Goal: Task Accomplishment & Management: Use online tool/utility

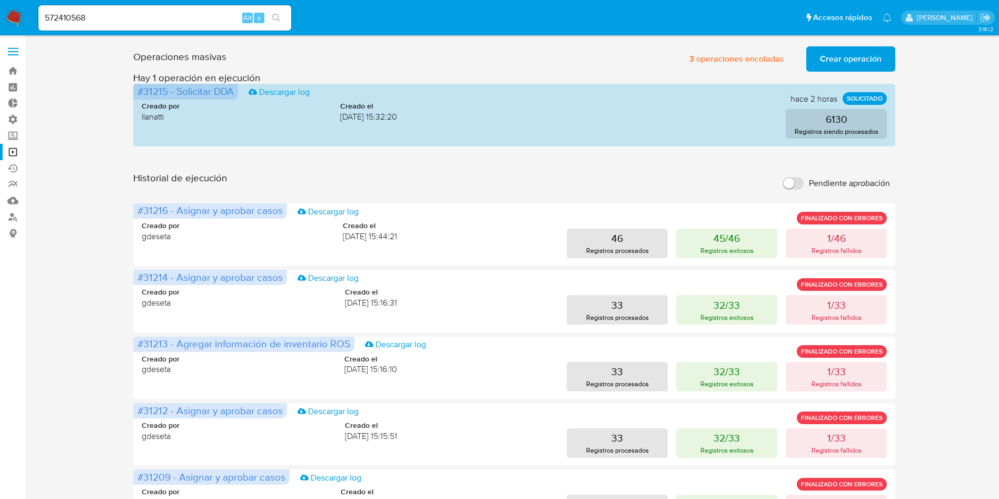
click at [282, 17] on button "search-icon" at bounding box center [276, 18] width 22 height 15
click at [279, 20] on icon "search-icon" at bounding box center [276, 18] width 8 height 8
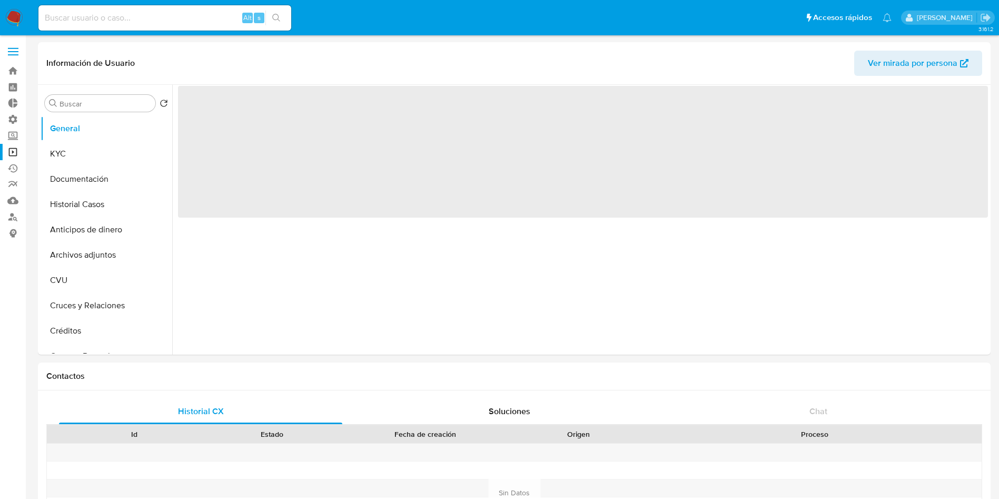
select select "10"
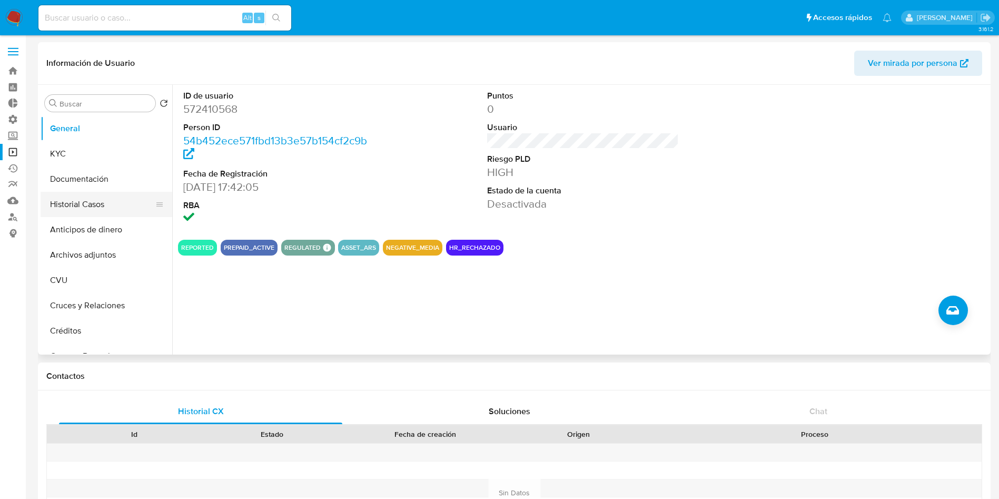
click at [104, 203] on button "Historial Casos" at bounding box center [102, 204] width 123 height 25
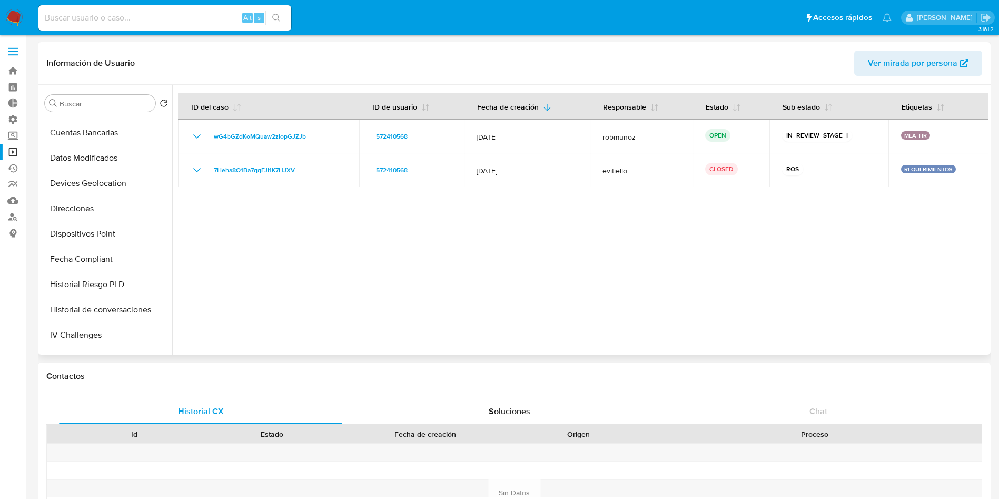
scroll to position [546, 0]
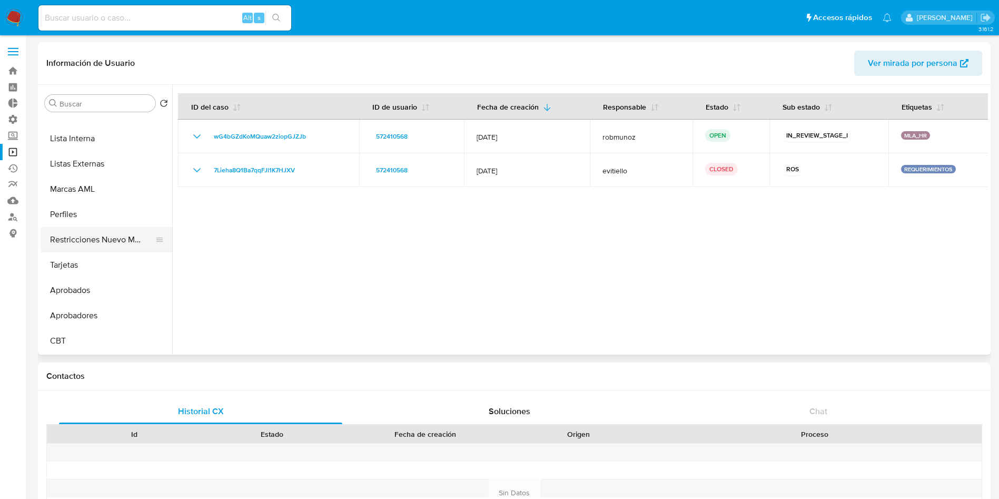
click at [125, 245] on button "Restricciones Nuevo Mundo" at bounding box center [102, 239] width 123 height 25
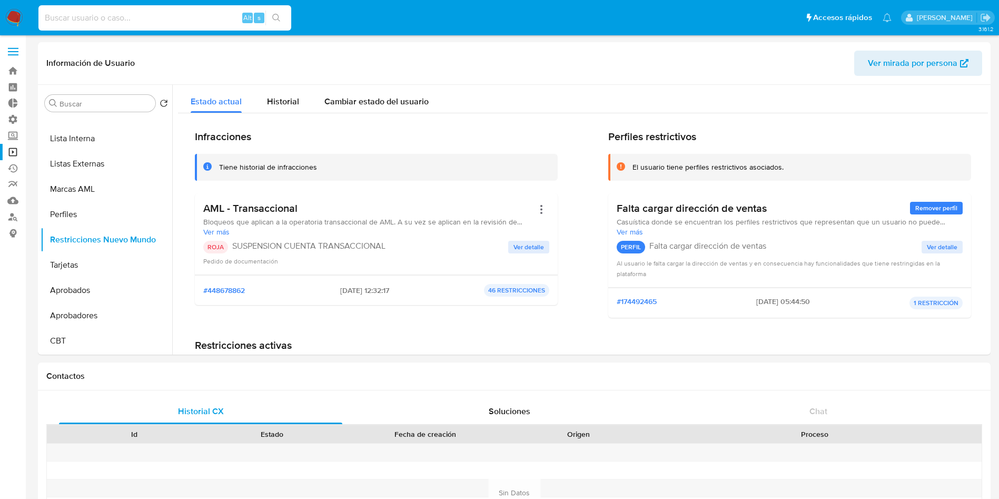
click at [156, 21] on input at bounding box center [164, 18] width 253 height 14
paste input "1826625948"
type input "1826625948"
click at [286, 17] on button "search-icon" at bounding box center [276, 18] width 22 height 15
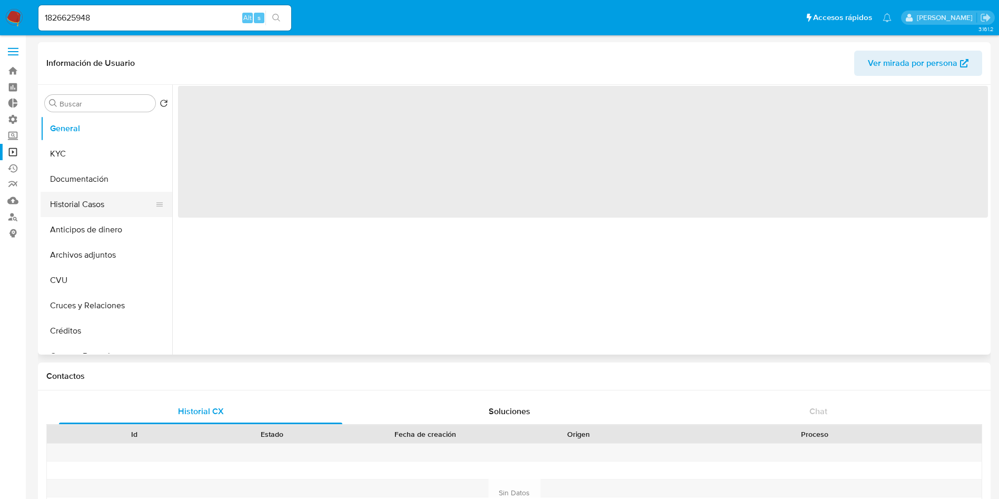
select select "10"
click at [91, 205] on button "Historial Casos" at bounding box center [102, 204] width 123 height 25
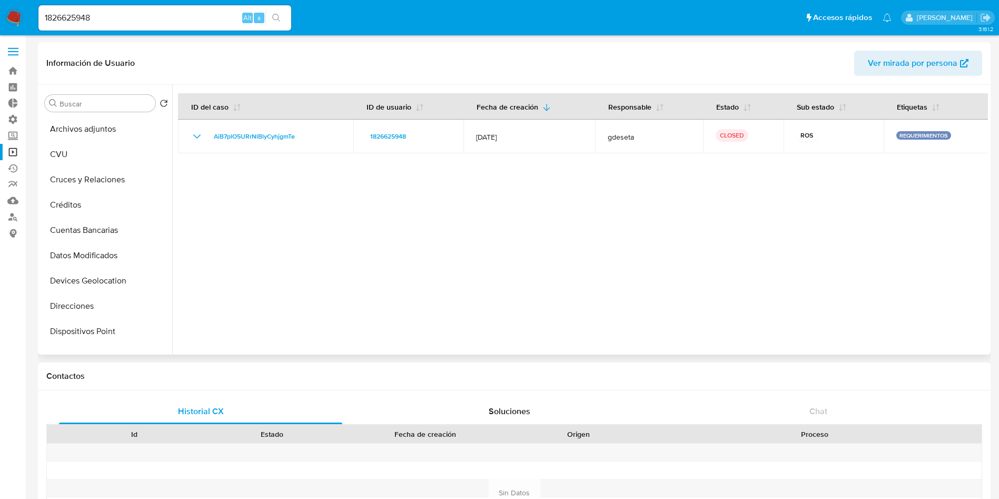
scroll to position [474, 0]
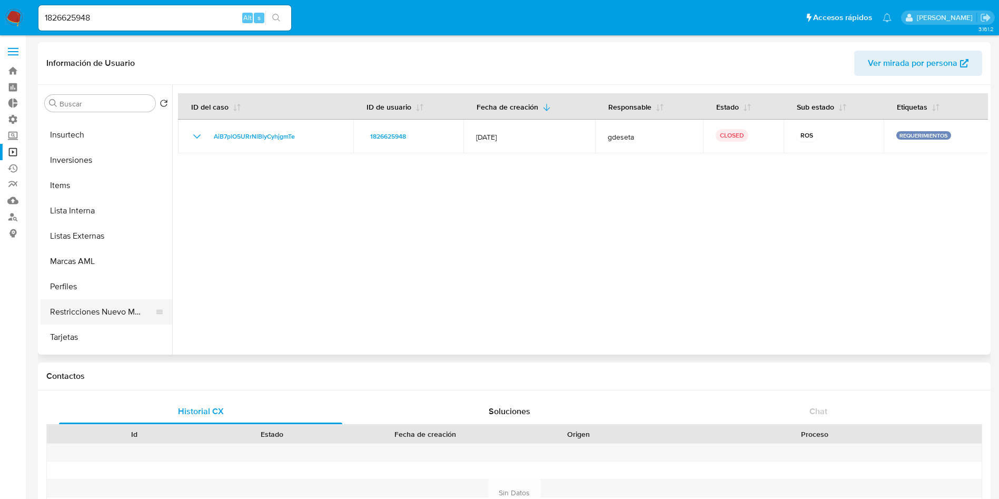
click at [124, 303] on button "Restricciones Nuevo Mundo" at bounding box center [102, 311] width 123 height 25
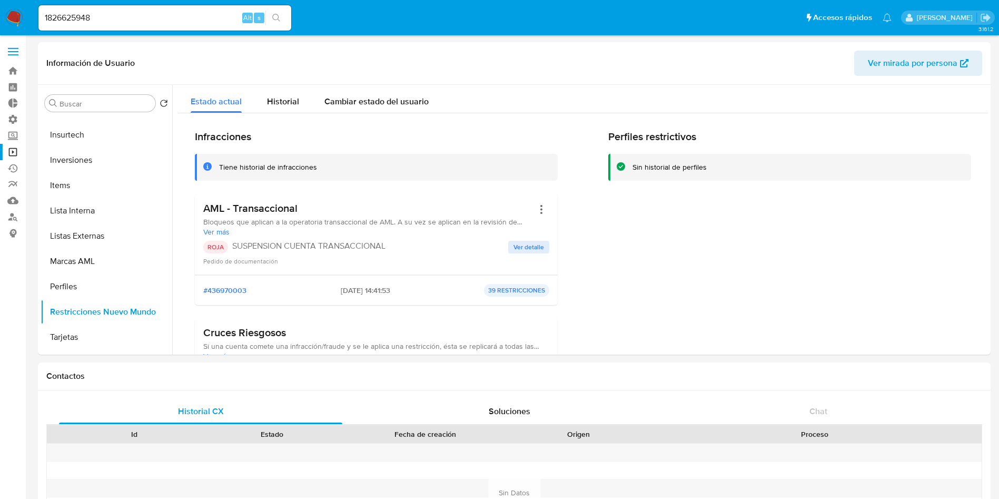
click at [159, 16] on input "1826625948" at bounding box center [164, 18] width 253 height 14
paste input "649513114"
type input "649513114"
click at [275, 15] on icon "search-icon" at bounding box center [276, 18] width 8 height 8
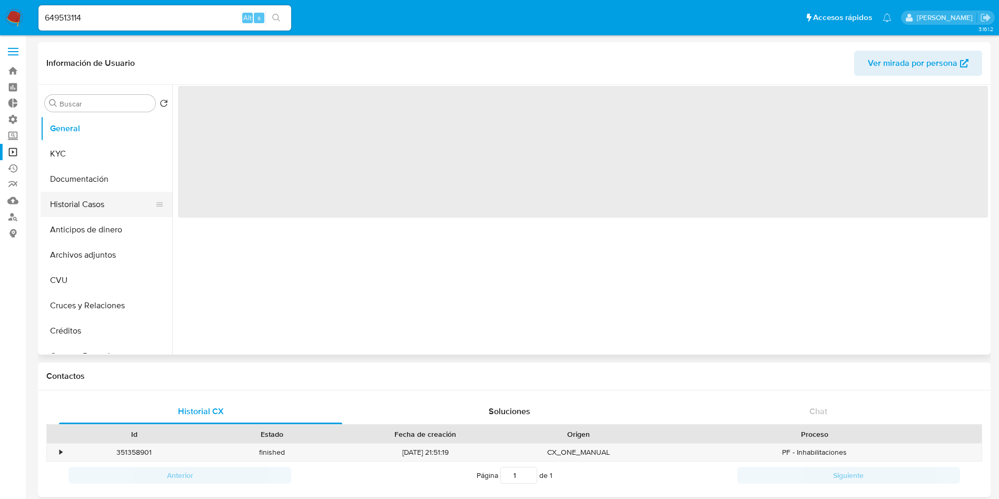
click at [74, 207] on button "Historial Casos" at bounding box center [102, 204] width 123 height 25
select select "10"
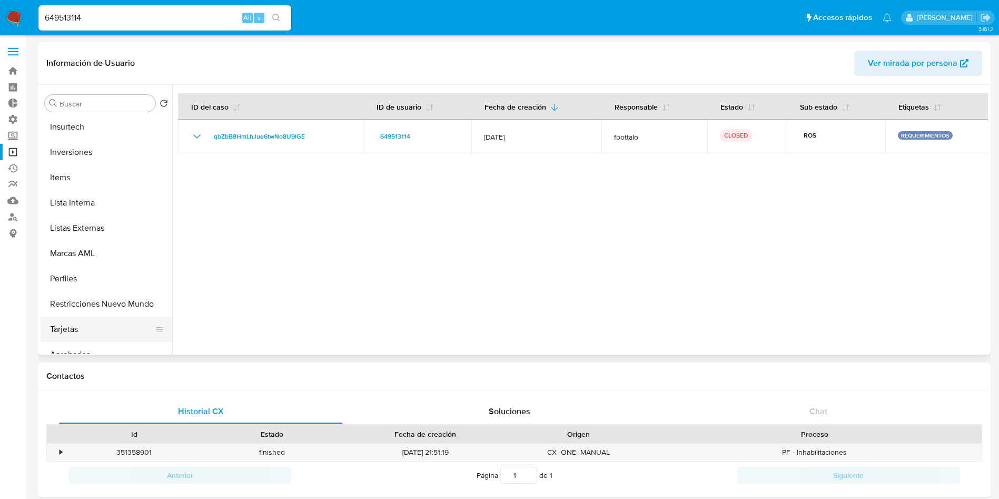
scroll to position [546, 0]
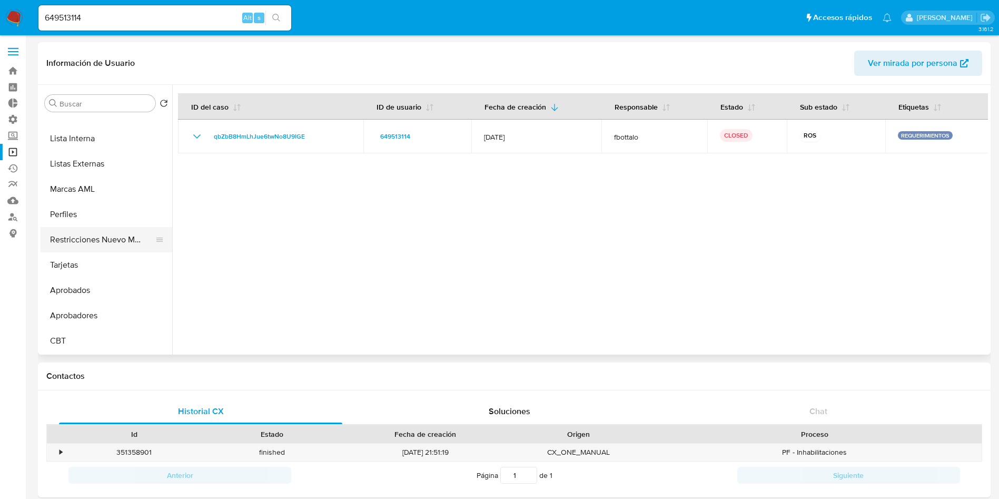
drag, startPoint x: 57, startPoint y: 318, endPoint x: 87, endPoint y: 233, distance: 90.6
click at [87, 233] on ul "General KYC Documentación Historial Casos Anticipos de dinero Archivos adjuntos…" at bounding box center [107, 235] width 132 height 238
click at [85, 239] on button "Restricciones Nuevo Mundo" at bounding box center [102, 239] width 123 height 25
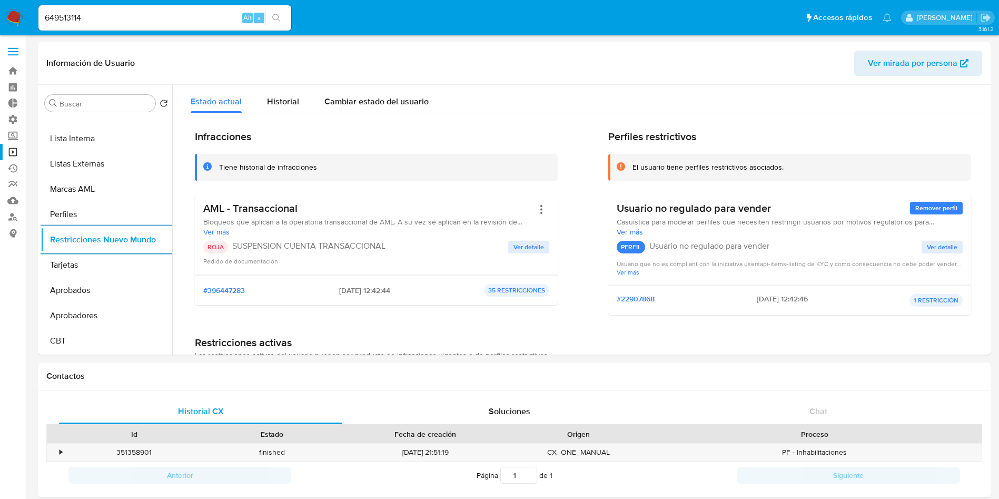
click at [190, 16] on input "649513114" at bounding box center [164, 18] width 253 height 14
paste input "1081411747"
type input "1081411747"
click at [275, 19] on icon "search-icon" at bounding box center [276, 18] width 8 height 8
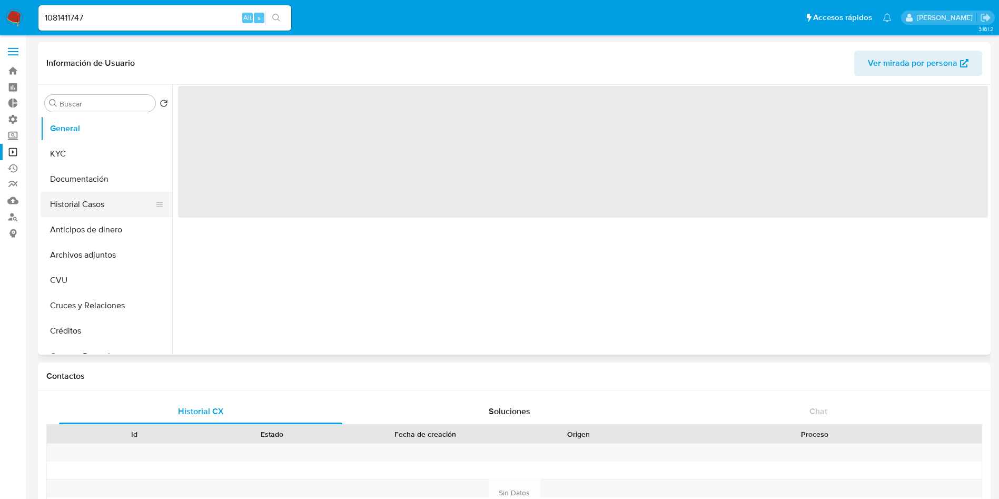
select select "10"
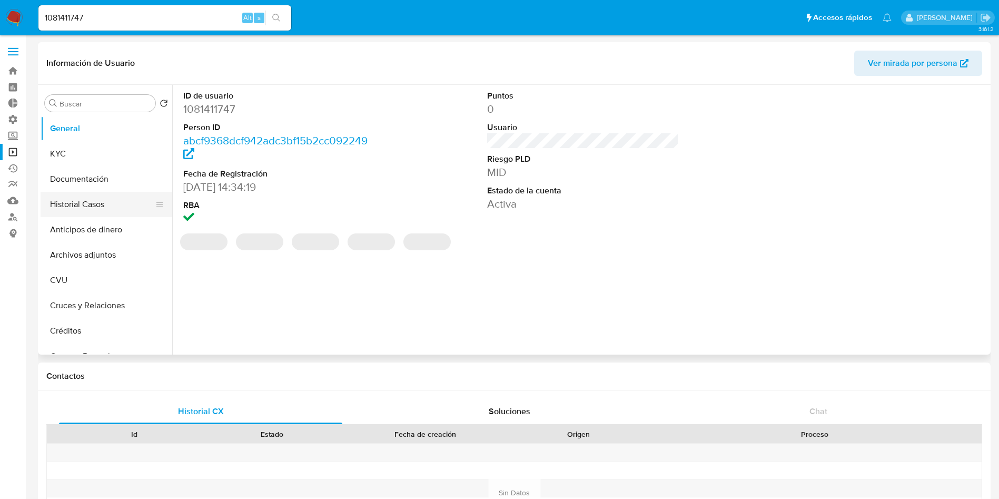
click at [114, 200] on button "Historial Casos" at bounding box center [102, 204] width 123 height 25
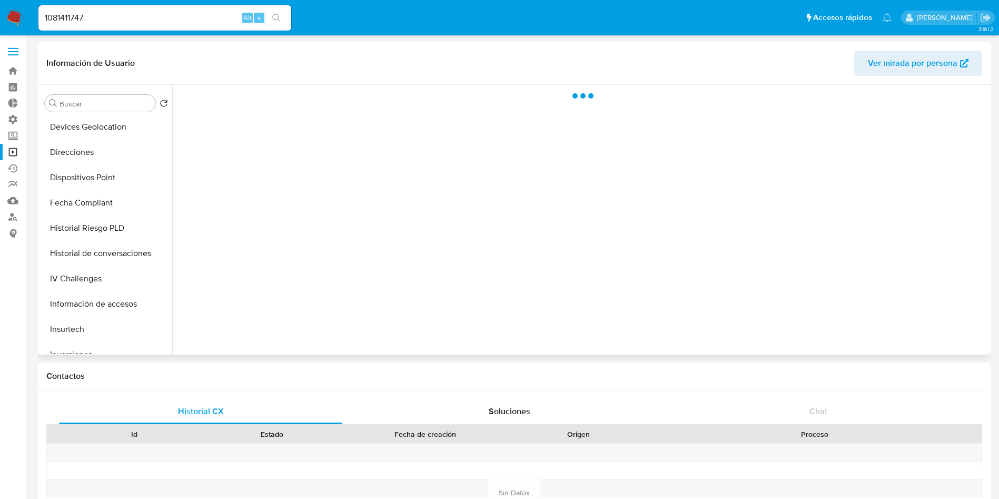
scroll to position [546, 0]
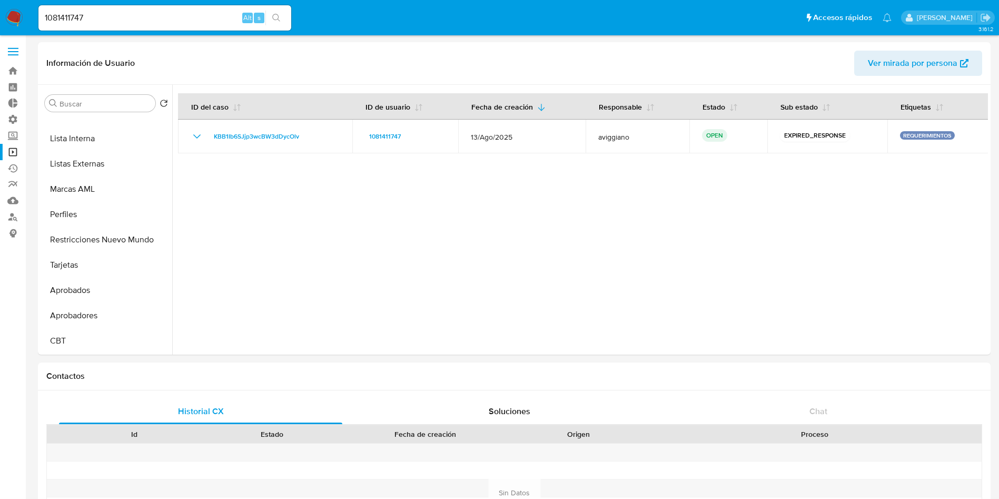
click at [135, 11] on input "1081411747" at bounding box center [164, 18] width 253 height 14
paste input "631455520"
type input "1631455520"
click at [284, 22] on button "search-icon" at bounding box center [276, 18] width 22 height 15
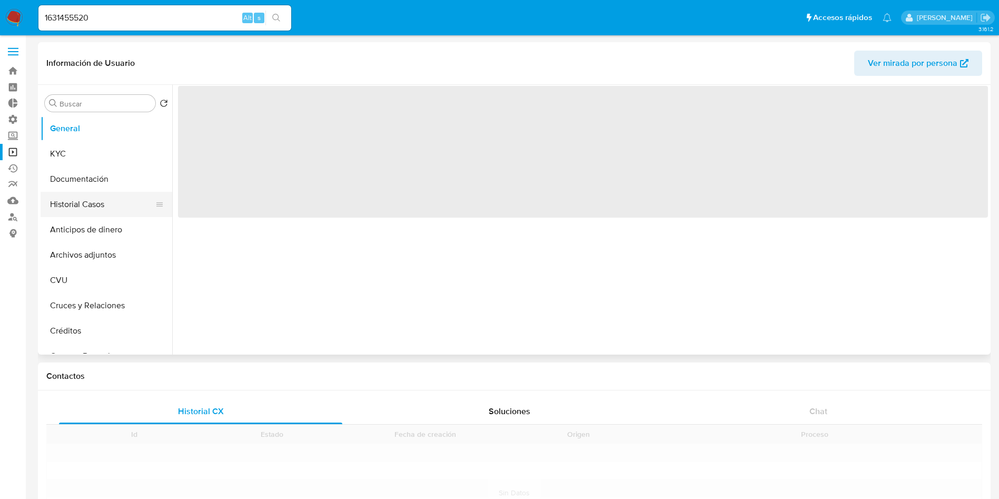
click at [100, 211] on button "Historial Casos" at bounding box center [102, 204] width 123 height 25
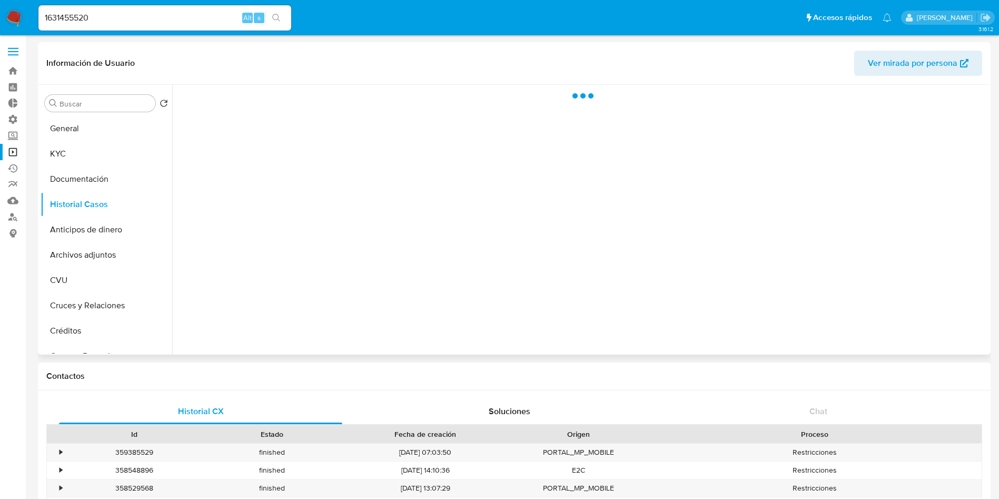
select select "10"
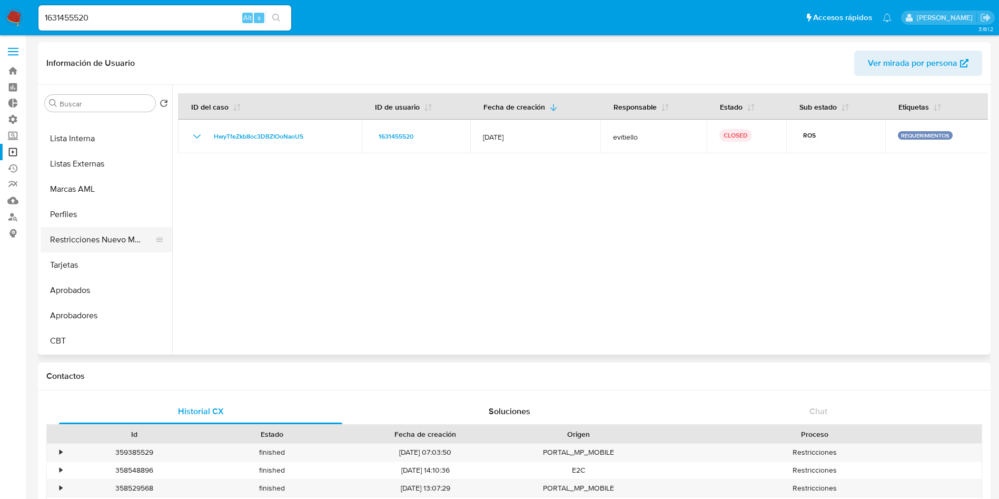
click at [104, 240] on button "Restricciones Nuevo Mundo" at bounding box center [102, 239] width 123 height 25
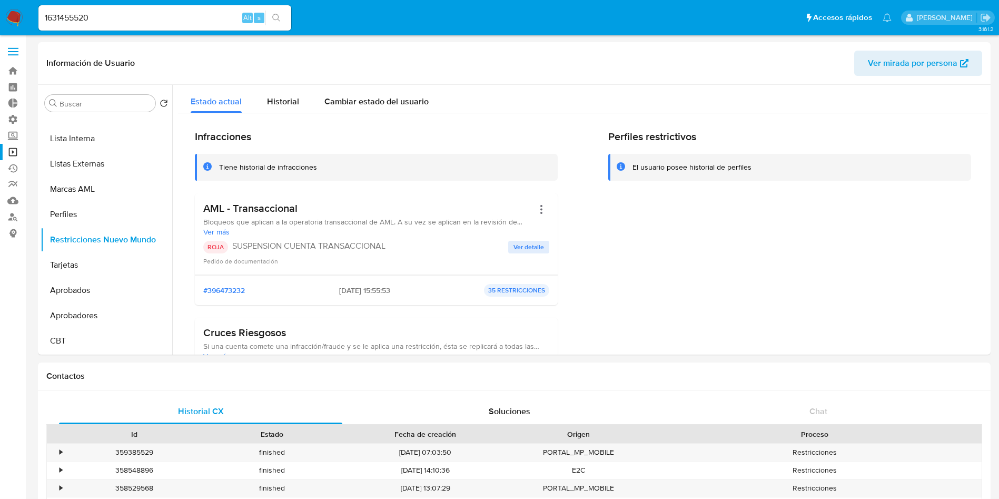
click at [180, 7] on div "1631455520 Alt s" at bounding box center [164, 17] width 253 height 25
click at [169, 20] on input "1631455520" at bounding box center [164, 18] width 253 height 14
paste input "357274876"
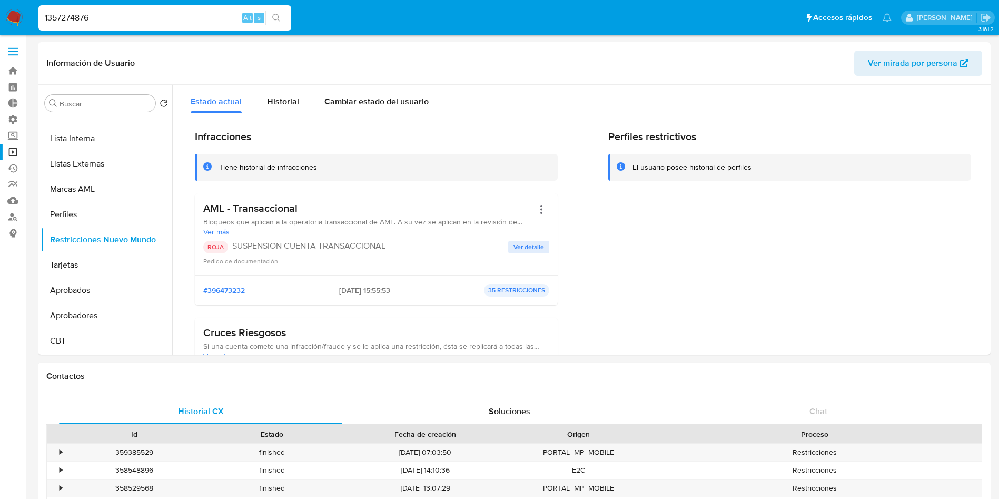
type input "1357274876"
click at [279, 15] on icon "search-icon" at bounding box center [276, 18] width 8 height 8
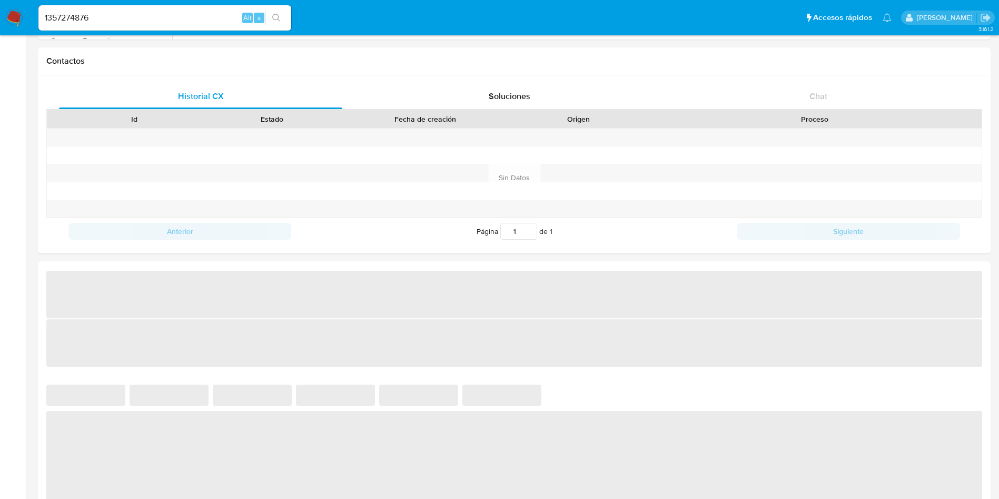
scroll to position [316, 0]
select select "10"
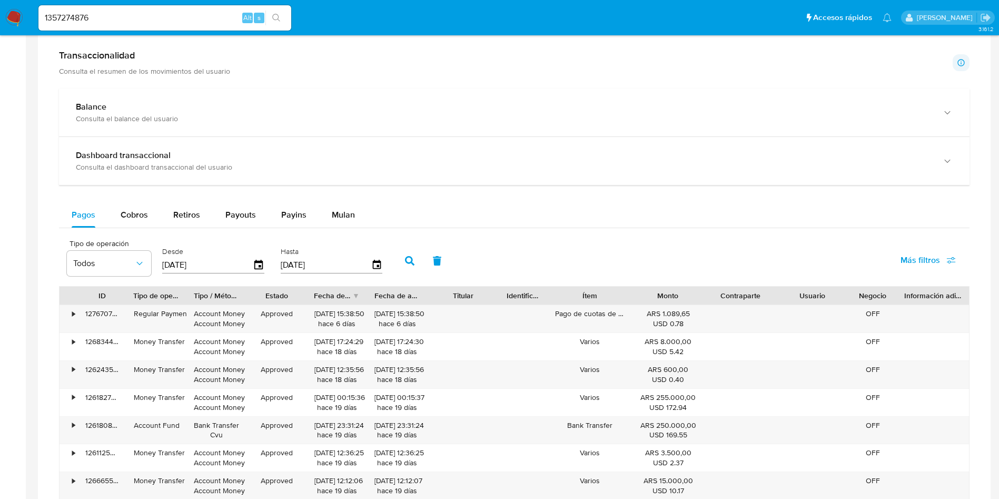
scroll to position [553, 0]
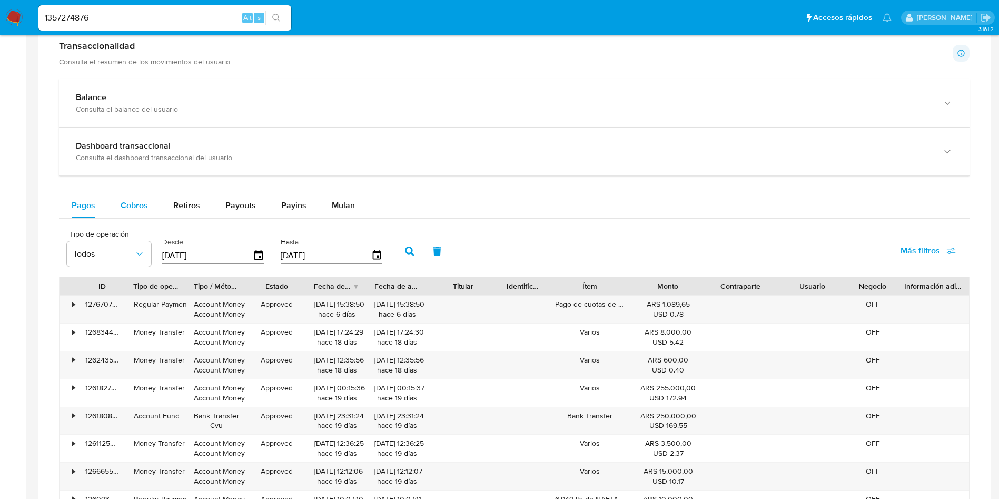
click at [131, 206] on span "Cobros" at bounding box center [134, 205] width 27 height 12
select select "10"
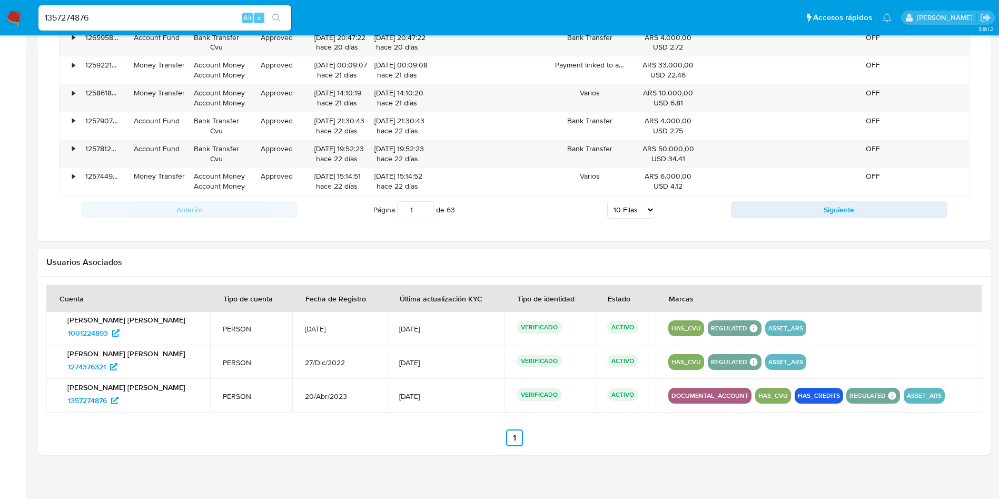
scroll to position [940, 0]
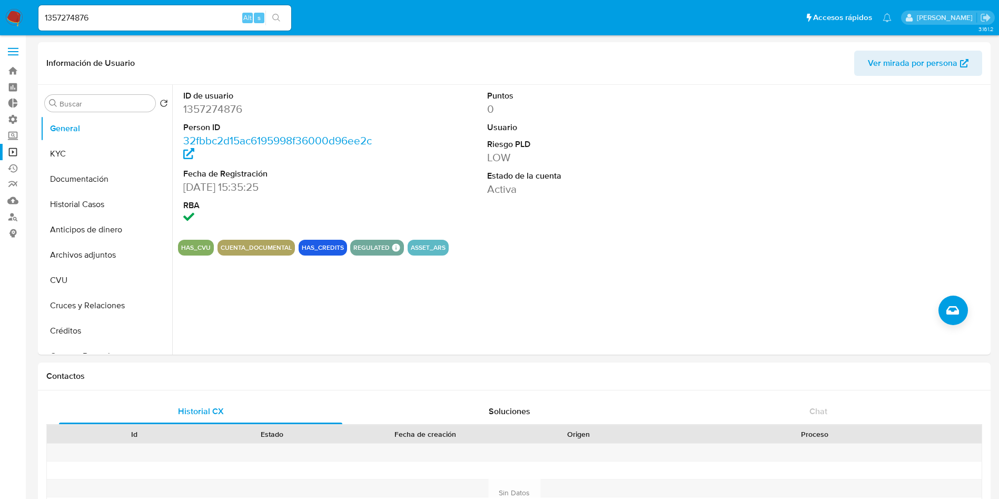
select select "10"
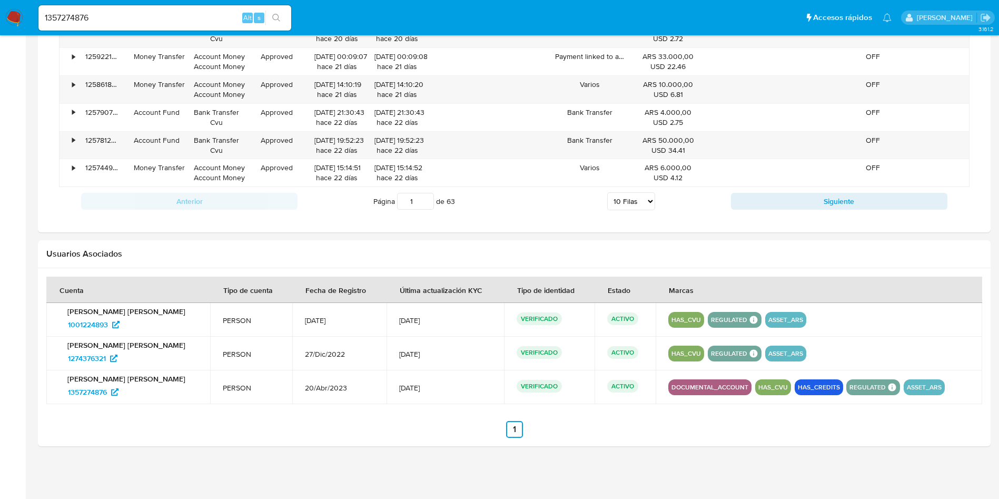
scroll to position [940, 0]
click at [125, 19] on input "1357274876" at bounding box center [164, 18] width 253 height 14
paste input "758475749"
type input "758475749"
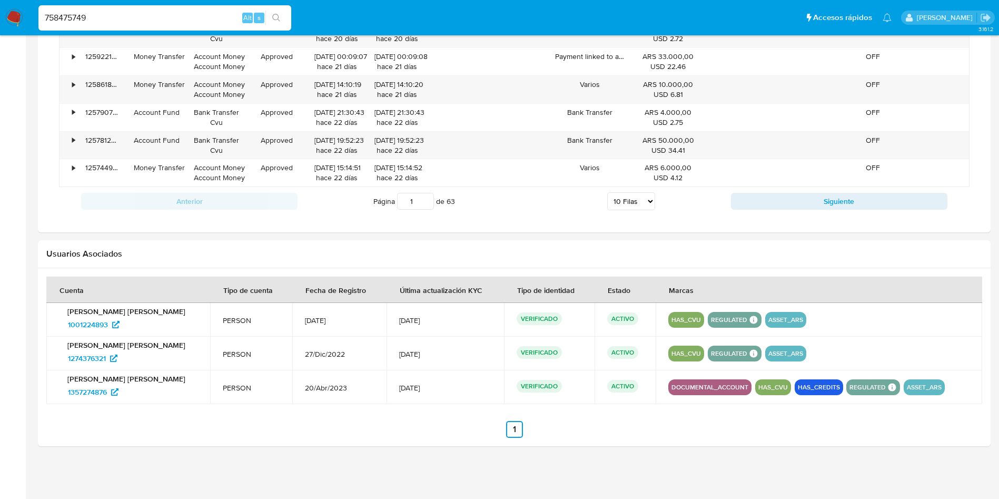
click at [274, 11] on button "search-icon" at bounding box center [276, 18] width 22 height 15
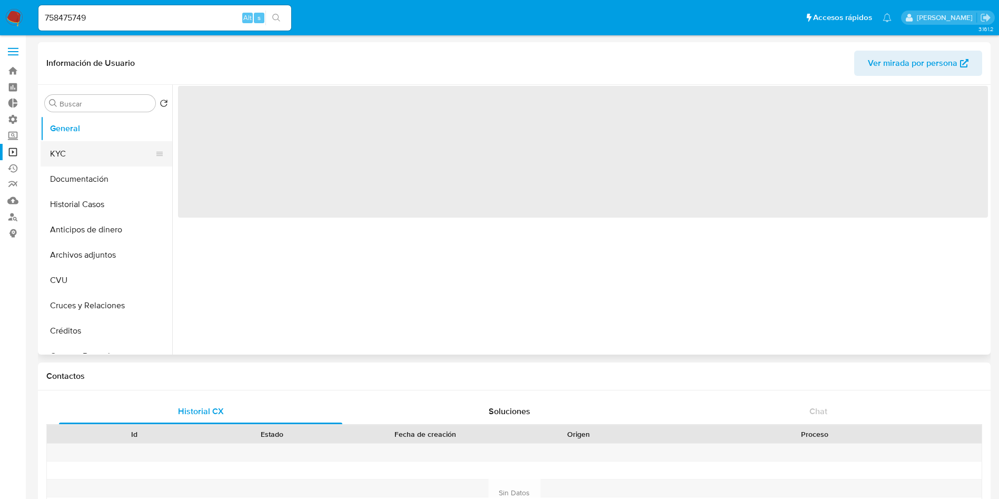
click at [75, 154] on button "KYC" at bounding box center [102, 153] width 123 height 25
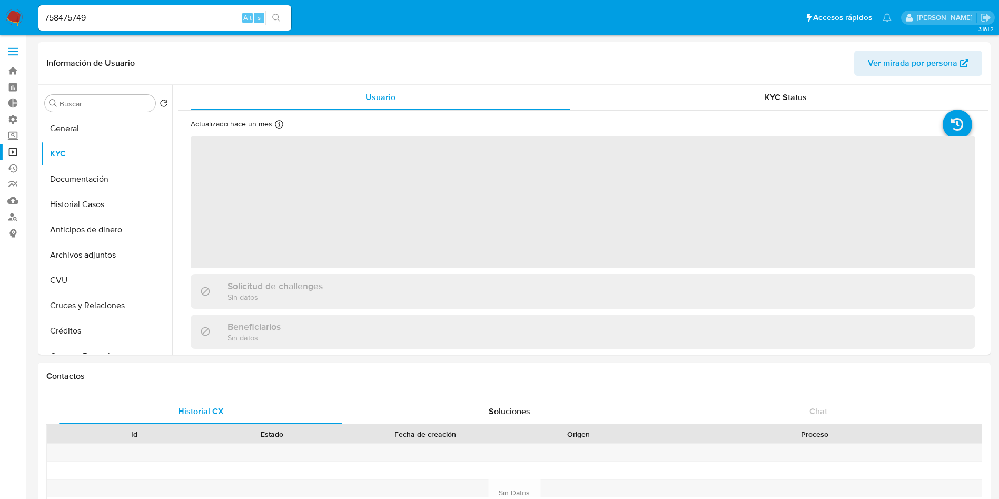
select select "10"
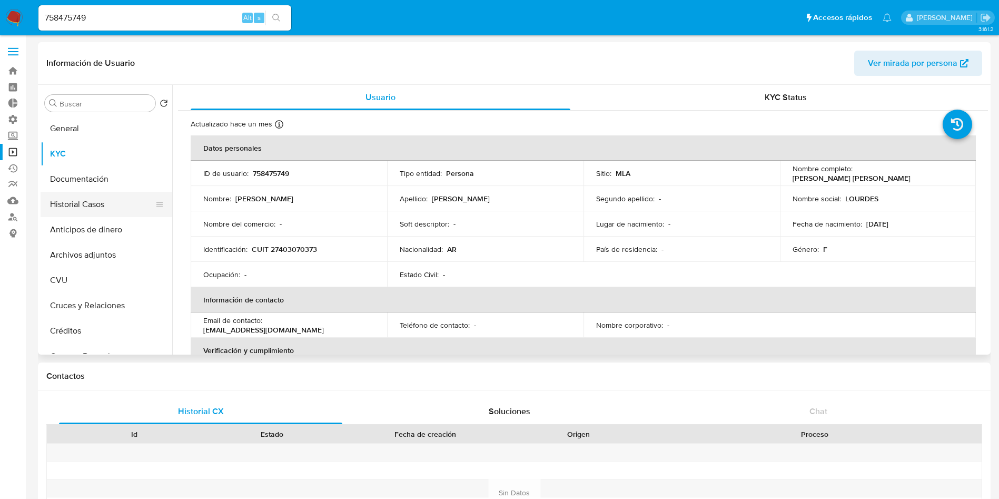
click at [114, 207] on button "Historial Casos" at bounding box center [102, 204] width 123 height 25
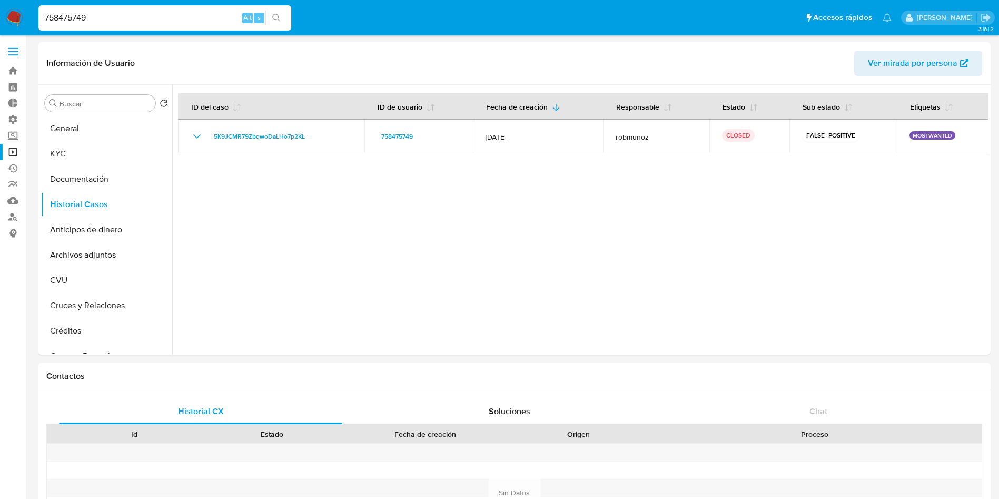
click at [100, 11] on input "758475749" at bounding box center [164, 18] width 253 height 14
paste input "24483865"
type input "724483865"
click at [278, 20] on icon "search-icon" at bounding box center [276, 18] width 8 height 8
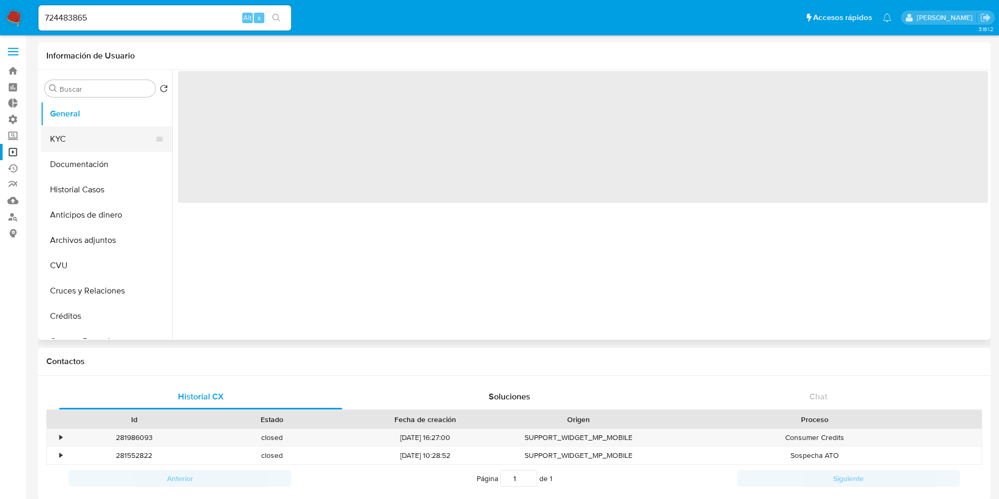
click at [78, 143] on button "KYC" at bounding box center [102, 138] width 123 height 25
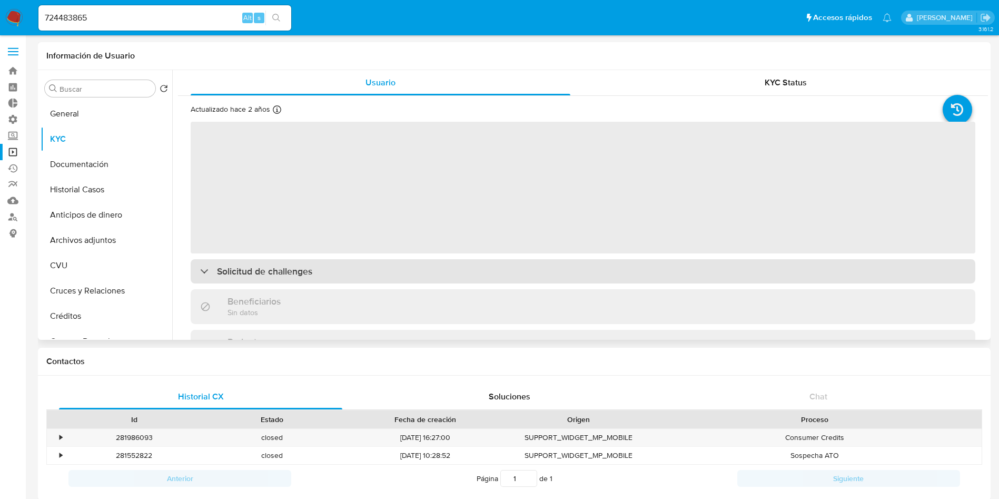
select select "10"
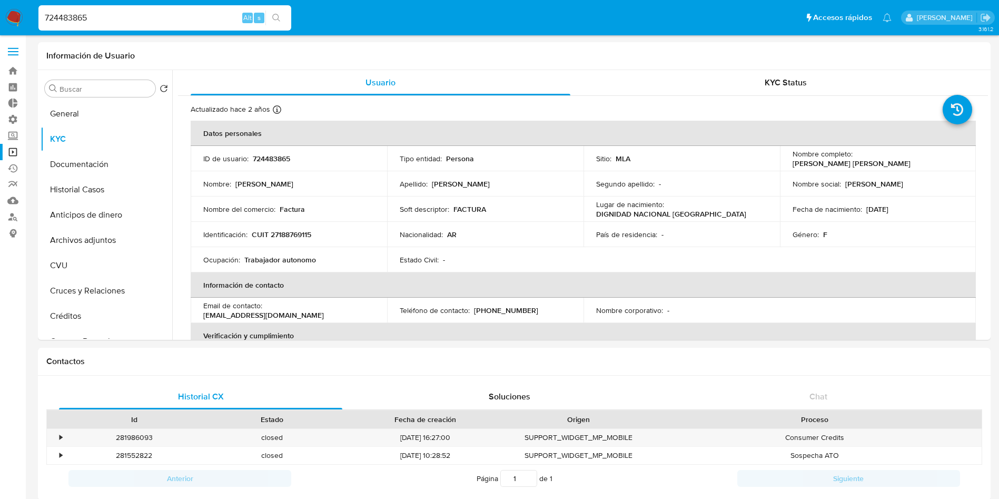
click at [151, 17] on input "724483865" at bounding box center [164, 18] width 253 height 14
paste input "1081411747"
type input "1081411747"
click at [282, 19] on button "search-icon" at bounding box center [276, 18] width 22 height 15
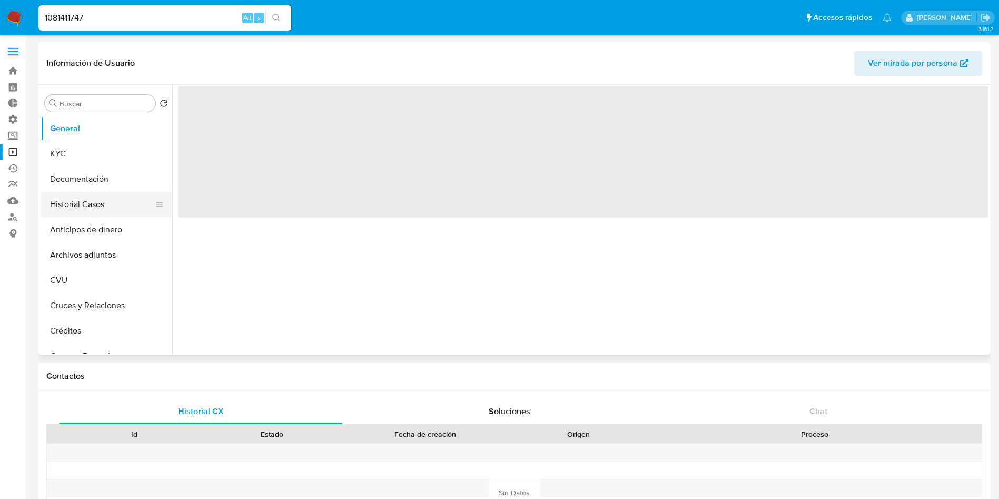
click at [83, 200] on button "Historial Casos" at bounding box center [102, 204] width 123 height 25
select select "10"
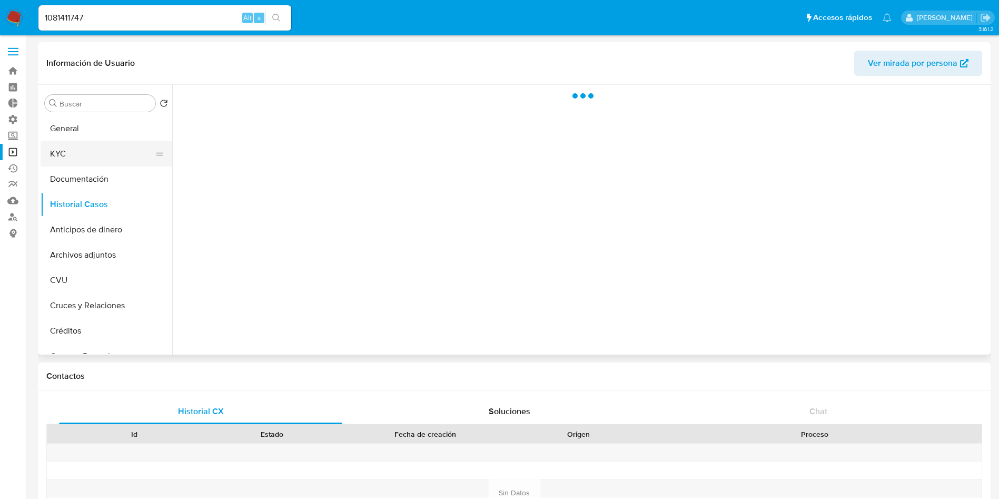
click at [91, 156] on button "KYC" at bounding box center [102, 153] width 123 height 25
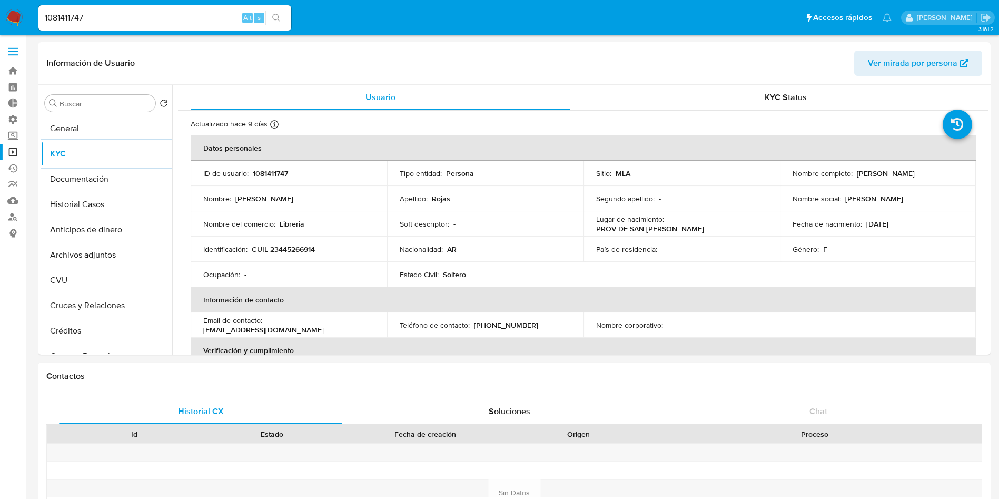
click at [139, 12] on input "1081411747" at bounding box center [164, 18] width 253 height 14
click at [279, 17] on icon "search-icon" at bounding box center [276, 18] width 8 height 8
click at [271, 9] on div "1081411747 Alt s" at bounding box center [164, 17] width 253 height 25
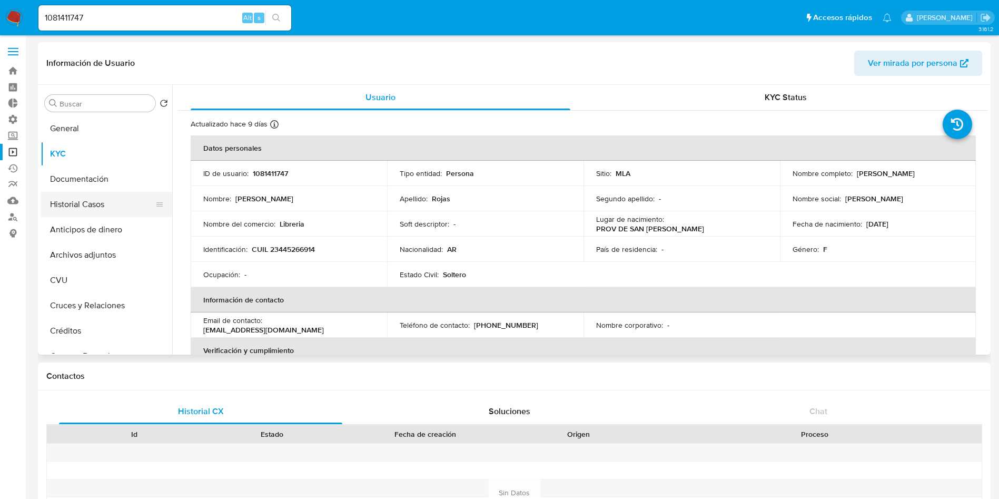
click at [87, 195] on button "Historial Casos" at bounding box center [102, 204] width 123 height 25
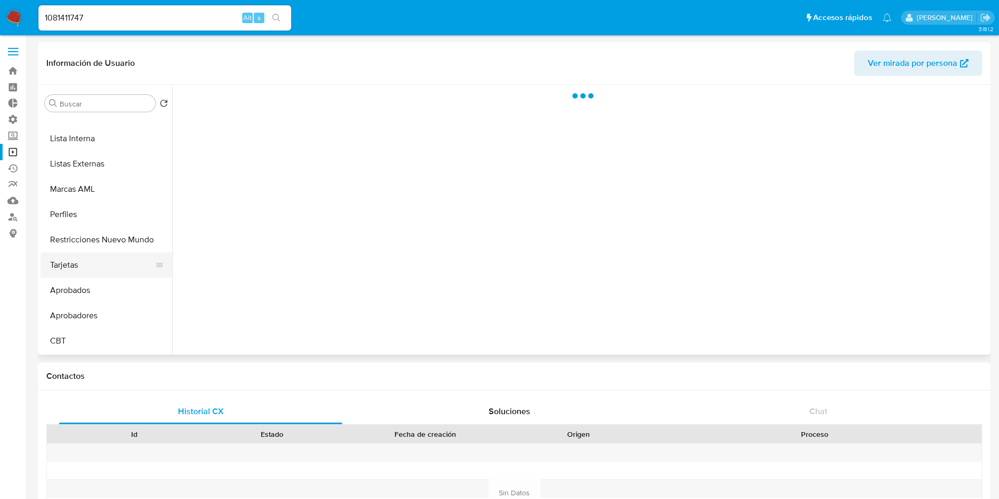
scroll to position [467, 0]
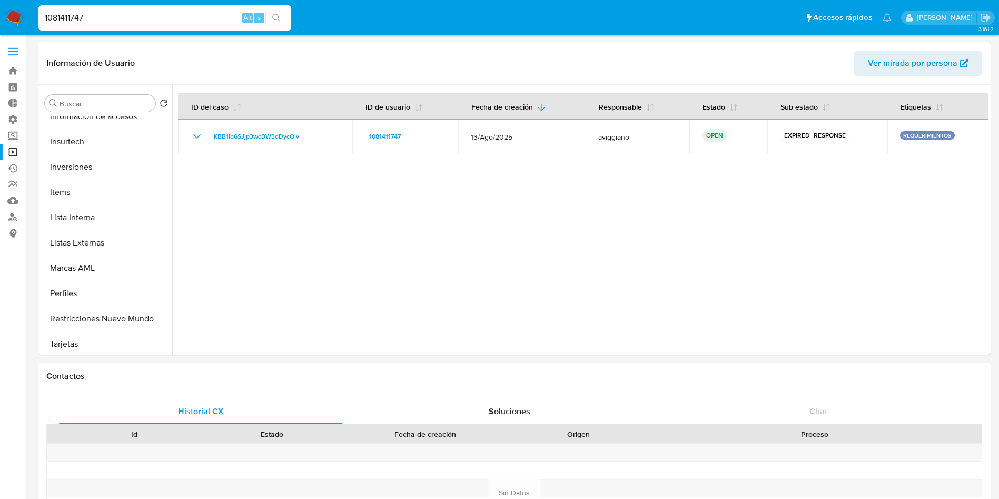
click at [180, 11] on input "1081411747" at bounding box center [164, 18] width 253 height 14
paste input "572410568"
type input "572410568"
click at [278, 22] on icon "search-icon" at bounding box center [276, 18] width 8 height 8
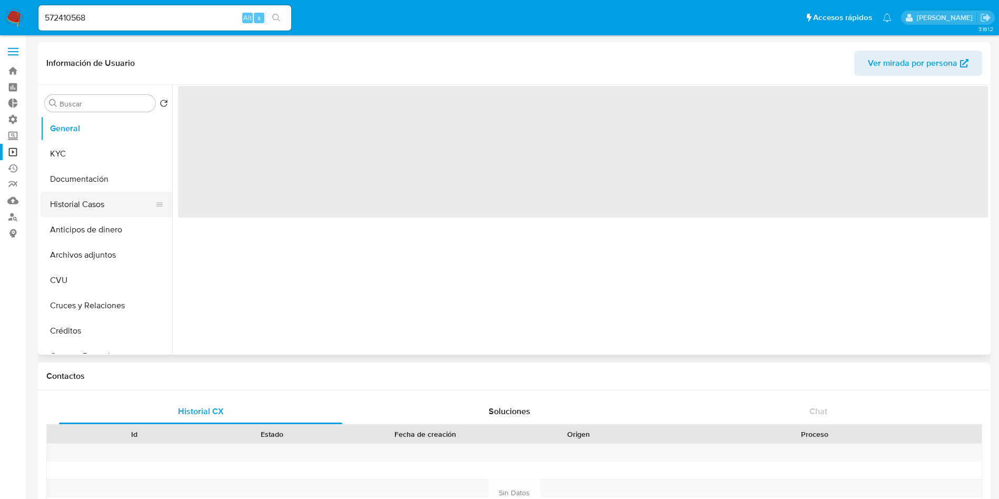
click at [80, 199] on button "Historial Casos" at bounding box center [102, 204] width 123 height 25
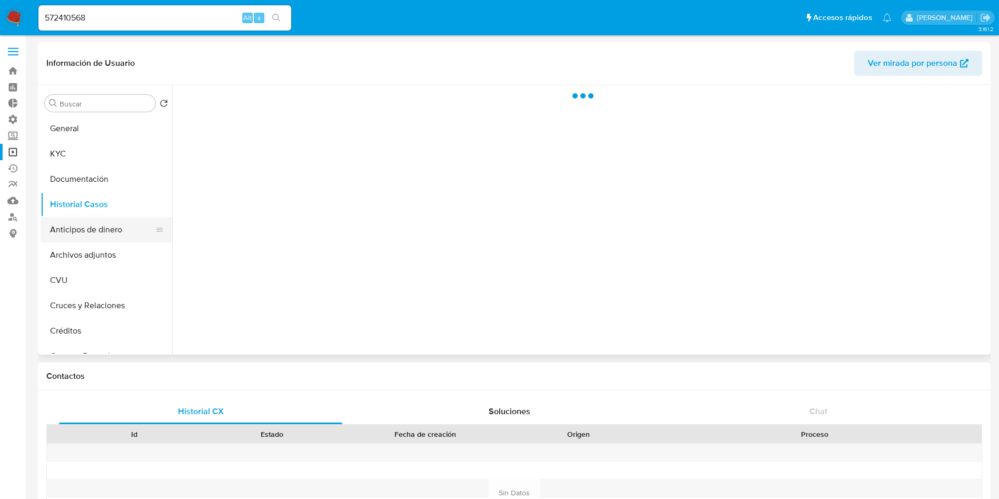
select select "10"
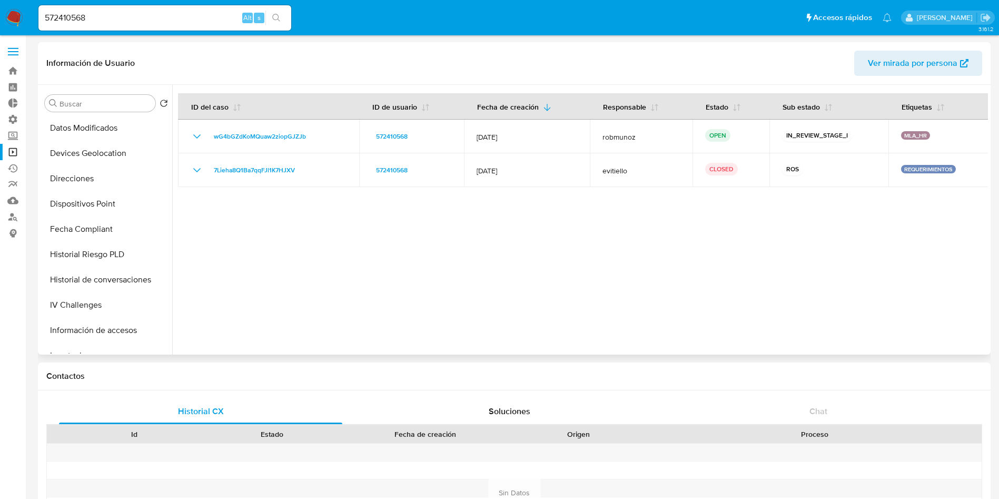
scroll to position [474, 0]
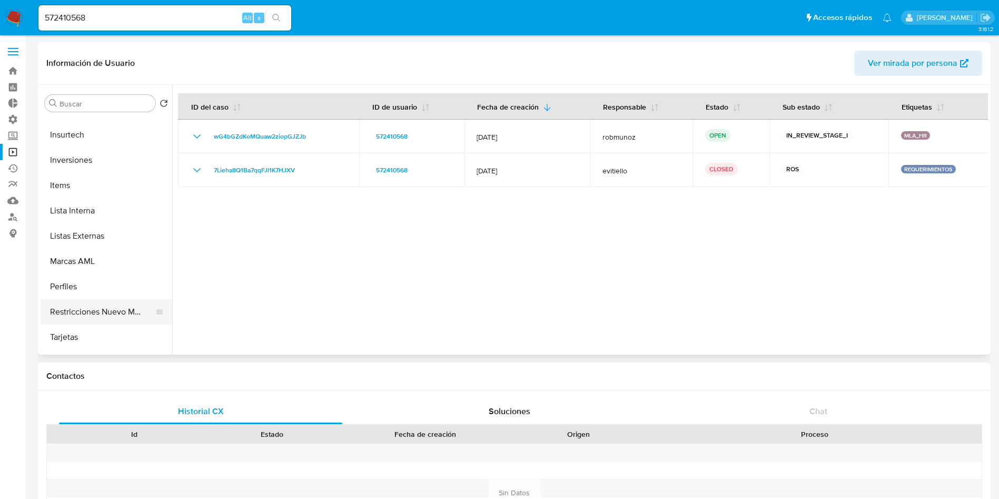
click at [88, 306] on button "Restricciones Nuevo Mundo" at bounding box center [102, 311] width 123 height 25
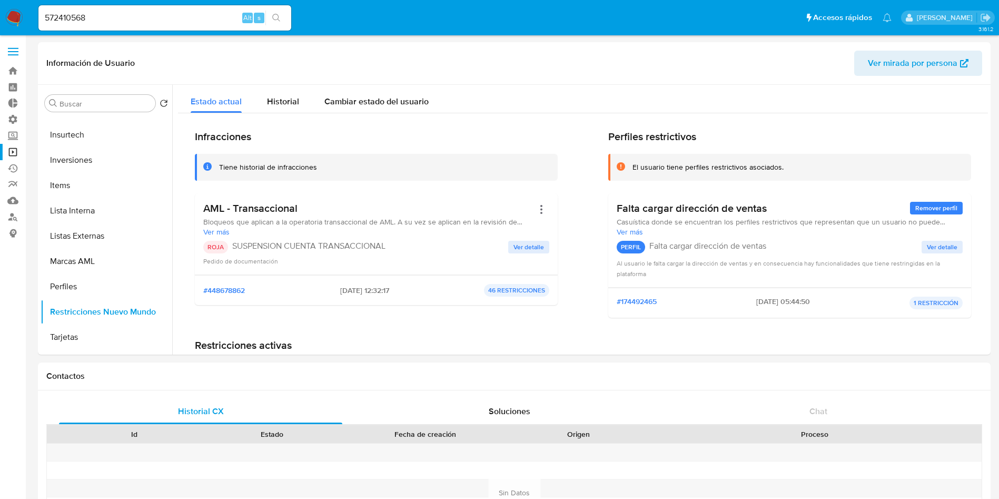
click at [182, 24] on input "572410568" at bounding box center [164, 18] width 253 height 14
click at [178, 18] on input "572410568" at bounding box center [164, 18] width 253 height 14
paste input "403048164"
type input "403048164"
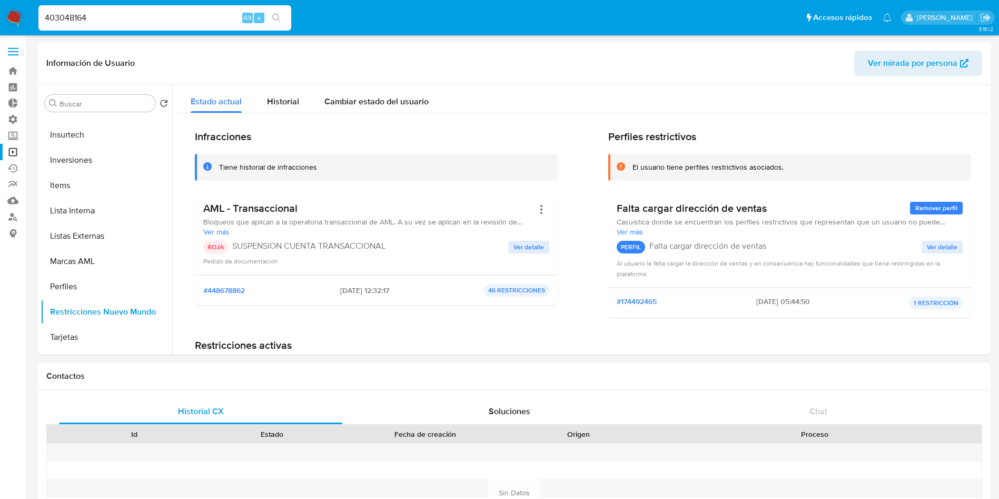
click at [273, 20] on icon "search-icon" at bounding box center [276, 18] width 8 height 8
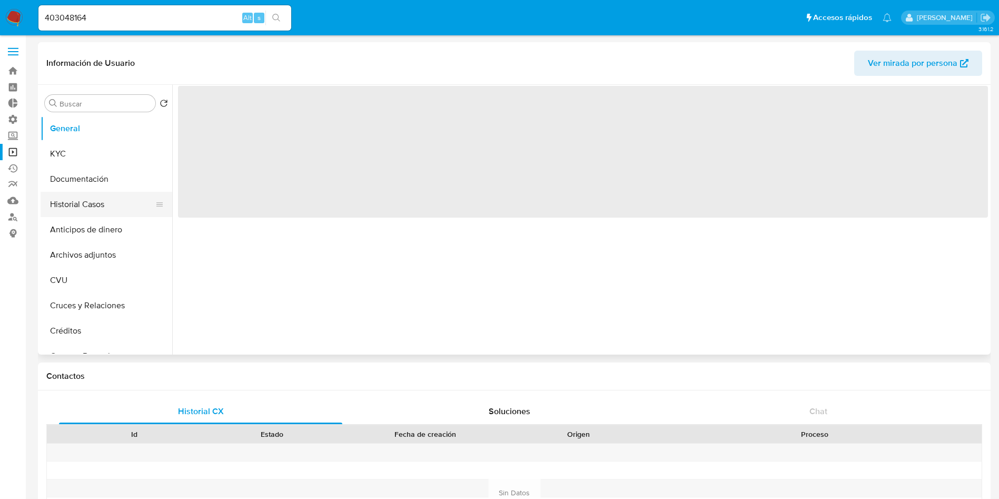
click at [93, 205] on button "Historial Casos" at bounding box center [102, 204] width 123 height 25
select select "10"
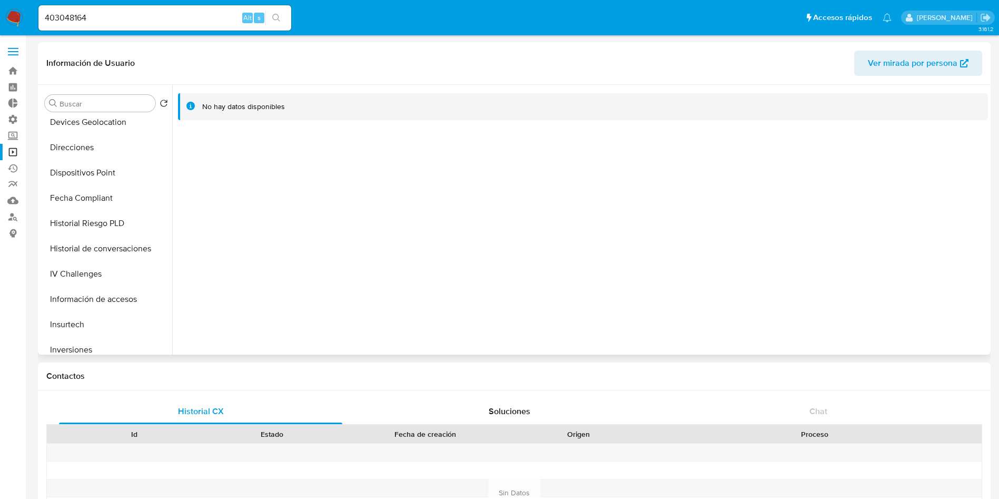
scroll to position [474, 0]
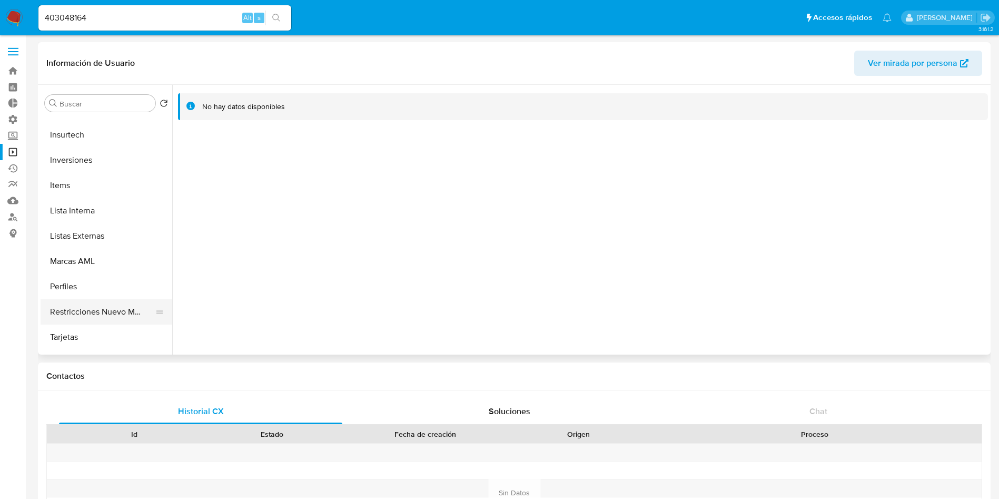
click at [106, 310] on button "Restricciones Nuevo Mundo" at bounding box center [102, 311] width 123 height 25
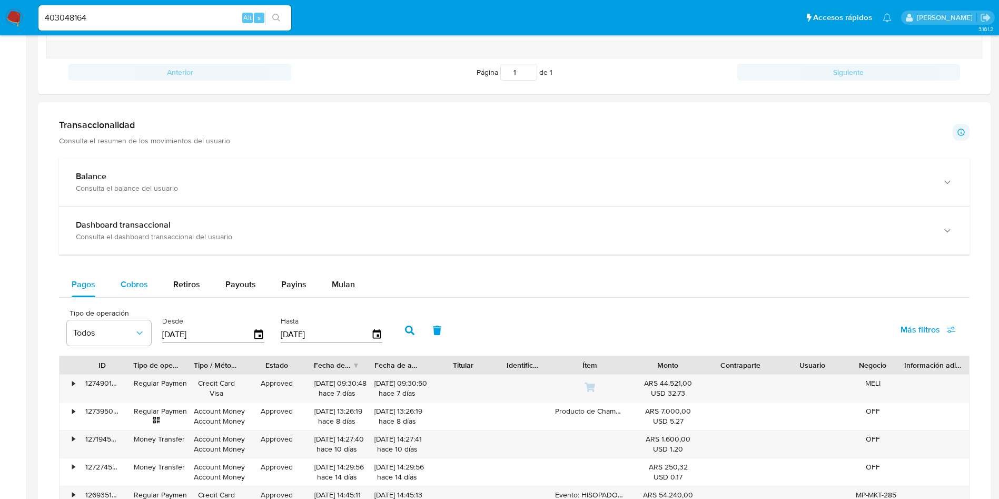
click at [136, 279] on span "Cobros" at bounding box center [134, 284] width 27 height 12
select select "10"
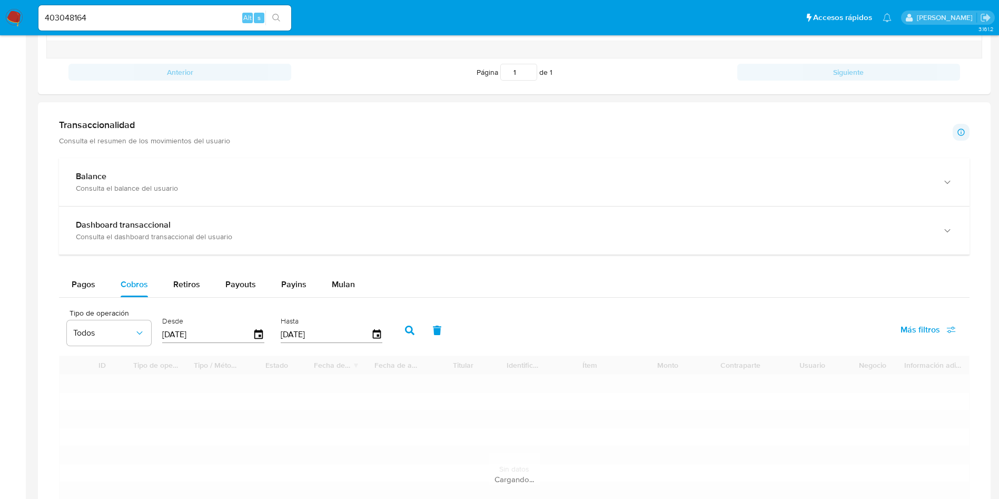
scroll to position [553, 0]
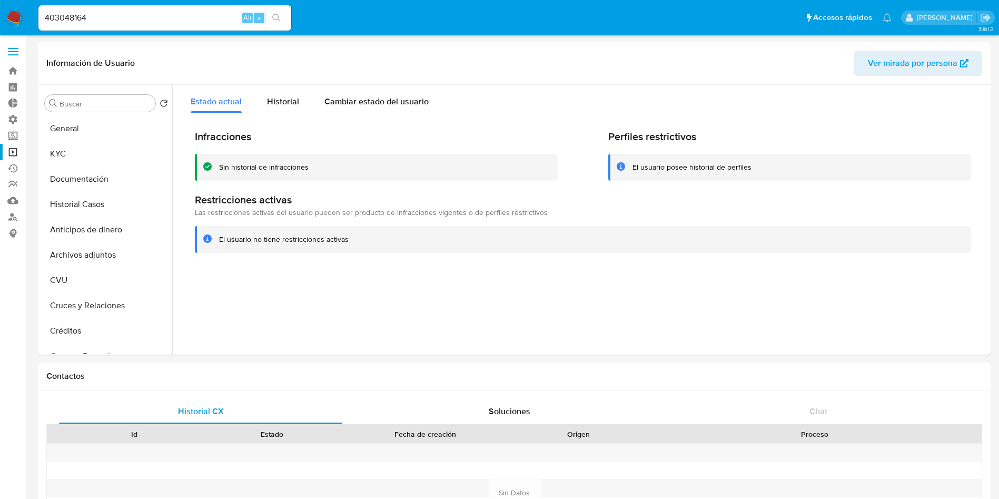
select select "10"
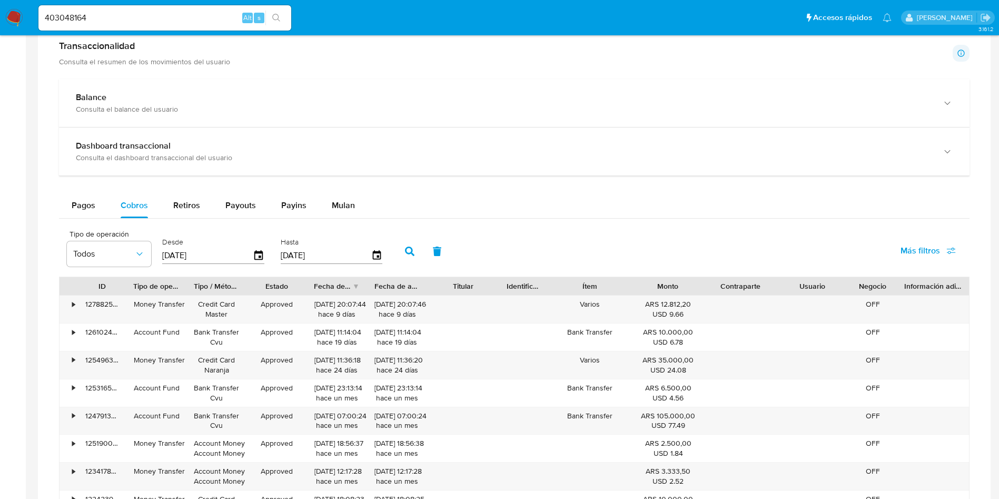
scroll to position [474, 0]
click at [127, 21] on input "403048164" at bounding box center [164, 18] width 253 height 14
paste input "381443336"
type input "381443336"
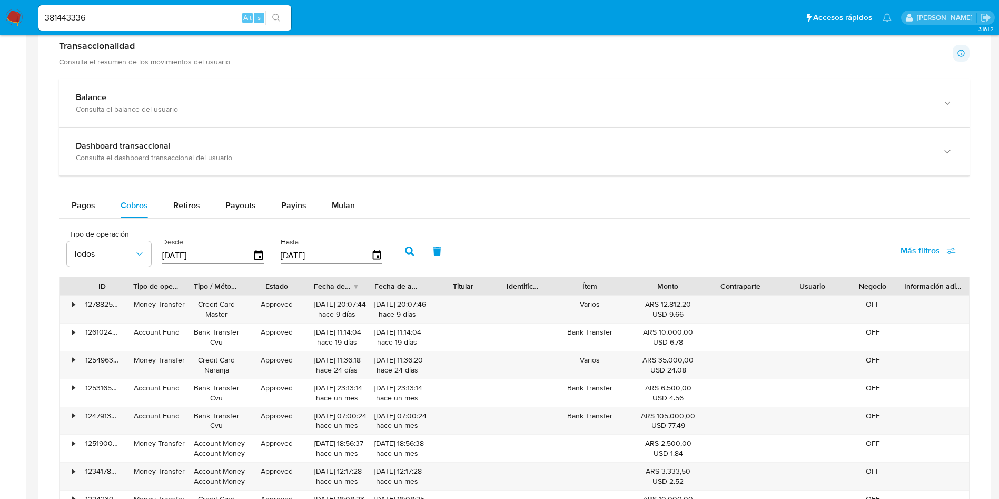
click at [277, 18] on icon "search-icon" at bounding box center [276, 18] width 8 height 8
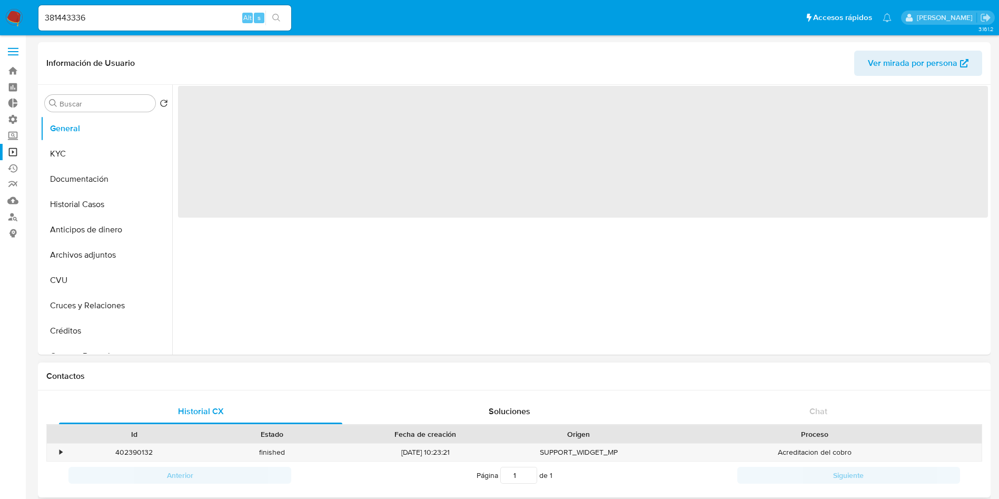
select select "10"
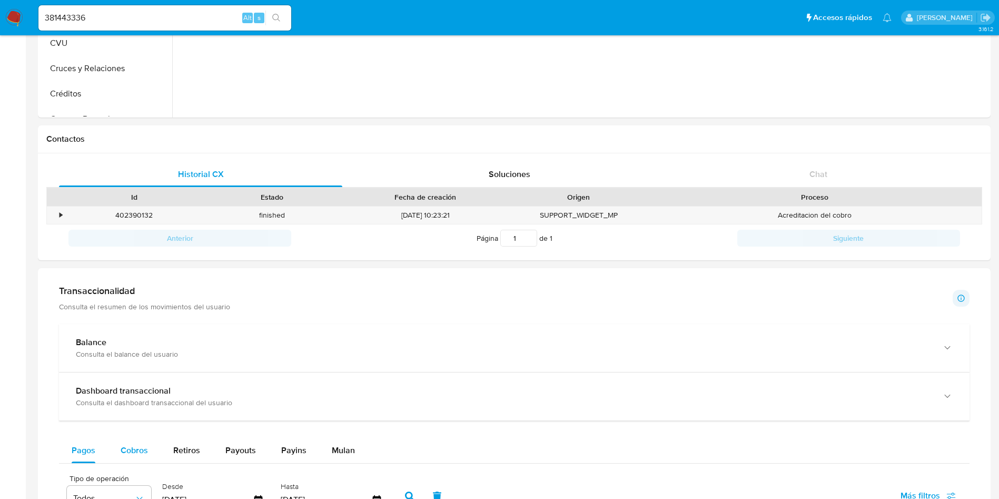
click at [134, 449] on span "Cobros" at bounding box center [134, 450] width 27 height 12
select select "10"
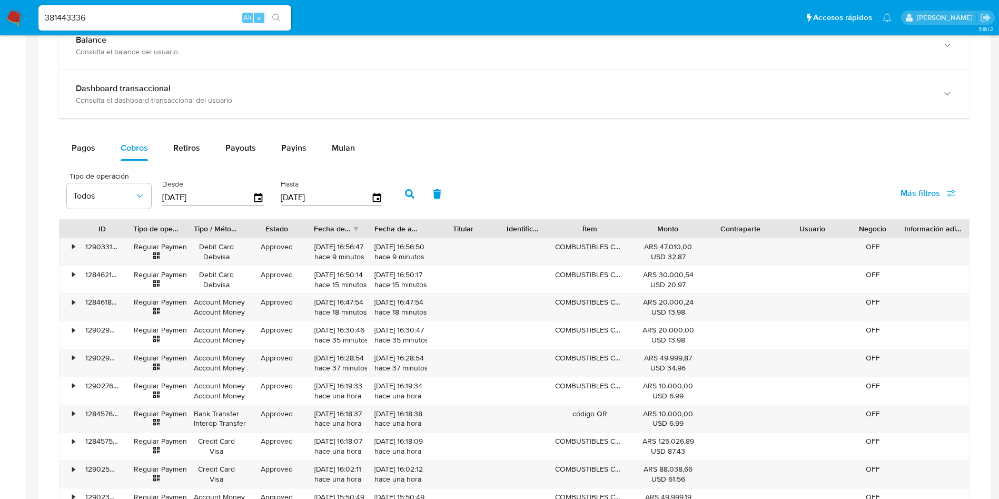
scroll to position [553, 0]
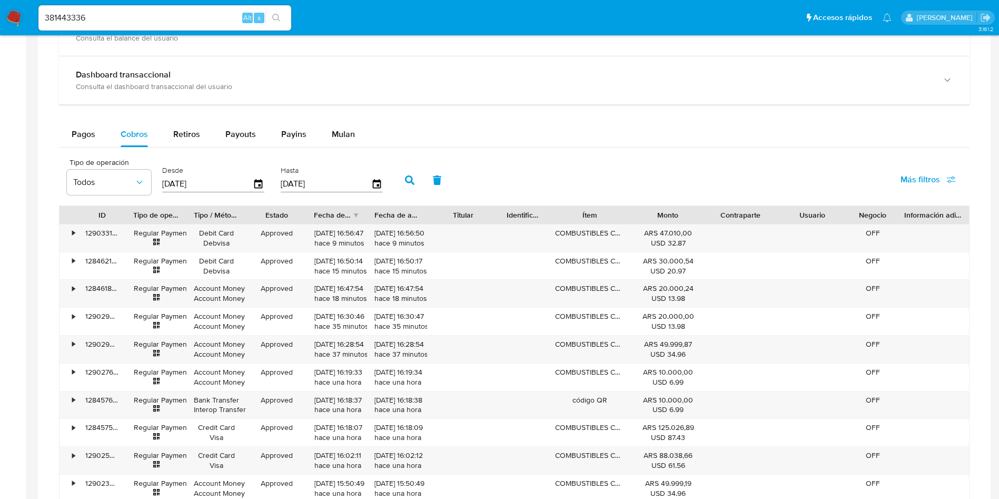
click at [131, 15] on input "381443336" at bounding box center [164, 18] width 253 height 14
paste input "1108395714"
type input "1108395714"
click at [282, 23] on button "search-icon" at bounding box center [276, 18] width 22 height 15
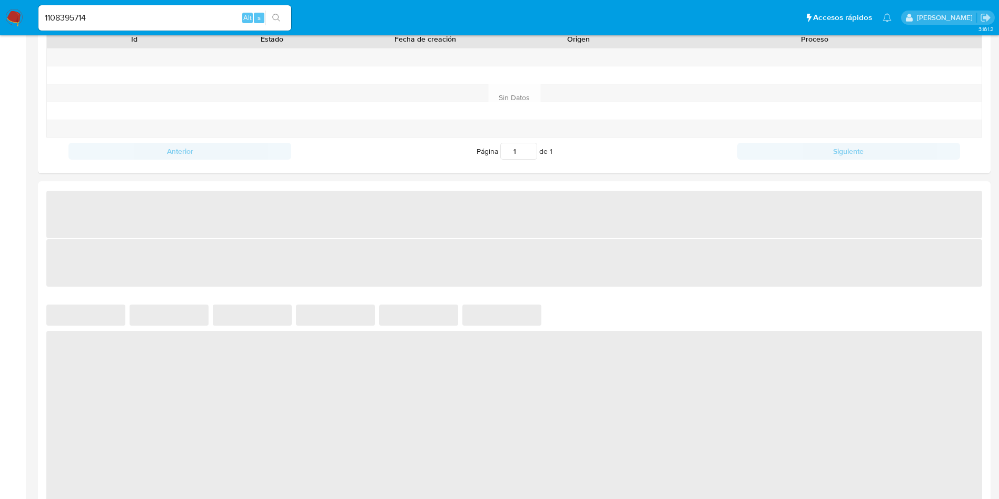
select select "10"
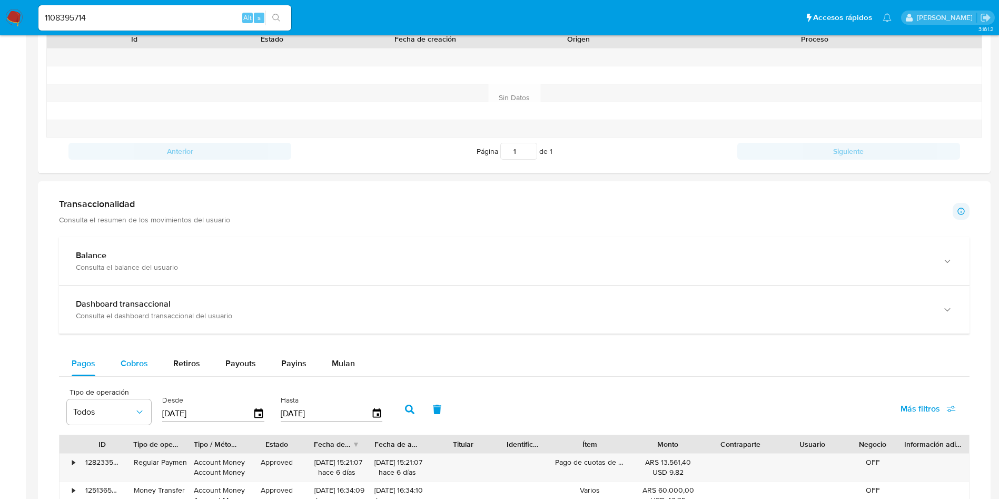
click at [144, 357] on span "Cobros" at bounding box center [134, 363] width 27 height 12
select select "10"
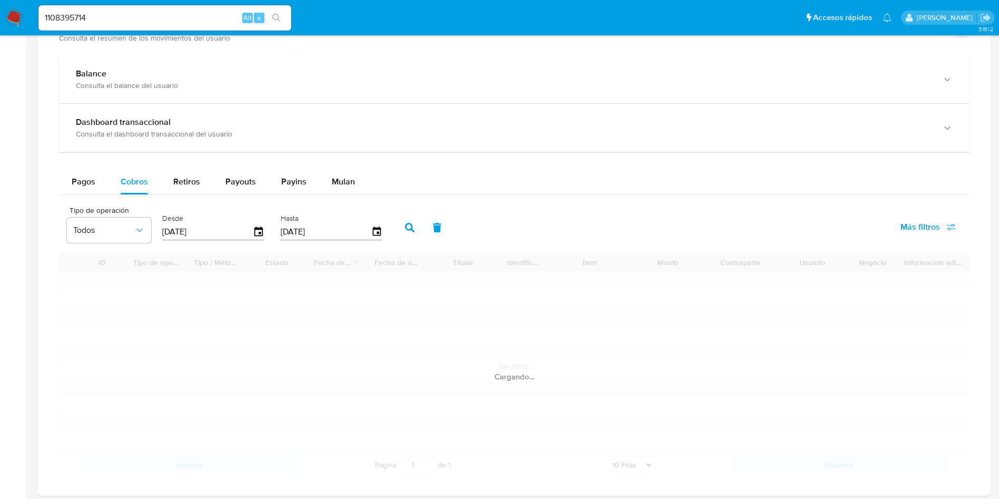
scroll to position [632, 0]
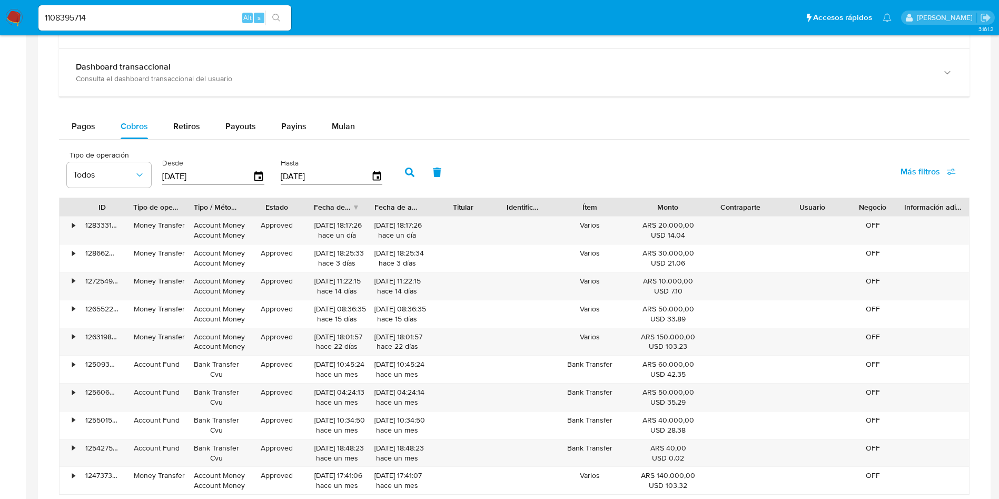
click at [180, 22] on input "1108395714" at bounding box center [164, 18] width 253 height 14
paste input "18103130"
type input "1118103130"
click at [281, 25] on button "search-icon" at bounding box center [276, 18] width 22 height 15
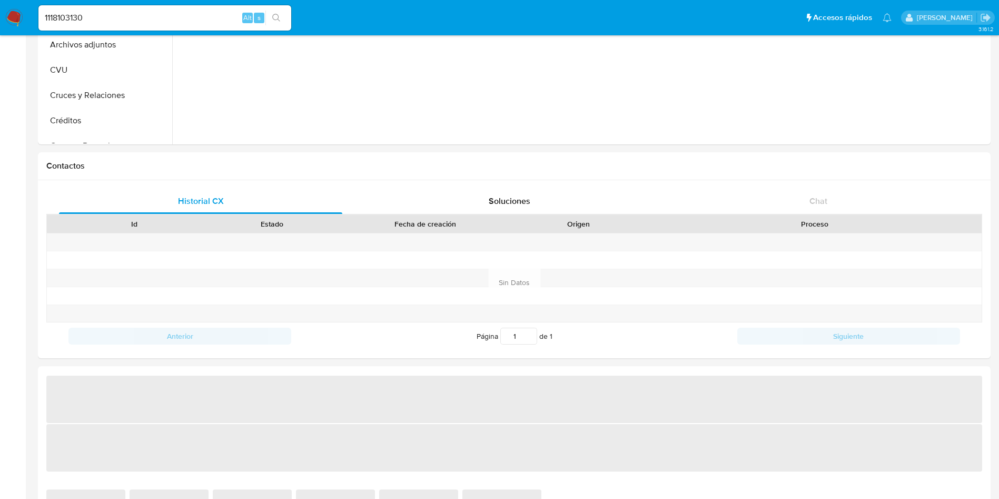
scroll to position [316, 0]
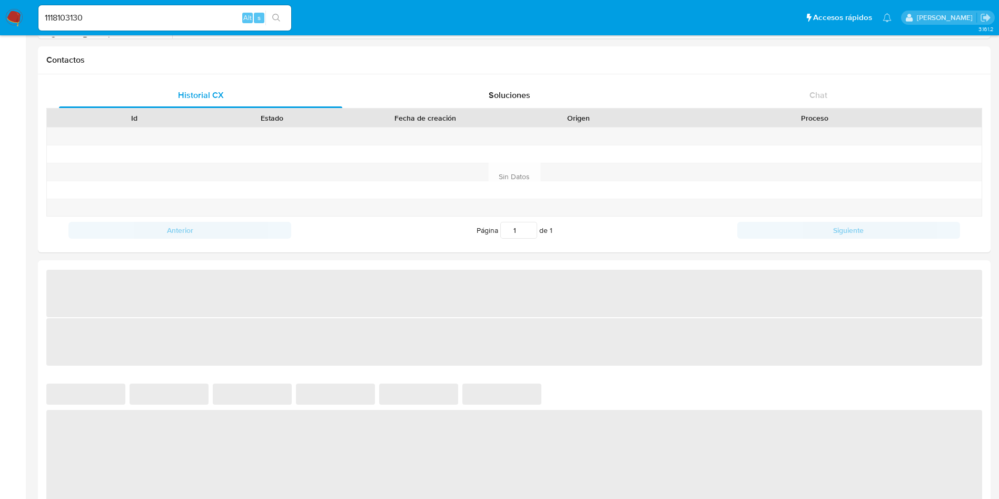
select select "10"
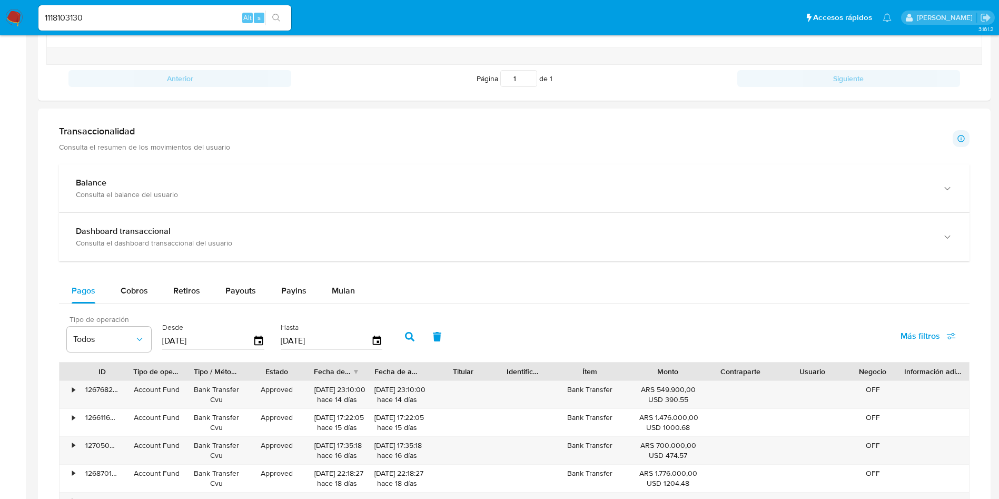
scroll to position [474, 0]
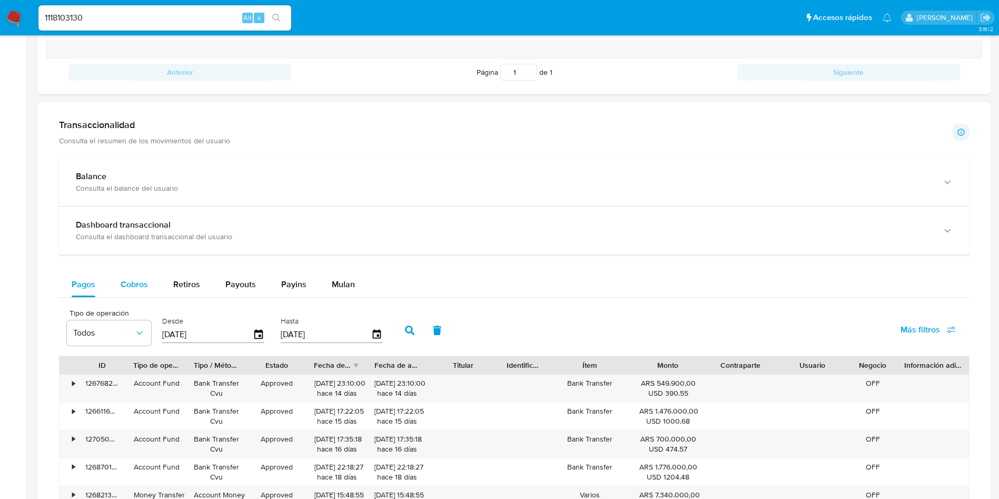
click at [141, 280] on span "Cobros" at bounding box center [134, 284] width 27 height 12
select select "10"
click at [172, 18] on input "1118103130" at bounding box center [164, 18] width 253 height 14
paste input "47814569"
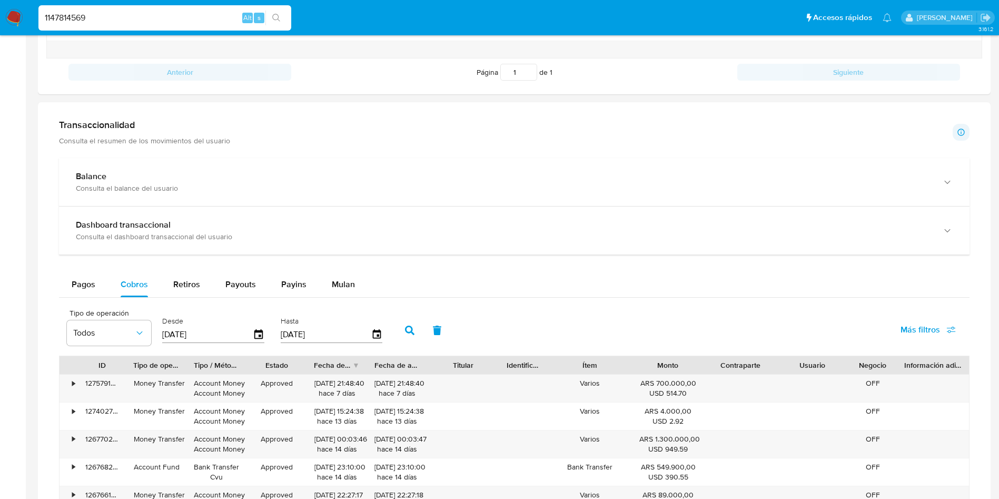
type input "1147814569"
click at [287, 18] on button "search-icon" at bounding box center [276, 18] width 22 height 15
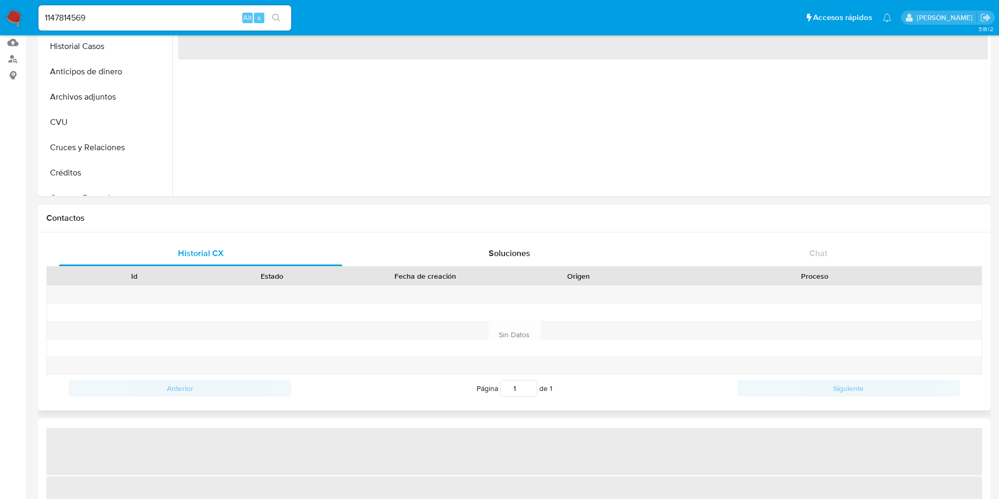
select select "10"
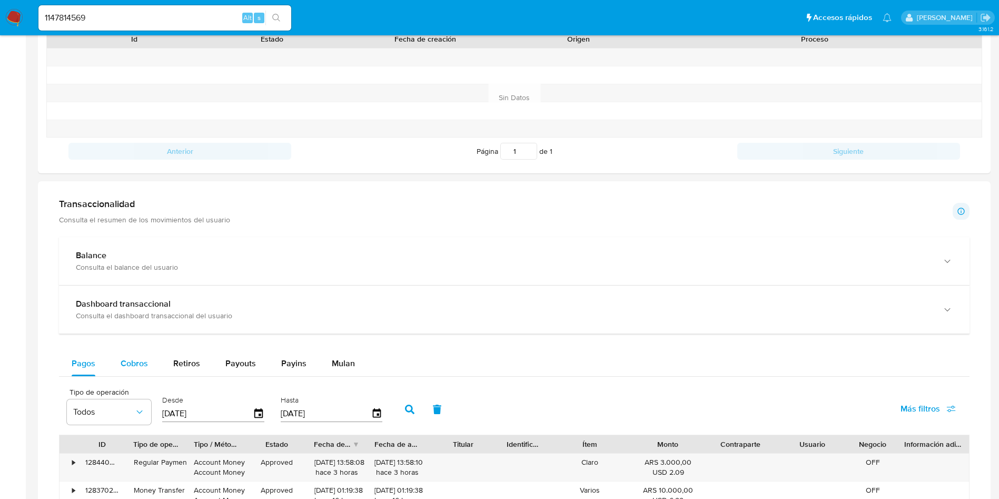
click at [151, 364] on button "Cobros" at bounding box center [134, 363] width 53 height 25
select select "10"
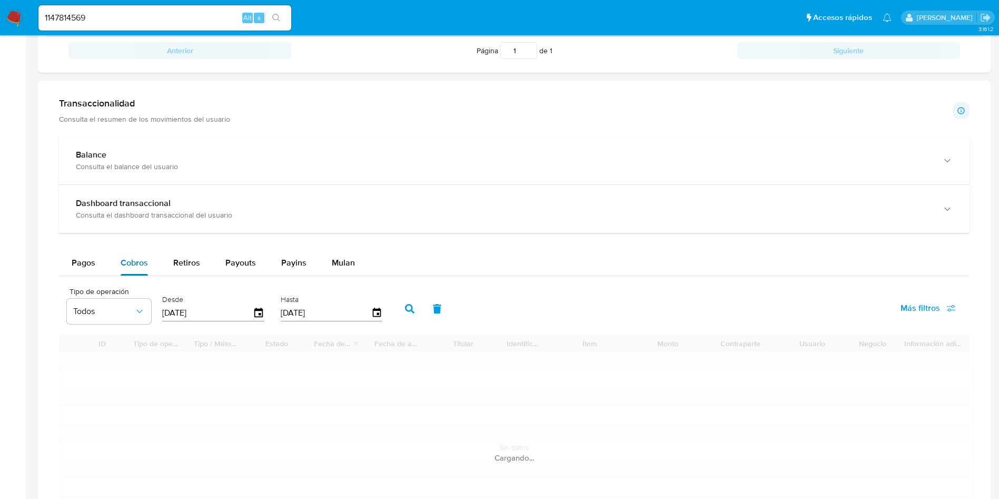
scroll to position [553, 0]
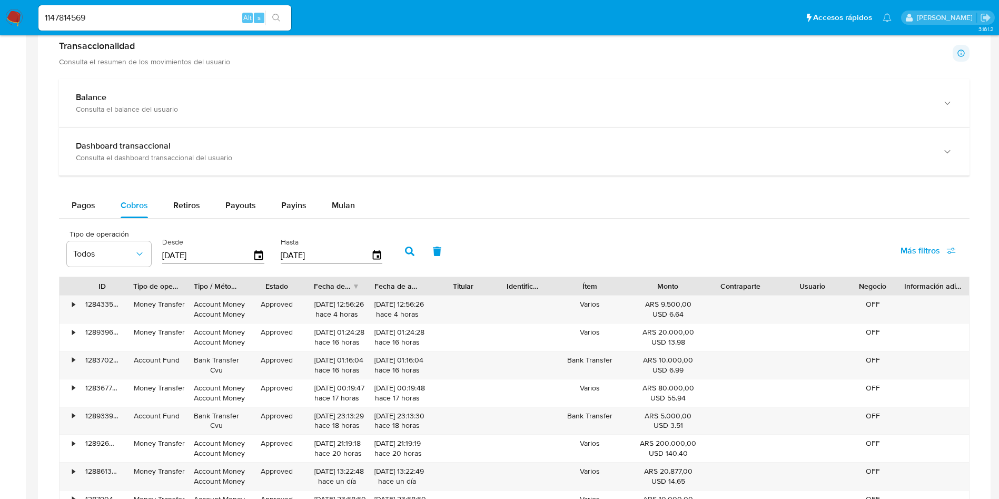
type button "1"
click at [149, 16] on input "1147814569" at bounding box center [164, 18] width 253 height 14
paste input "357274876"
type input "1357274876"
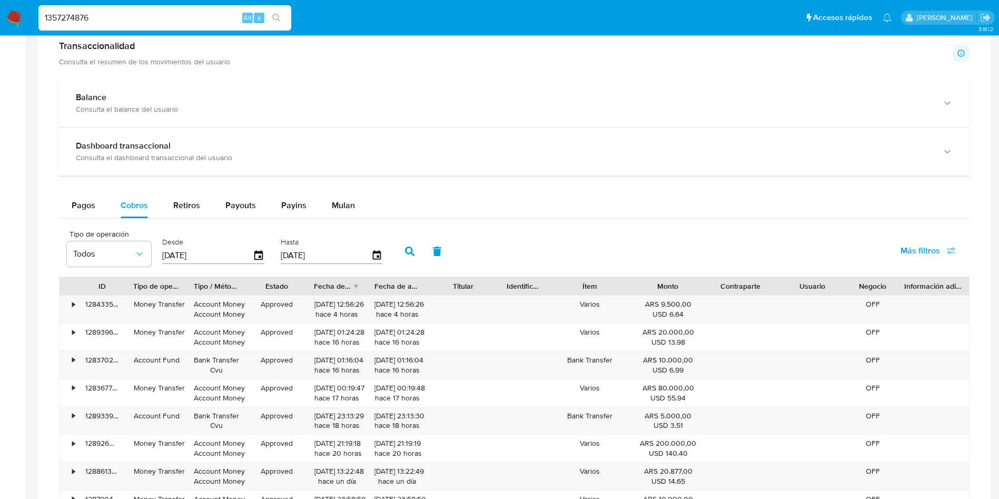
click at [279, 19] on icon "search-icon" at bounding box center [276, 18] width 8 height 8
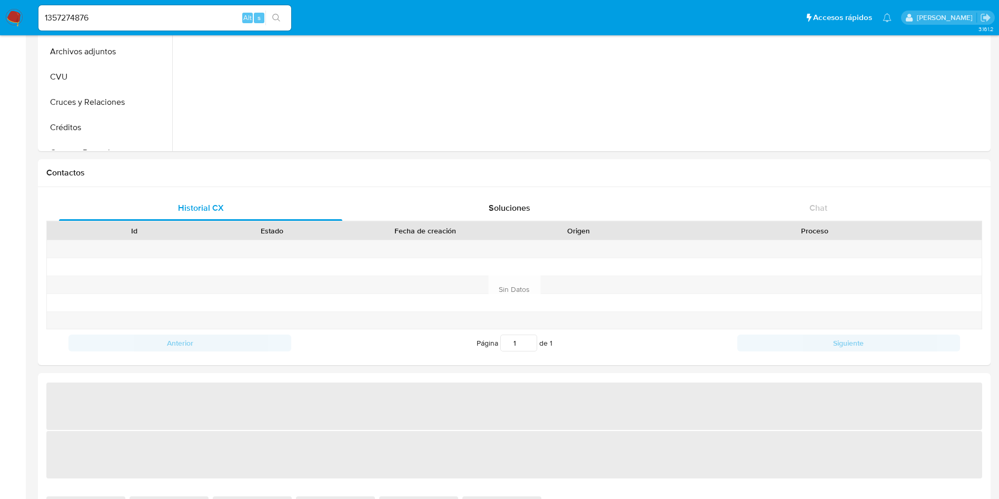
scroll to position [237, 0]
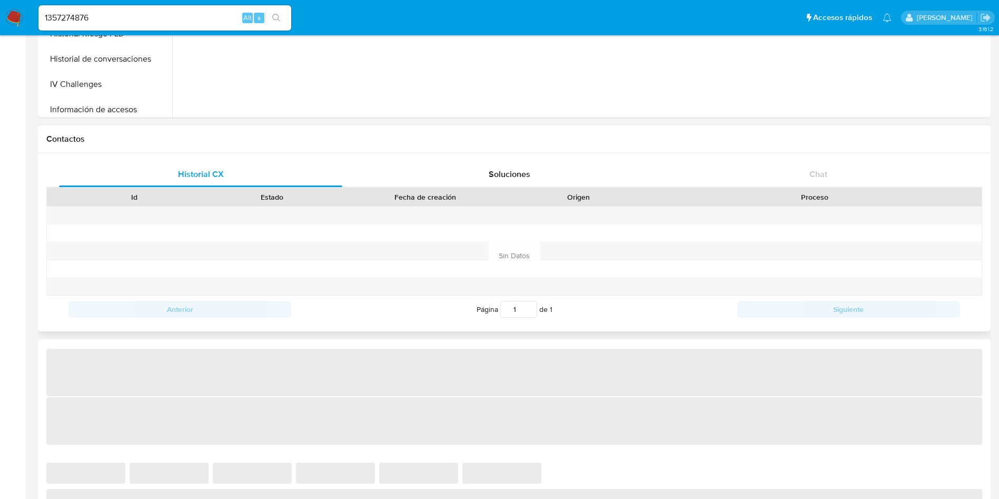
select select "10"
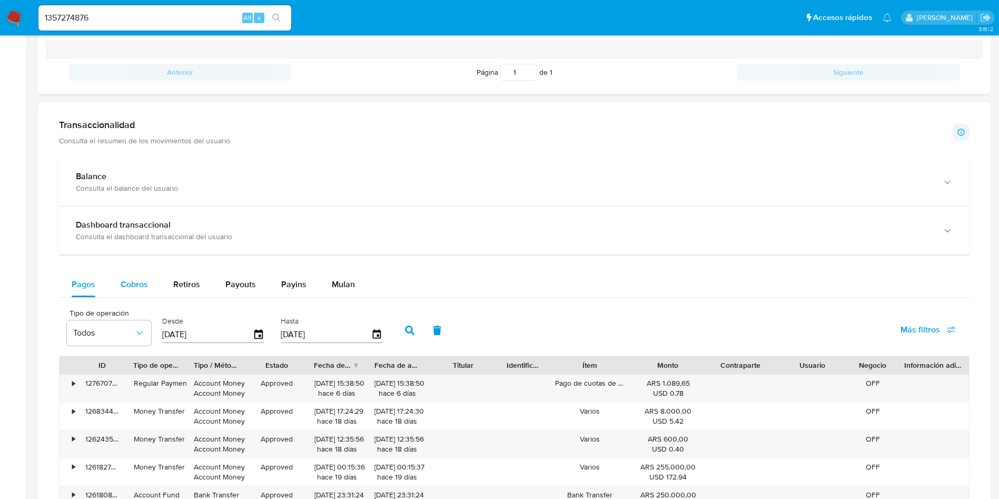
click at [153, 280] on button "Cobros" at bounding box center [134, 284] width 53 height 25
select select "10"
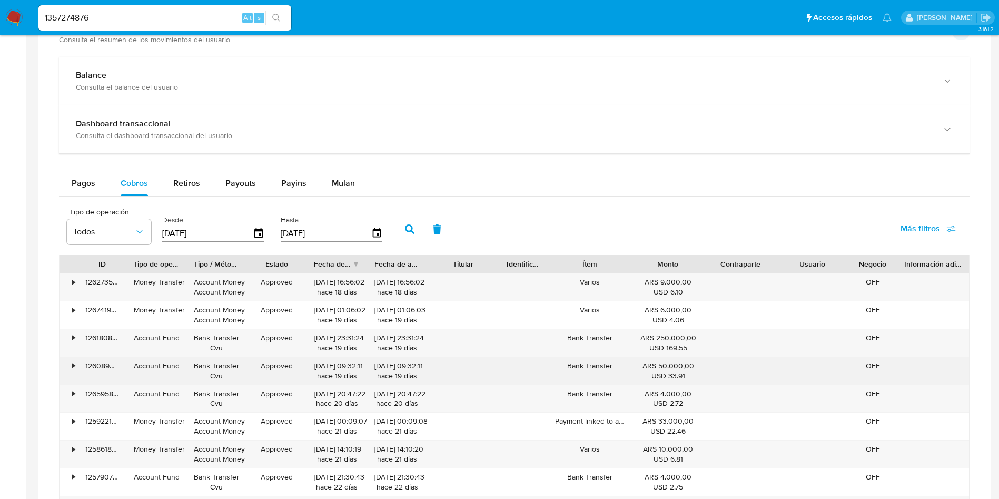
scroll to position [632, 0]
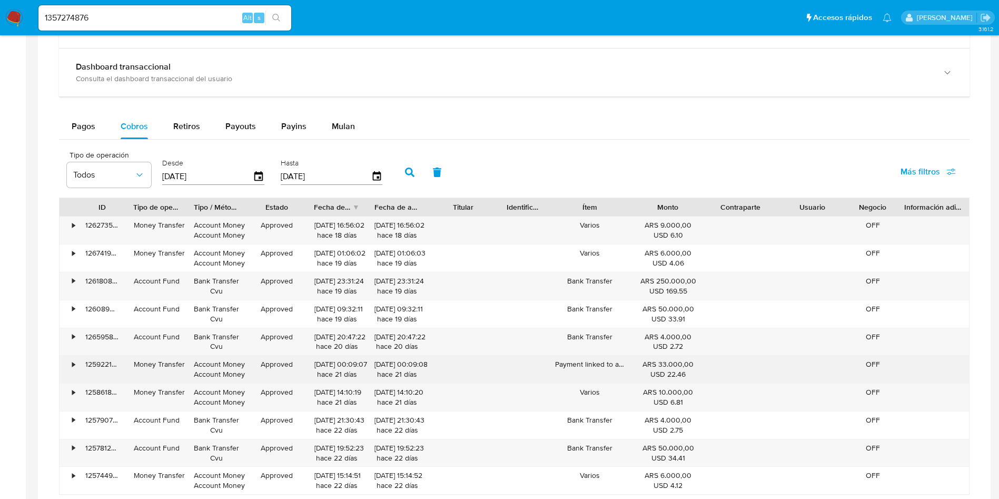
type button "1"
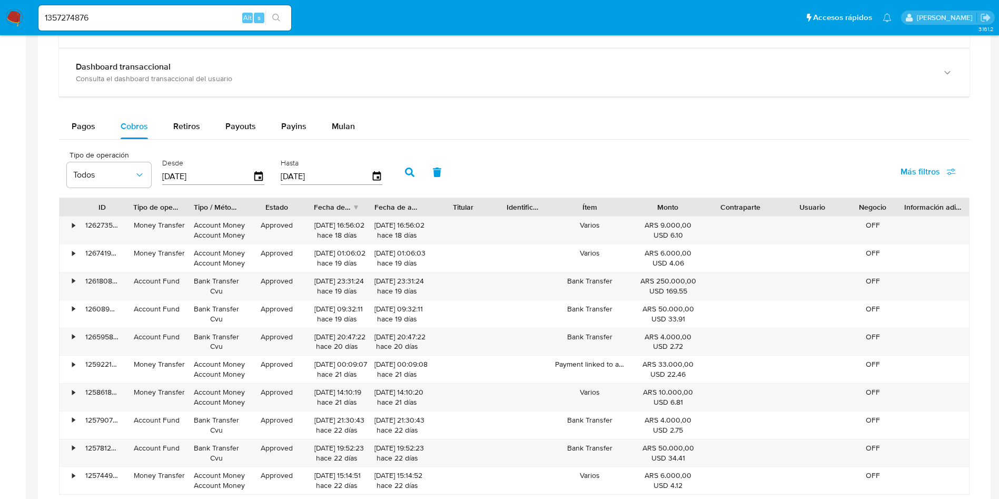
click at [164, 23] on input "1357274876" at bounding box center [164, 18] width 253 height 14
click at [164, 22] on input "1357274876" at bounding box center [164, 18] width 253 height 14
paste input "2105038597"
click at [289, 21] on input "2105038597" at bounding box center [164, 18] width 253 height 14
type input "2105038597"
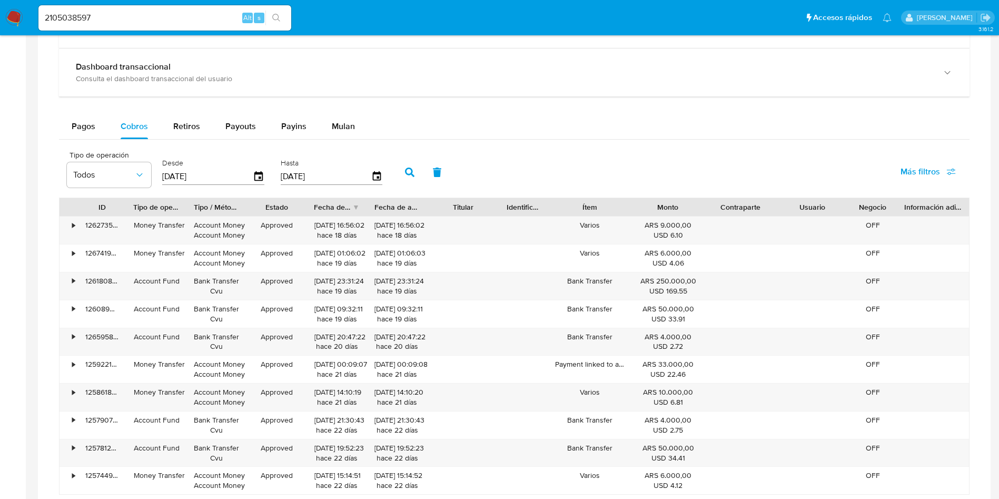
click at [282, 17] on button "search-icon" at bounding box center [276, 18] width 22 height 15
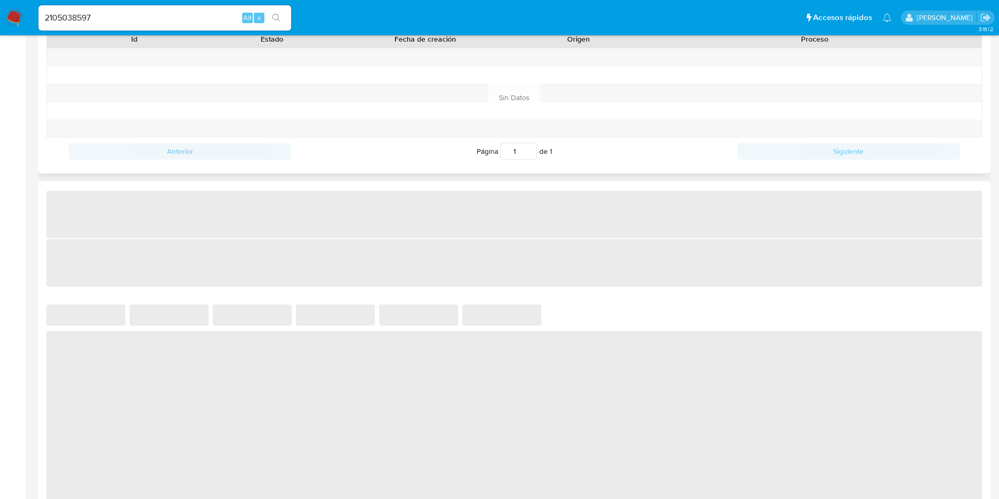
select select "10"
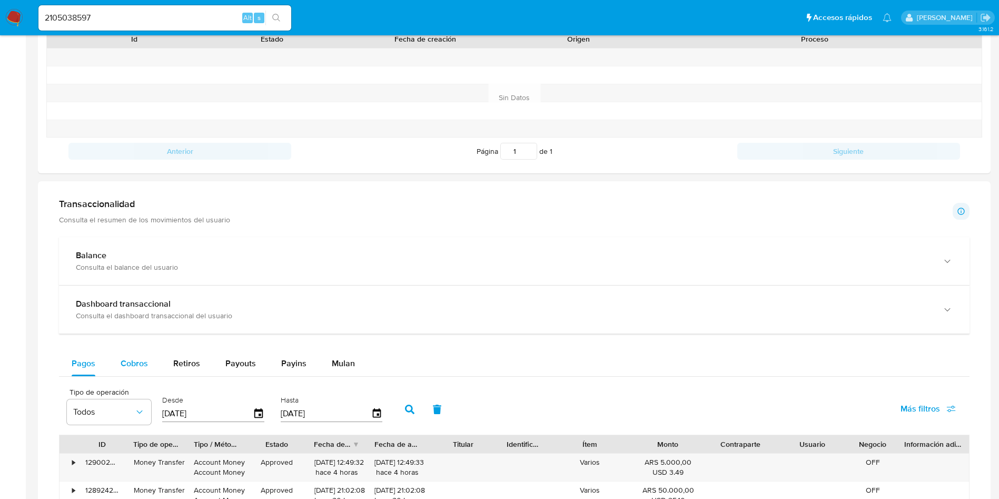
click at [145, 364] on span "Cobros" at bounding box center [134, 363] width 27 height 12
select select "10"
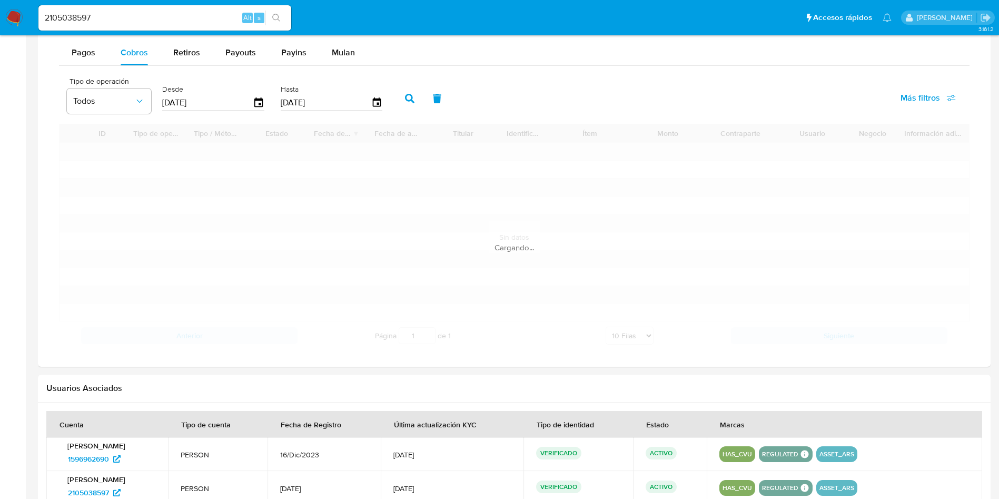
scroll to position [711, 0]
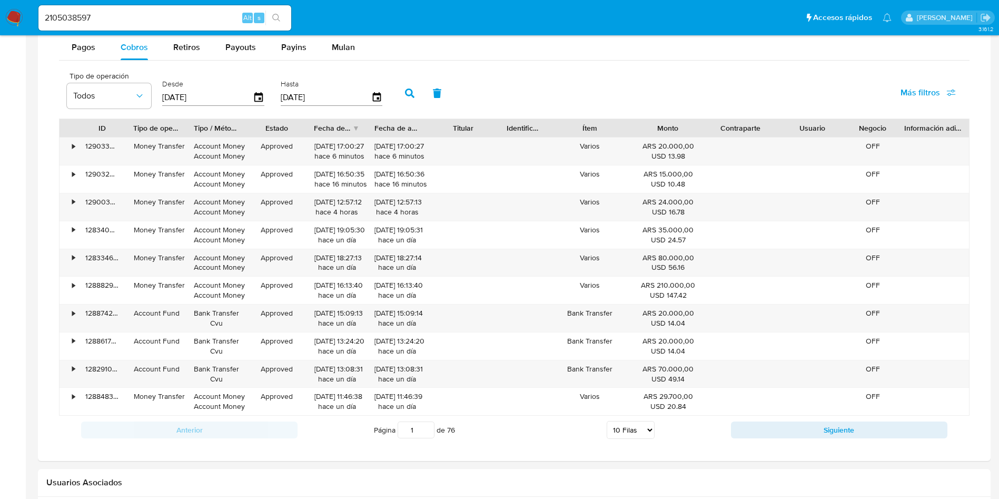
click at [151, 18] on input "2105038597" at bounding box center [164, 18] width 253 height 14
paste input "813157322"
type input "813157322"
click at [274, 22] on icon "search-icon" at bounding box center [276, 18] width 8 height 8
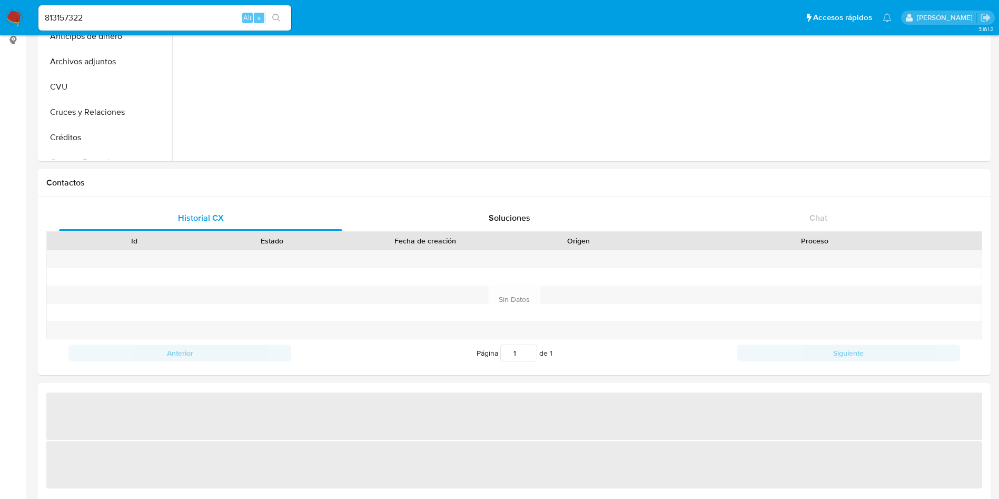
scroll to position [237, 0]
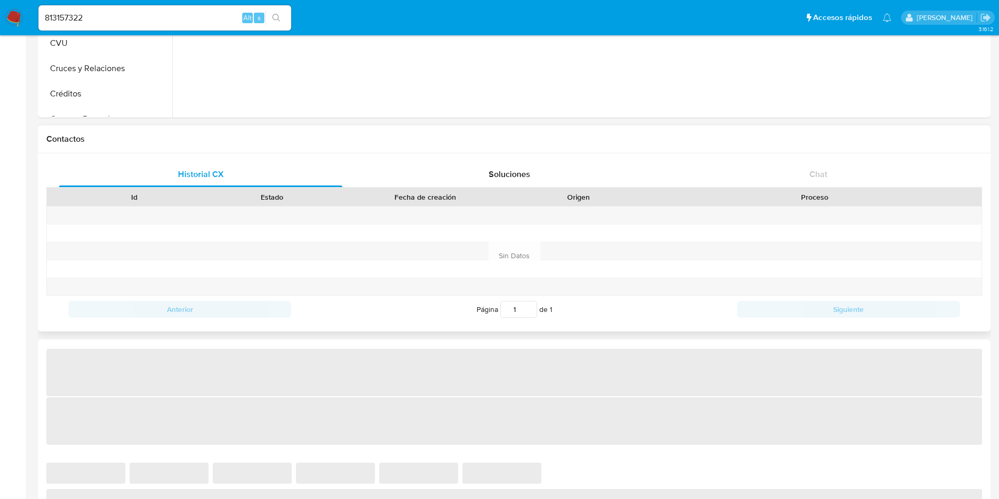
select select "10"
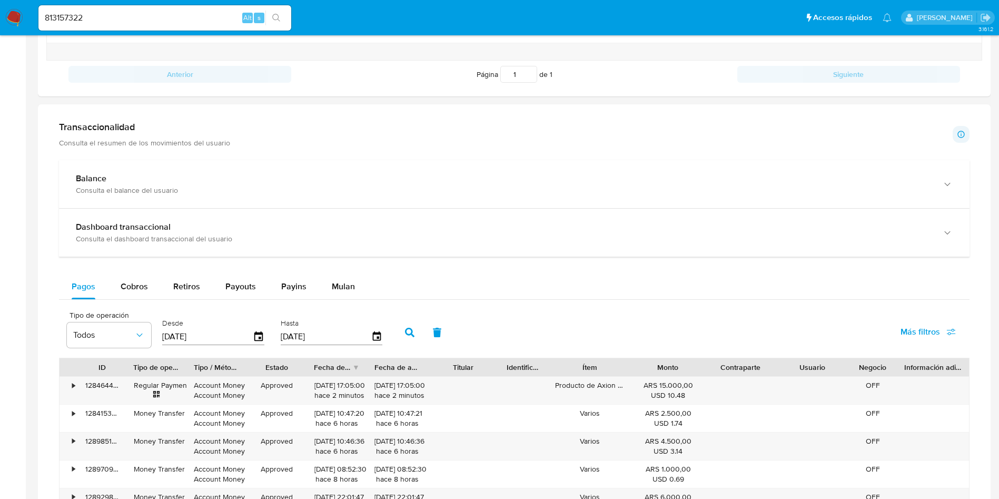
scroll to position [474, 0]
click at [144, 290] on div "Cobros" at bounding box center [134, 284] width 27 height 25
select select "10"
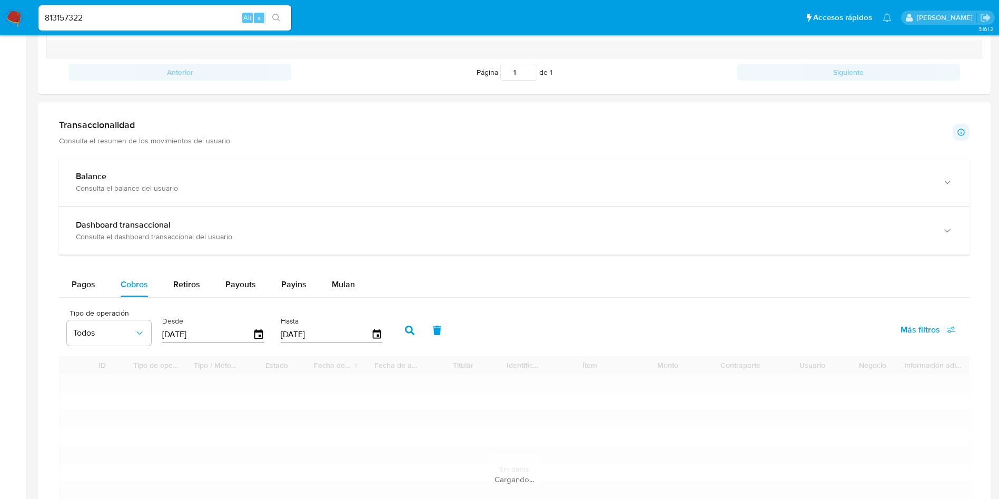
scroll to position [632, 0]
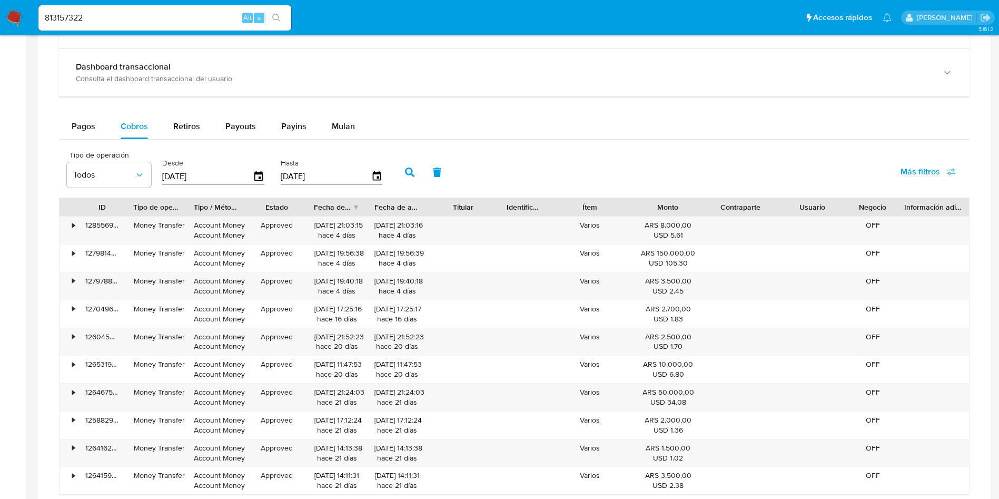
click at [180, 23] on input "813157322" at bounding box center [164, 18] width 253 height 14
paste input "375582429"
type input "375582429"
click at [277, 17] on icon "search-icon" at bounding box center [276, 18] width 8 height 8
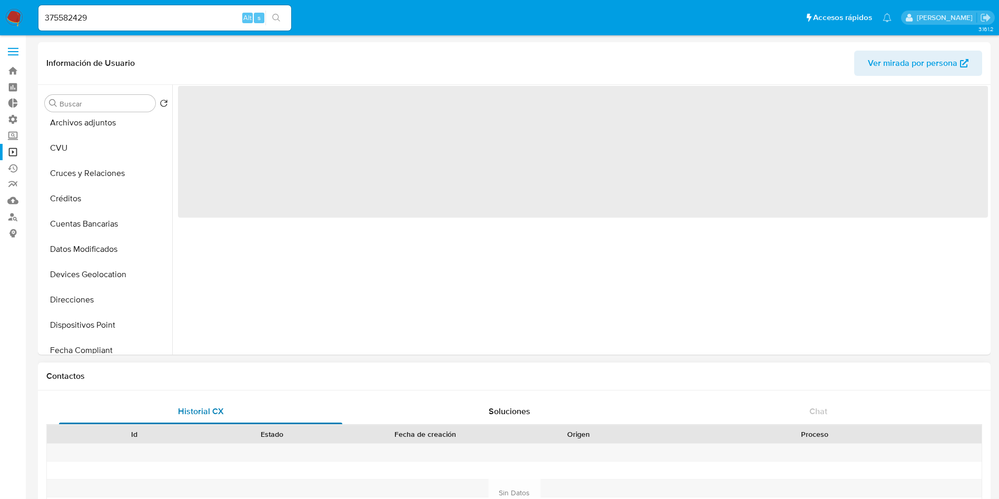
scroll to position [237, 0]
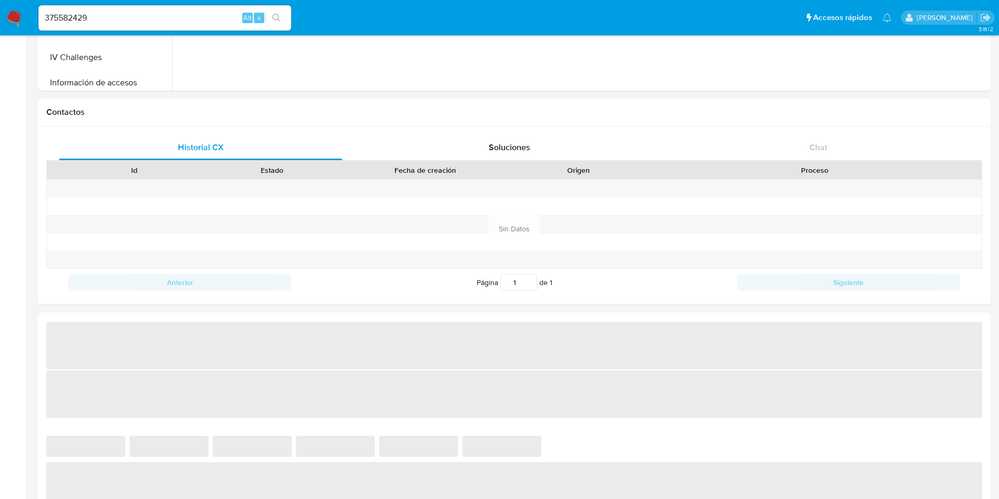
select select "10"
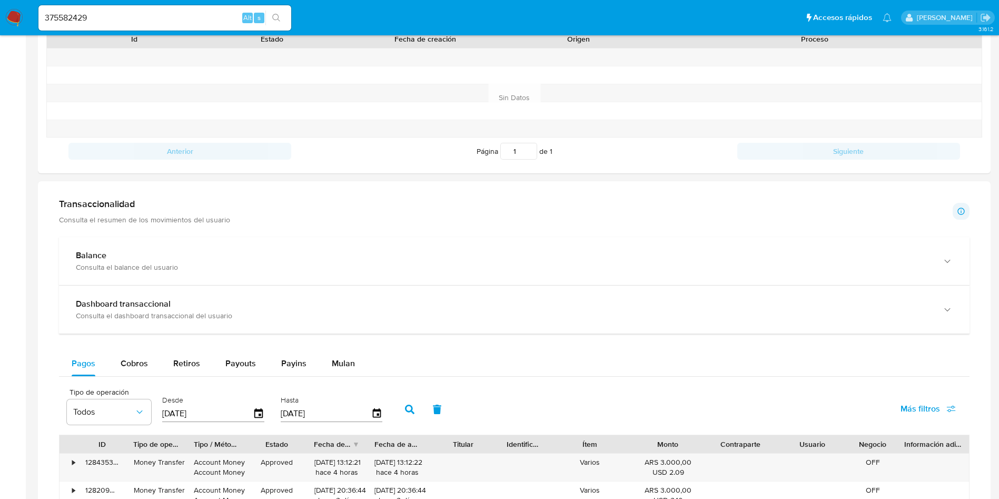
click at [137, 360] on span "Cobros" at bounding box center [134, 363] width 27 height 12
select select "10"
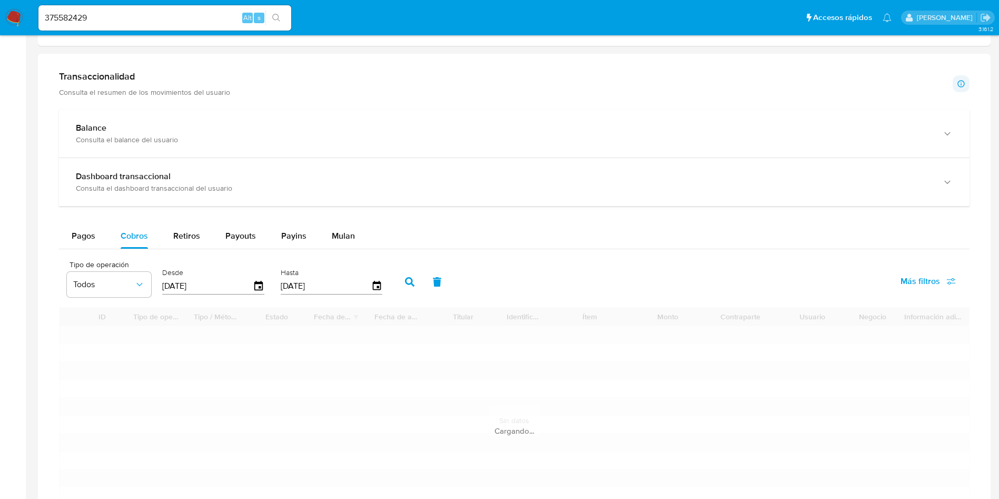
scroll to position [711, 0]
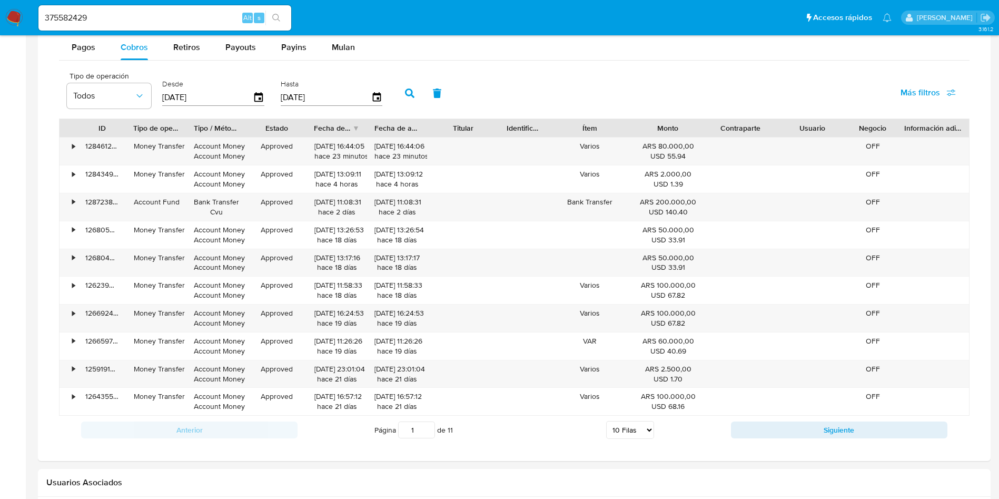
click at [169, 14] on input "375582429" at bounding box center [164, 18] width 253 height 14
click at [168, 14] on input "375582429" at bounding box center [164, 18] width 253 height 14
paste input "1494653326"
type input "1494653326"
click at [271, 17] on button "search-icon" at bounding box center [276, 18] width 22 height 15
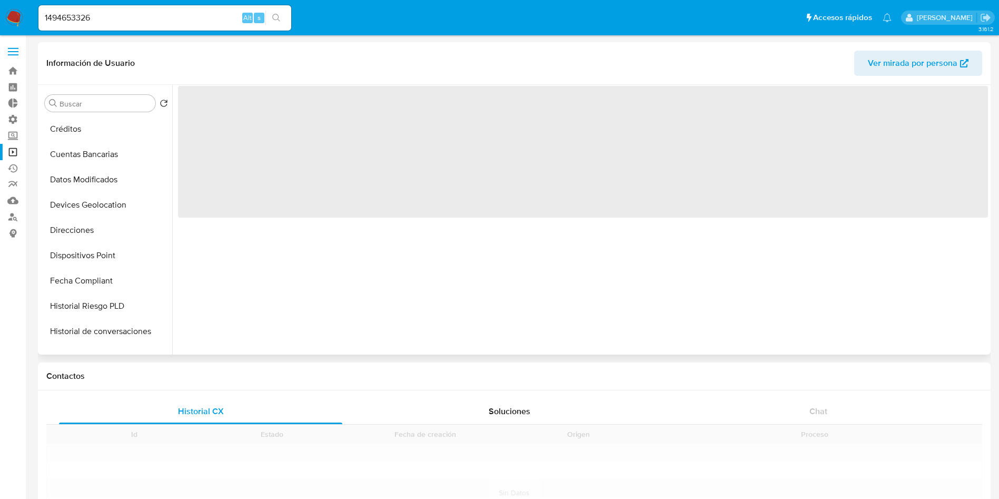
scroll to position [316, 0]
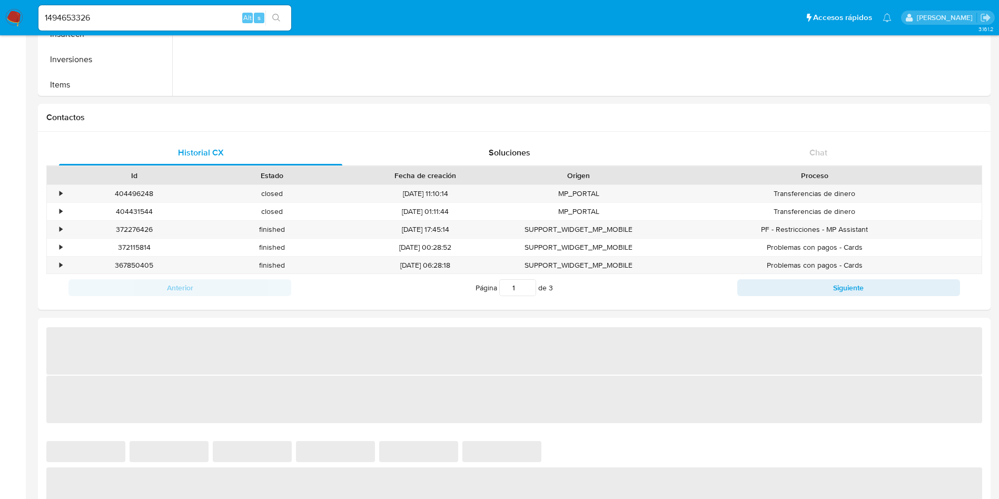
select select "10"
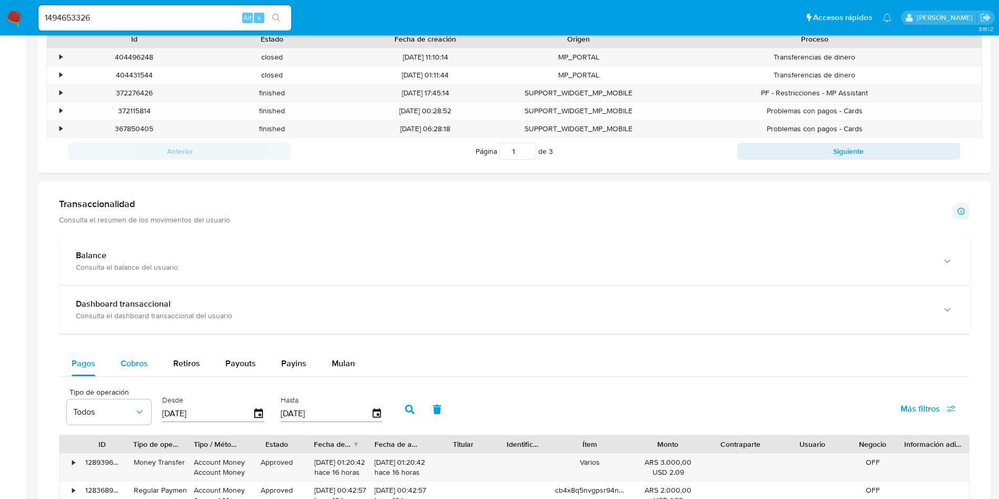
click at [132, 364] on span "Cobros" at bounding box center [134, 363] width 27 height 12
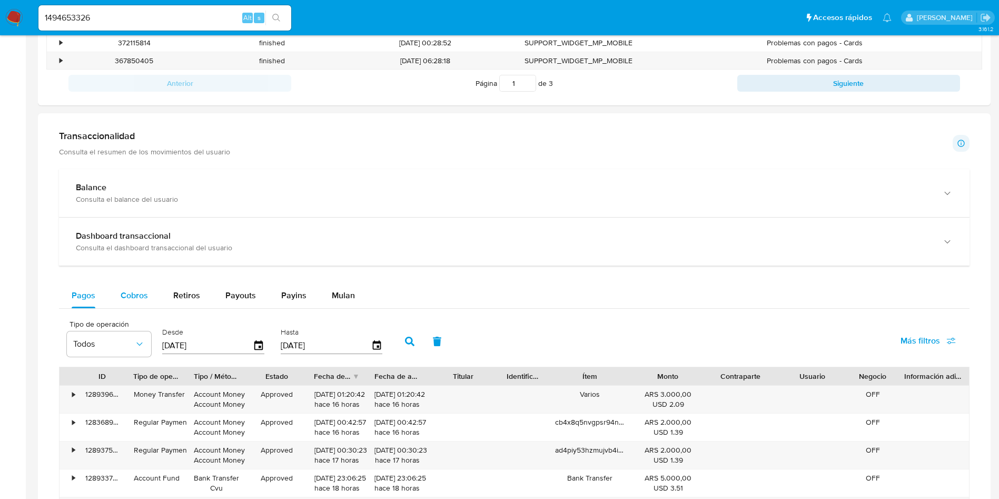
select select "10"
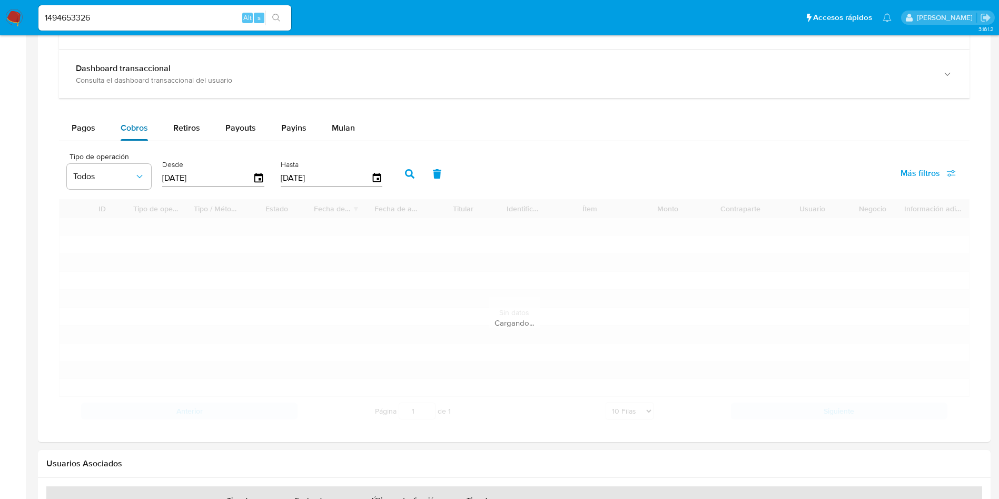
scroll to position [632, 0]
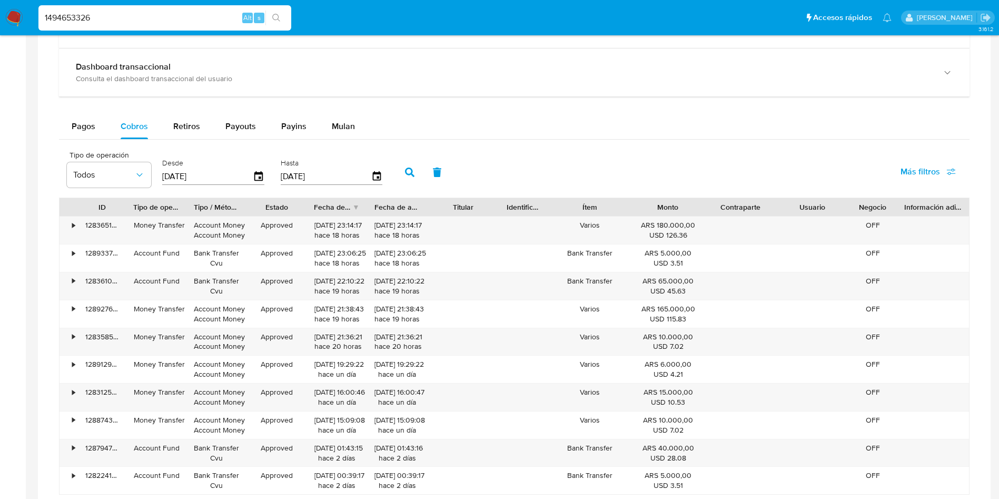
click at [131, 19] on input "1494653326" at bounding box center [164, 18] width 253 height 14
paste input "2259553301"
type input "2259553301"
click at [278, 17] on icon "search-icon" at bounding box center [276, 18] width 8 height 8
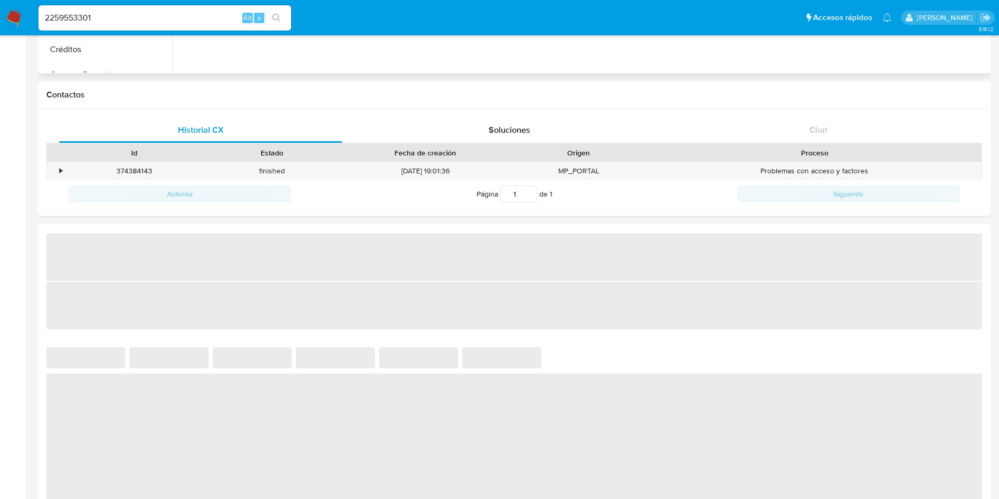
scroll to position [316, 0]
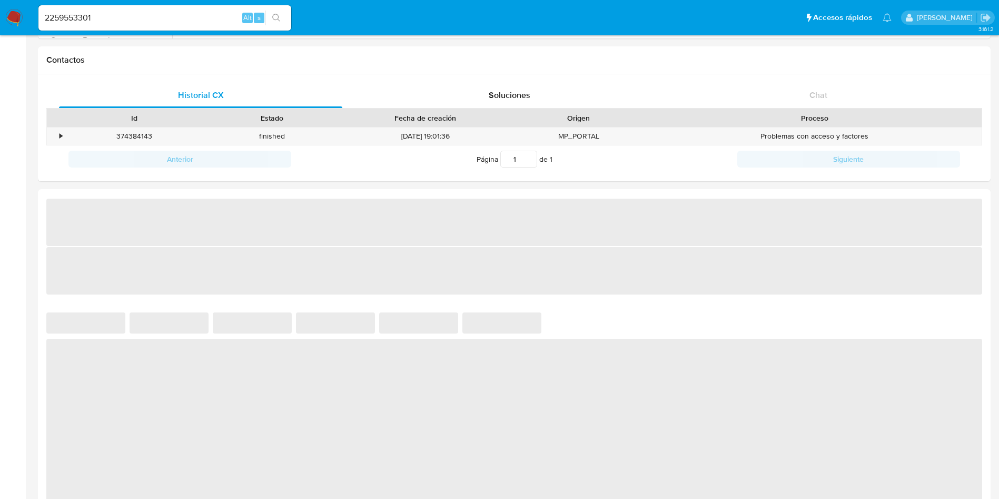
select select "10"
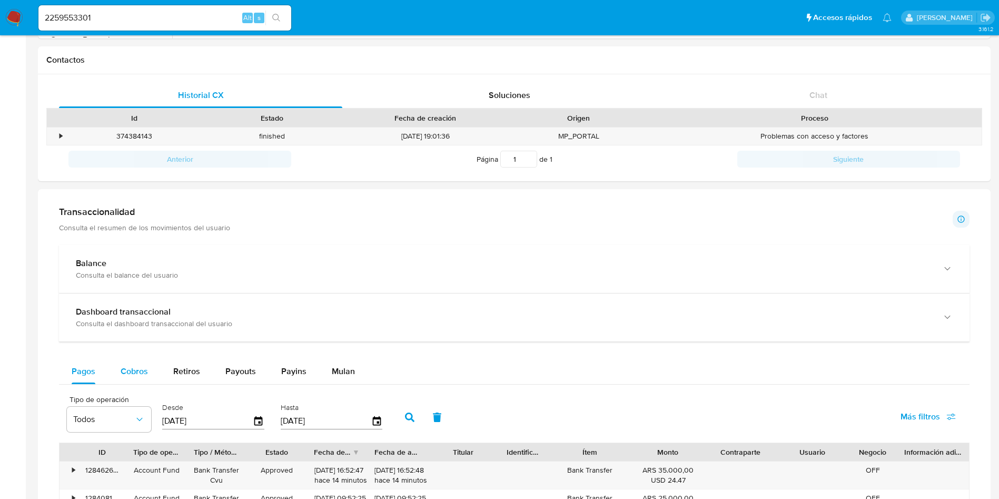
click at [137, 366] on span "Cobros" at bounding box center [134, 371] width 27 height 12
select select "10"
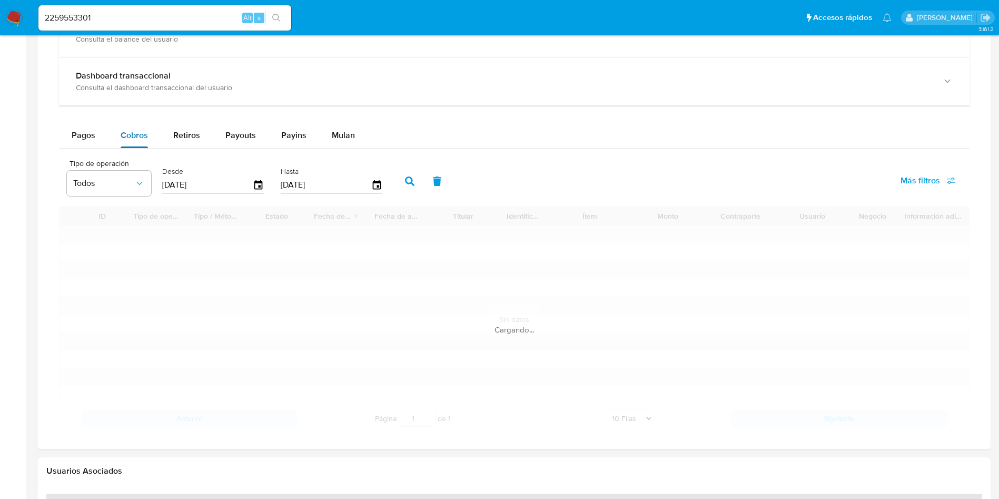
scroll to position [553, 0]
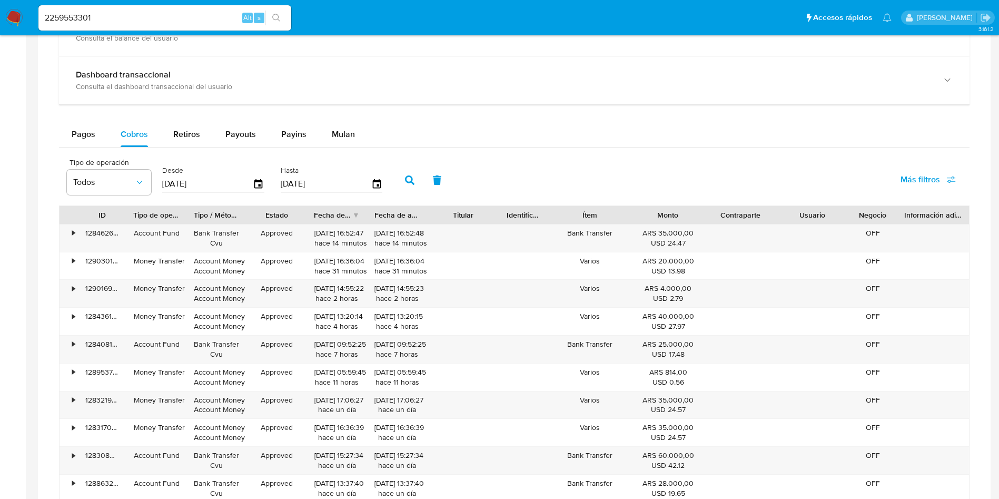
click at [183, 19] on input "2259553301" at bounding box center [164, 18] width 253 height 14
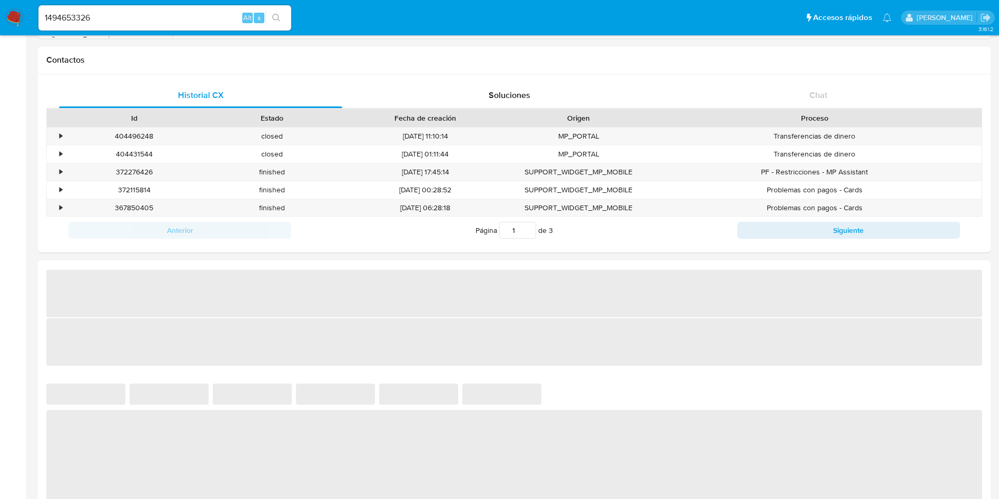
scroll to position [474, 0]
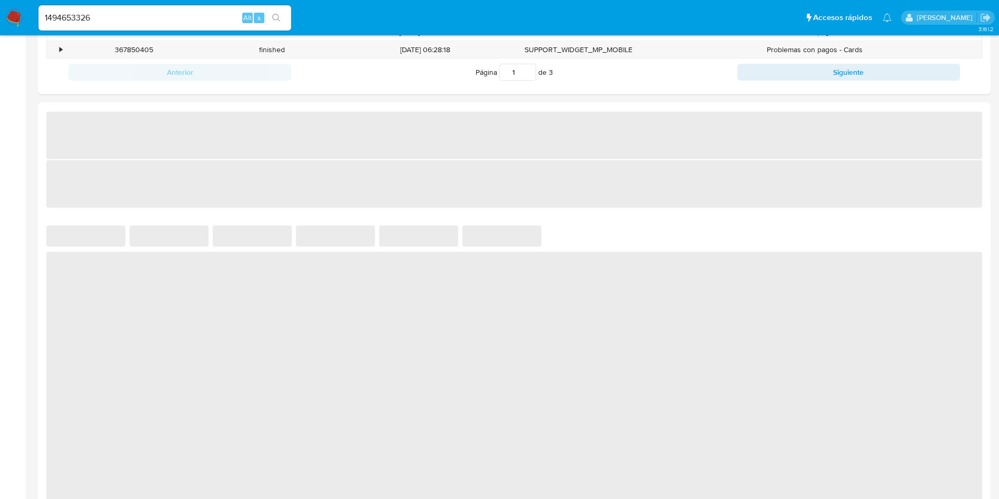
select select "10"
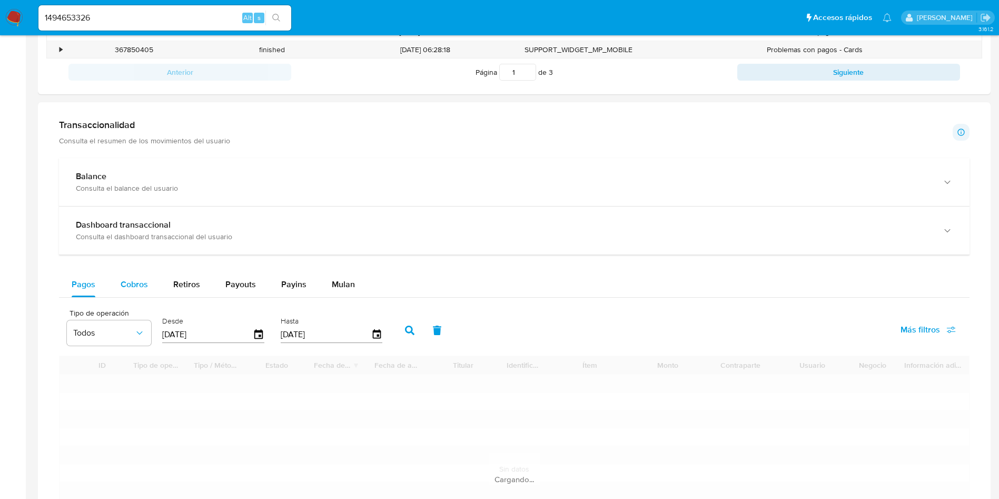
click at [154, 291] on button "Cobros" at bounding box center [134, 284] width 53 height 25
select select "10"
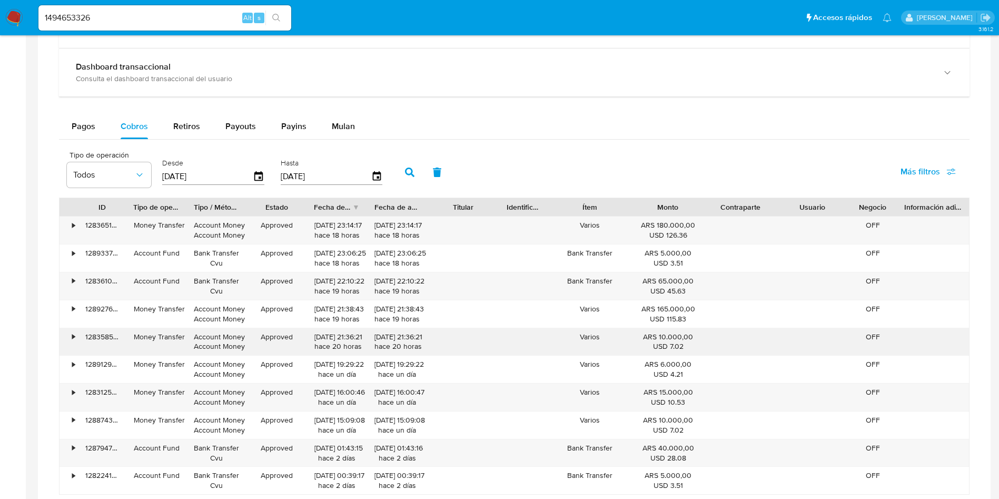
type button "1"
click at [183, 14] on input "1494653326" at bounding box center [164, 18] width 253 height 14
paste input "2259553301"
type input "2259553301"
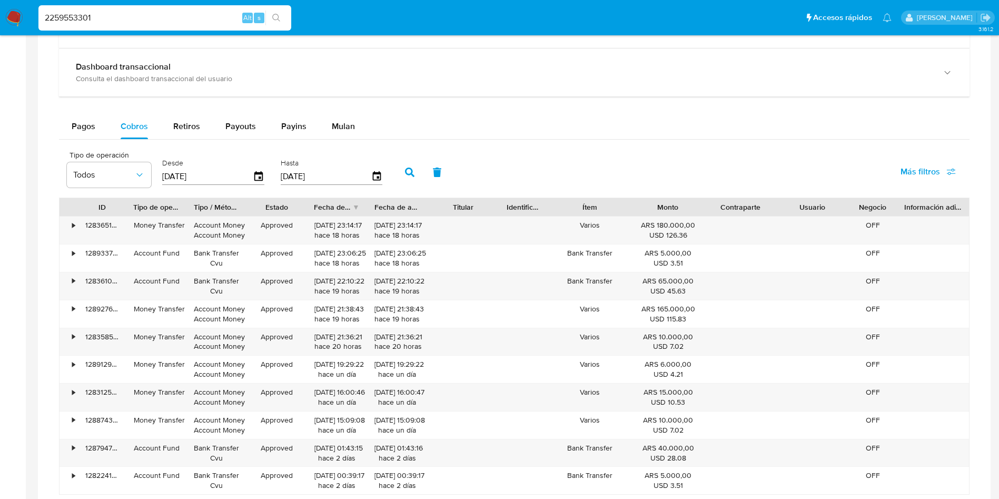
click at [278, 15] on icon "search-icon" at bounding box center [276, 18] width 8 height 8
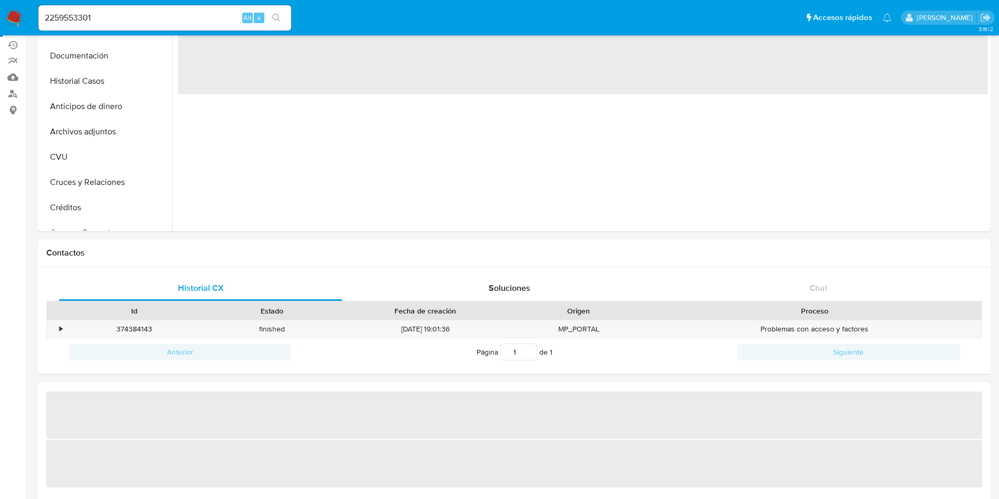
scroll to position [316, 0]
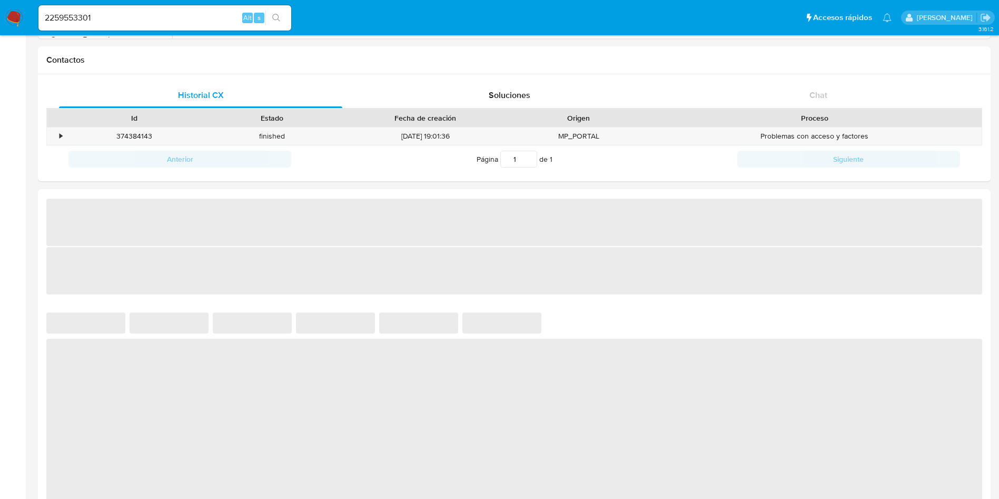
select select "10"
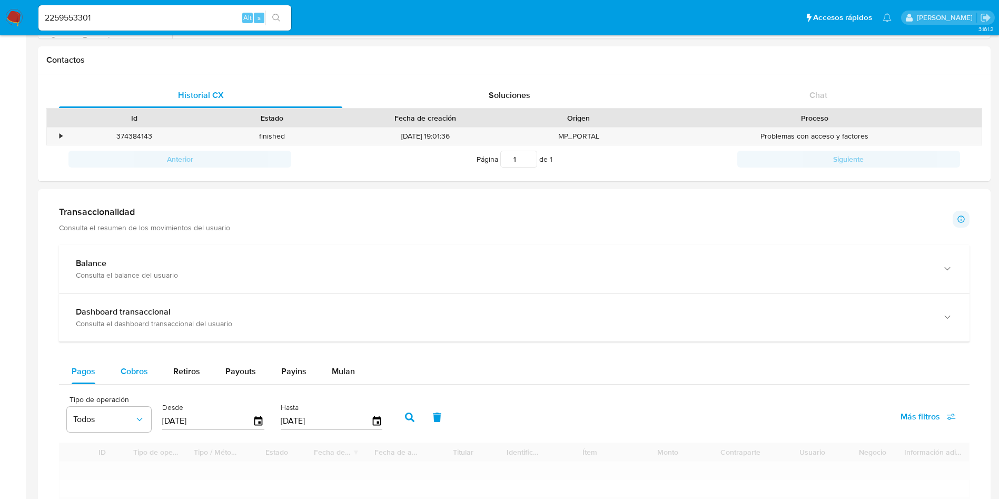
click at [137, 378] on div "Cobros" at bounding box center [134, 371] width 27 height 25
select select "10"
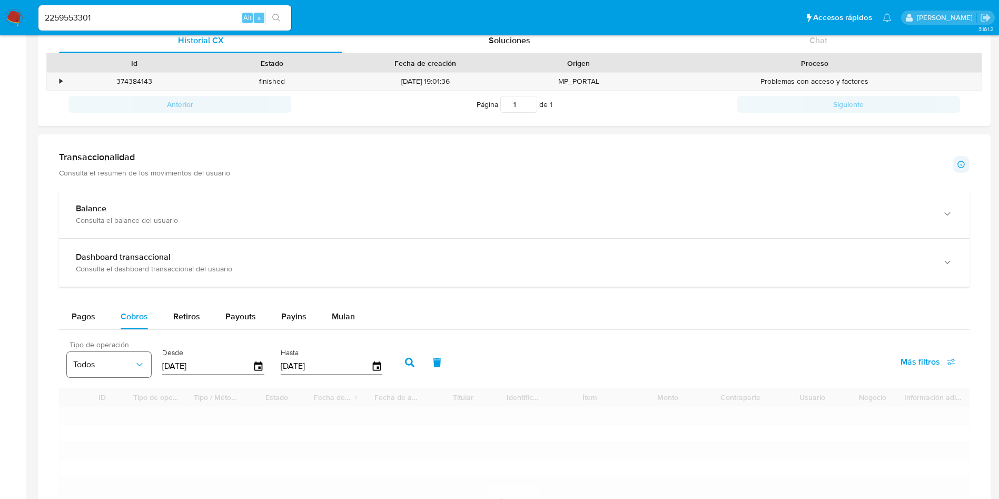
scroll to position [474, 0]
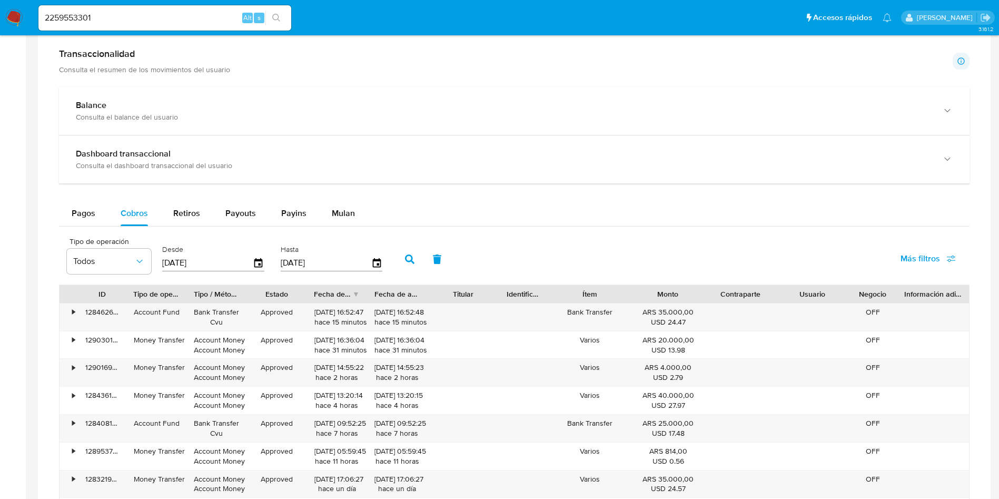
click at [185, 18] on input "2259553301" at bounding box center [164, 18] width 253 height 14
paste input "544091362"
click at [288, 13] on input "544091362" at bounding box center [164, 18] width 253 height 14
type input "544091362"
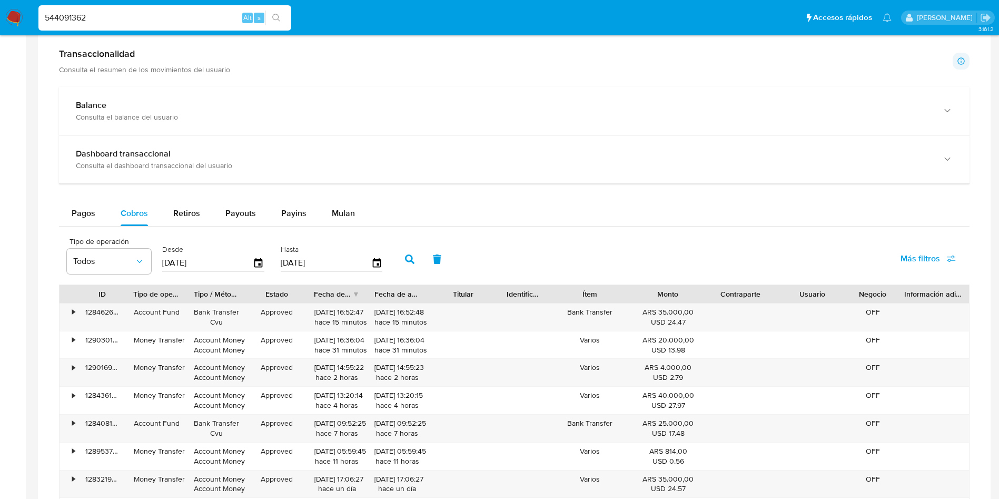
click at [281, 18] on icon "search-icon" at bounding box center [276, 18] width 8 height 8
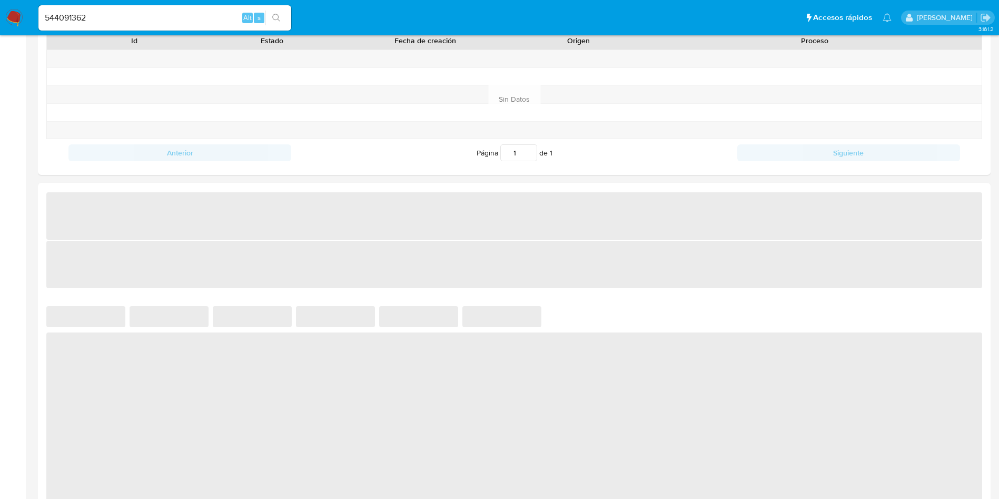
scroll to position [395, 0]
select select "10"
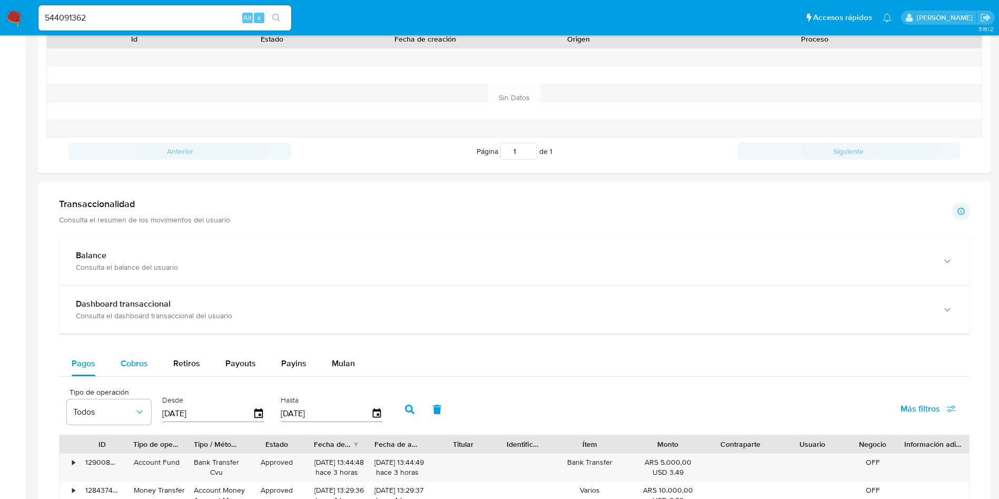
click at [137, 368] on span "Cobros" at bounding box center [134, 363] width 27 height 12
select select "10"
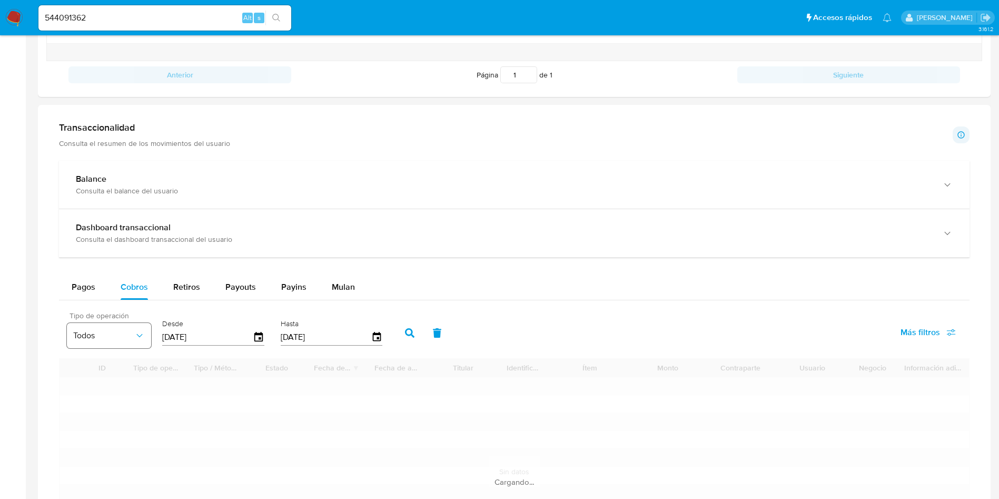
scroll to position [553, 0]
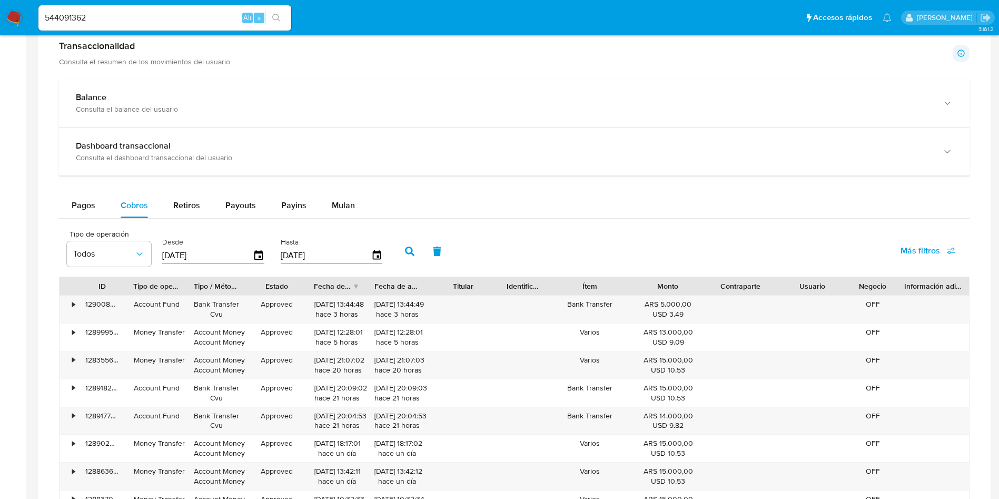
click at [149, 14] on input "544091362" at bounding box center [164, 18] width 253 height 14
paste input "717257051"
type input "717257051"
click at [278, 16] on icon "search-icon" at bounding box center [276, 18] width 8 height 8
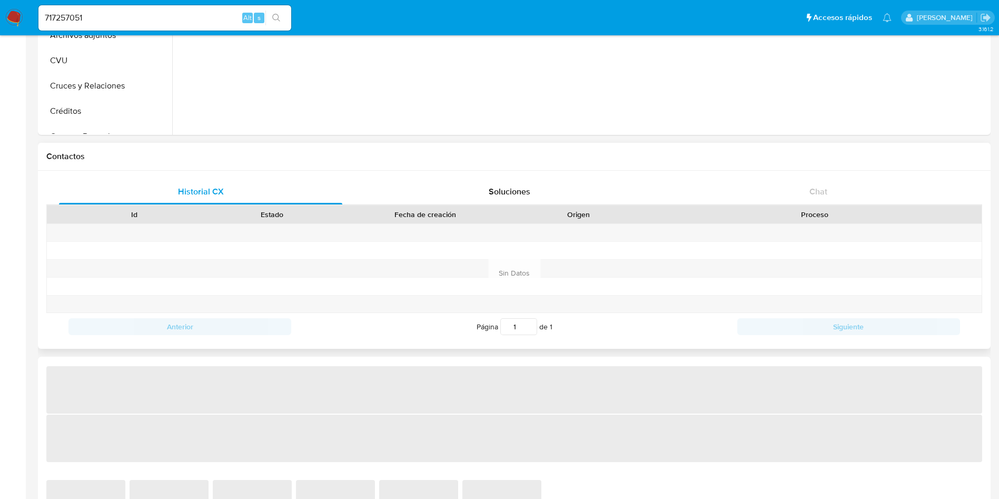
scroll to position [237, 0]
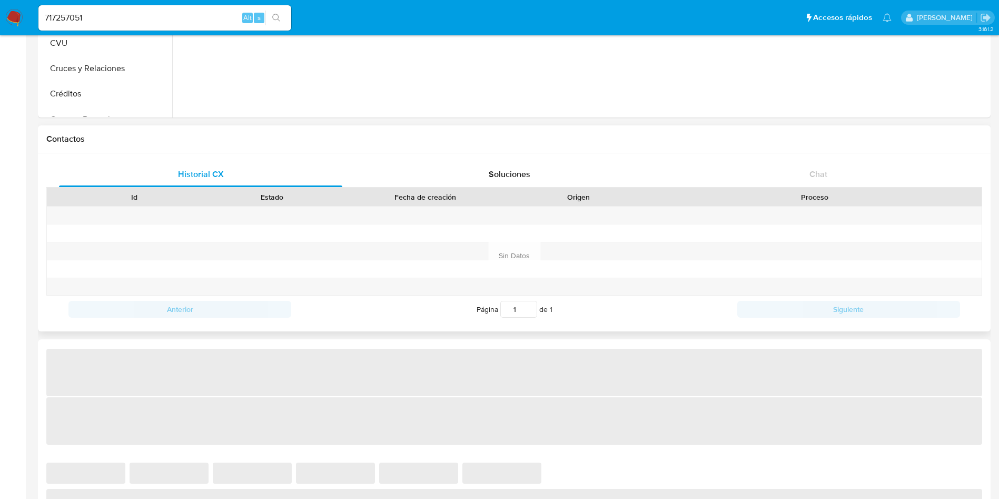
select select "10"
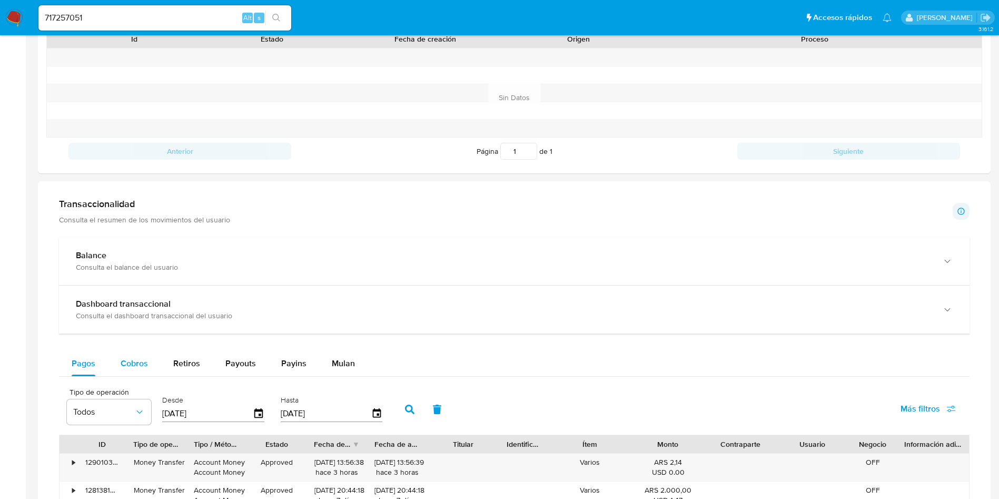
click at [141, 364] on span "Cobros" at bounding box center [134, 363] width 27 height 12
select select "10"
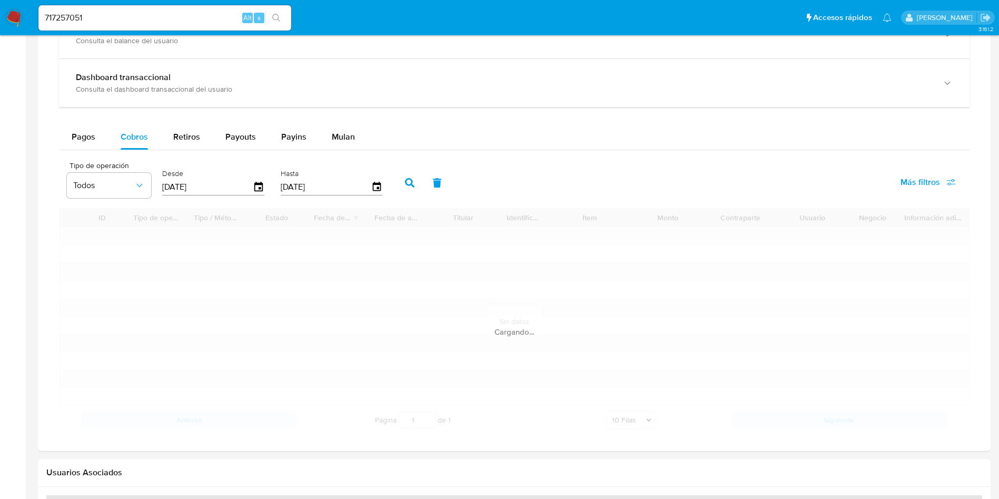
scroll to position [632, 0]
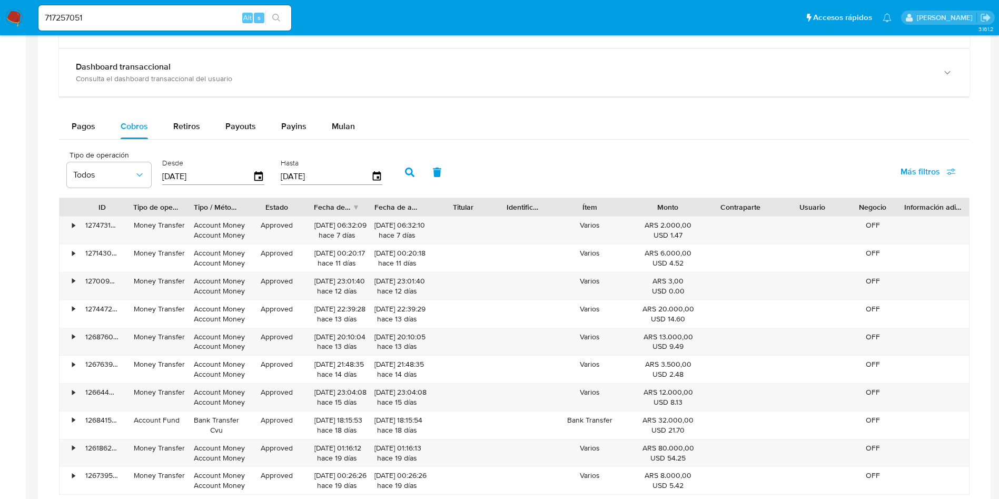
click at [156, 19] on input "717257051" at bounding box center [164, 18] width 253 height 14
paste input "1467513076"
click at [289, 20] on input "1467513076" at bounding box center [164, 18] width 253 height 14
type input "1467513076"
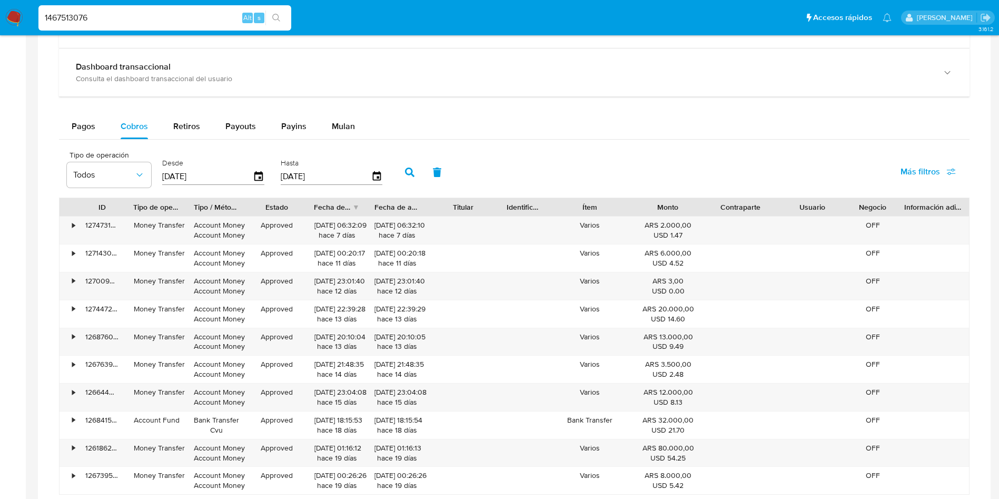
click at [283, 18] on button "search-icon" at bounding box center [276, 18] width 22 height 15
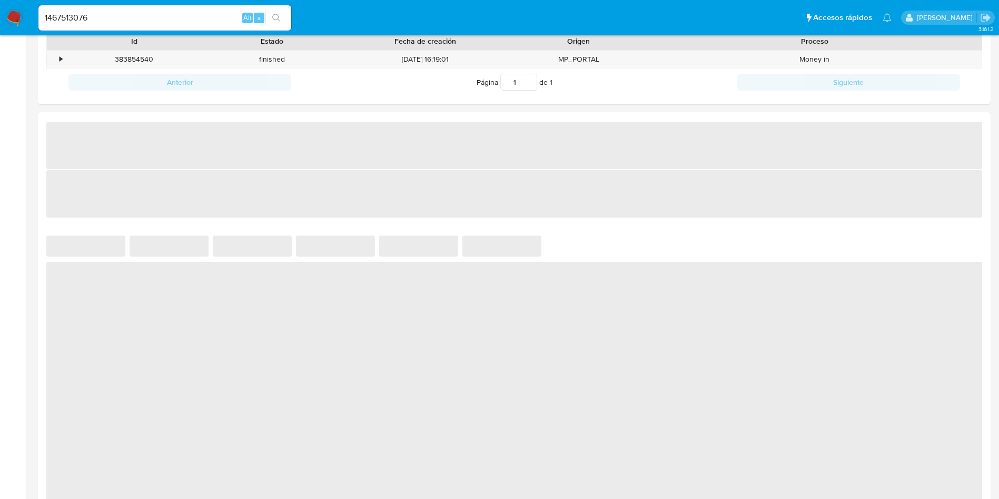
scroll to position [395, 0]
select select "10"
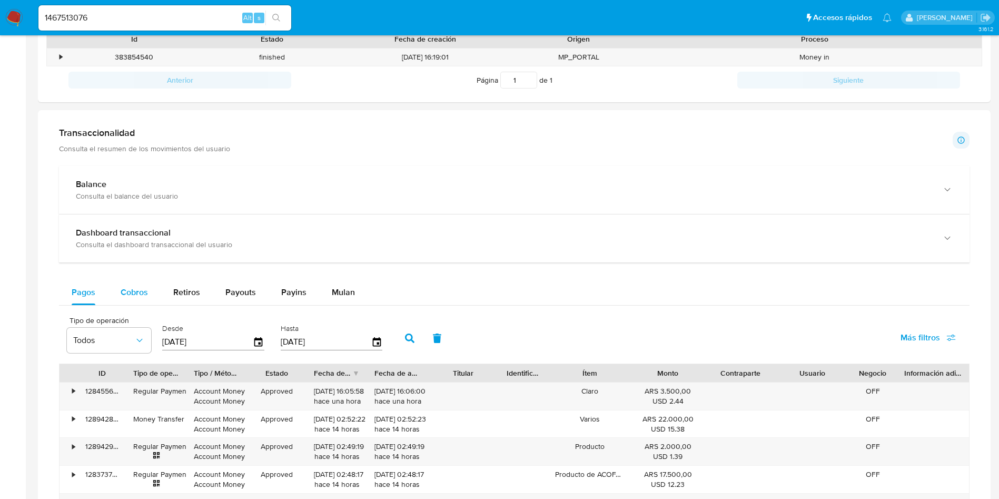
click at [134, 290] on span "Cobros" at bounding box center [134, 292] width 27 height 12
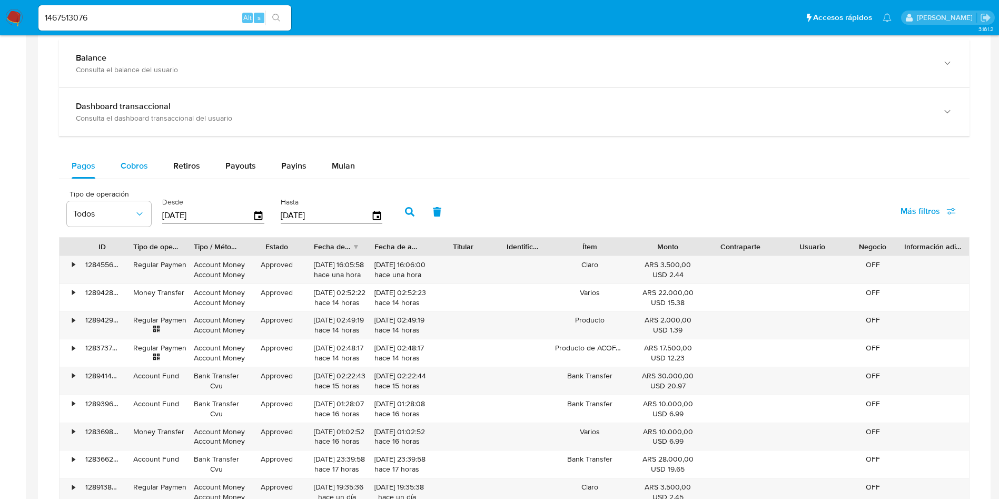
select select "10"
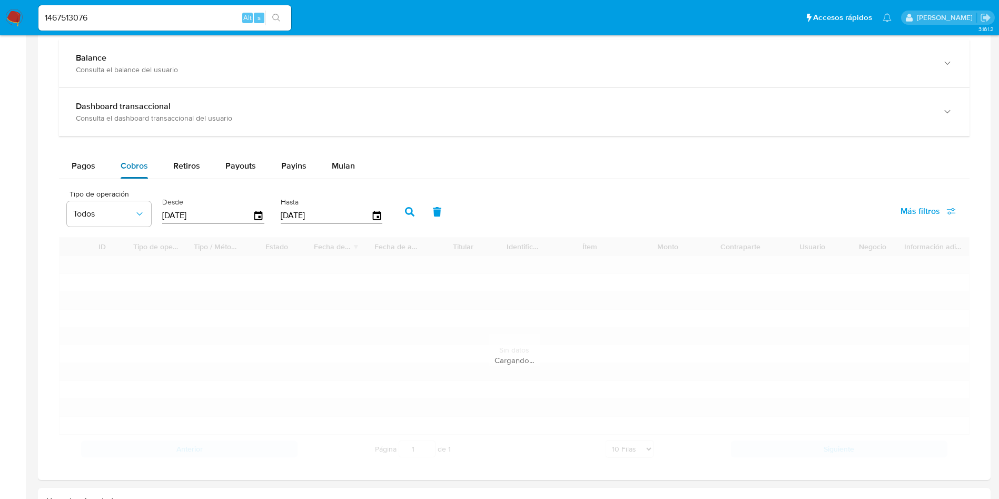
scroll to position [553, 0]
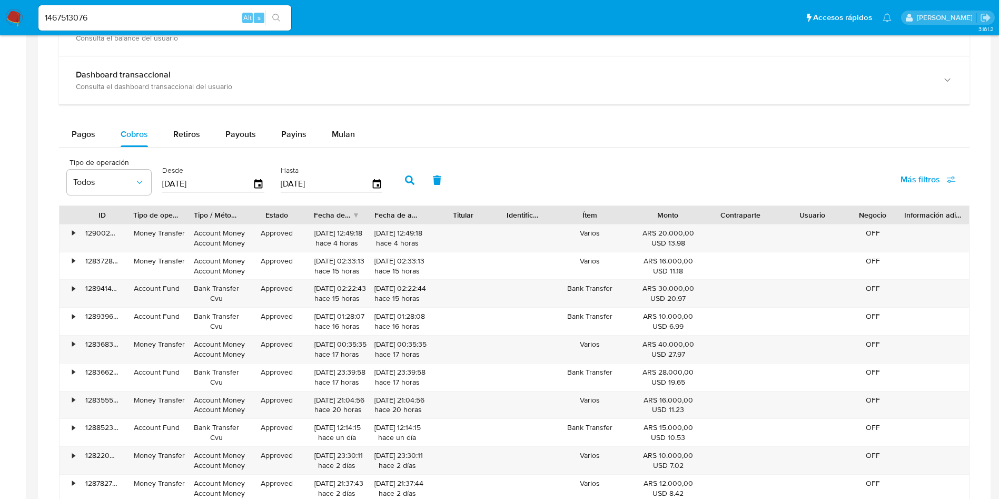
click at [205, 24] on input "1467513076" at bounding box center [164, 18] width 253 height 14
click at [203, 20] on input "1467513076" at bounding box center [164, 18] width 253 height 14
paste input "311863998"
type input "311863998"
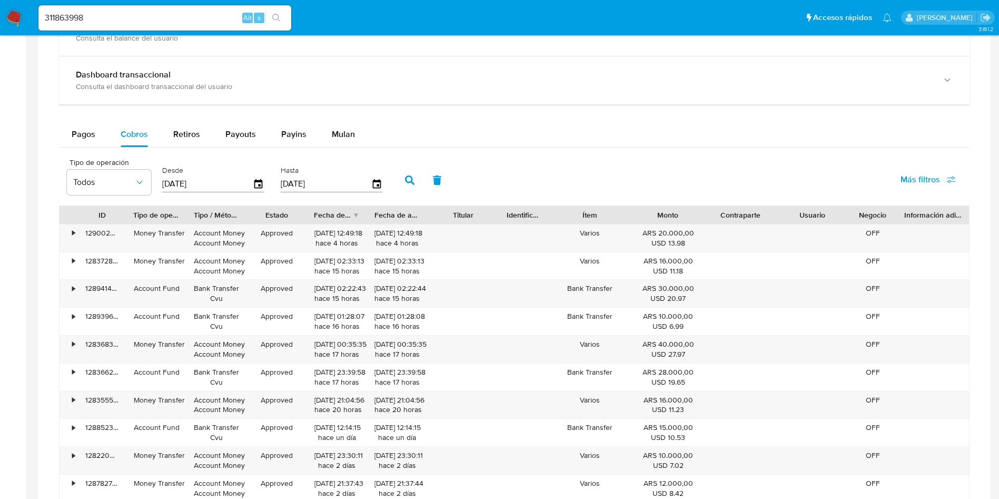
click at [279, 20] on icon "search-icon" at bounding box center [276, 18] width 8 height 8
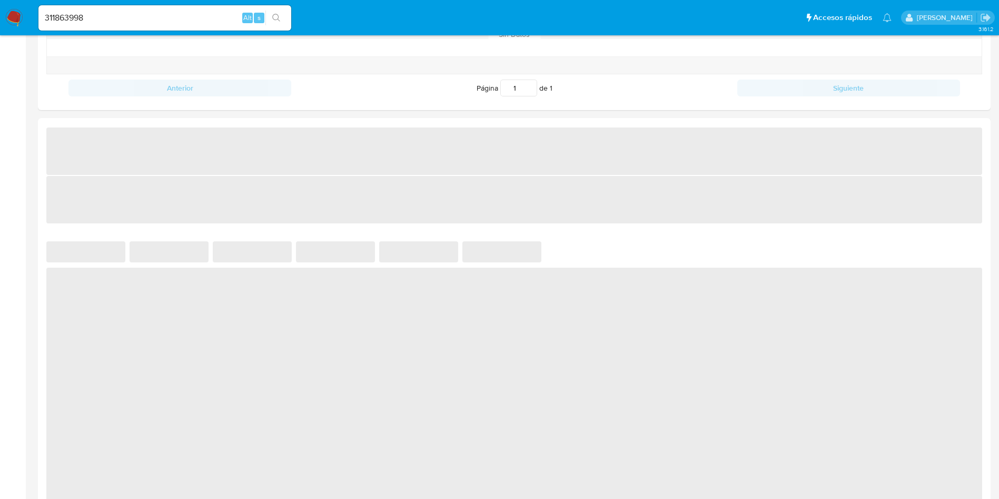
select select "10"
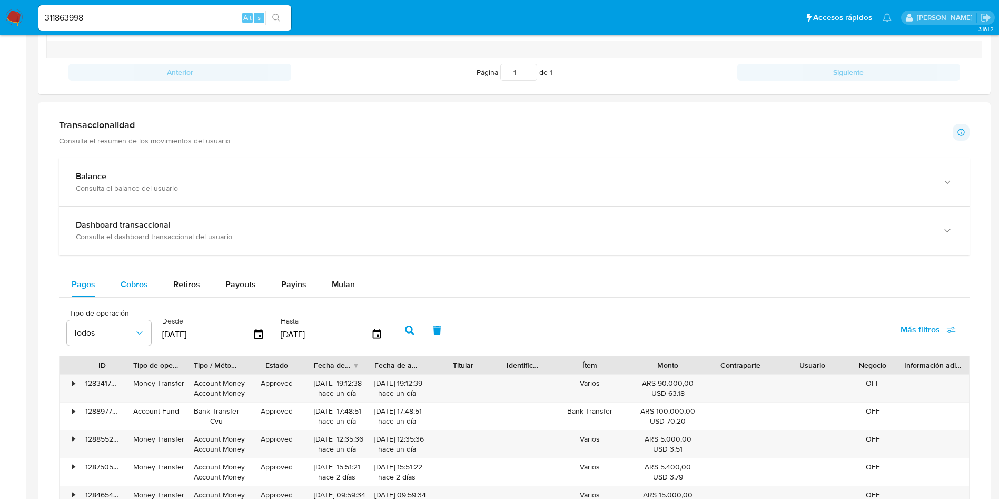
click at [143, 281] on span "Cobros" at bounding box center [134, 284] width 27 height 12
select select "10"
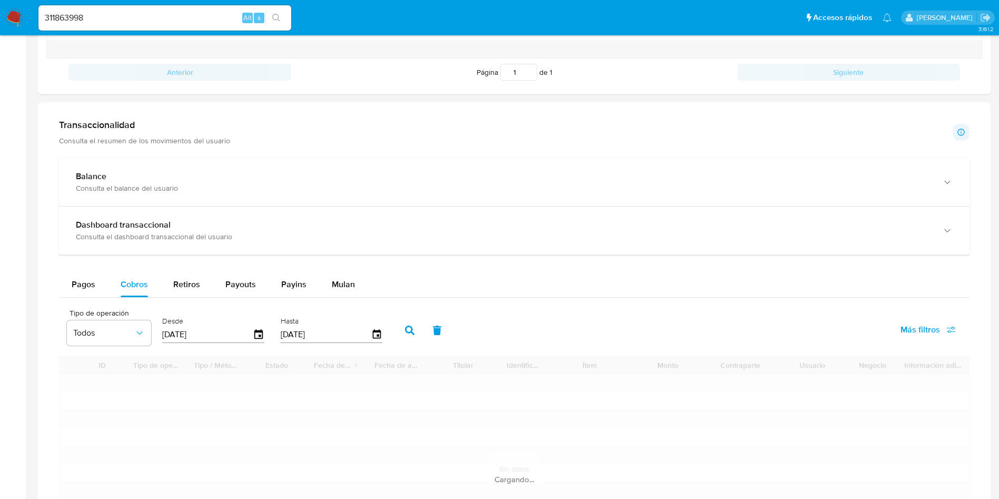
scroll to position [632, 0]
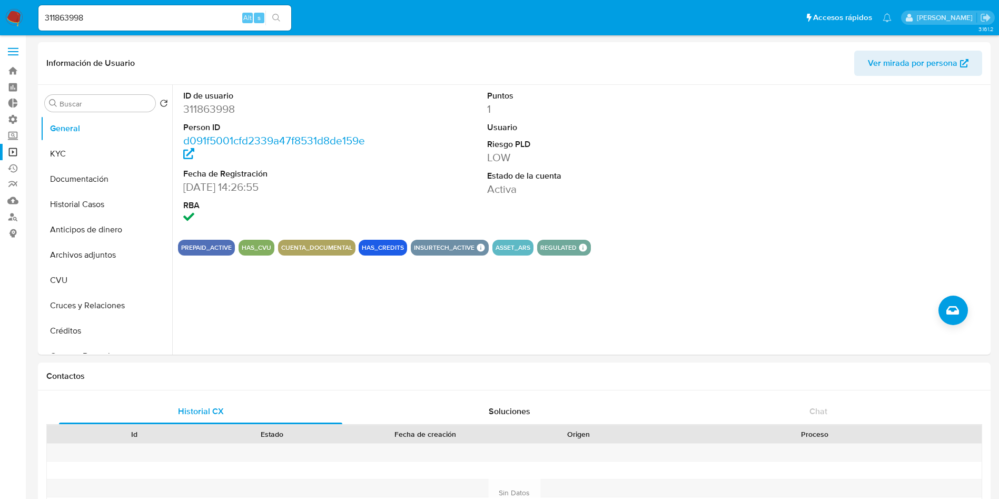
select select "10"
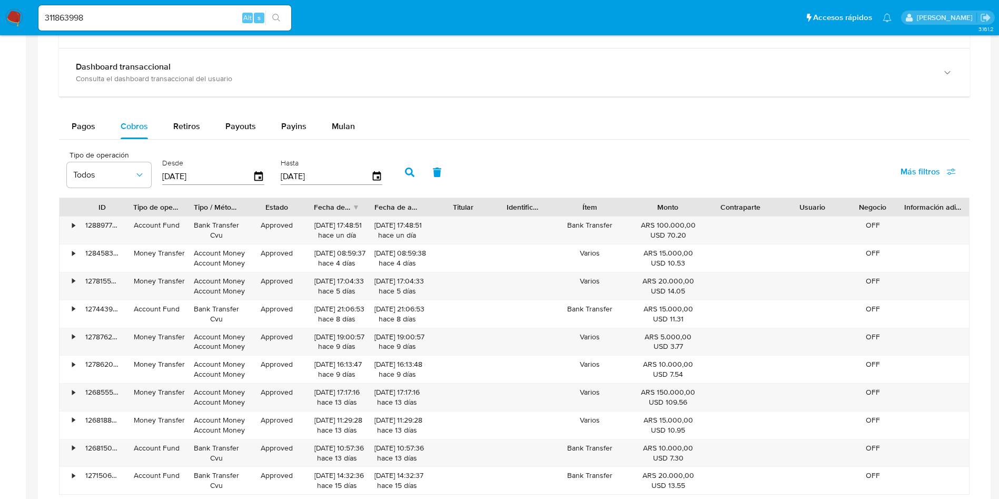
click at [172, 15] on input "311863998" at bounding box center [164, 18] width 253 height 14
paste input "1523023109"
type input "1523023109"
click at [277, 21] on icon "search-icon" at bounding box center [276, 18] width 8 height 8
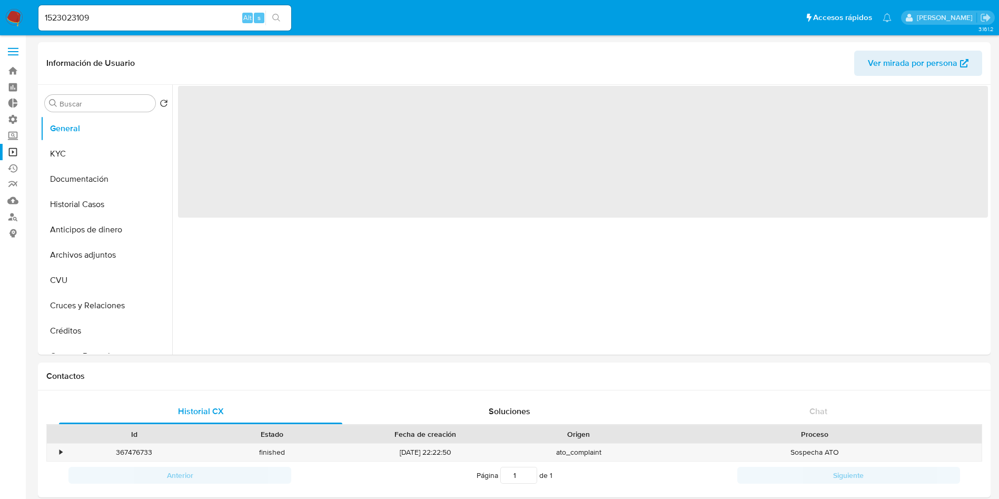
select select "10"
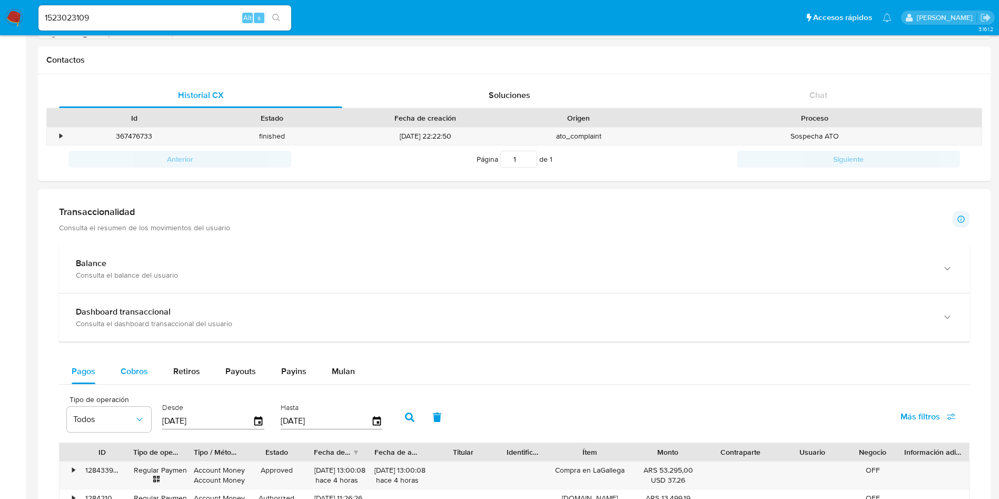
click at [135, 375] on span "Cobros" at bounding box center [134, 371] width 27 height 12
select select "10"
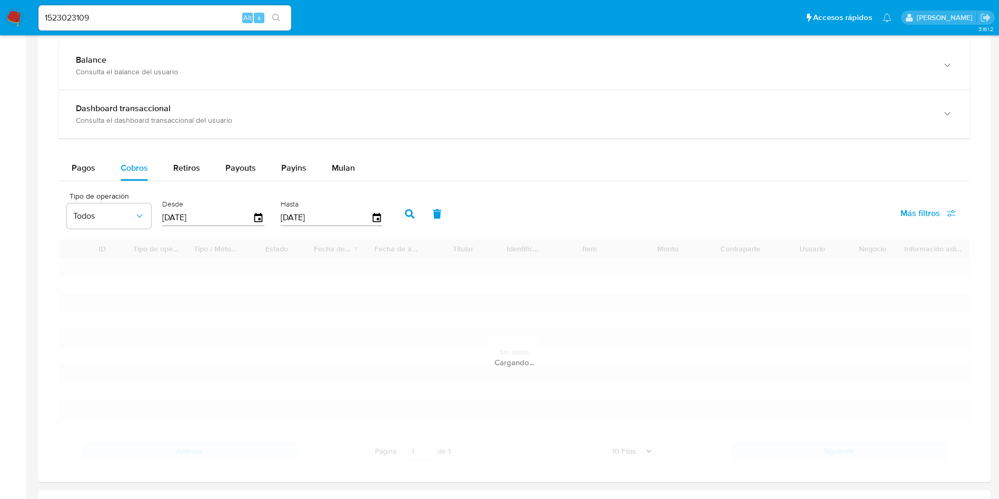
scroll to position [553, 0]
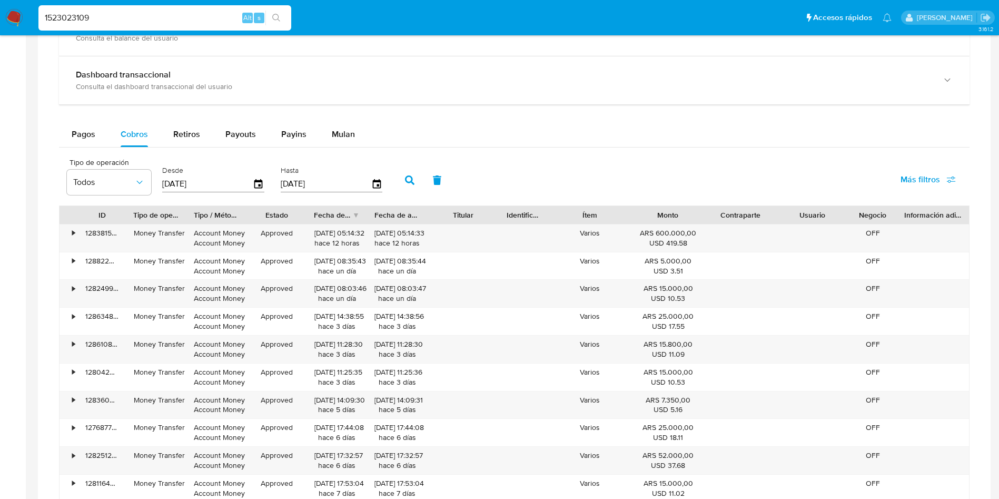
click at [149, 23] on input "1523023109" at bounding box center [164, 18] width 253 height 14
click at [149, 22] on input "1523023109" at bounding box center [164, 18] width 253 height 14
paste input "88511484"
type input "188511484"
click at [276, 18] on icon "search-icon" at bounding box center [276, 18] width 8 height 8
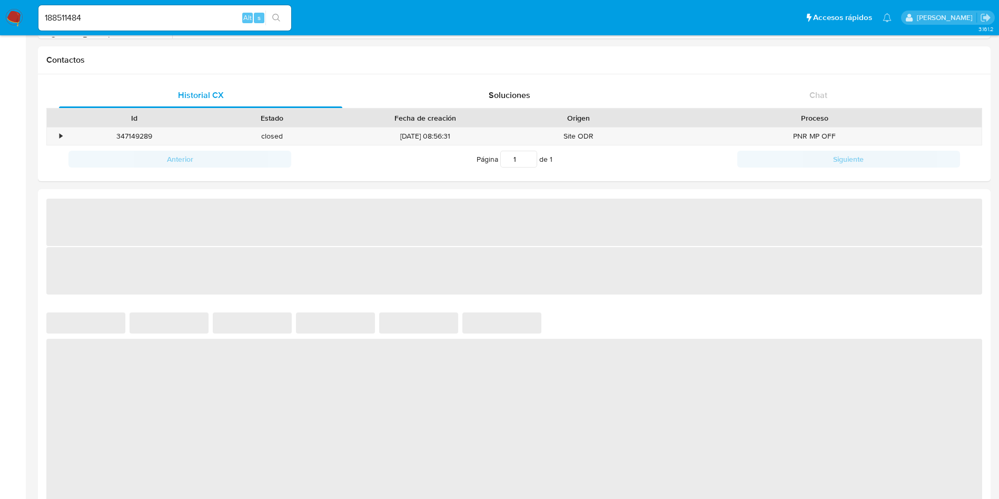
select select "10"
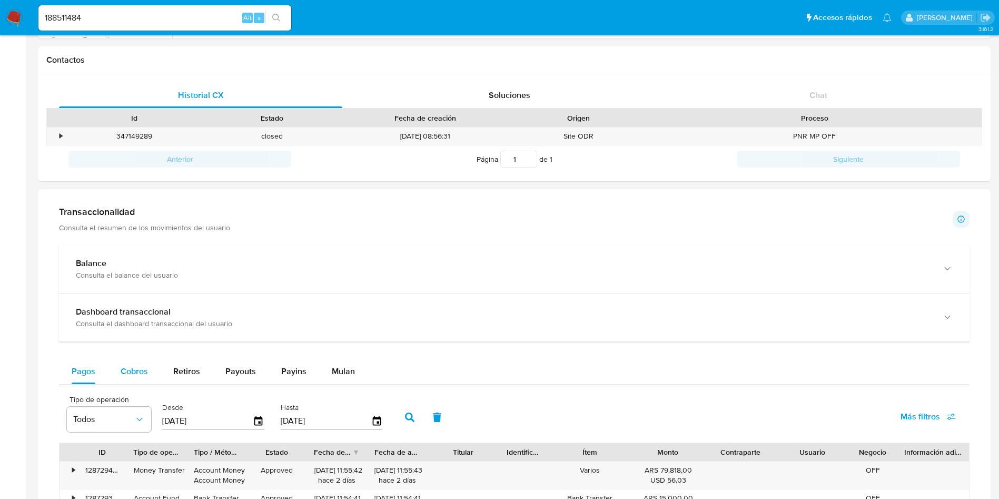
click at [139, 373] on span "Cobros" at bounding box center [134, 371] width 27 height 12
select select "10"
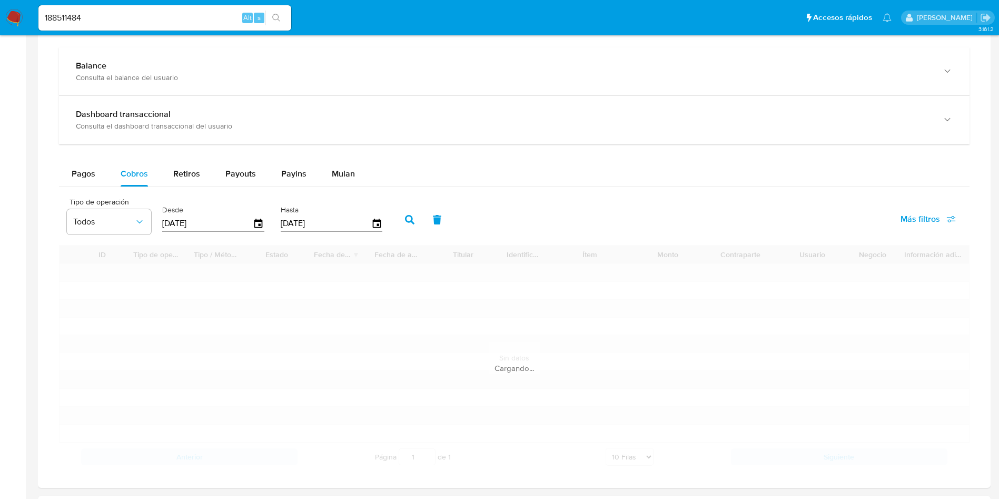
scroll to position [553, 0]
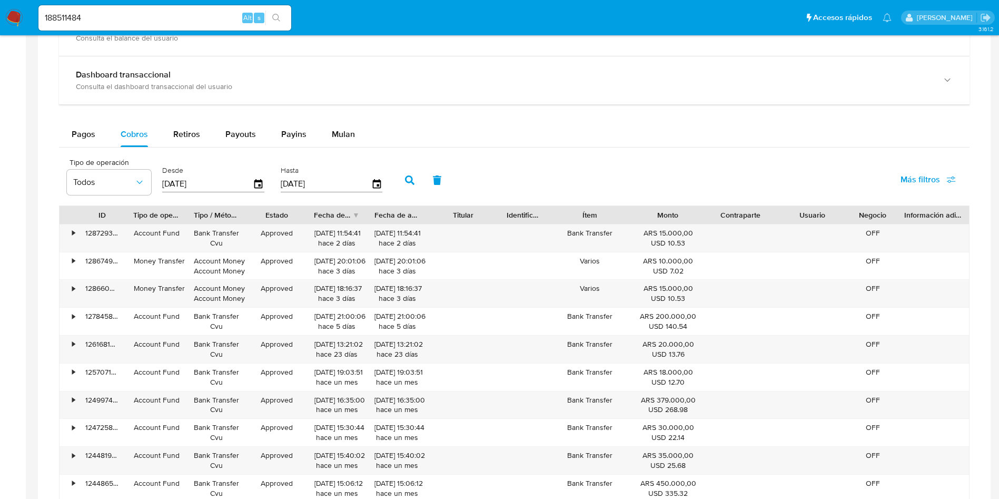
click at [127, 17] on input "188511484" at bounding box center [164, 18] width 253 height 14
paste input "447389497"
type input "447389497"
click at [271, 18] on button "search-icon" at bounding box center [276, 18] width 22 height 15
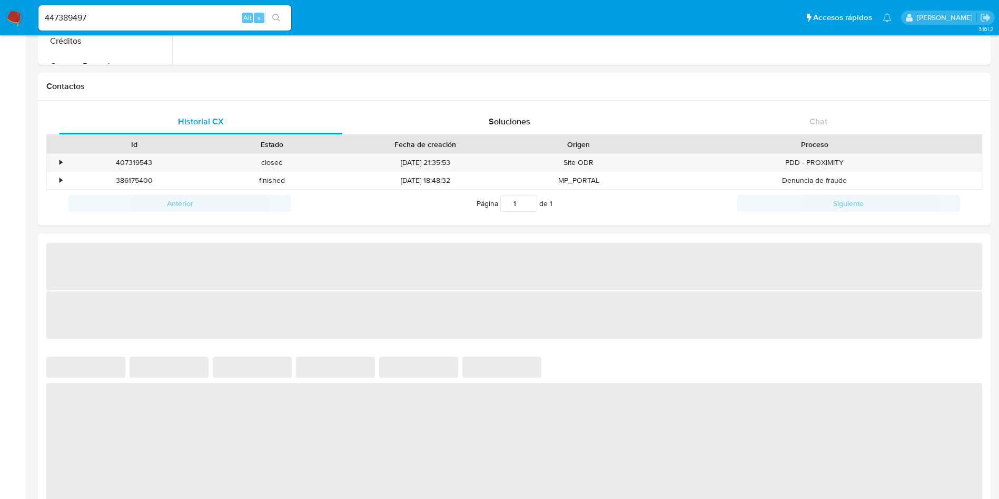
scroll to position [316, 0]
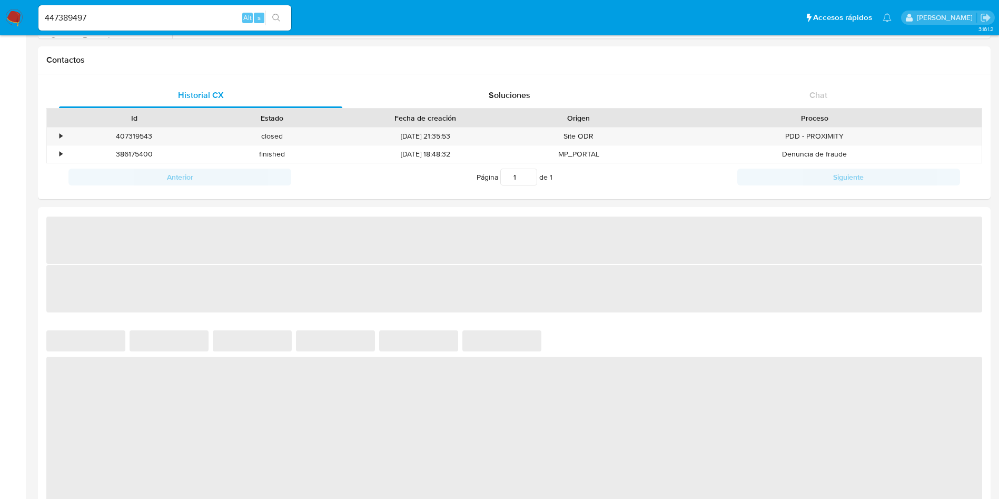
select select "10"
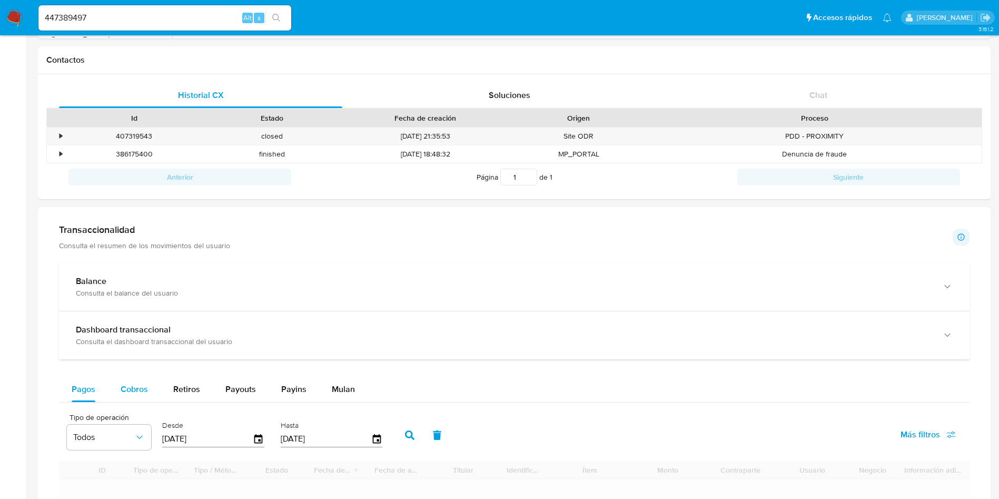
click at [131, 383] on span "Cobros" at bounding box center [134, 389] width 27 height 12
select select "10"
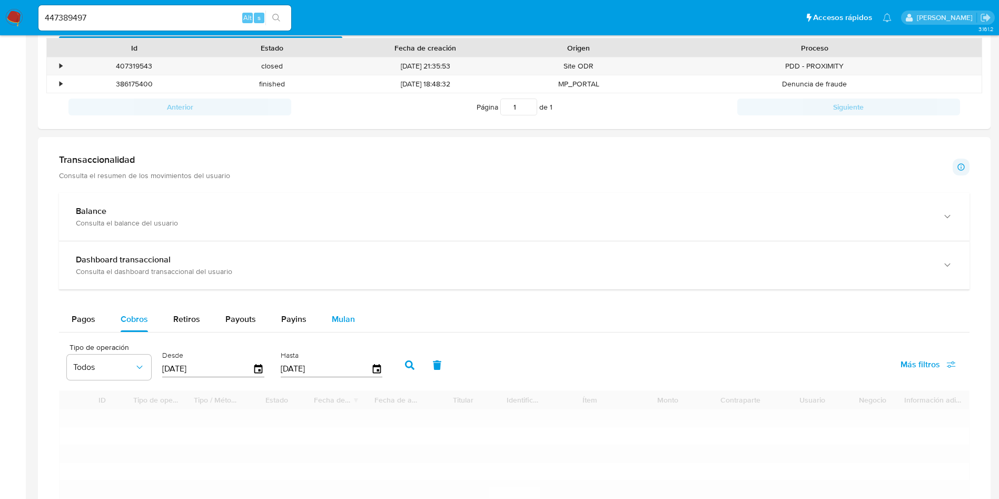
scroll to position [553, 0]
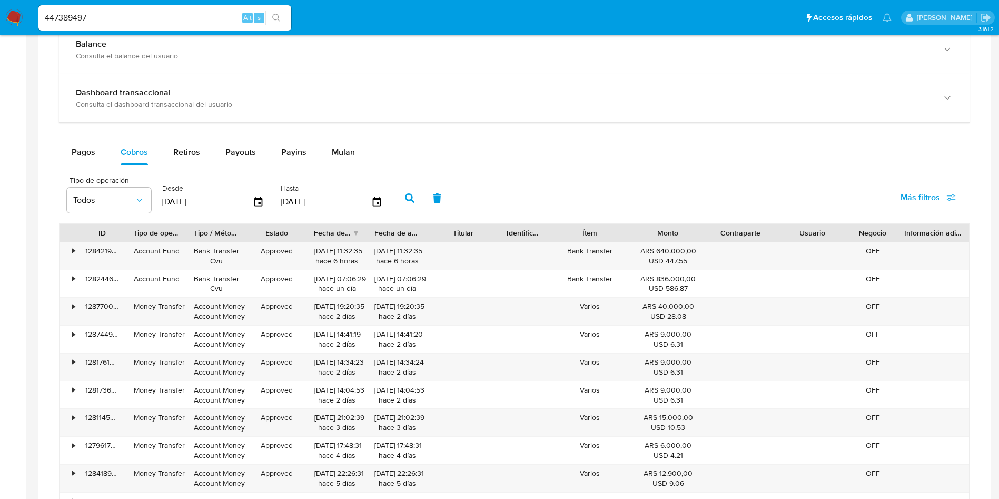
click at [113, 9] on div "447389497 Alt s" at bounding box center [164, 17] width 253 height 25
click at [110, 13] on input "447389497" at bounding box center [164, 18] width 253 height 14
paste input "1101179255"
type input "1101179255"
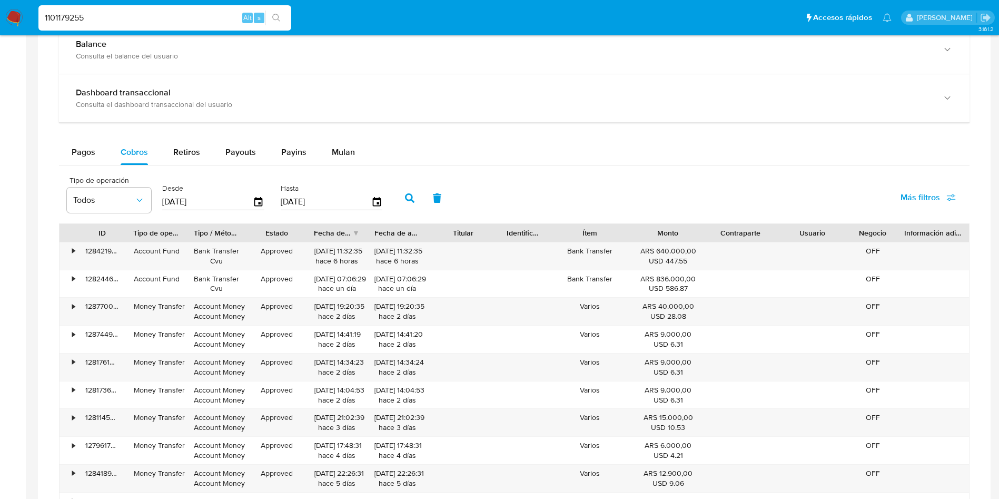
click at [274, 18] on icon "search-icon" at bounding box center [276, 18] width 8 height 8
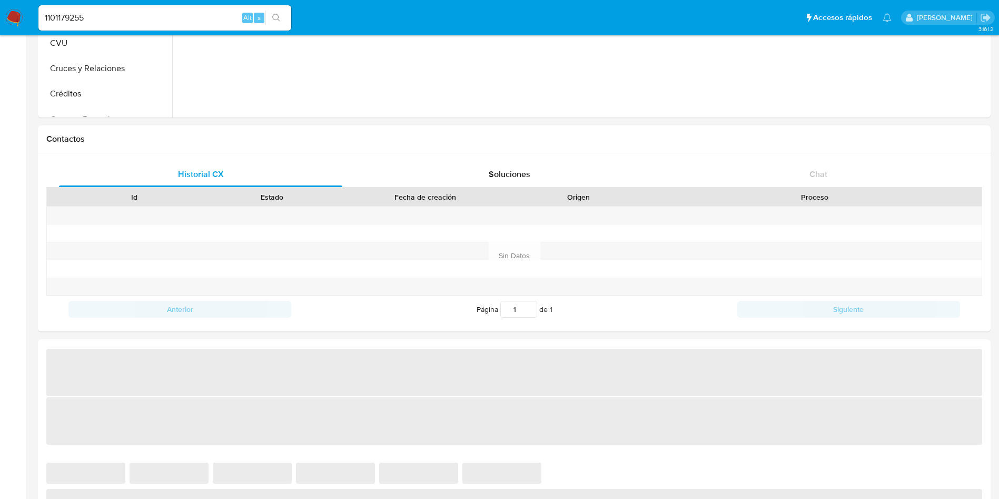
select select "10"
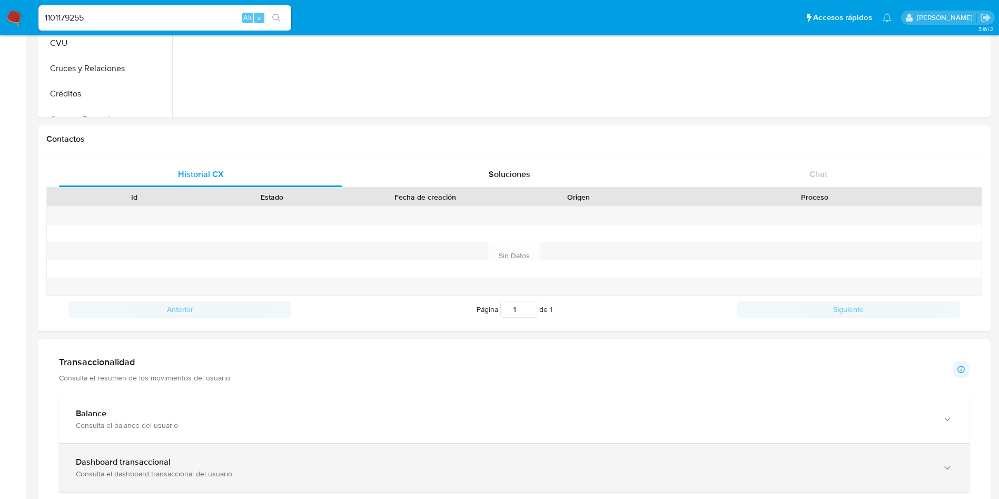
scroll to position [395, 0]
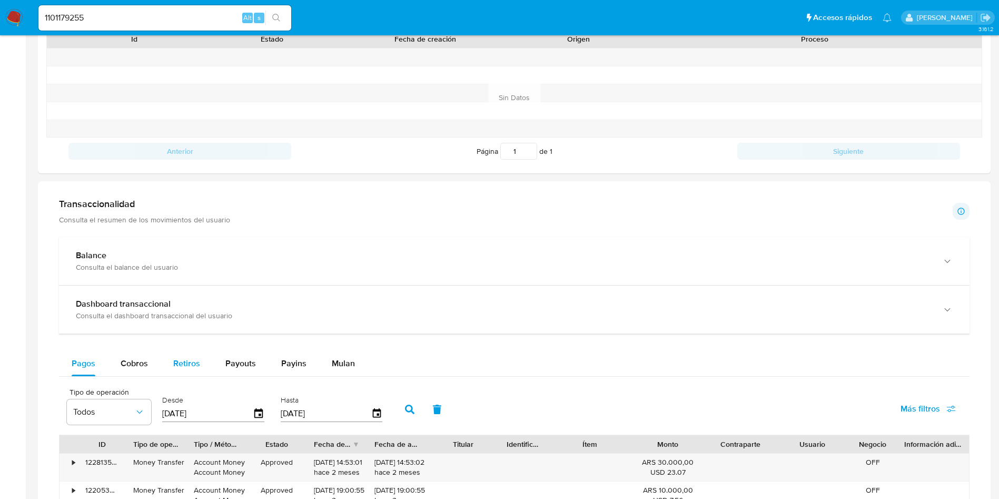
click at [161, 358] on button "Retiros" at bounding box center [187, 363] width 52 height 25
select select "10"
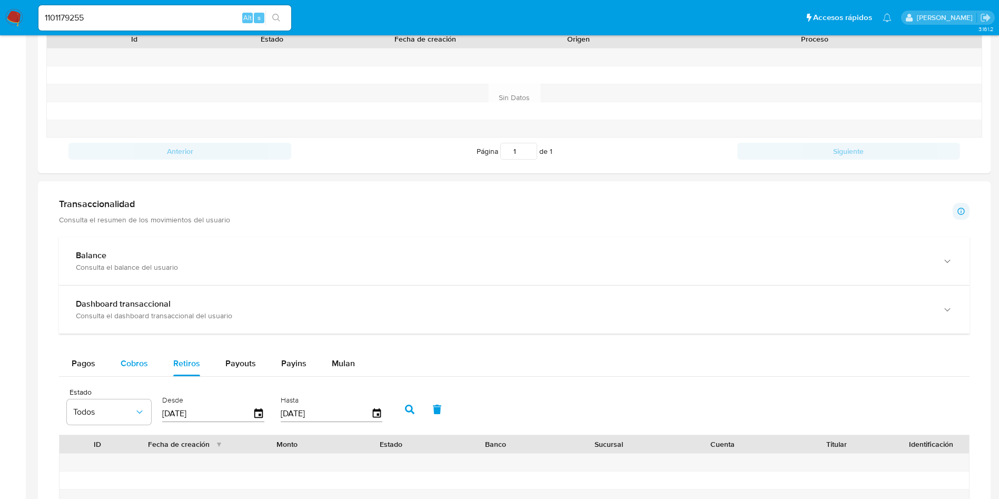
click at [144, 360] on span "Cobros" at bounding box center [134, 363] width 27 height 12
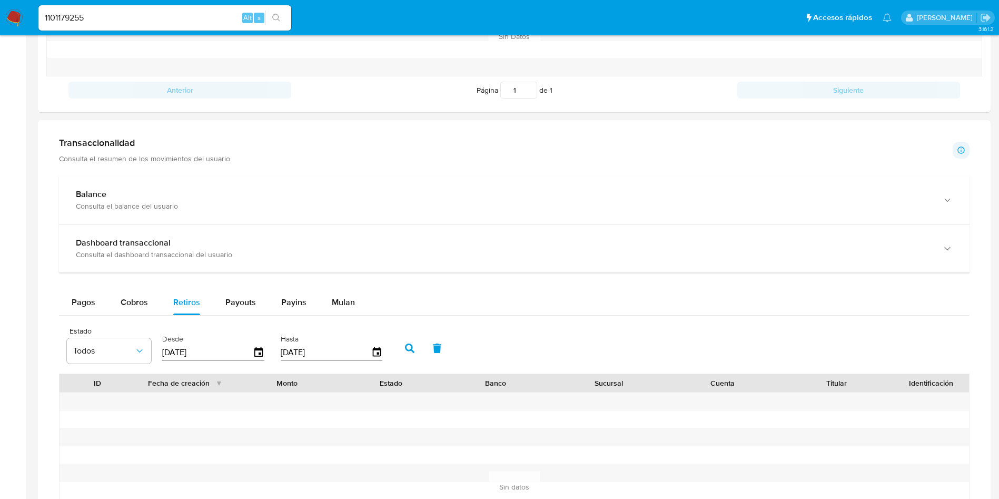
select select "10"
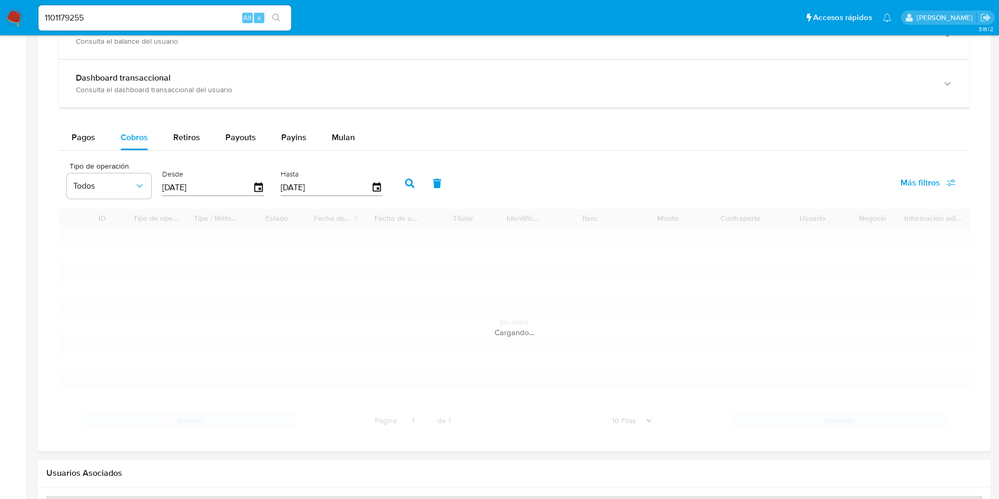
scroll to position [632, 0]
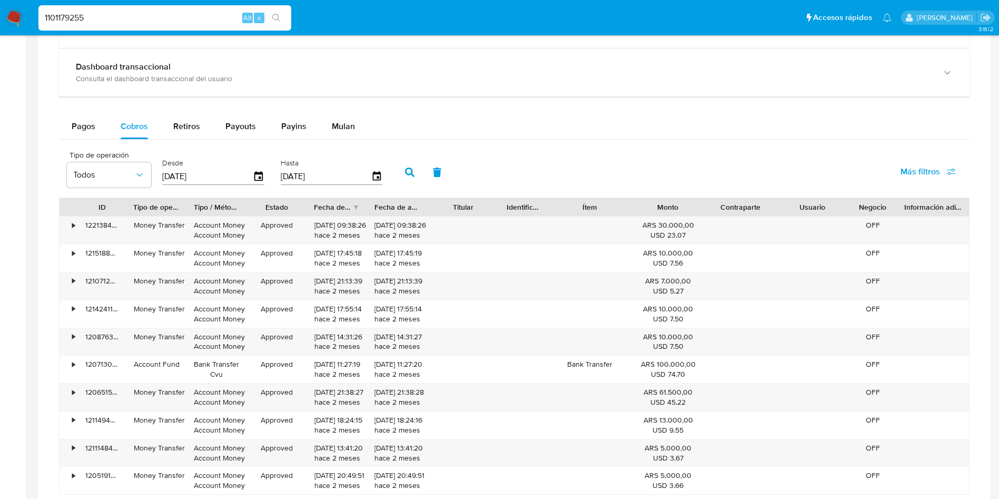
click at [147, 17] on input "1101179255" at bounding box center [164, 18] width 253 height 14
click at [147, 16] on input "1101179255" at bounding box center [164, 18] width 253 height 14
paste input "403048164"
type input "403048164"
click at [278, 23] on button "search-icon" at bounding box center [276, 18] width 22 height 15
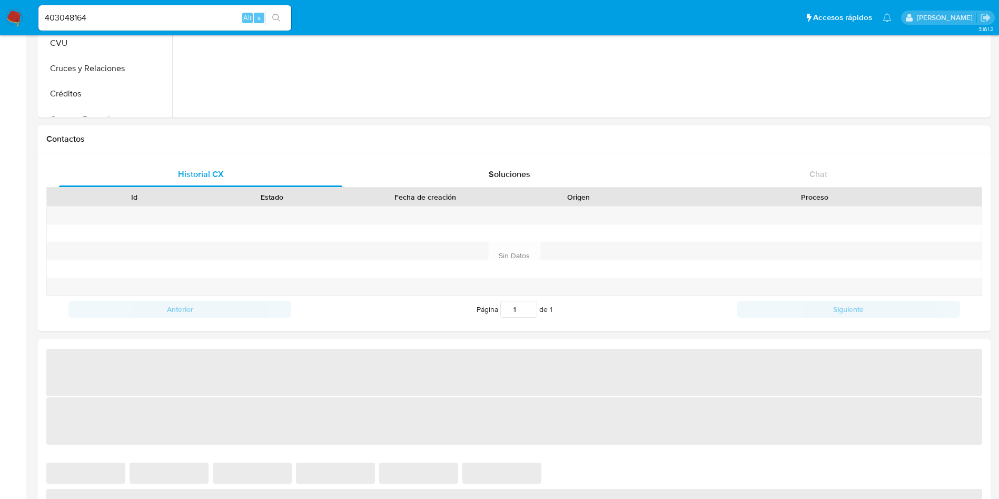
scroll to position [395, 0]
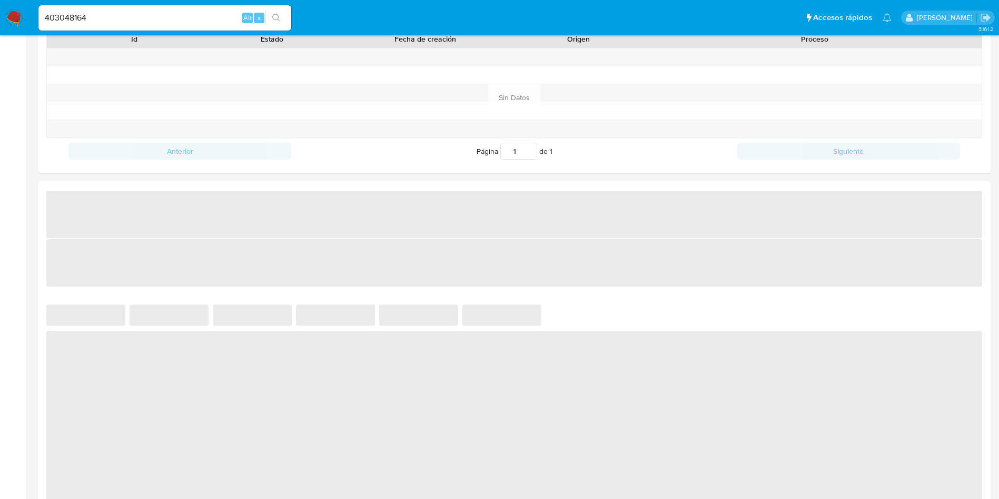
select select "10"
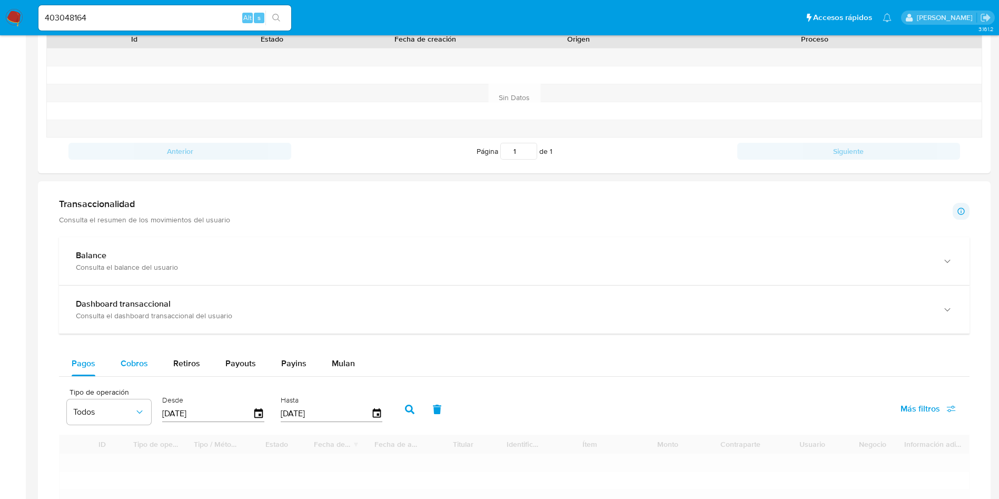
click at [143, 362] on span "Cobros" at bounding box center [134, 363] width 27 height 12
select select "10"
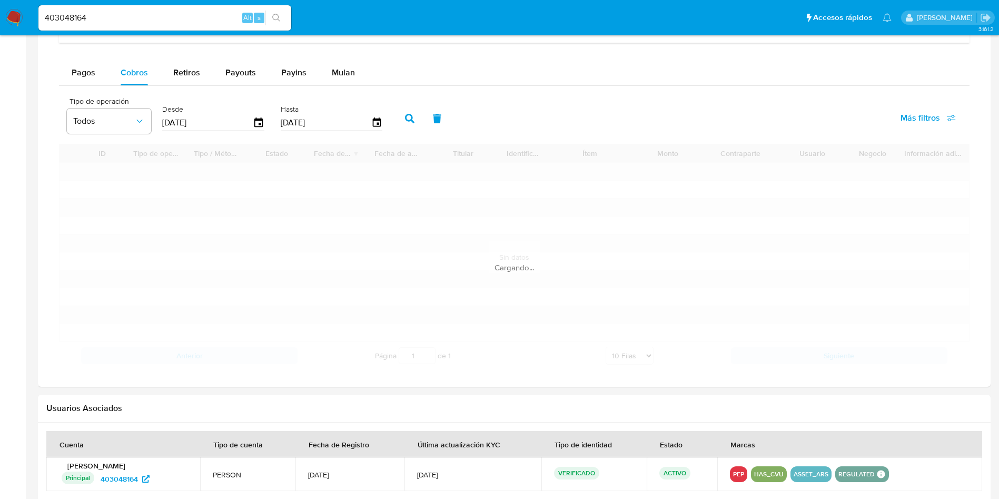
scroll to position [711, 0]
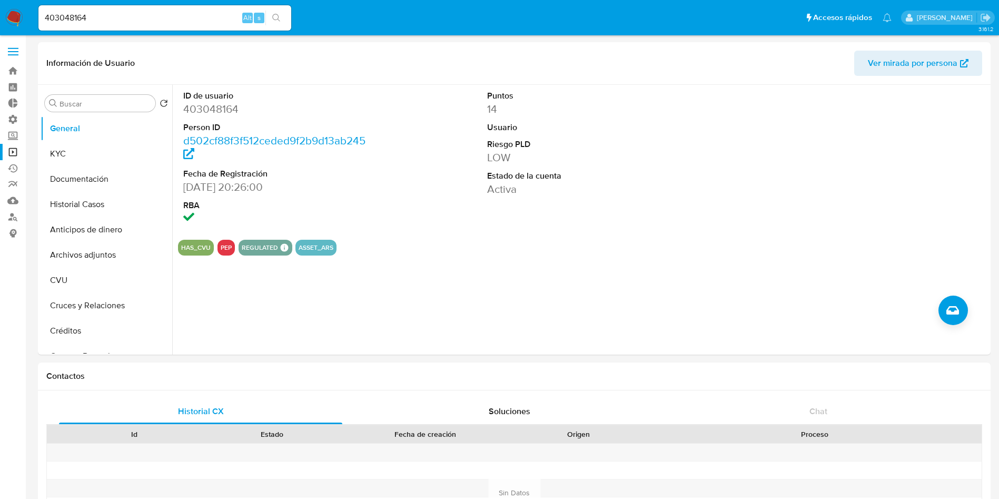
select select "10"
click at [15, 151] on link "Operaciones masivas" at bounding box center [62, 152] width 125 height 16
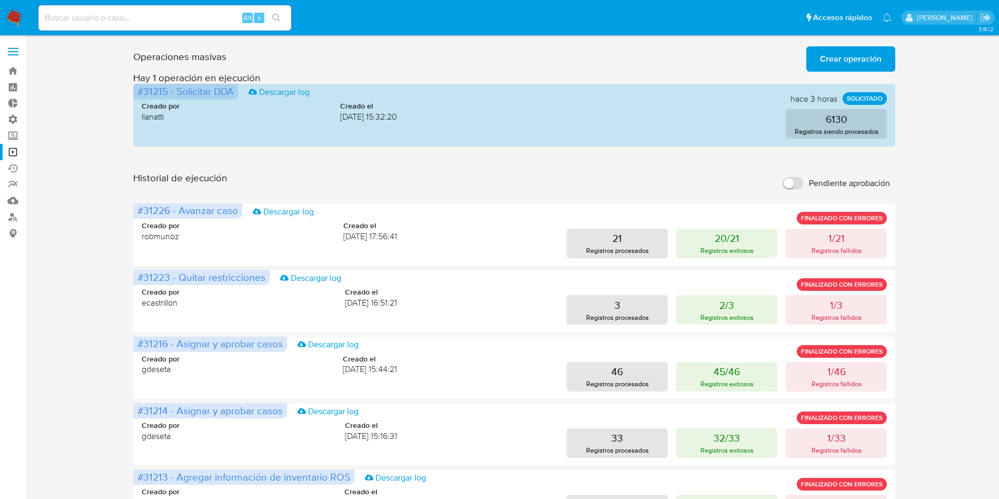
click at [126, 17] on input at bounding box center [164, 18] width 253 height 14
paste input "381443336"
type input "381443336"
click at [277, 18] on icon "search-icon" at bounding box center [276, 18] width 8 height 8
click at [283, 15] on button "search-icon" at bounding box center [276, 18] width 22 height 15
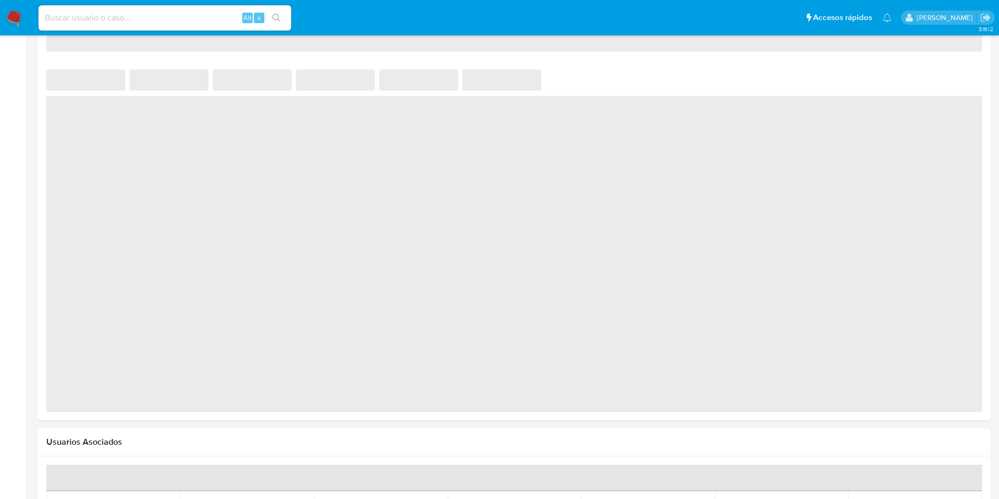
select select "10"
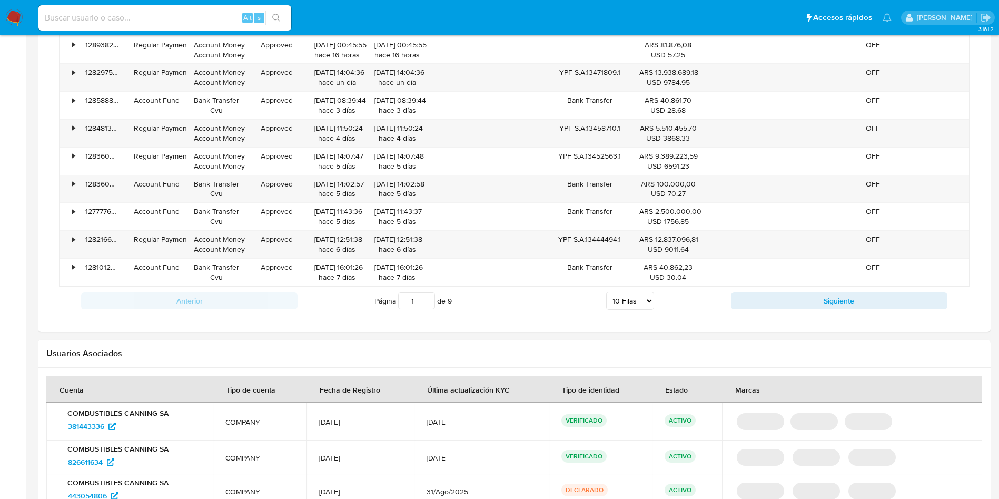
scroll to position [872, 0]
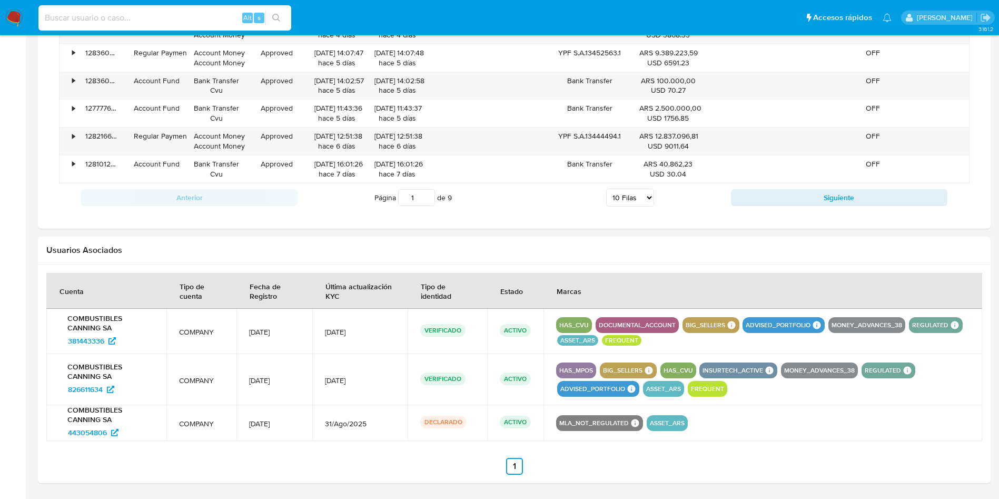
click at [135, 18] on input at bounding box center [164, 18] width 253 height 14
paste input "381443336"
type input "381443336"
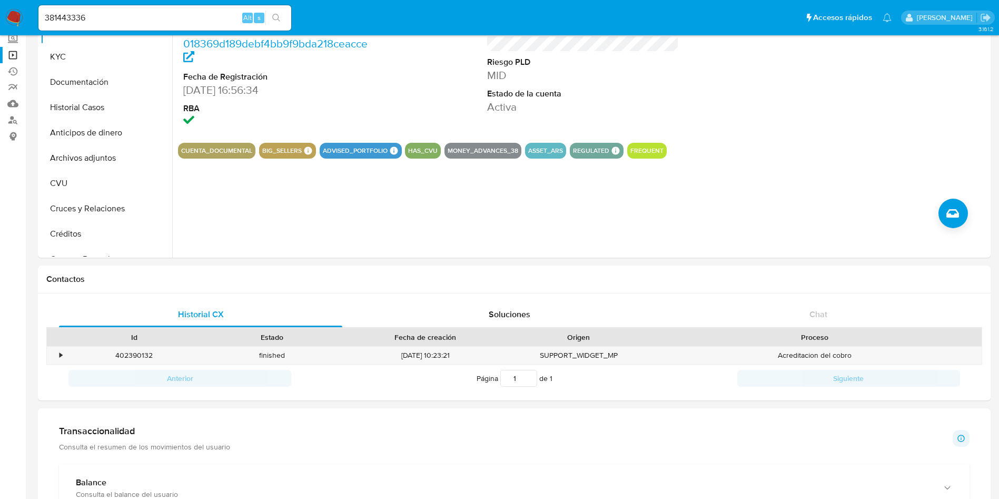
scroll to position [0, 0]
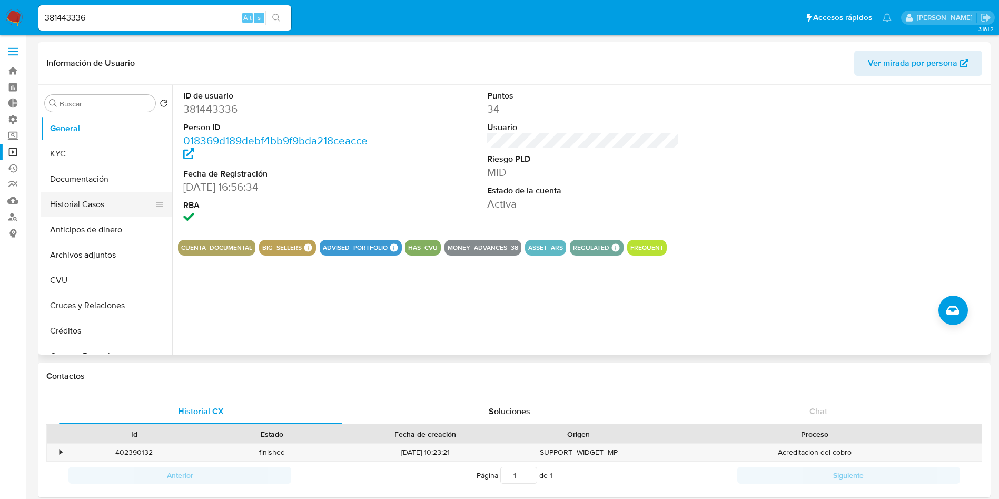
click at [73, 200] on button "Historial Casos" at bounding box center [102, 204] width 123 height 25
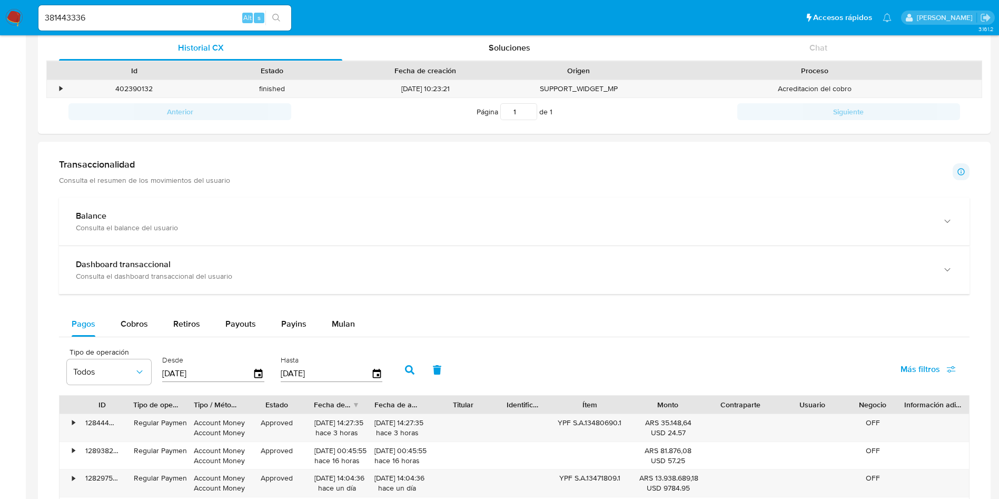
scroll to position [395, 0]
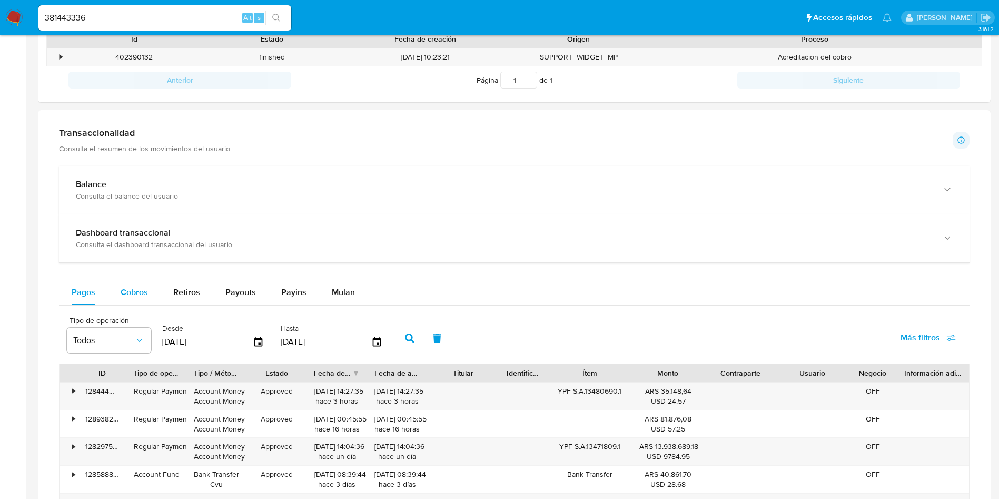
click at [151, 294] on button "Cobros" at bounding box center [134, 292] width 53 height 25
select select "10"
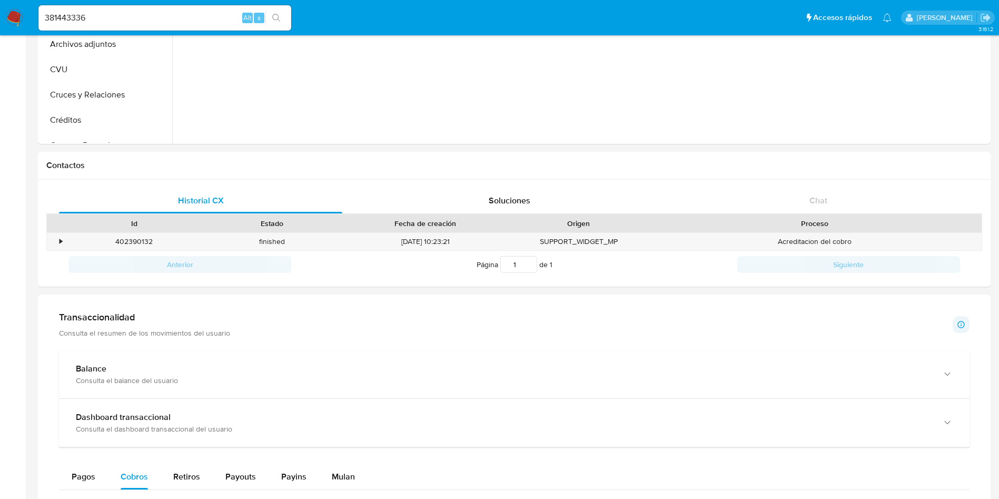
scroll to position [79, 0]
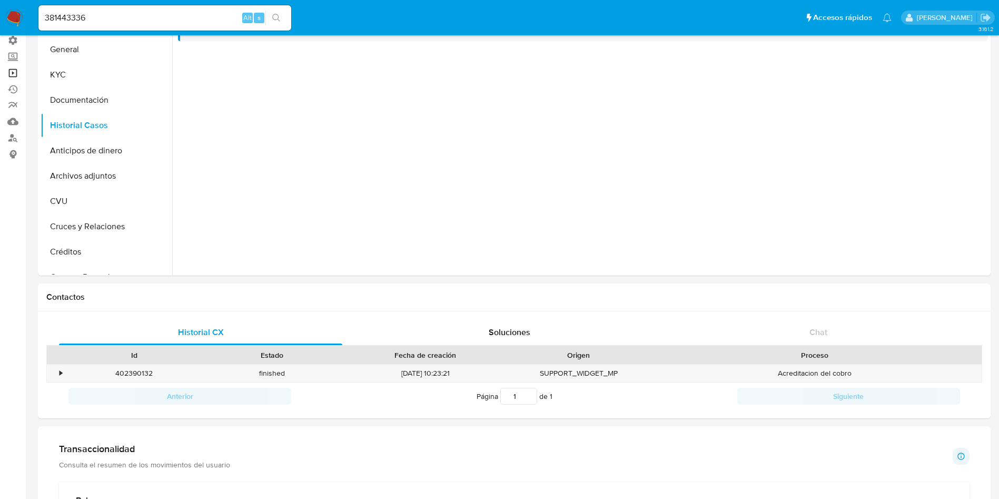
click at [17, 72] on link "Operaciones masivas" at bounding box center [62, 73] width 125 height 16
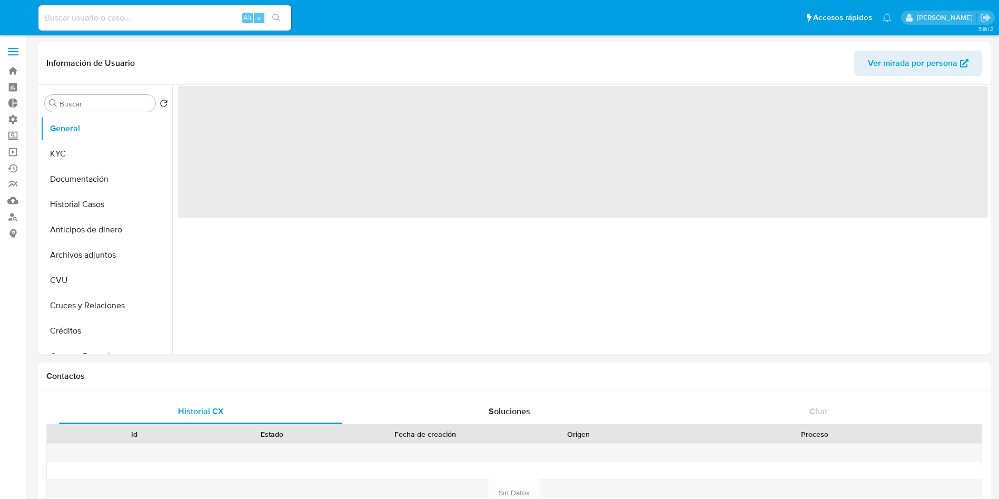
select select "10"
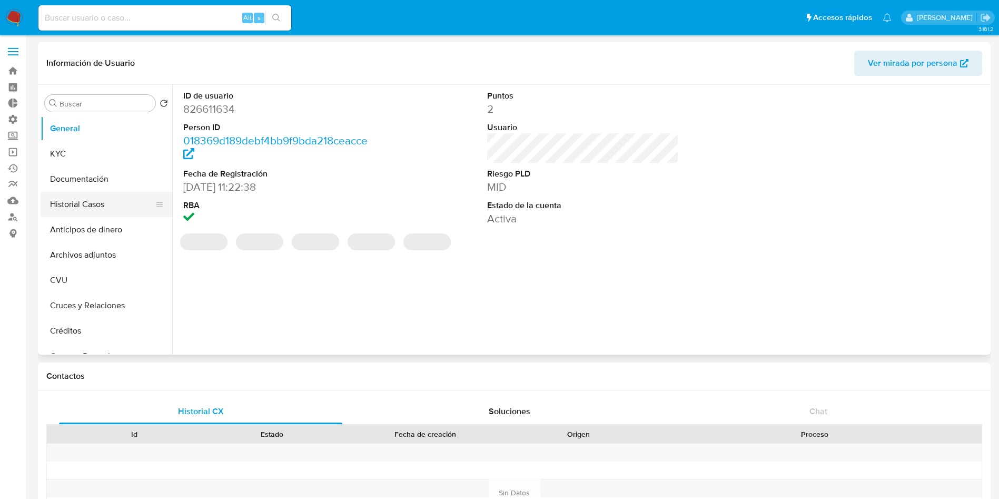
click at [104, 209] on button "Historial Casos" at bounding box center [102, 204] width 123 height 25
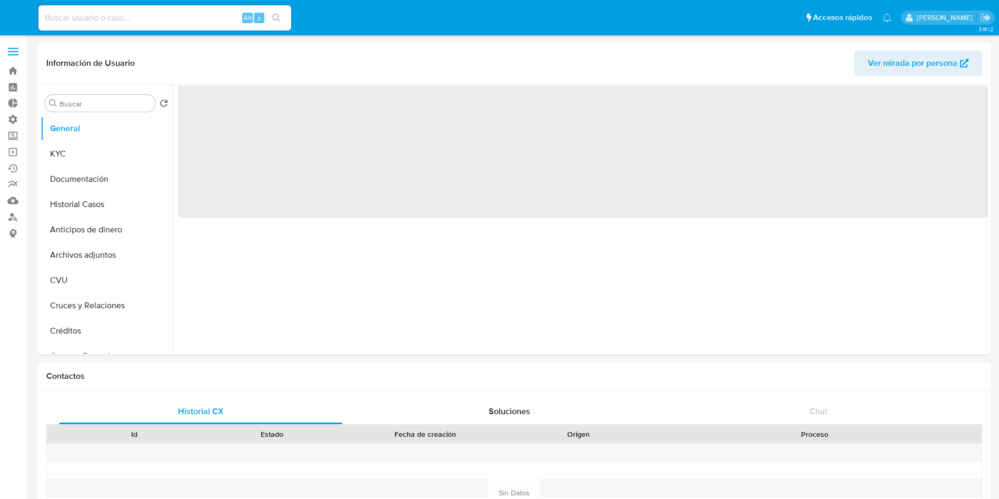
select select "10"
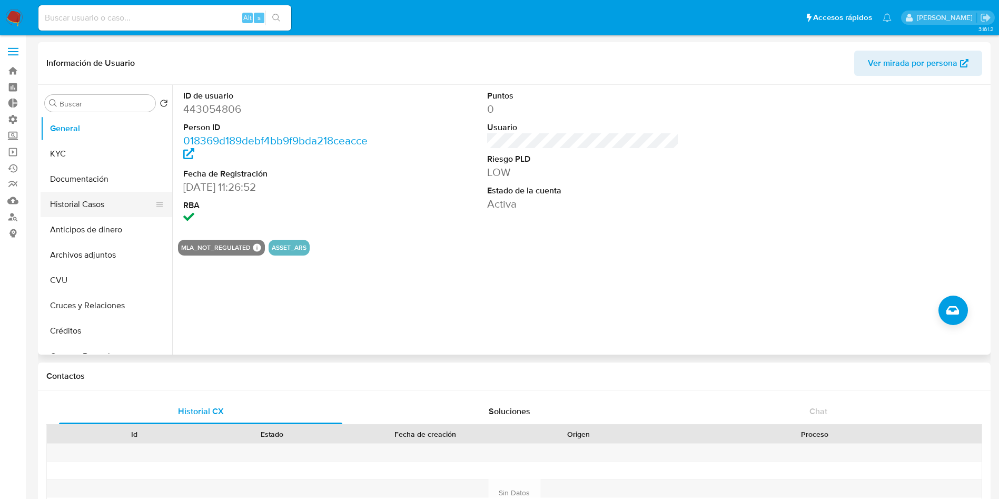
click at [89, 205] on button "Historial Casos" at bounding box center [102, 204] width 123 height 25
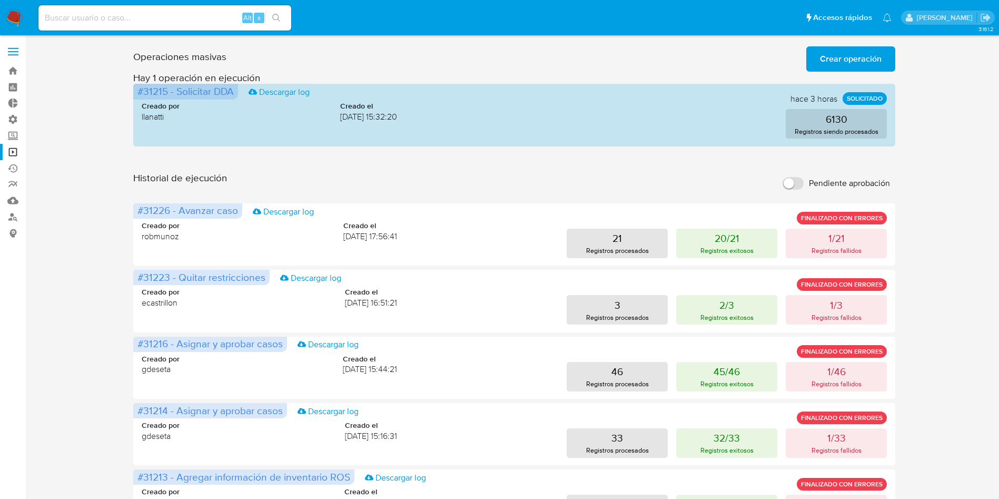
click at [828, 58] on span "Crear operación" at bounding box center [851, 58] width 62 height 23
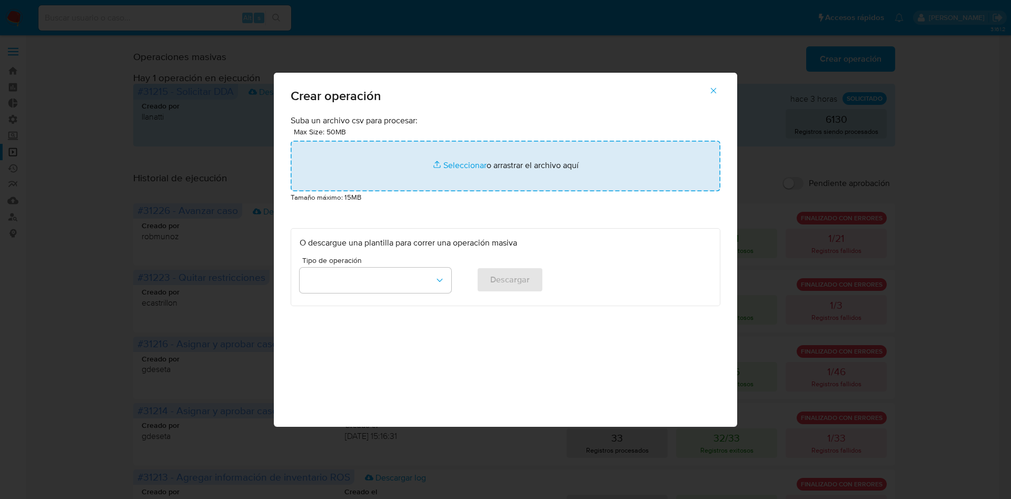
click at [433, 161] on input "file" at bounding box center [506, 166] width 430 height 51
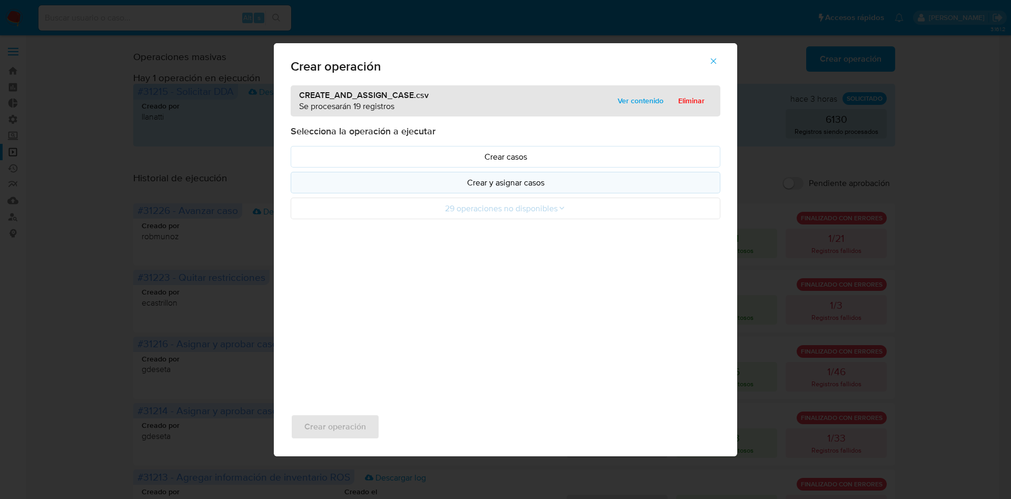
click at [470, 183] on p "Crear y asignar casos" at bounding box center [506, 182] width 412 height 12
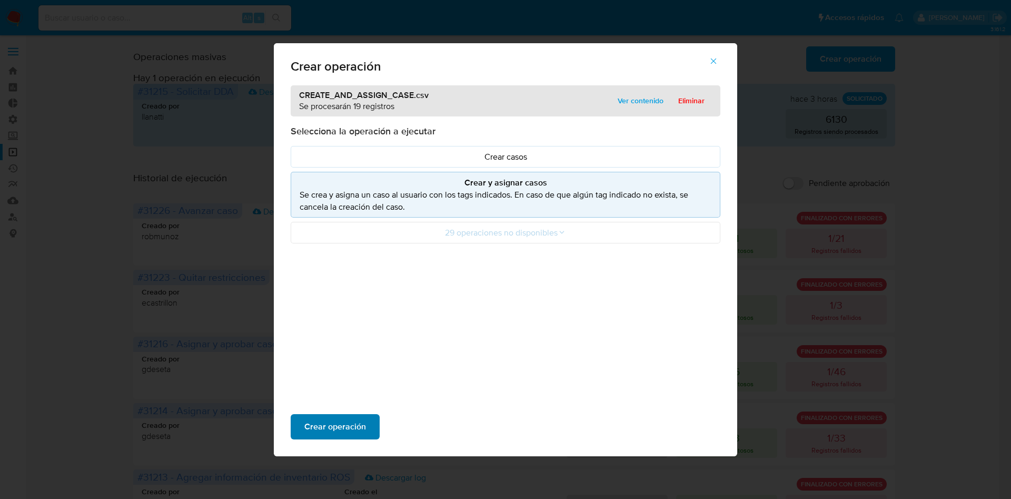
click at [326, 426] on span "Crear operación" at bounding box center [335, 426] width 62 height 23
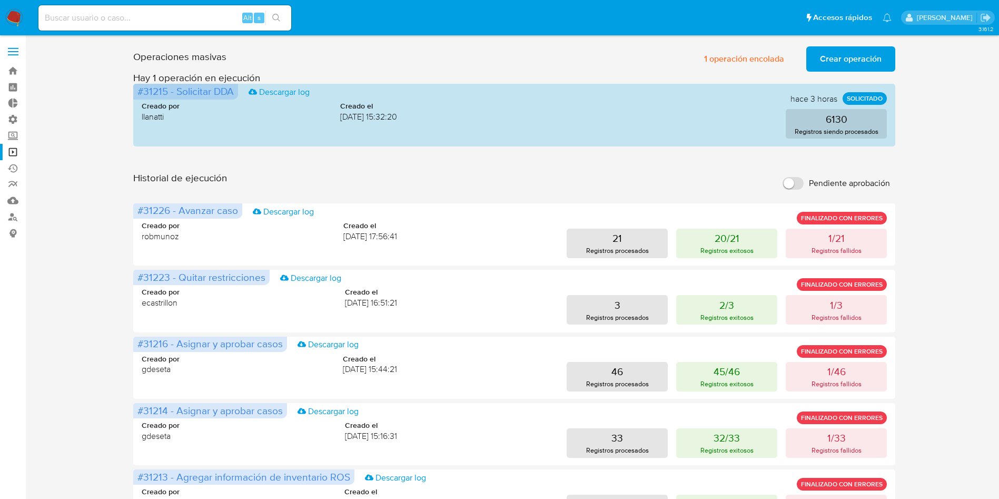
click at [626, 160] on div "Operaciones masivas 1 operación encolada Crear operación Sólo puede haber hasta…" at bounding box center [514, 470] width 762 height 856
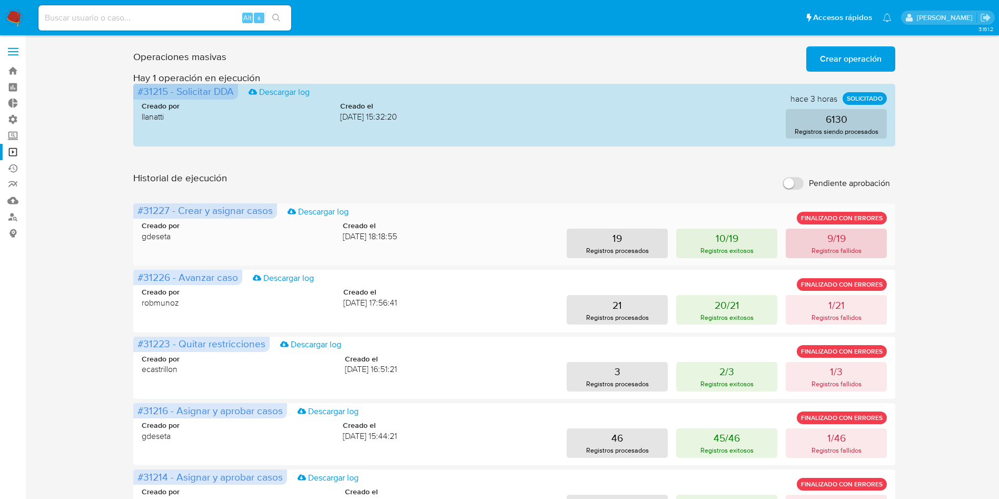
click at [807, 243] on button "9/19 Registros fallidos" at bounding box center [836, 243] width 101 height 29
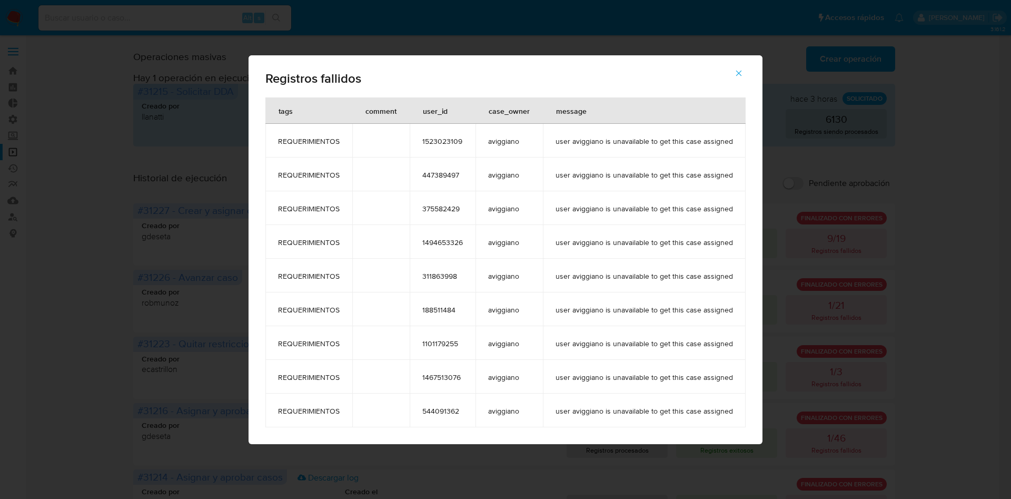
click at [735, 78] on span "button" at bounding box center [738, 73] width 9 height 23
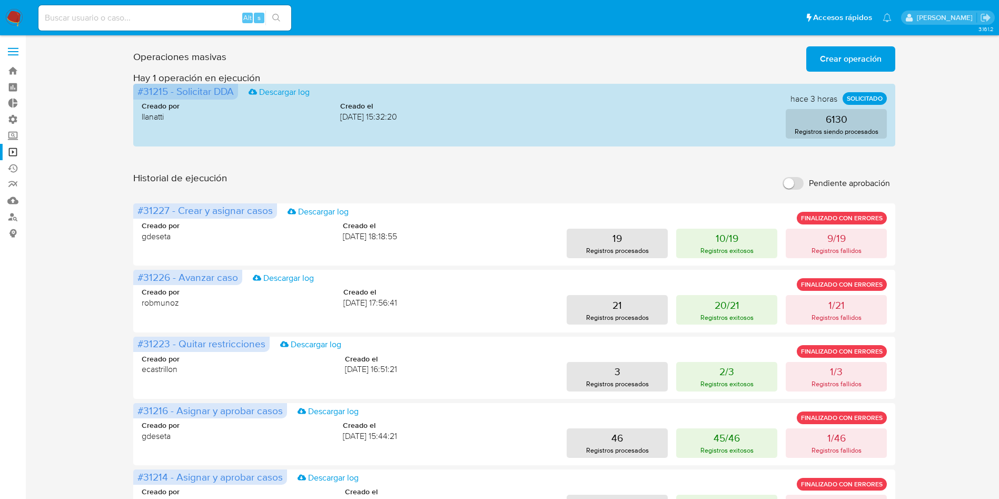
click at [823, 66] on span "Crear operación" at bounding box center [851, 58] width 62 height 23
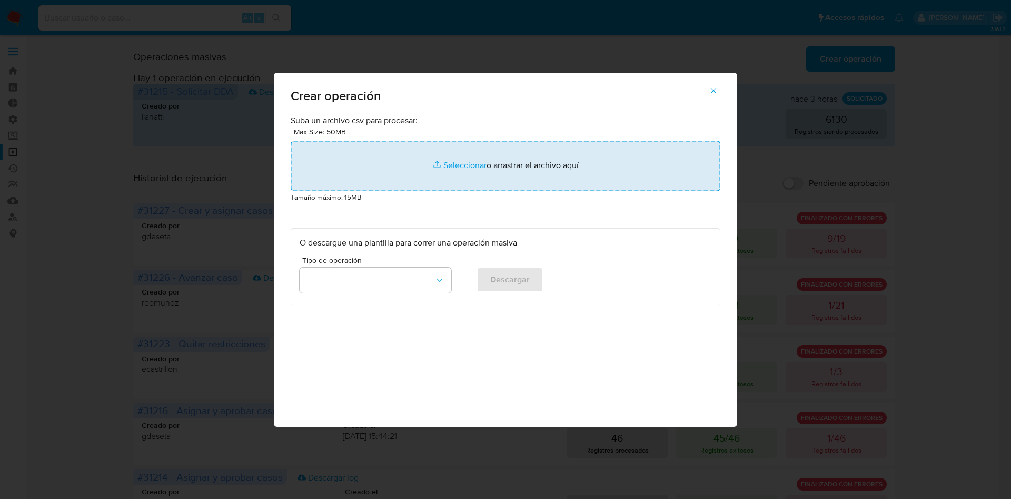
click at [506, 164] on input "file" at bounding box center [506, 166] width 430 height 51
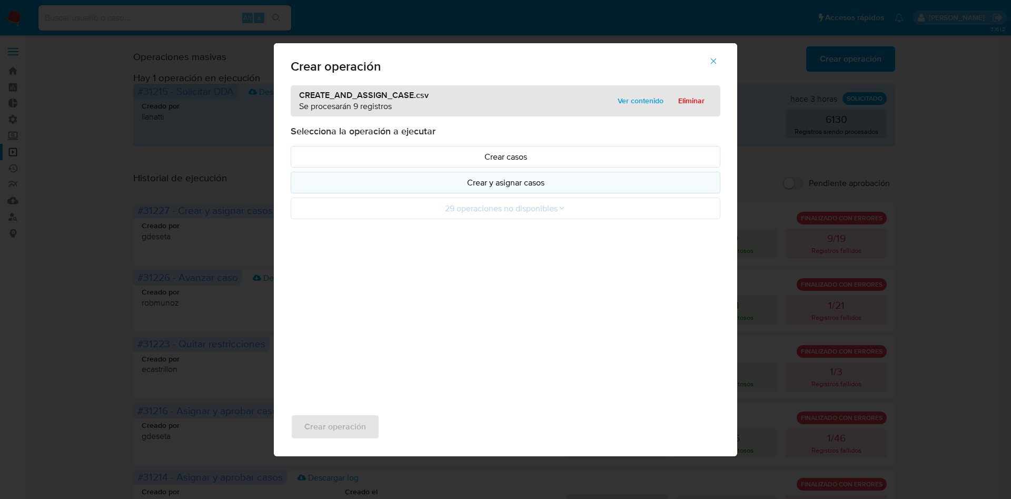
click at [514, 183] on p "Crear y asignar casos" at bounding box center [506, 182] width 412 height 12
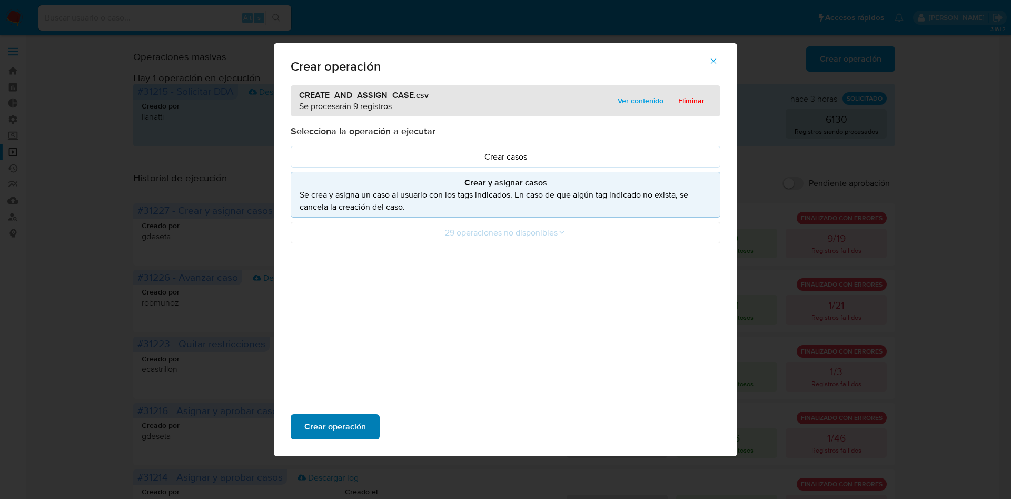
click at [359, 423] on span "Crear operación" at bounding box center [335, 426] width 62 height 23
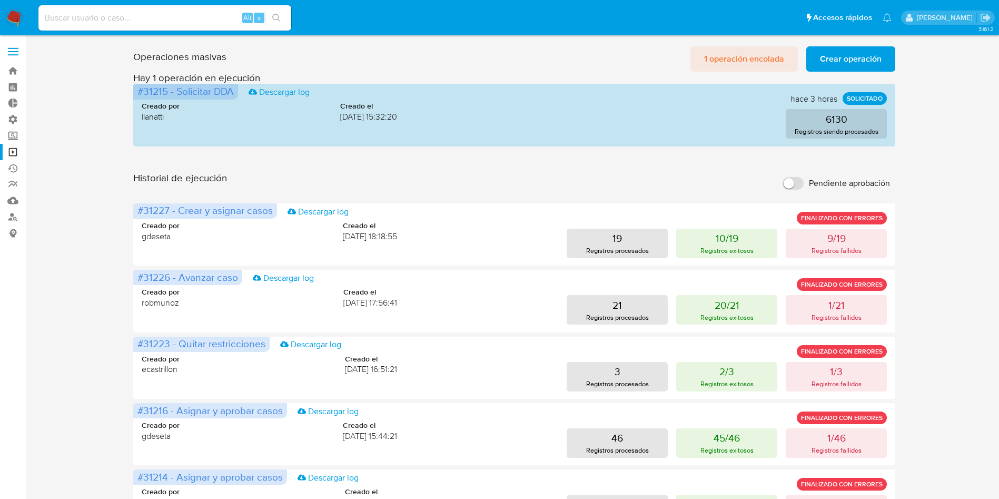
click at [712, 57] on span "1 operación encolada" at bounding box center [744, 58] width 80 height 23
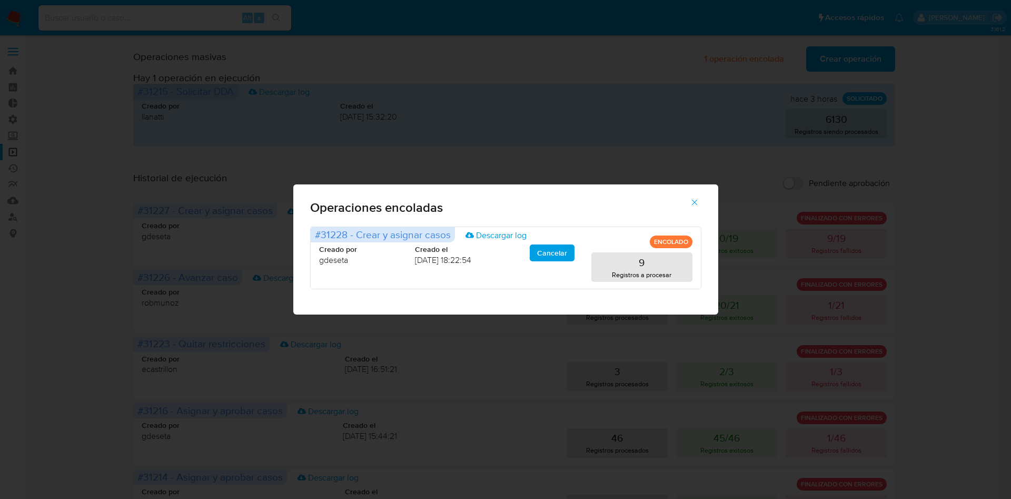
click at [698, 200] on icon "button" at bounding box center [694, 201] width 9 height 9
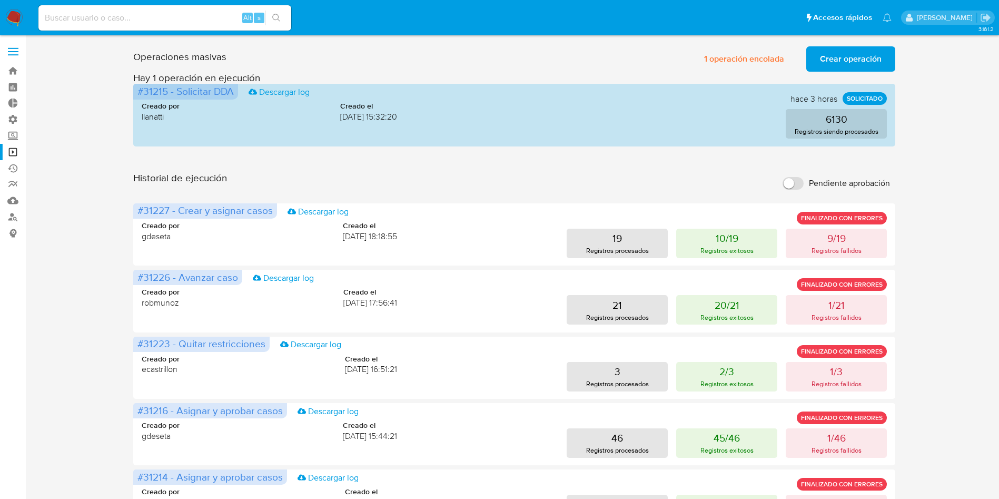
click at [565, 52] on div "Operaciones masivas 1 operación encolada Crear operación Sólo puede haber hasta…" at bounding box center [514, 56] width 762 height 29
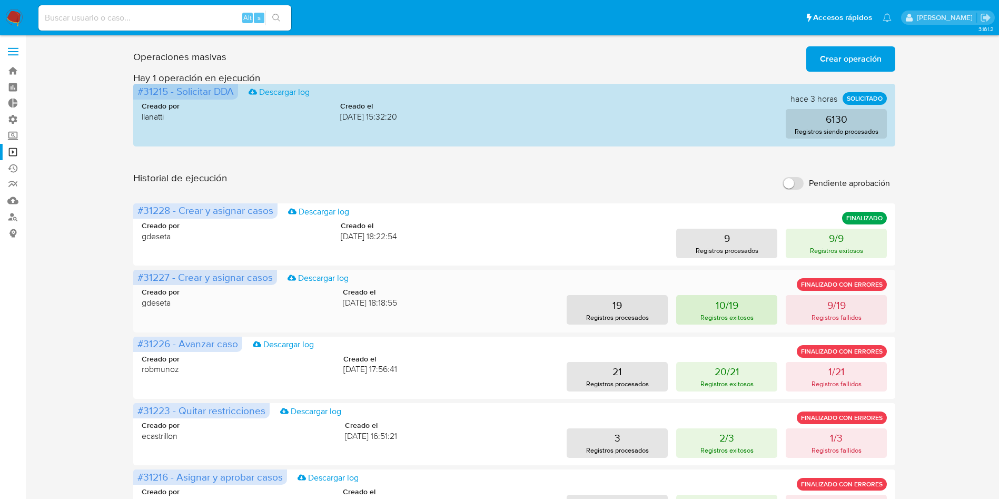
click at [747, 303] on button "10/19 Registros exitosos" at bounding box center [726, 309] width 101 height 29
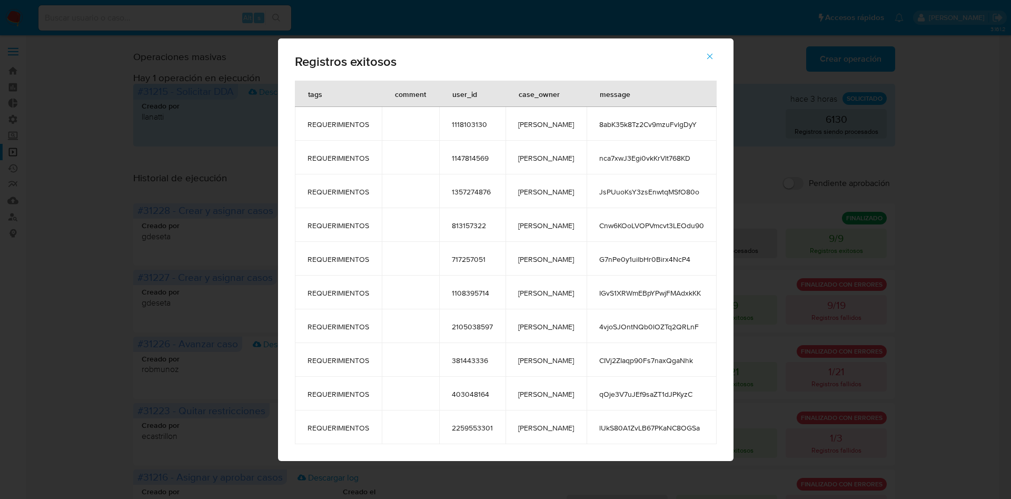
drag, startPoint x: 311, startPoint y: 94, endPoint x: 697, endPoint y: 457, distance: 529.4
click at [697, 457] on div "tags comment user_id case_owner message REQUERIMIENTOS 1118103130 amedzovich 8a…" at bounding box center [506, 271] width 456 height 380
click at [705, 53] on icon "button" at bounding box center [709, 56] width 9 height 9
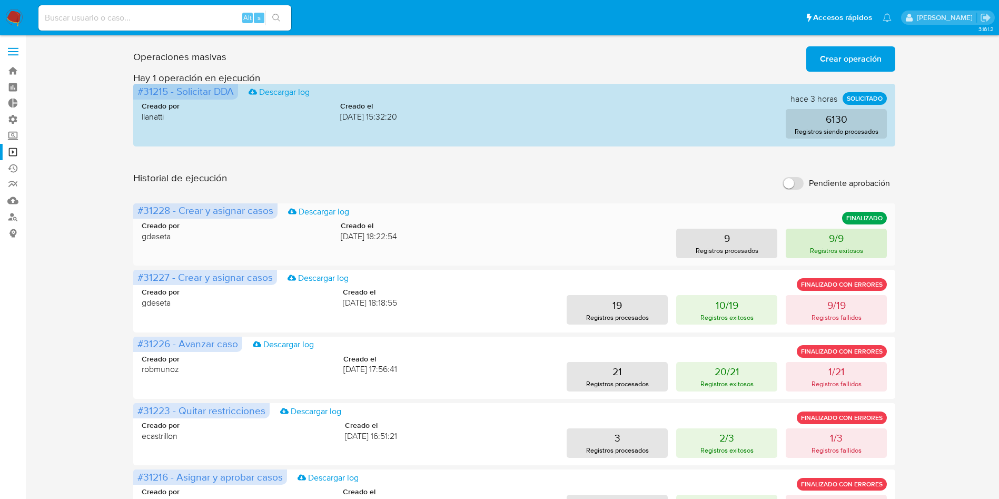
click at [810, 246] on p "Registros exitosos" at bounding box center [836, 250] width 53 height 10
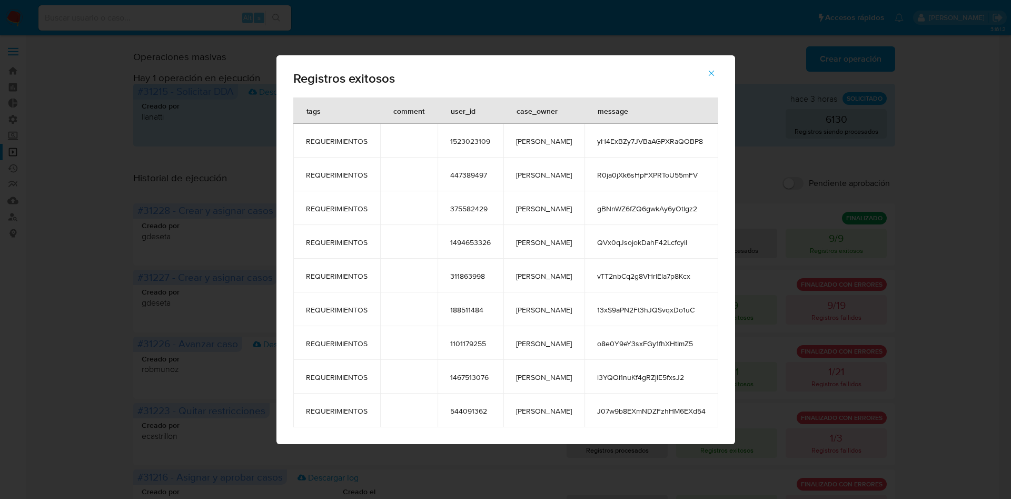
drag, startPoint x: 313, startPoint y: 108, endPoint x: 701, endPoint y: 419, distance: 496.4
click at [701, 419] on table "tags comment user_id case_owner message REQUERIMIENTOS 1523023109 [PERSON_NAME]…" at bounding box center [505, 262] width 425 height 330
click at [707, 71] on icon "button" at bounding box center [711, 72] width 9 height 9
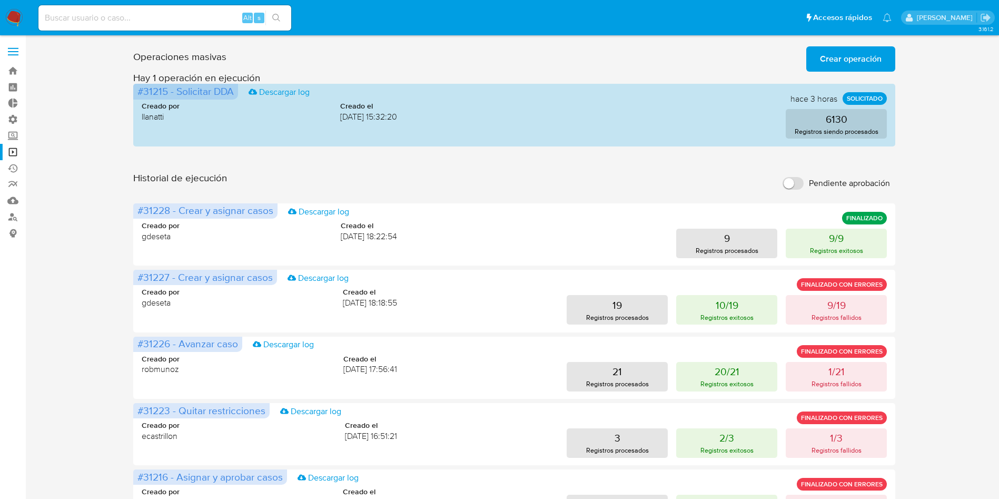
click at [837, 61] on span "Crear operación" at bounding box center [851, 58] width 62 height 23
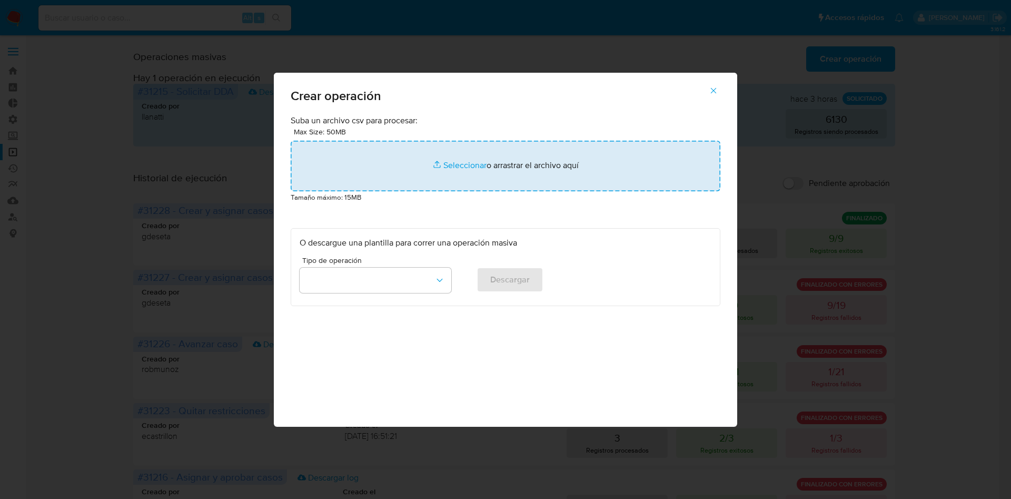
click at [536, 164] on input "file" at bounding box center [506, 166] width 430 height 51
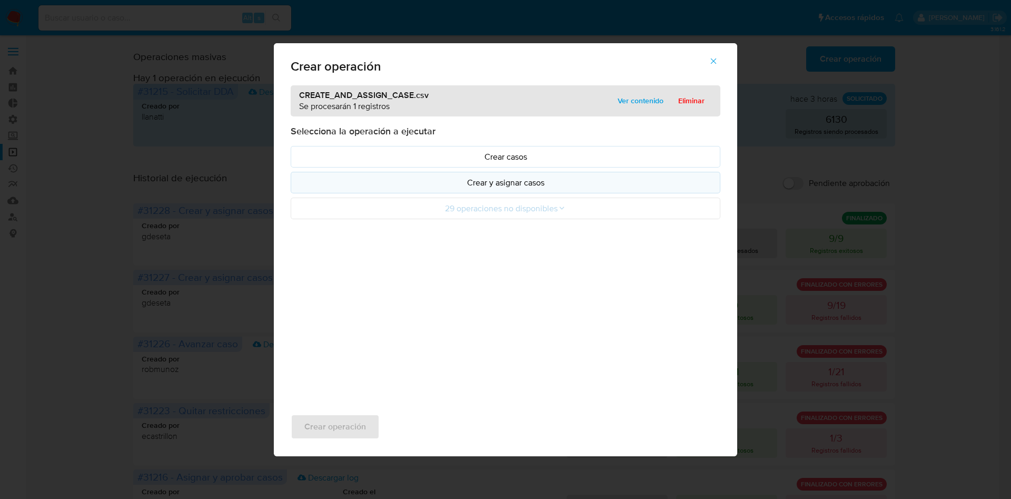
click at [486, 177] on p "Crear y asignar casos" at bounding box center [506, 182] width 412 height 12
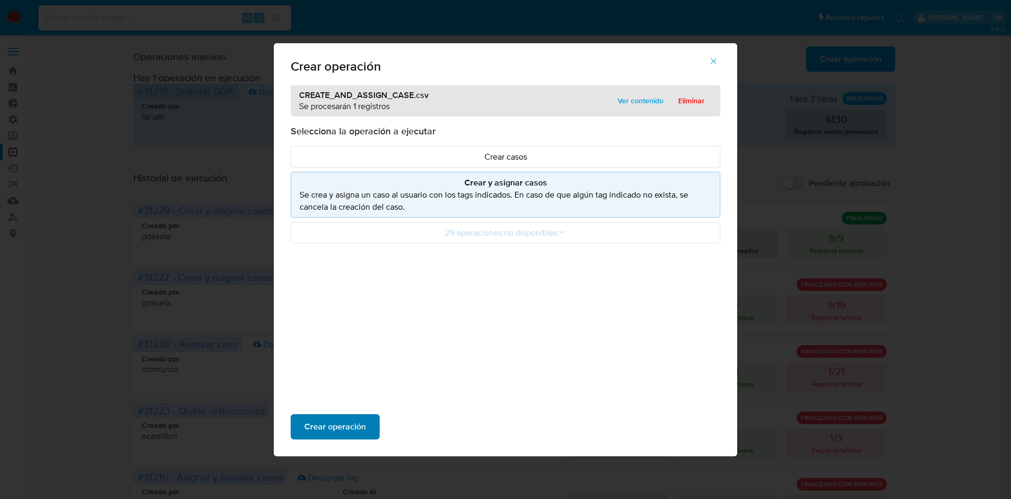
click at [354, 420] on span "Crear operación" at bounding box center [335, 426] width 62 height 23
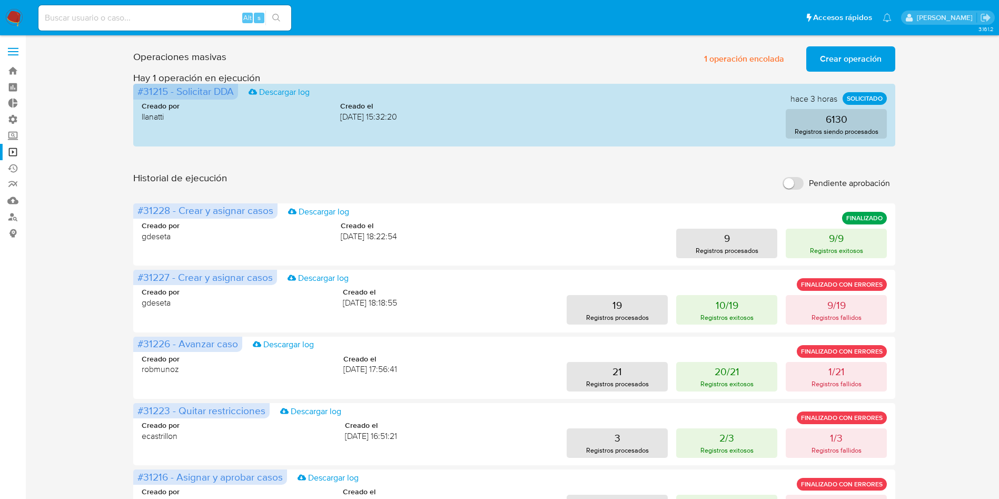
click at [623, 173] on div "Historial de ejecución Pendiente aprobación" at bounding box center [514, 183] width 762 height 23
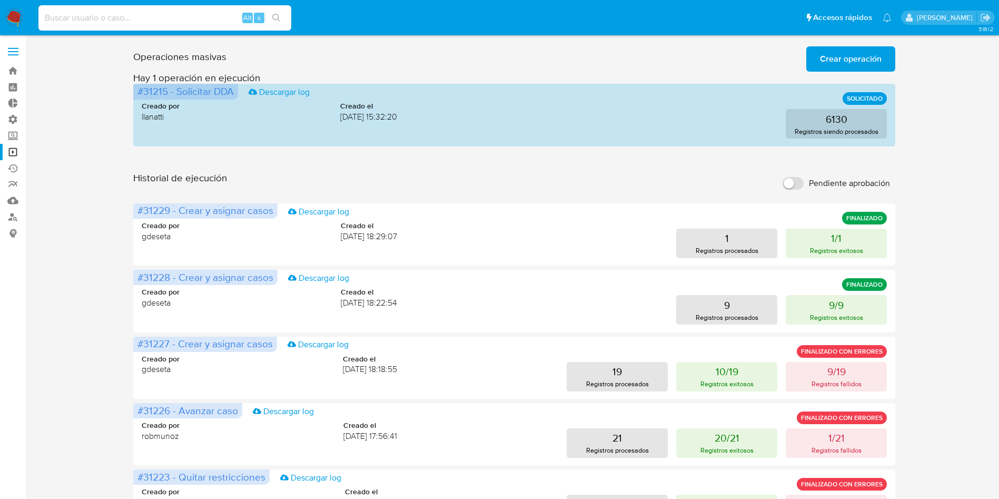
click at [137, 16] on input at bounding box center [164, 18] width 253 height 14
paste input "1467513076"
type input "1467513076"
click at [283, 18] on button "search-icon" at bounding box center [276, 18] width 22 height 15
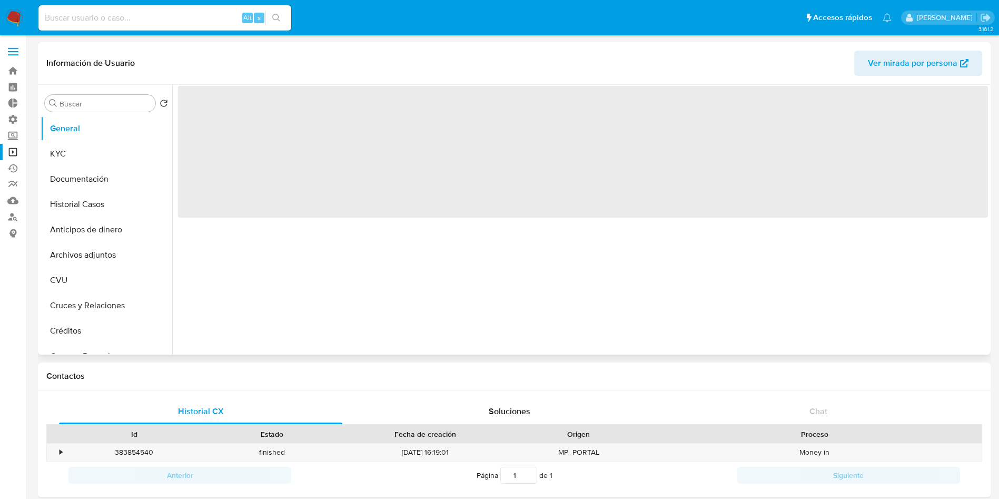
select select "10"
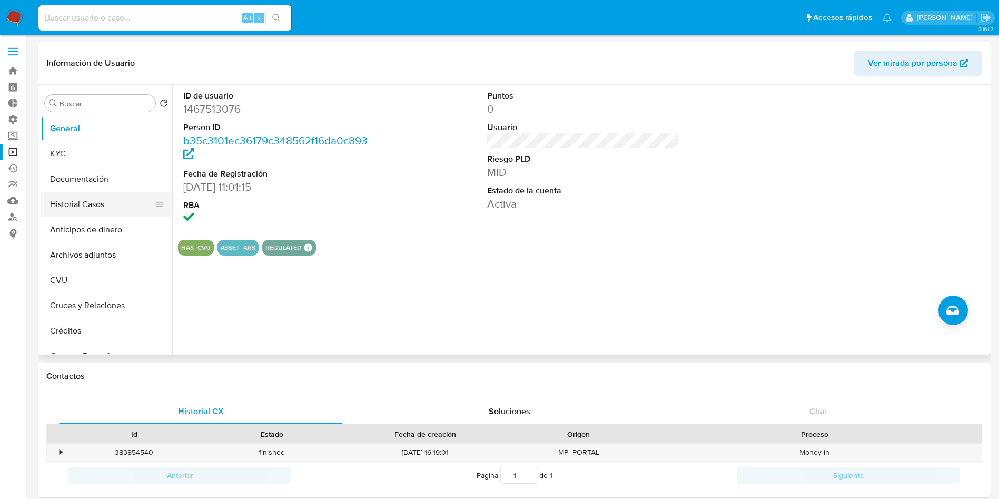
click at [95, 200] on button "Historial Casos" at bounding box center [102, 204] width 123 height 25
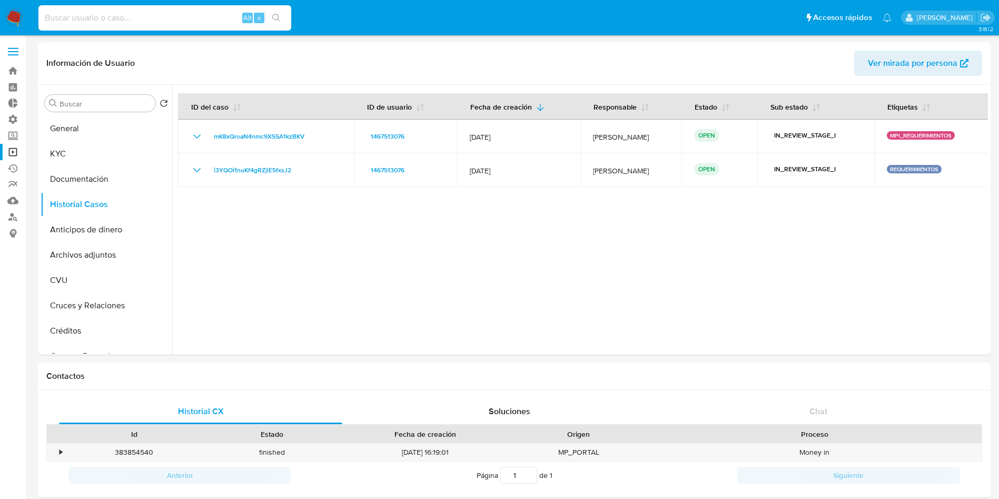
click at [140, 15] on input at bounding box center [164, 18] width 253 height 14
paste input "188511484"
type input "188511484"
click at [277, 18] on icon "search-icon" at bounding box center [276, 18] width 8 height 8
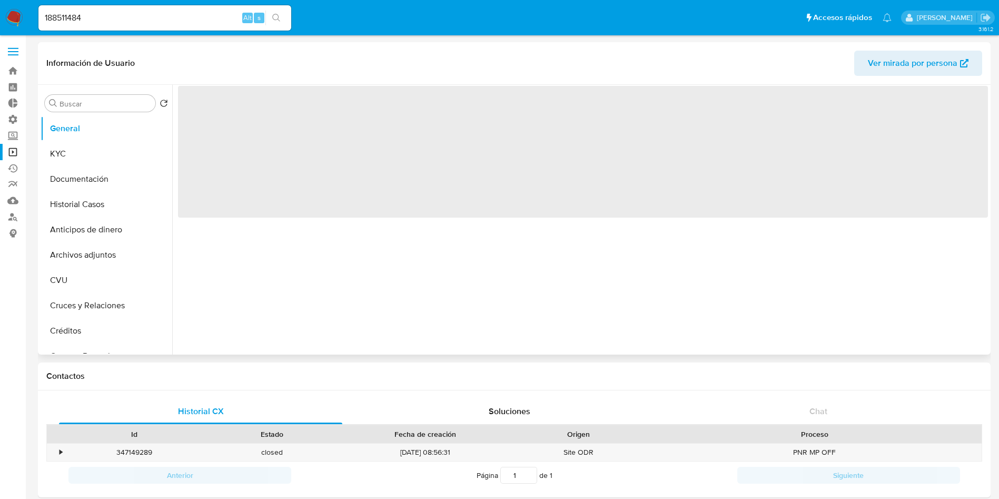
select select "10"
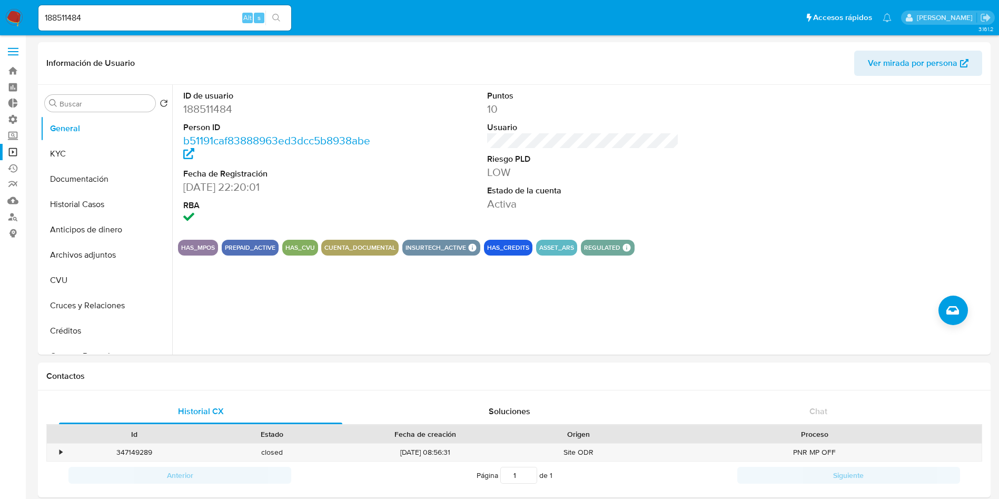
click at [157, 18] on input "188511484" at bounding box center [164, 18] width 253 height 14
paste input "311863998"
type input "311863998"
click at [281, 18] on icon "search-icon" at bounding box center [276, 18] width 8 height 8
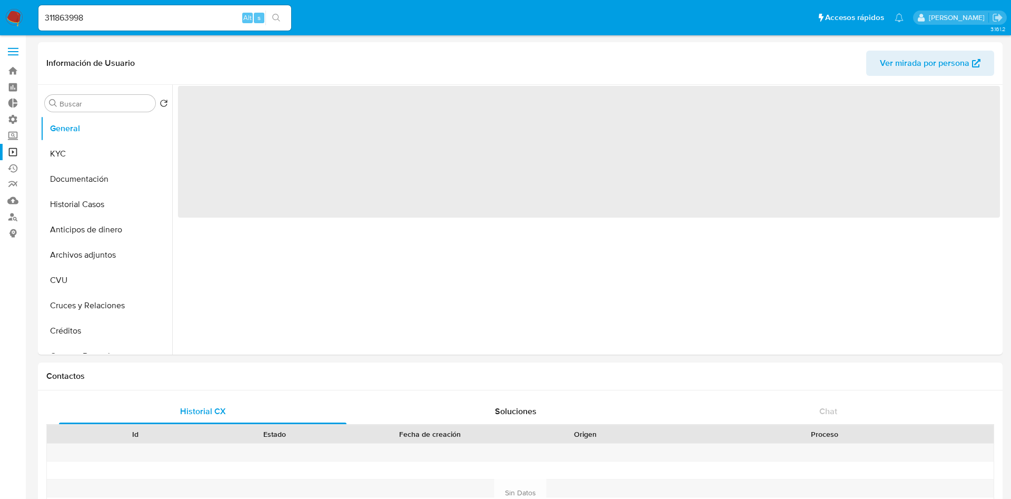
select select "10"
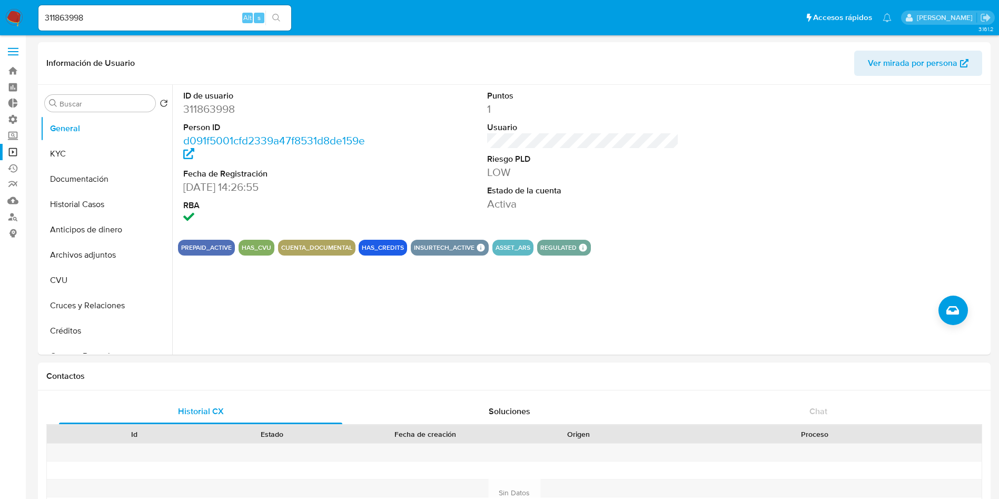
click at [105, 18] on input "311863998" at bounding box center [164, 18] width 253 height 14
paste input "188511484"
type input "188511484"
click at [274, 16] on icon "search-icon" at bounding box center [276, 18] width 8 height 8
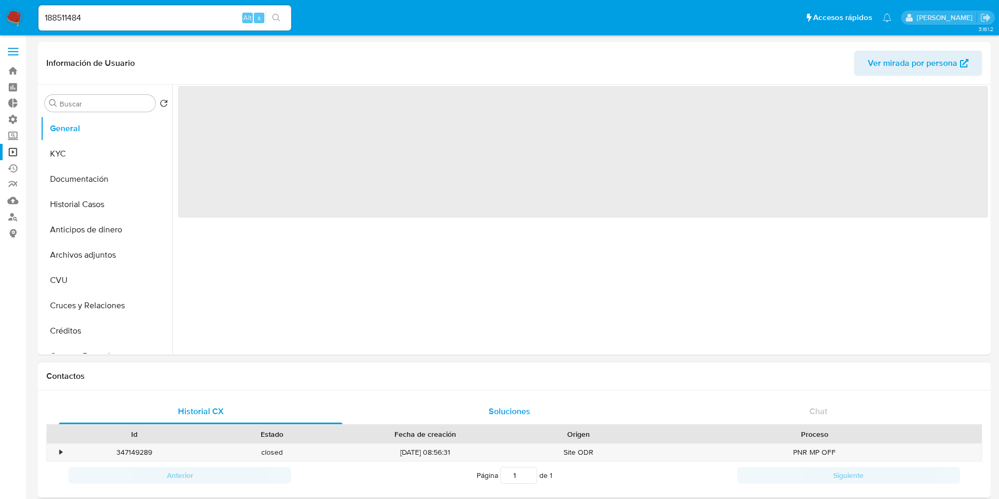
select select "10"
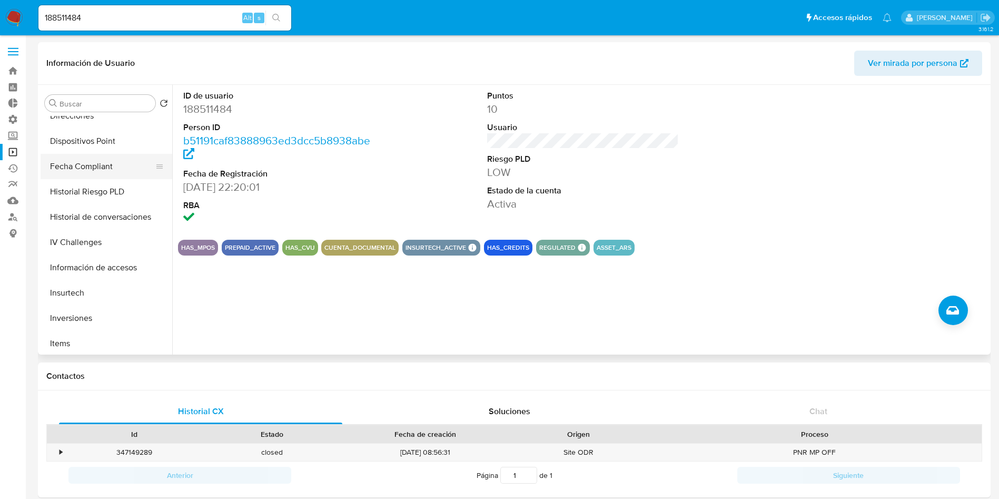
scroll to position [395, 0]
click at [90, 241] on button "Inversiones" at bounding box center [107, 238] width 132 height 25
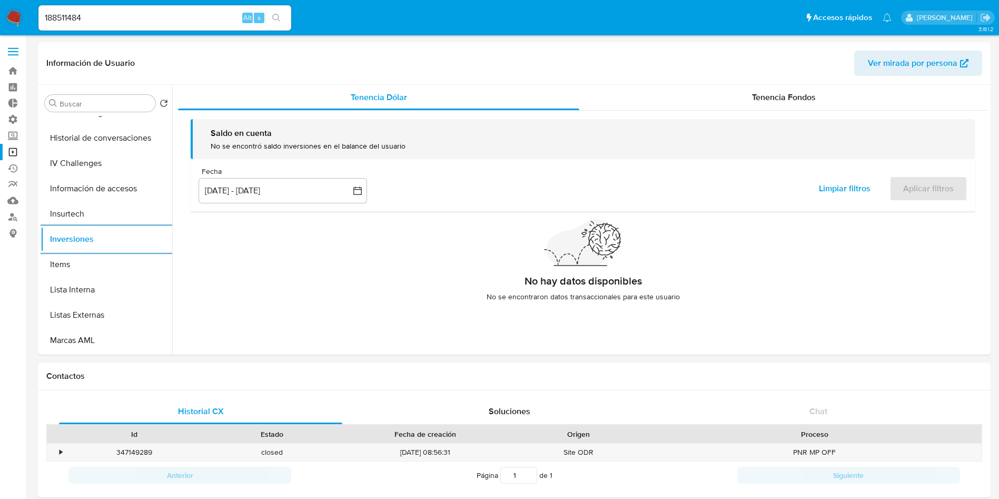
click at [224, 13] on input "188511484" at bounding box center [164, 18] width 253 height 14
paste input "467513076"
type input "1467513076"
click at [278, 19] on icon "search-icon" at bounding box center [276, 18] width 8 height 8
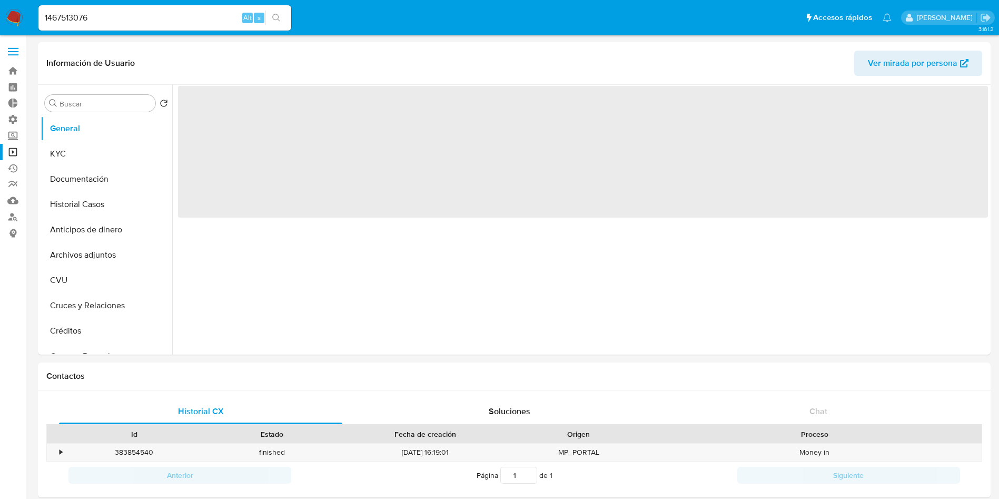
select select "10"
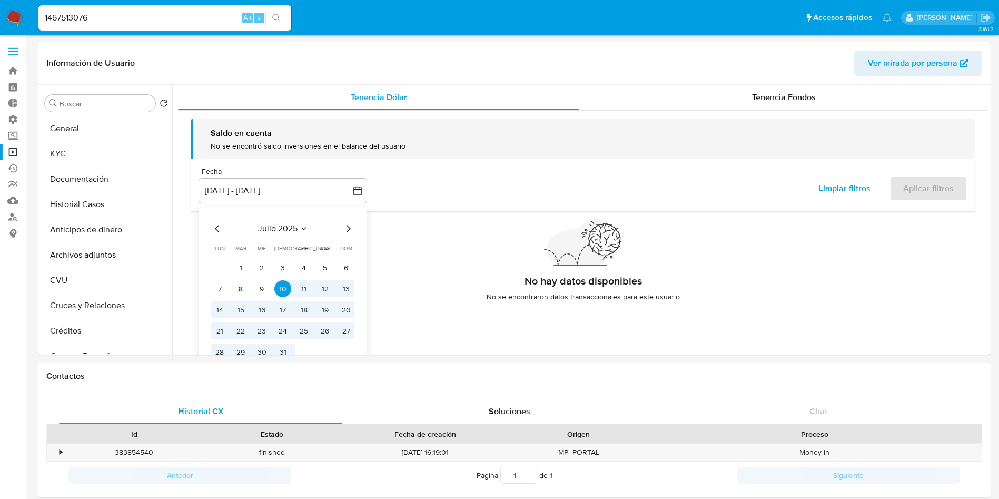
select select "10"
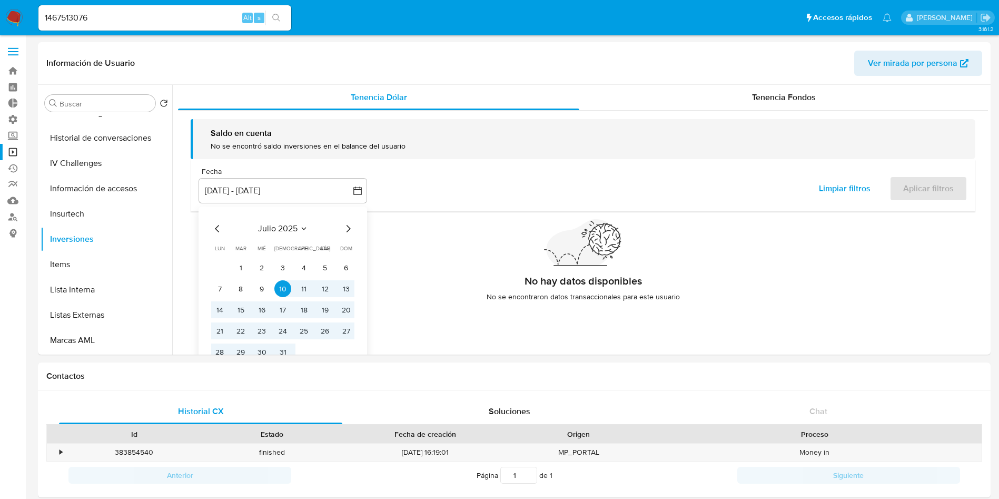
click at [473, 263] on div "No hay datos disponibles No se encontraron datos transaccionales para este usua…" at bounding box center [583, 265] width 785 height 90
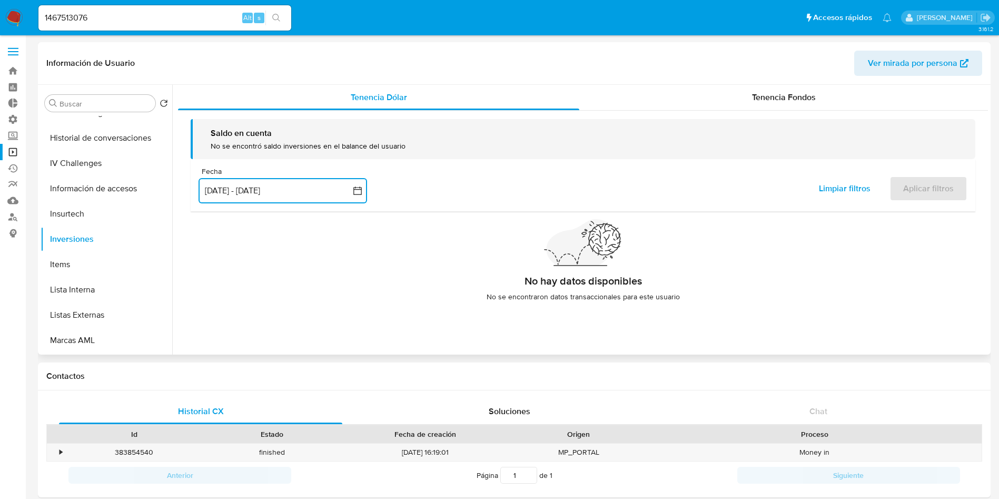
click at [298, 194] on button "[DATE] - [DATE]" at bounding box center [283, 190] width 169 height 25
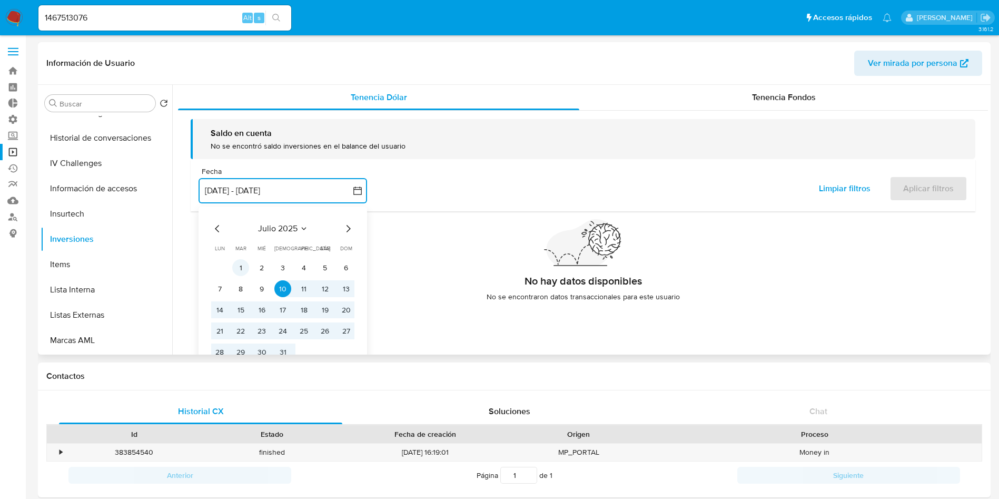
click at [239, 271] on button "1" at bounding box center [240, 267] width 17 height 17
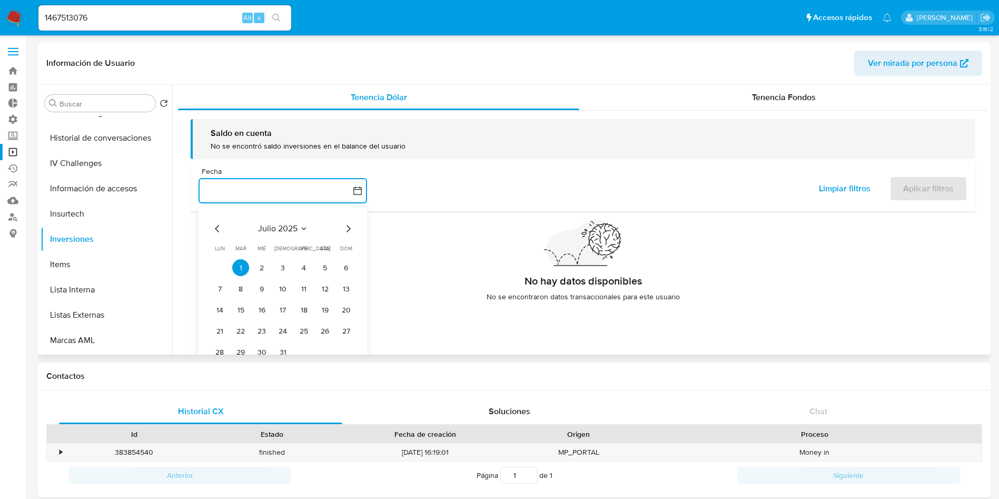
click at [345, 232] on icon "Mes siguiente" at bounding box center [348, 228] width 13 height 13
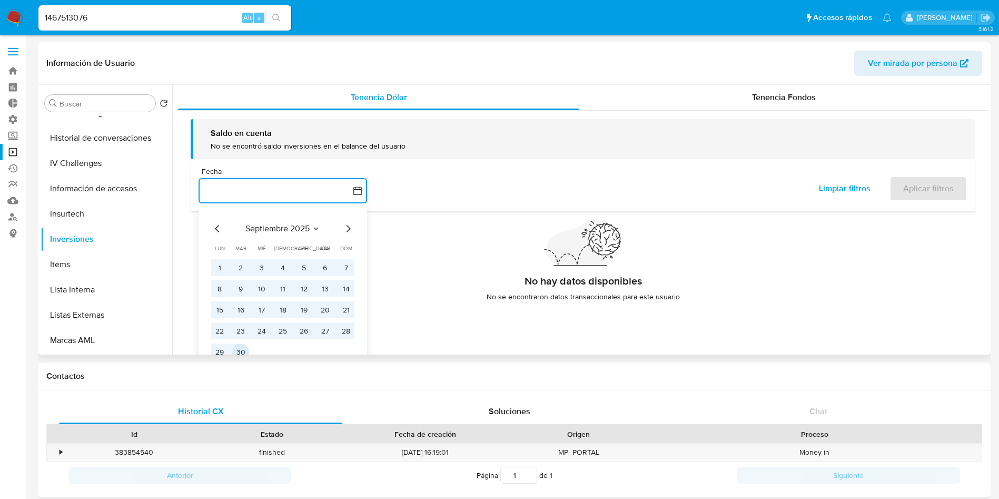
click at [242, 349] on button "30" at bounding box center [240, 351] width 17 height 17
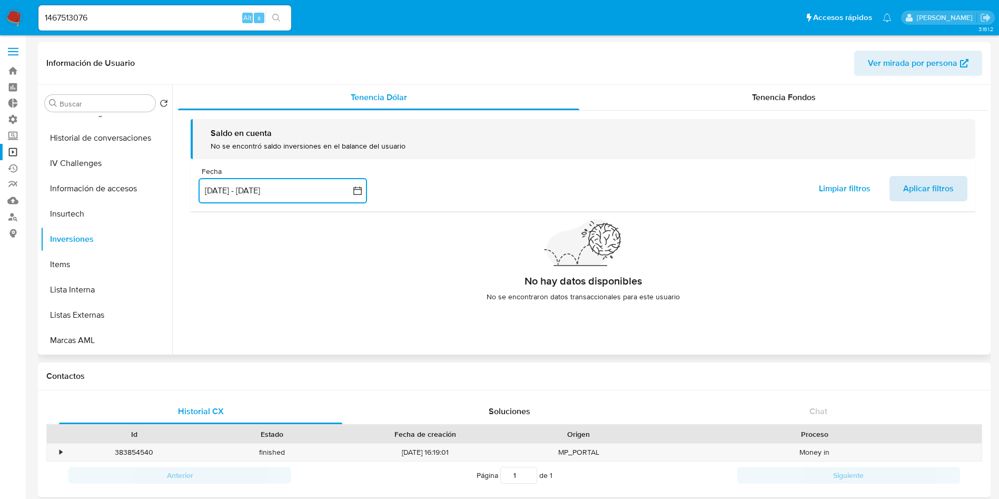
click at [918, 189] on span "Aplicar filtros" at bounding box center [928, 188] width 51 height 23
click at [123, 8] on div "1467513076 Alt s" at bounding box center [164, 17] width 253 height 25
click at [113, 19] on input "1467513076" at bounding box center [164, 18] width 253 height 14
paste input "88511484"
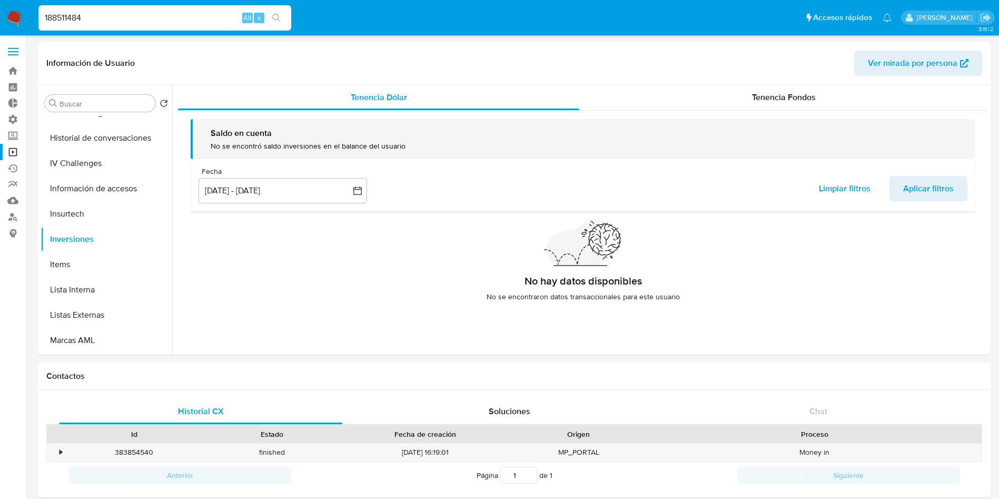
type input "188511484"
click at [278, 18] on icon "search-icon" at bounding box center [276, 18] width 8 height 8
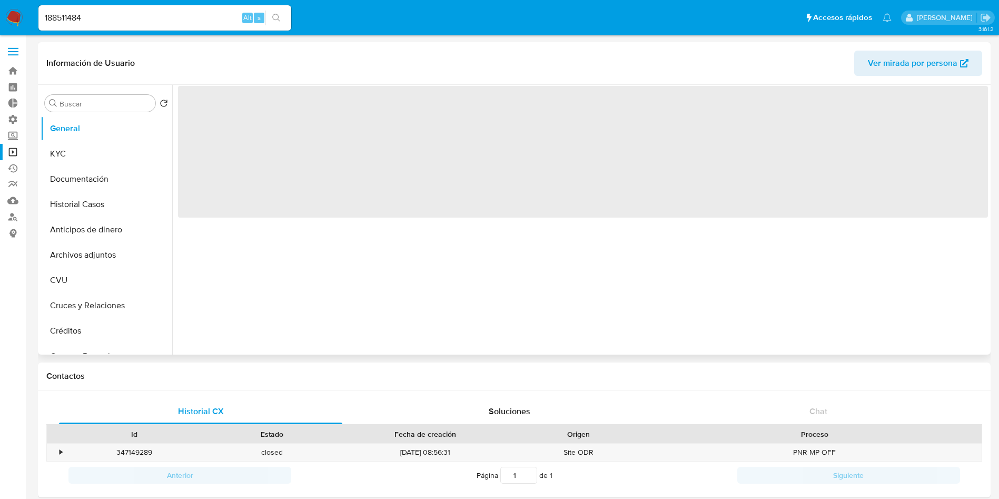
select select "10"
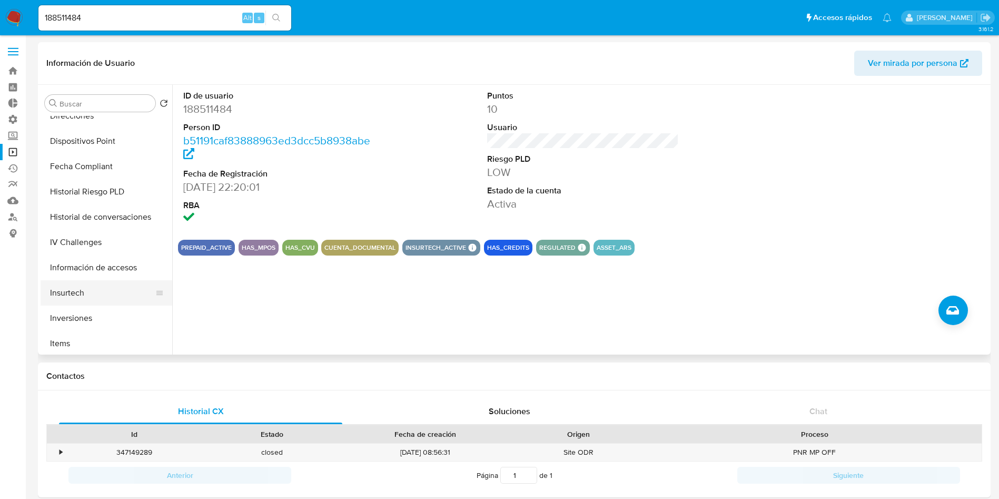
scroll to position [395, 0]
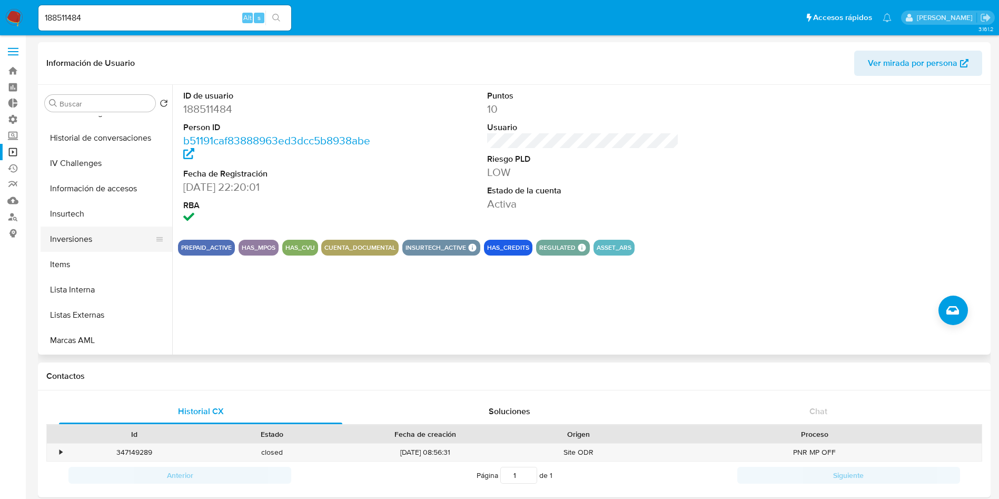
click at [104, 242] on button "Inversiones" at bounding box center [102, 238] width 123 height 25
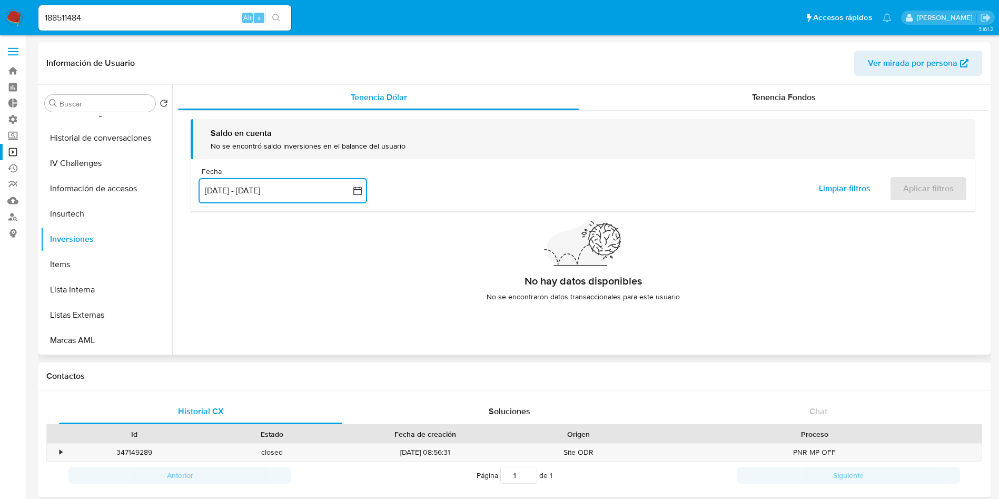
click at [271, 189] on button "[DATE] - [DATE]" at bounding box center [283, 190] width 169 height 25
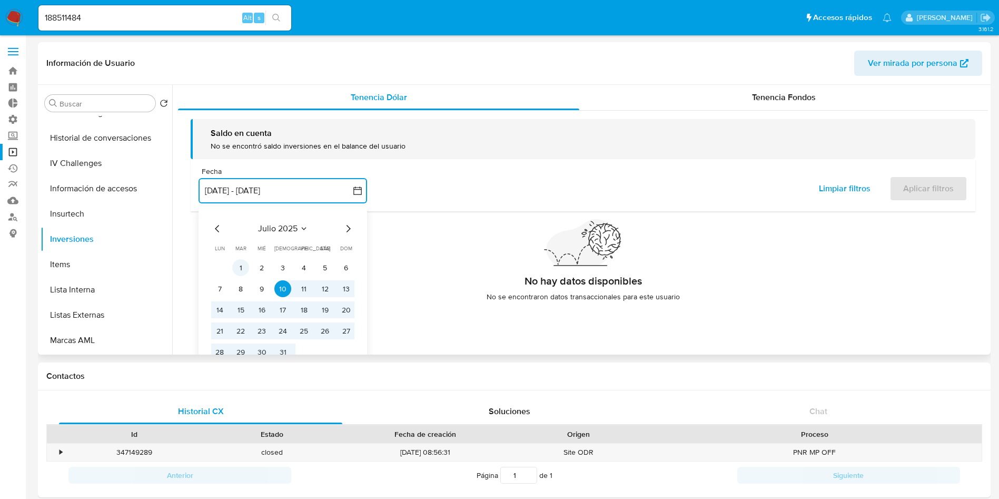
click at [242, 268] on button "1" at bounding box center [240, 267] width 17 height 17
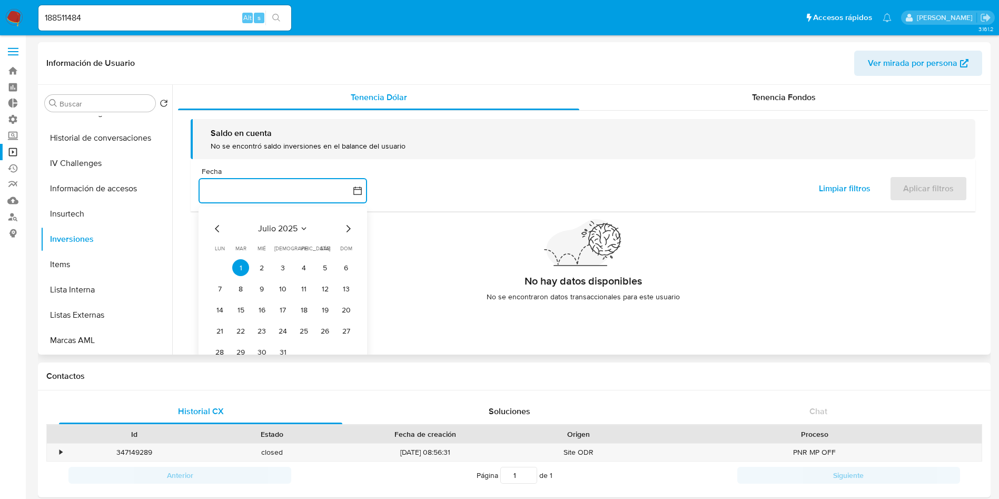
click at [346, 230] on icon "Mes siguiente" at bounding box center [348, 228] width 13 height 13
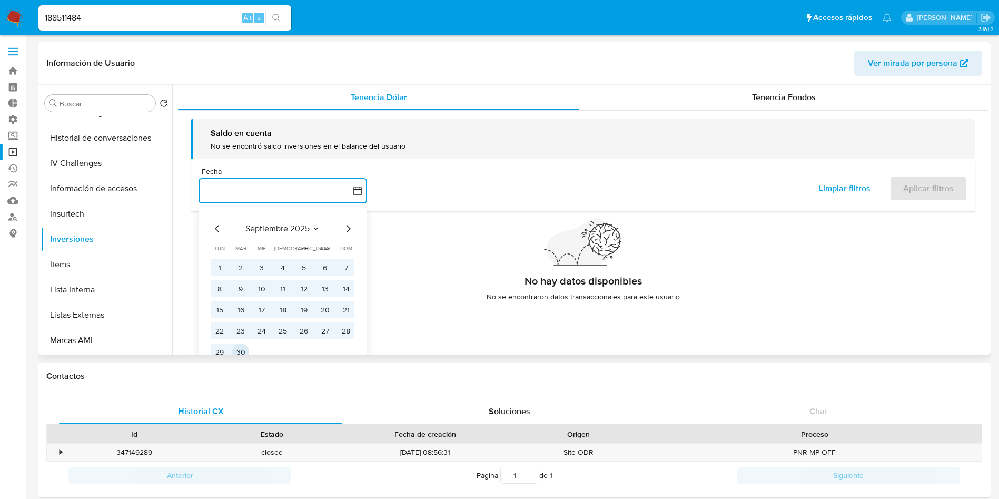
click at [242, 352] on button "30" at bounding box center [240, 351] width 17 height 17
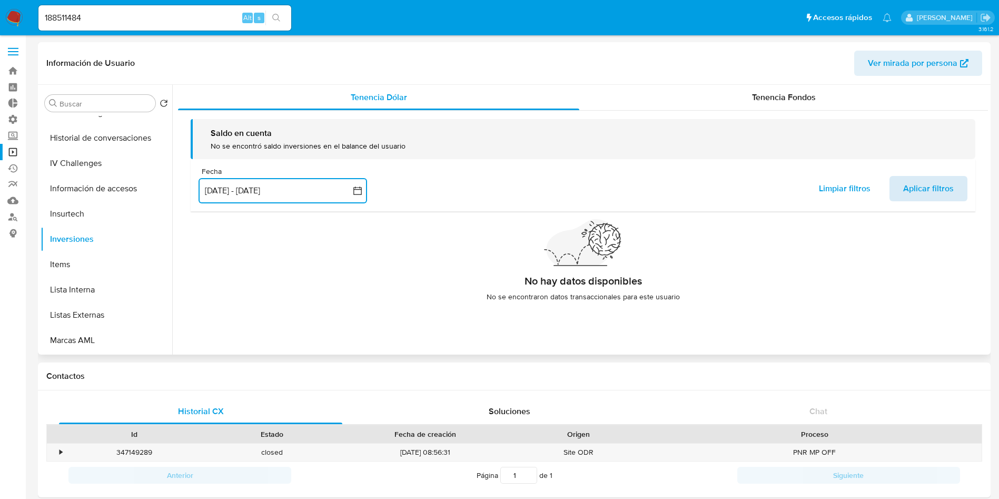
click at [921, 193] on span "Aplicar filtros" at bounding box center [928, 188] width 51 height 23
click at [136, 5] on div "188511484 Alt s" at bounding box center [164, 17] width 253 height 25
click at [123, 22] on input "188511484" at bounding box center [164, 18] width 253 height 14
paste input "467513076"
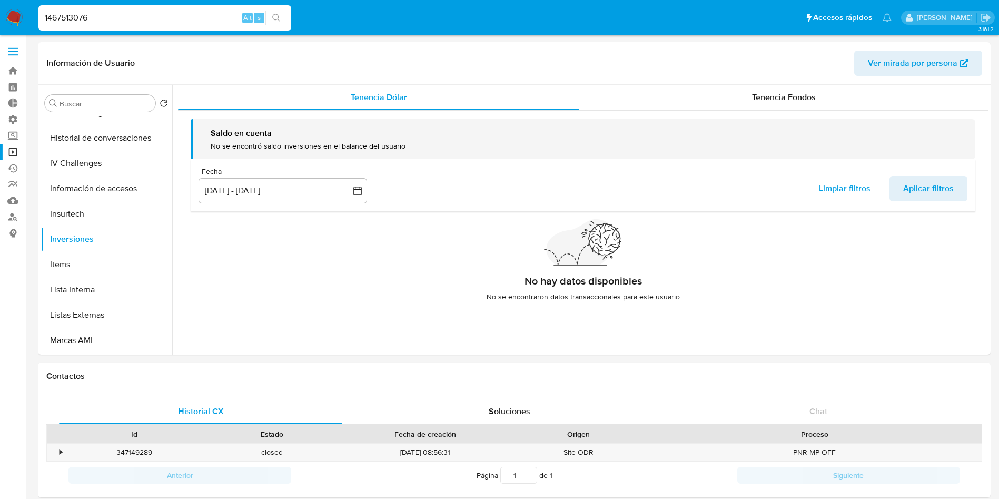
type input "1467513076"
click at [282, 18] on button "search-icon" at bounding box center [276, 18] width 22 height 15
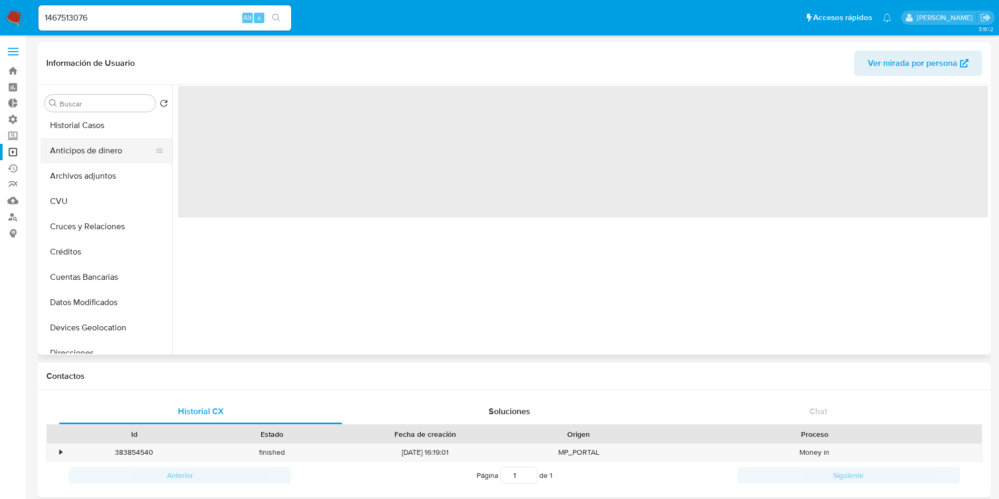
select select "10"
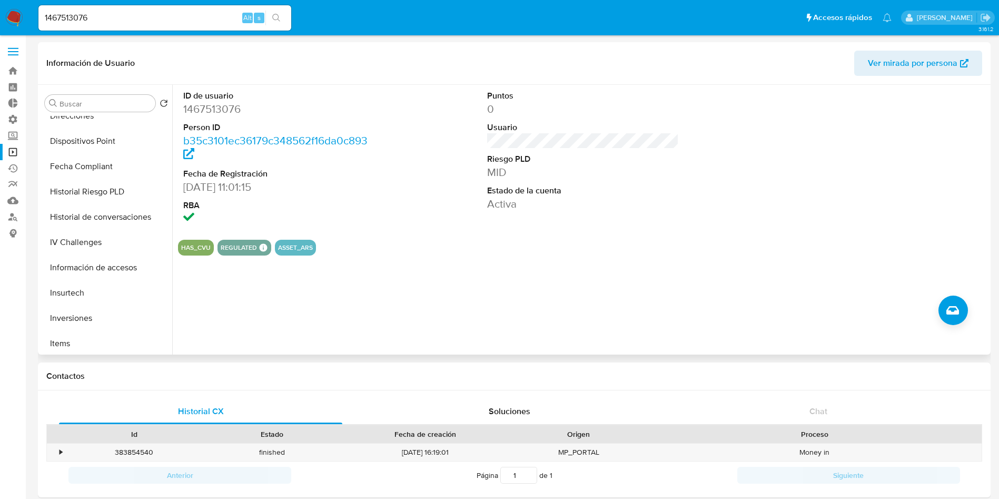
scroll to position [395, 0]
click at [105, 237] on button "Inversiones" at bounding box center [107, 238] width 132 height 25
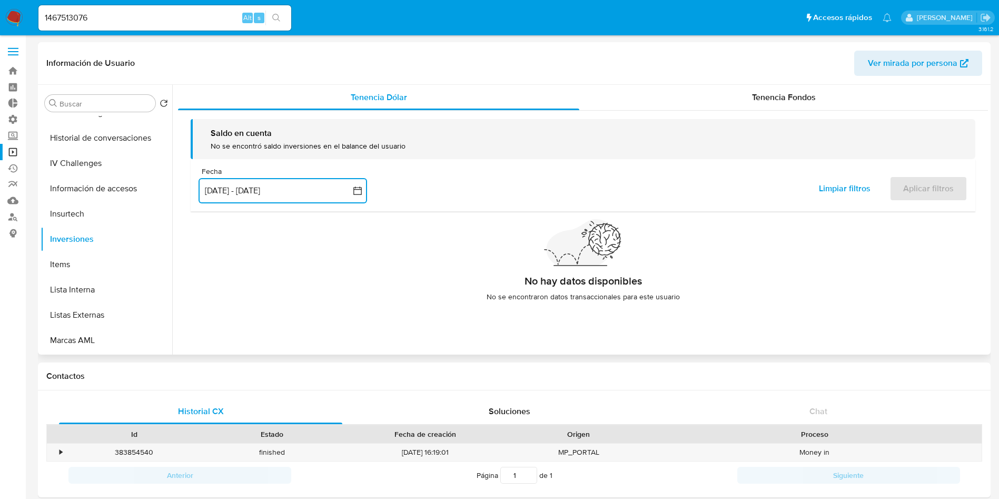
click at [280, 189] on button "[DATE] - [DATE]" at bounding box center [283, 190] width 169 height 25
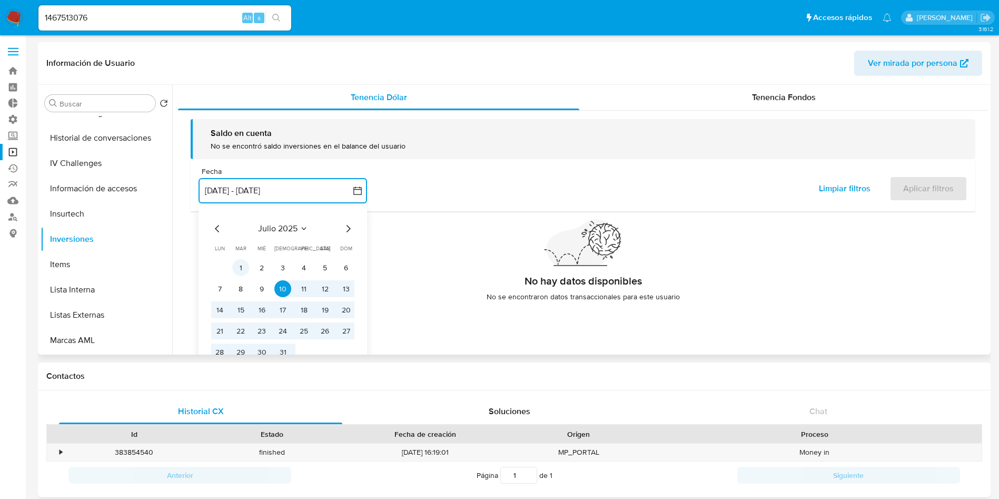
click at [240, 266] on button "1" at bounding box center [240, 267] width 17 height 17
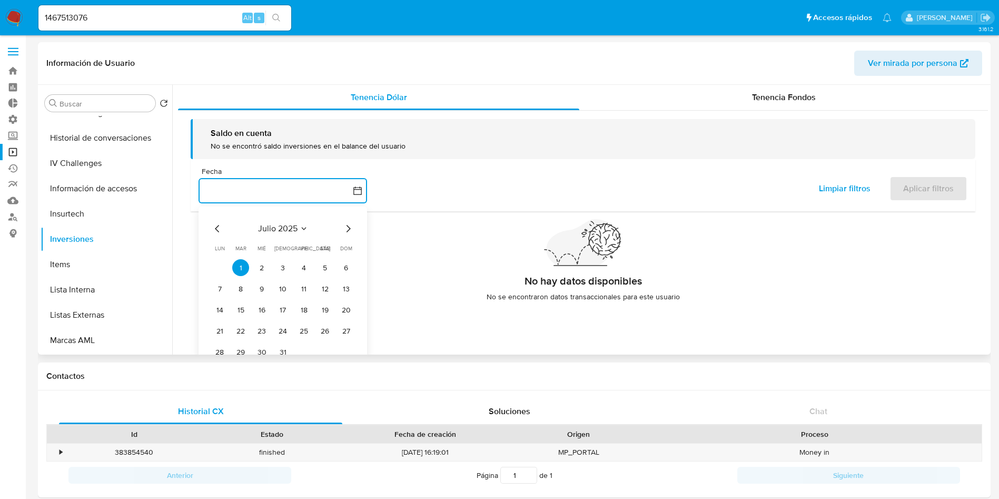
click at [350, 228] on icon "Mes siguiente" at bounding box center [348, 228] width 13 height 13
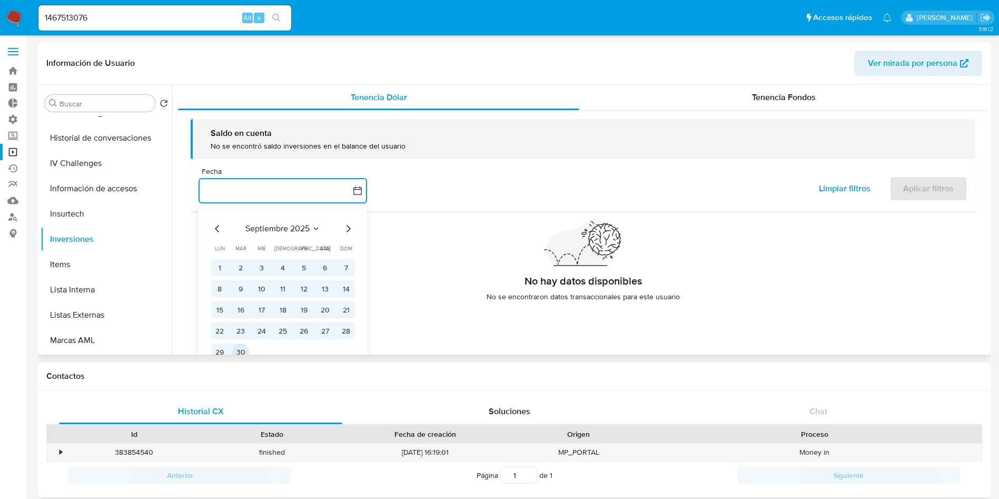
click at [244, 346] on button "30" at bounding box center [240, 351] width 17 height 17
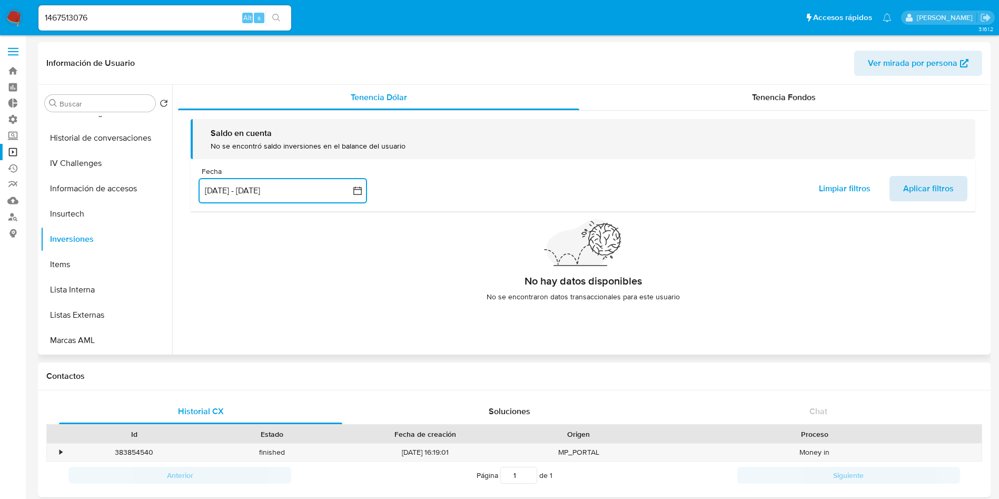
click at [922, 187] on span "Aplicar filtros" at bounding box center [928, 188] width 51 height 23
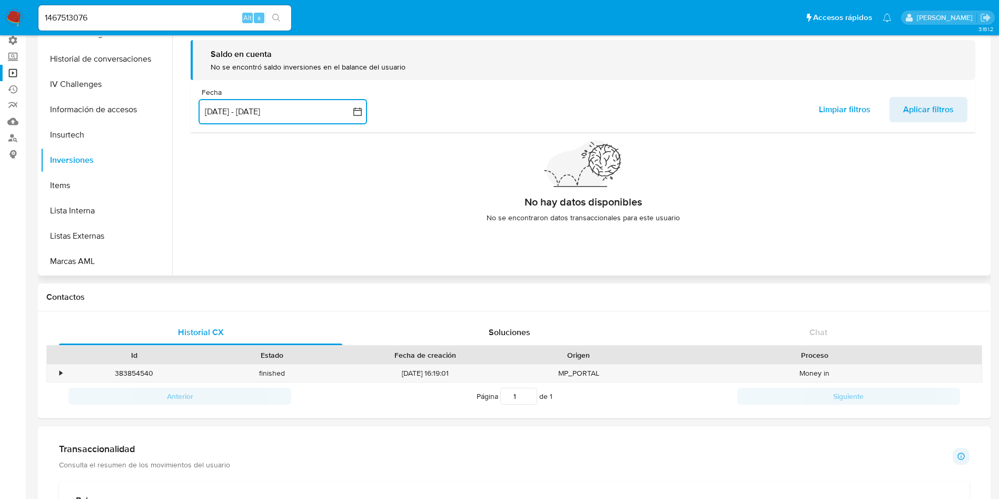
scroll to position [0, 0]
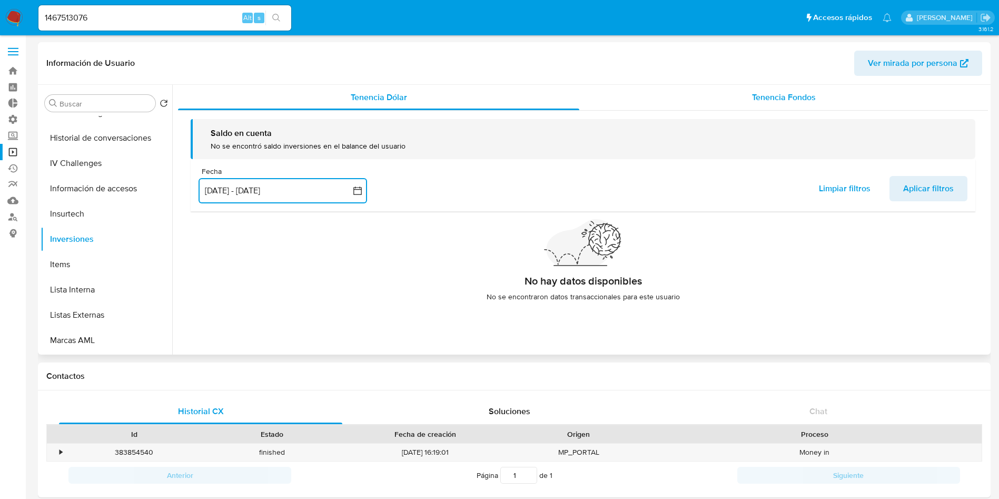
click at [788, 96] on span "Tenencia Fondos" at bounding box center [784, 97] width 64 height 12
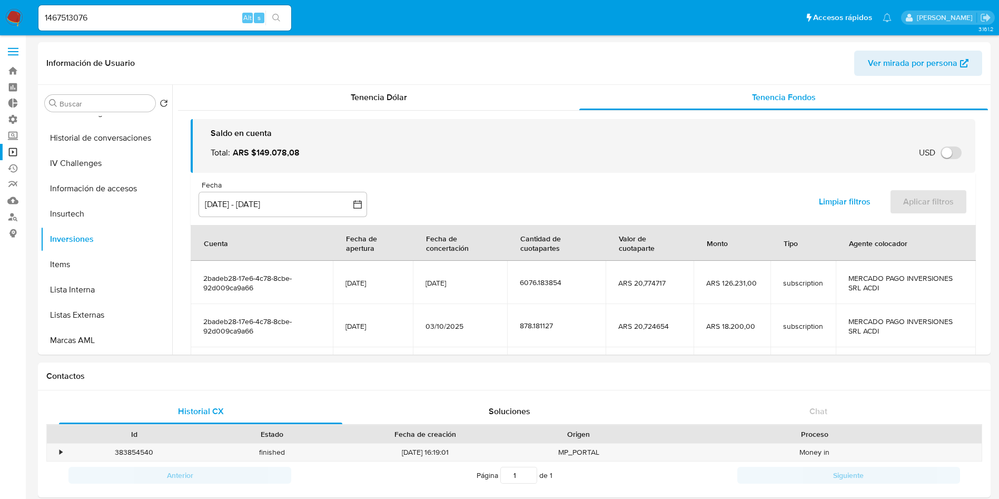
click at [203, 15] on input "1467513076" at bounding box center [164, 18] width 253 height 14
drag, startPoint x: 203, startPoint y: 15, endPoint x: 216, endPoint y: 21, distance: 14.4
click at [203, 15] on input "1467513076" at bounding box center [164, 18] width 253 height 14
paste input "88511484"
type input "188511484"
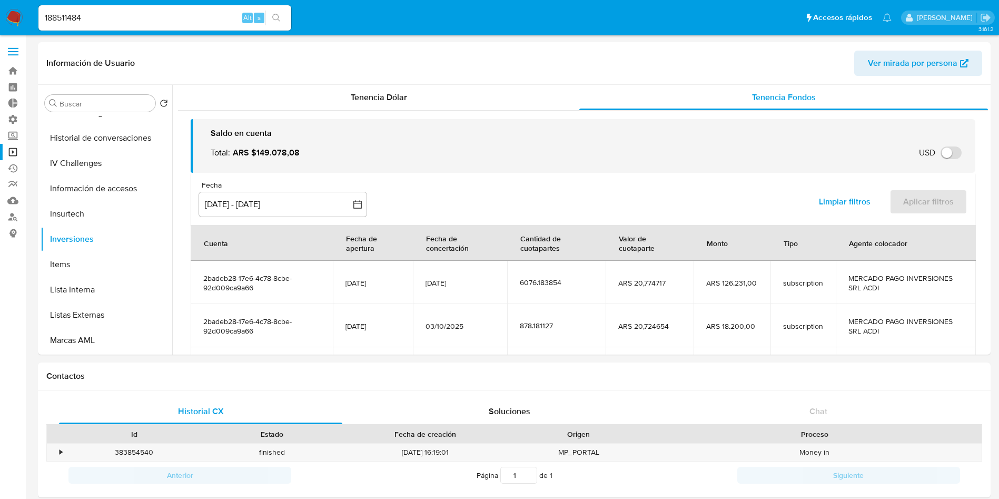
click at [279, 20] on icon "search-icon" at bounding box center [276, 18] width 8 height 8
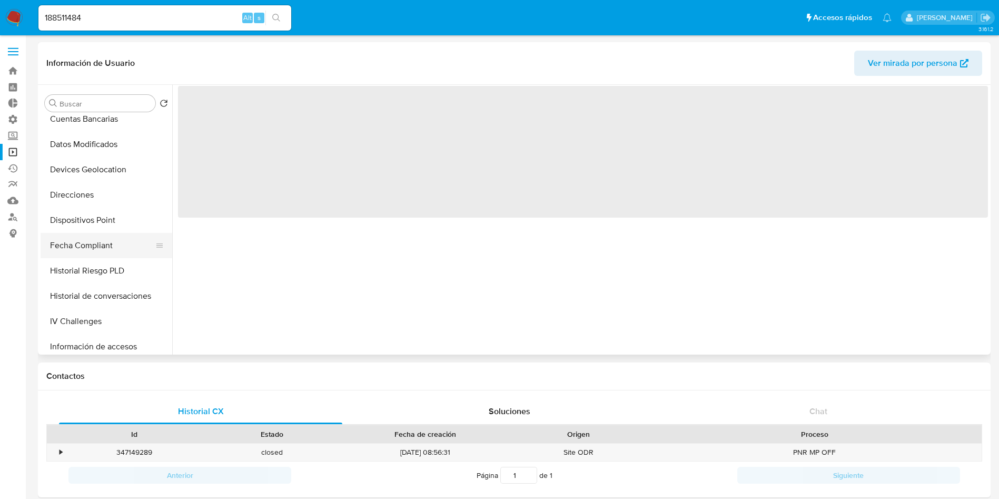
select select "10"
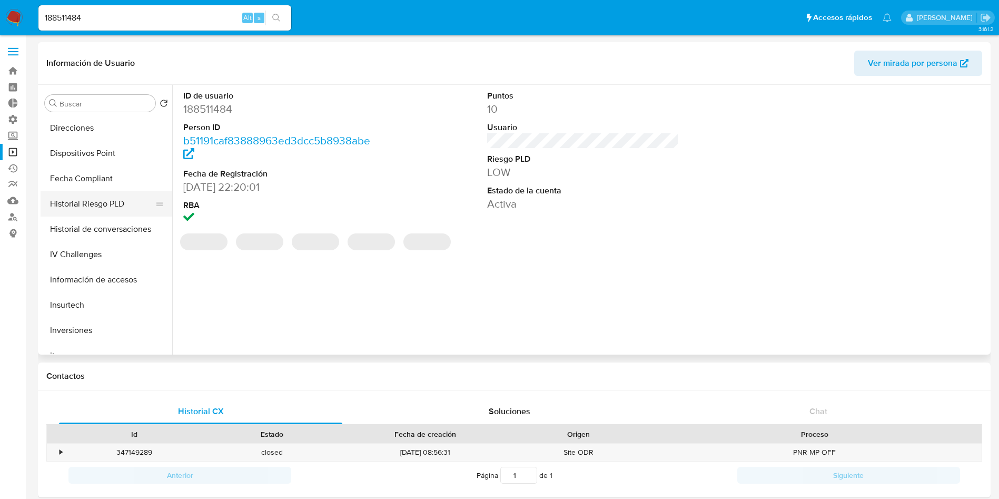
scroll to position [316, 0]
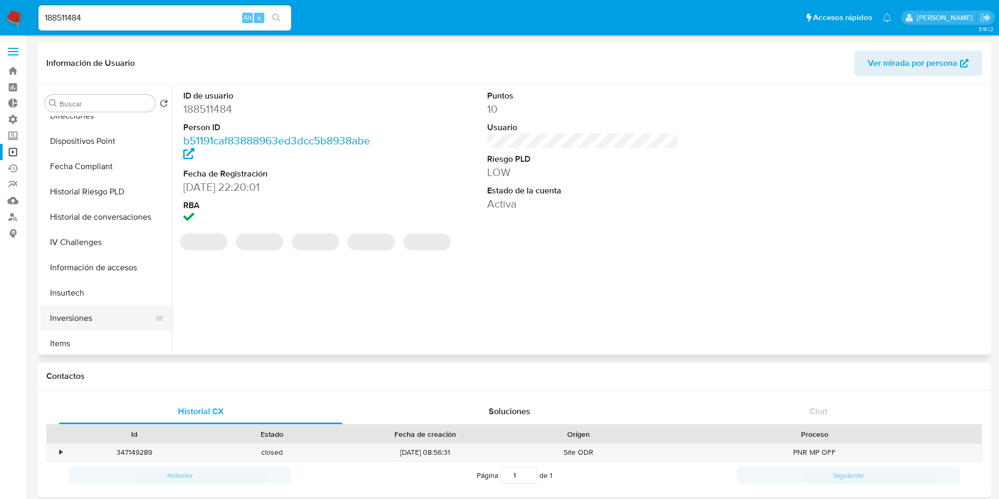
click at [86, 314] on button "Inversiones" at bounding box center [102, 317] width 123 height 25
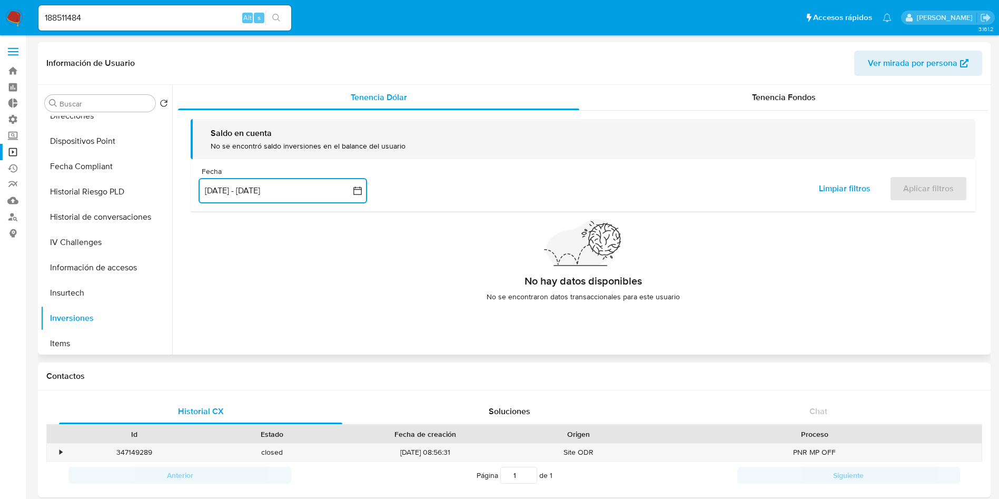
click at [282, 190] on button "[DATE] - [DATE]" at bounding box center [283, 190] width 169 height 25
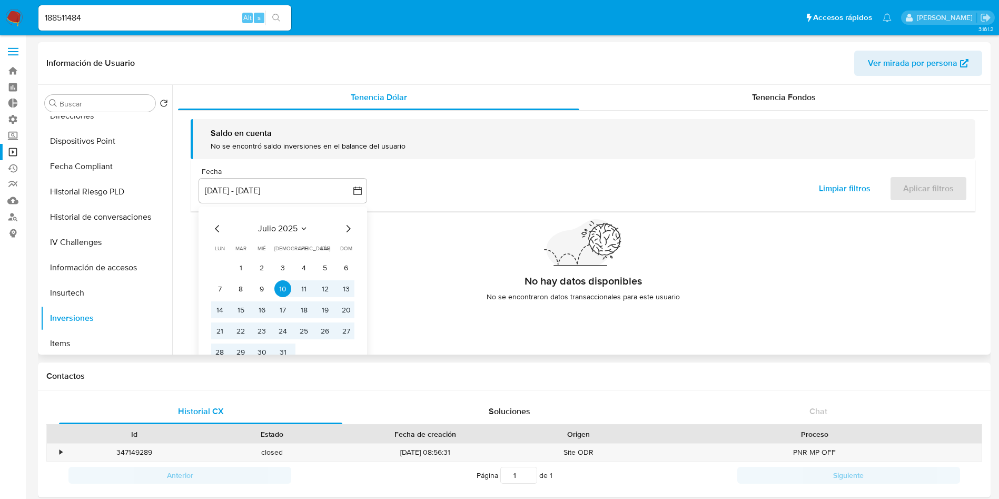
click at [507, 184] on div "Fecha inputDatePicker 10 jul 2025 - 7 oct 2025 julio 2025 julio 2025 lun lunes …" at bounding box center [583, 185] width 785 height 52
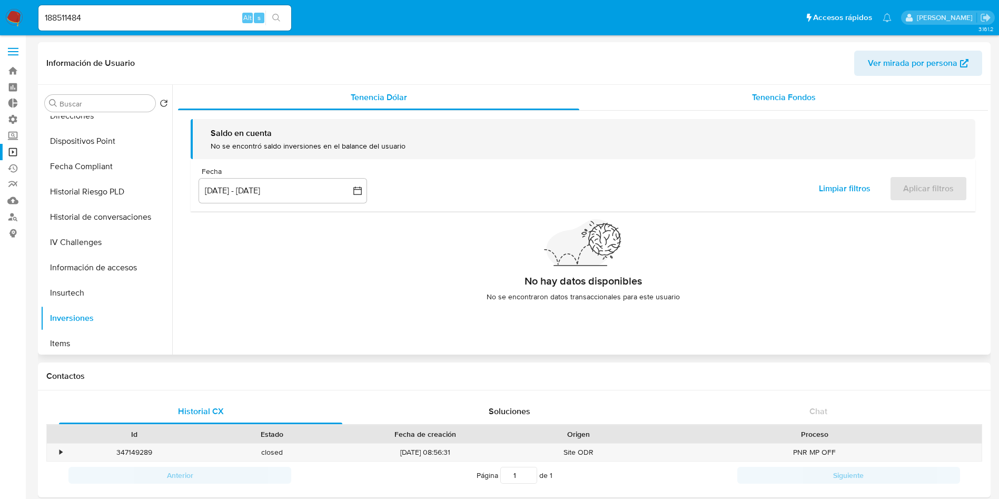
click at [776, 101] on span "Tenencia Fondos" at bounding box center [784, 97] width 64 height 12
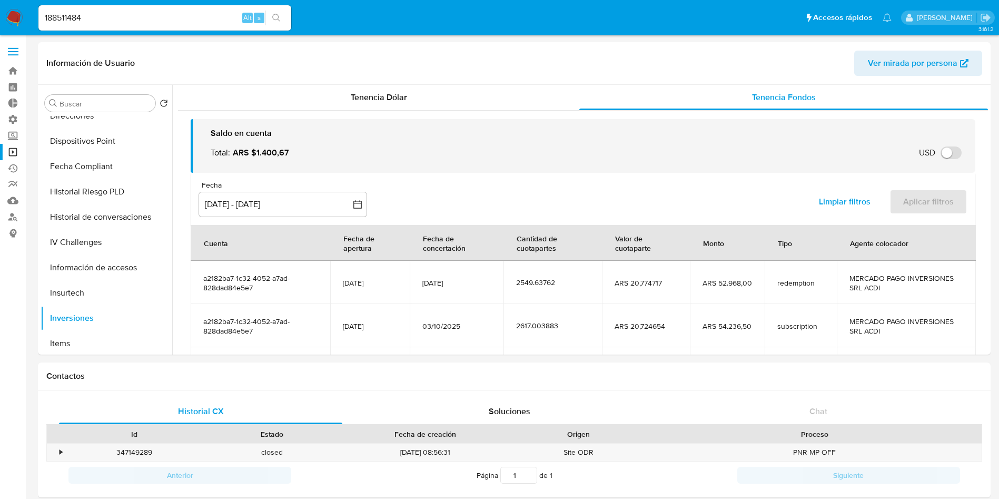
click at [166, 17] on input "188511484" at bounding box center [164, 18] width 253 height 14
paste input "375582429"
type input "375582429"
click at [282, 17] on button "search-icon" at bounding box center [276, 18] width 22 height 15
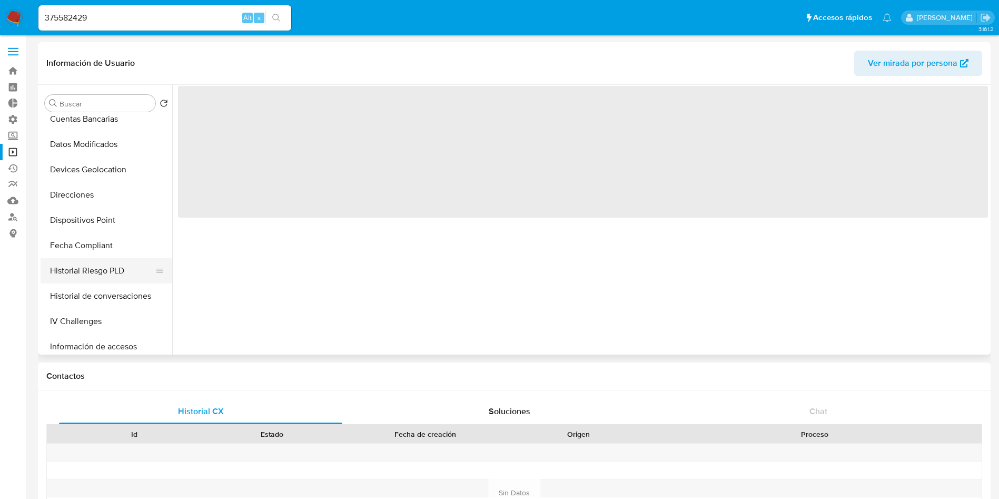
select select "10"
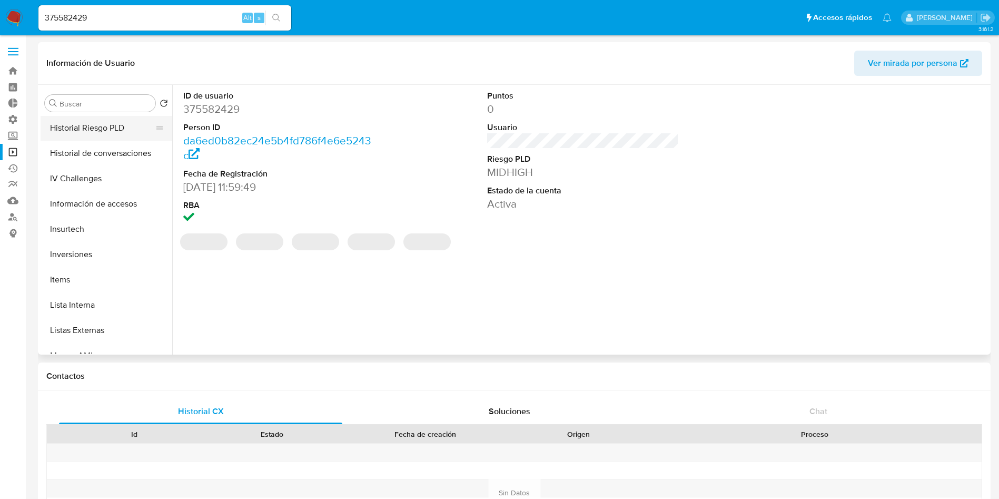
scroll to position [395, 0]
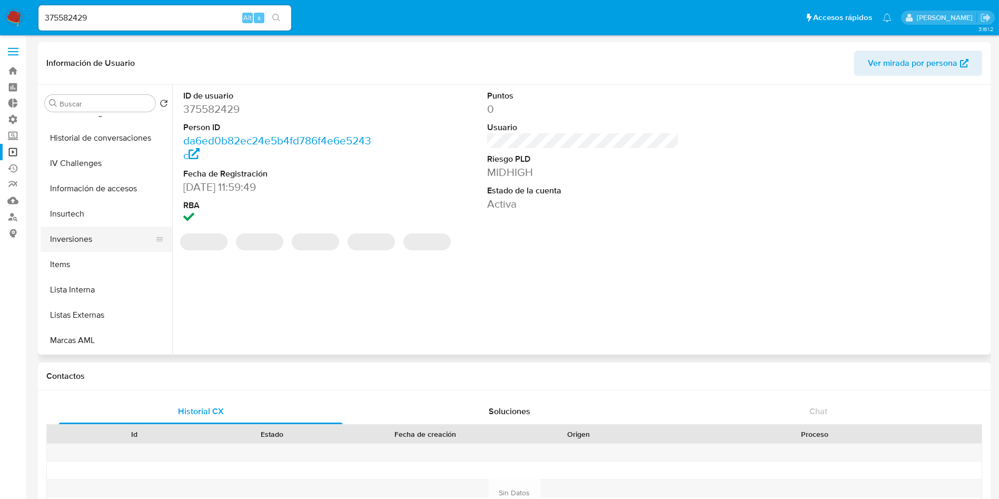
click at [91, 236] on button "Inversiones" at bounding box center [102, 238] width 123 height 25
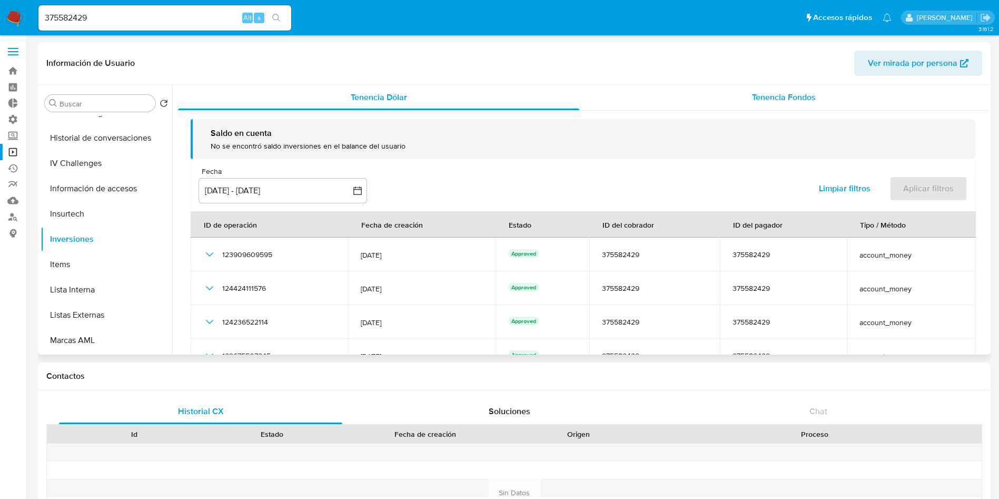
click at [782, 96] on span "Tenencia Fondos" at bounding box center [784, 97] width 64 height 12
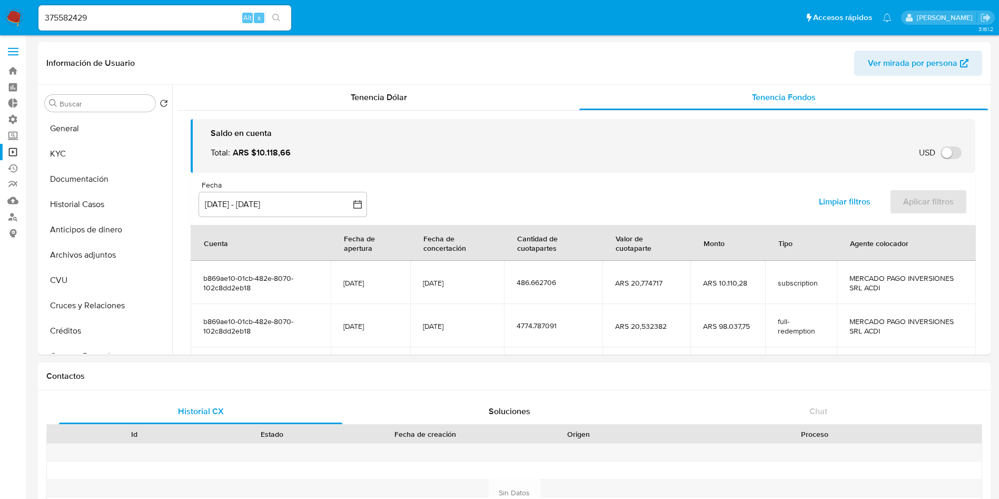
select select "10"
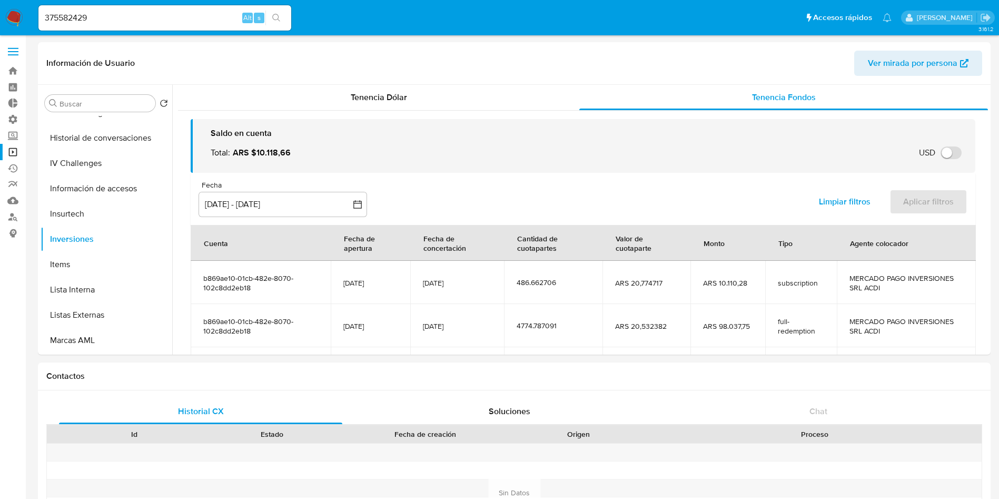
click at [139, 16] on input "375582429" at bounding box center [164, 18] width 253 height 14
paste input "81443336"
click at [290, 22] on input "381443336" at bounding box center [164, 18] width 253 height 14
type input "381443336"
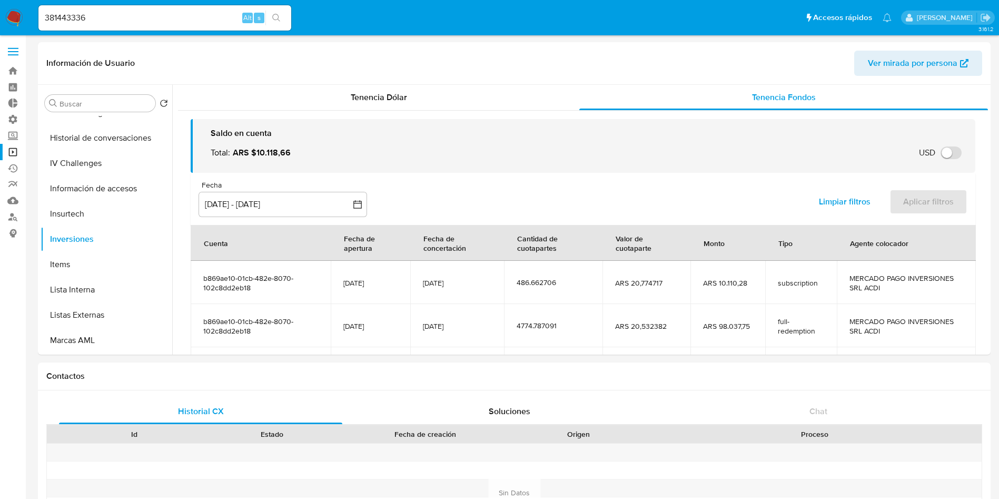
click at [282, 17] on button "search-icon" at bounding box center [276, 18] width 22 height 15
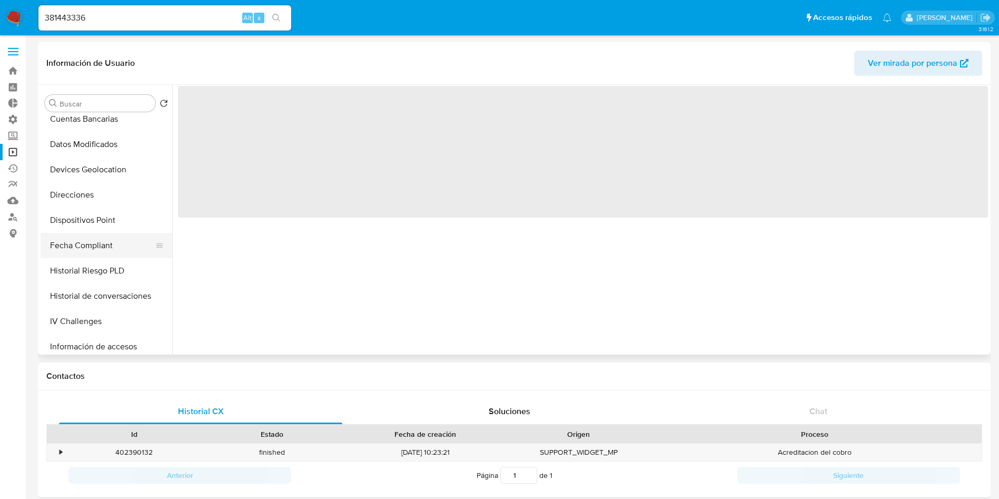
select select "10"
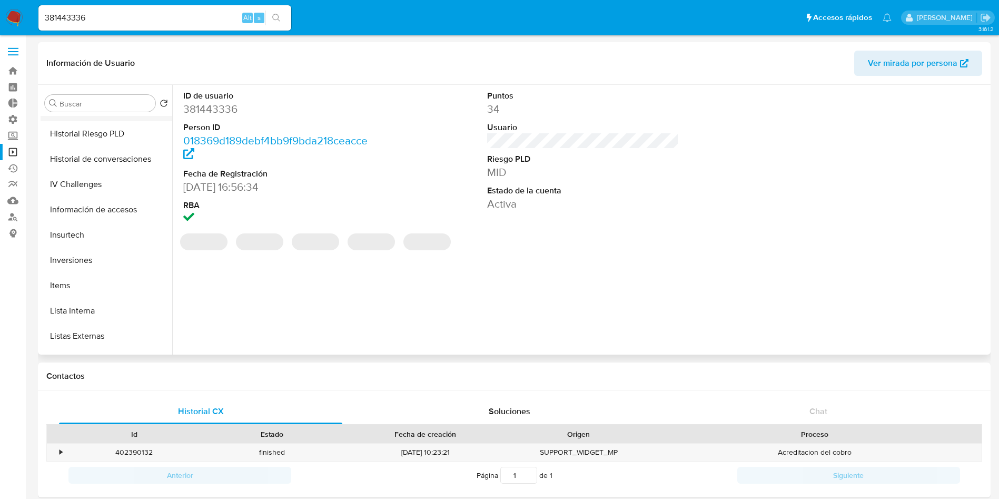
scroll to position [395, 0]
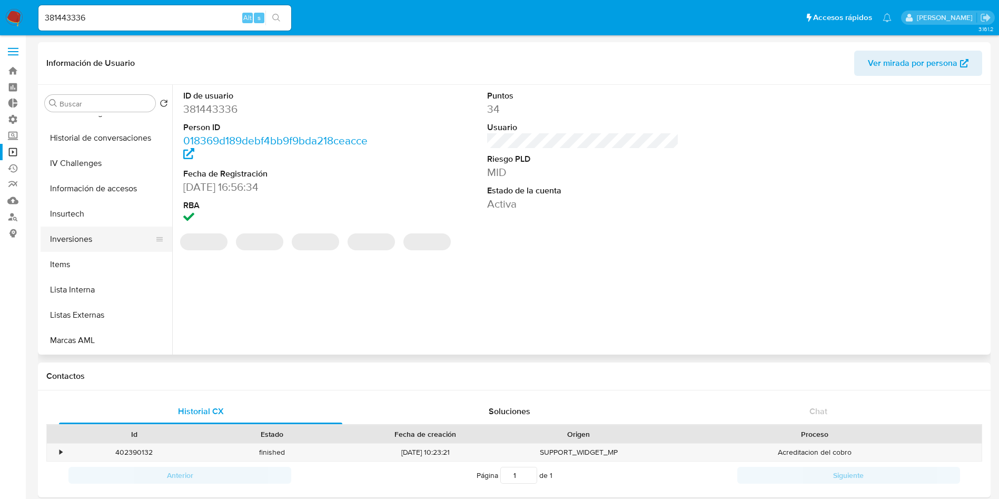
click at [88, 243] on button "Inversiones" at bounding box center [102, 238] width 123 height 25
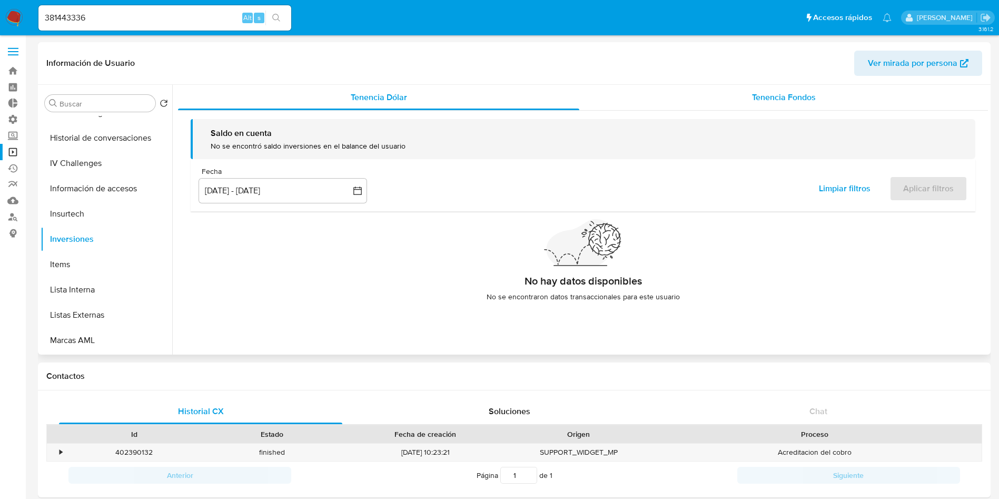
click at [766, 97] on span "Tenencia Fondos" at bounding box center [784, 97] width 64 height 12
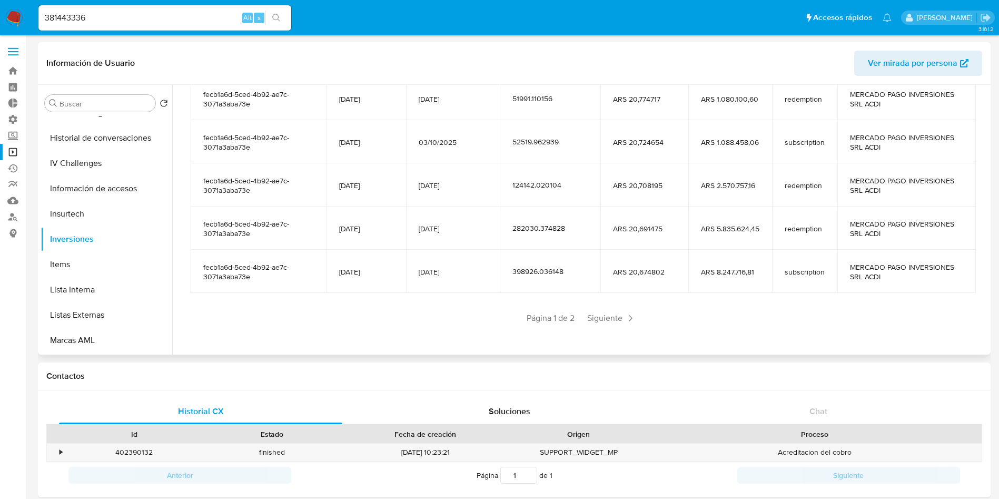
scroll to position [186, 0]
click at [183, 12] on input "381443336" at bounding box center [164, 18] width 253 height 14
paste input "403048164"
type input "403048164"
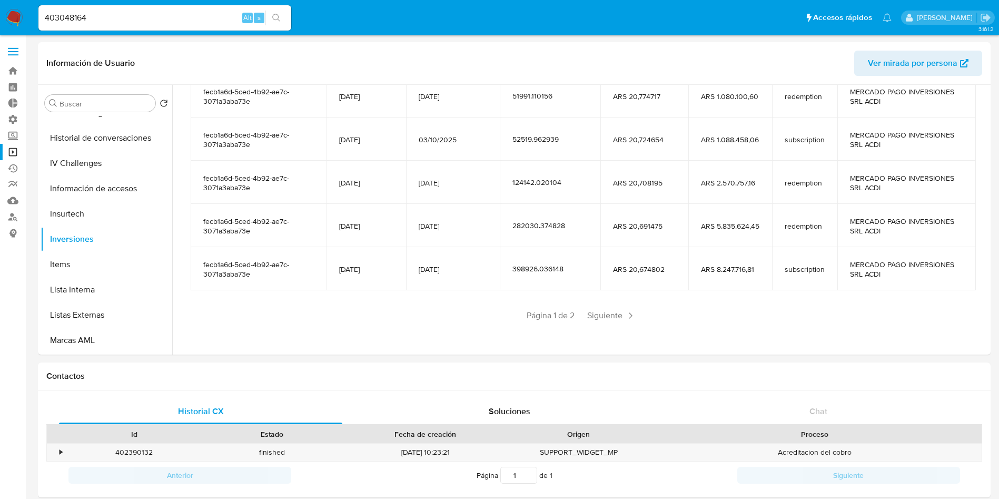
click at [274, 15] on icon "search-icon" at bounding box center [276, 18] width 8 height 8
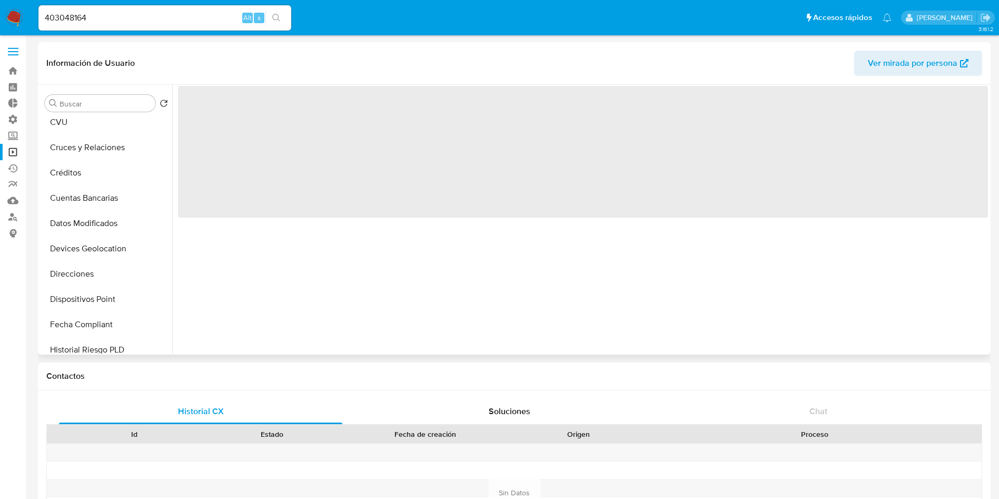
select select "10"
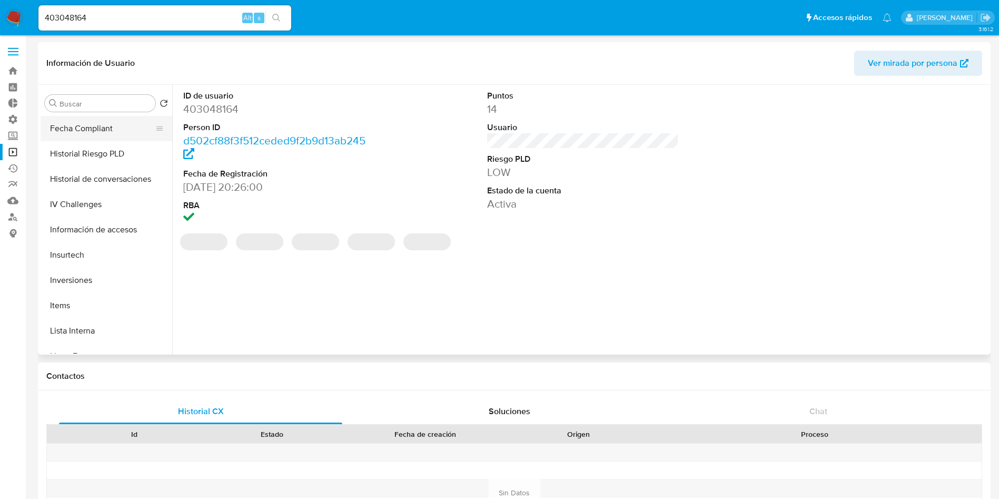
scroll to position [395, 0]
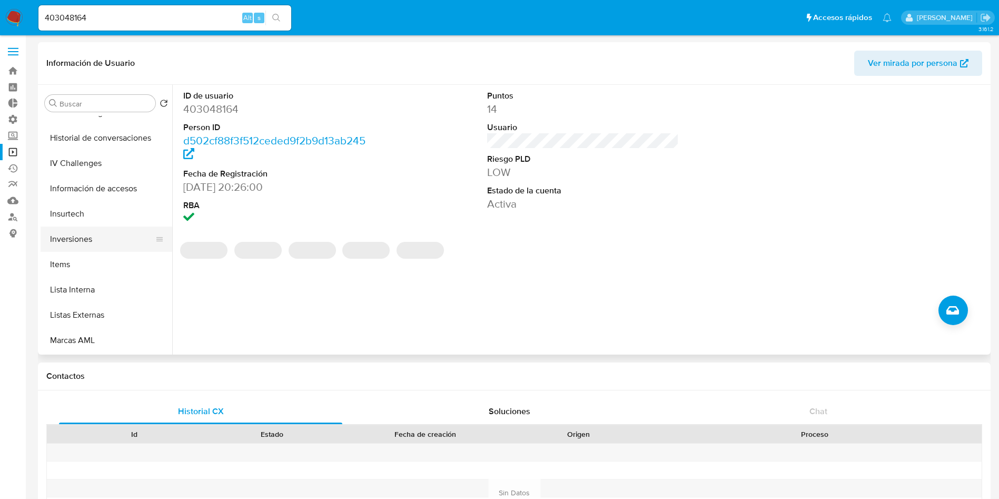
click at [74, 244] on button "Inversiones" at bounding box center [102, 238] width 123 height 25
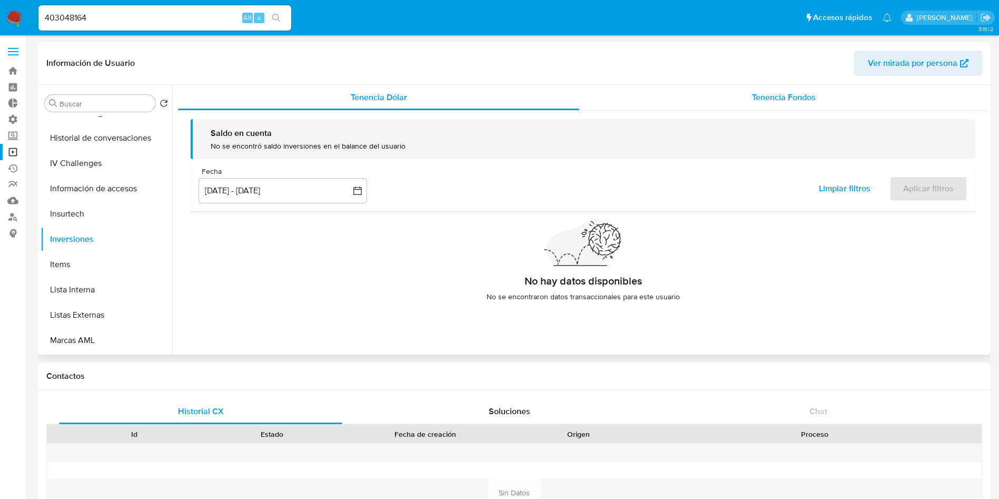
click at [775, 97] on span "Tenencia Fondos" at bounding box center [784, 97] width 64 height 12
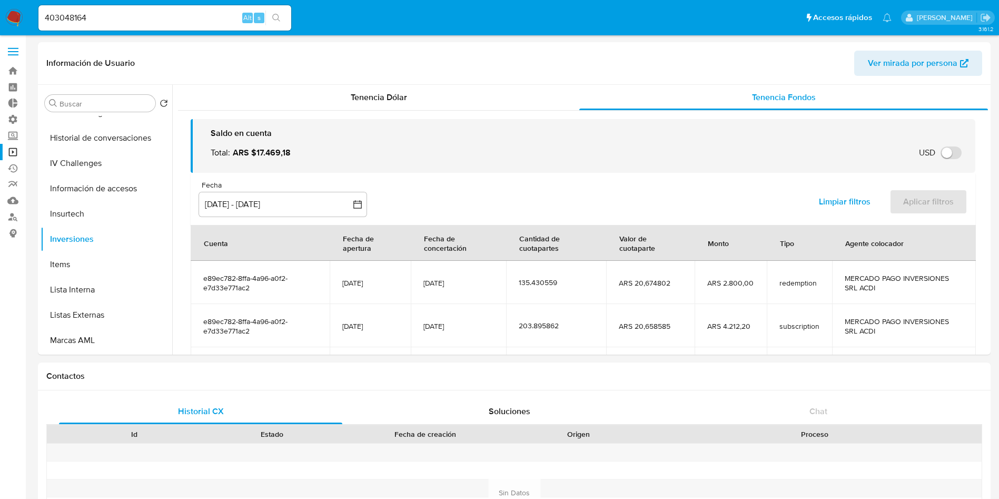
click at [181, 21] on input "403048164" at bounding box center [164, 18] width 253 height 14
click at [181, 20] on input "403048164" at bounding box center [164, 18] width 253 height 14
paste input "47389497"
type input "447389497"
click at [278, 21] on icon "search-icon" at bounding box center [276, 18] width 8 height 8
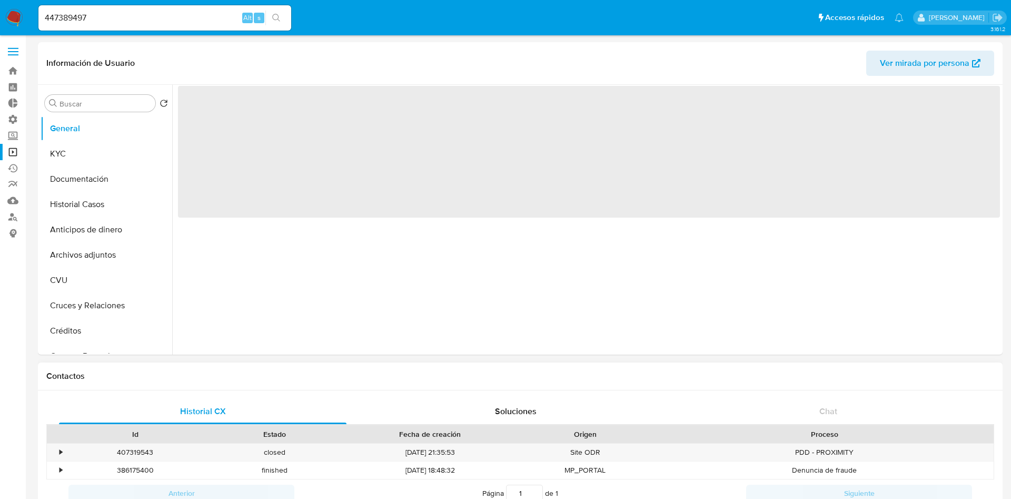
select select "10"
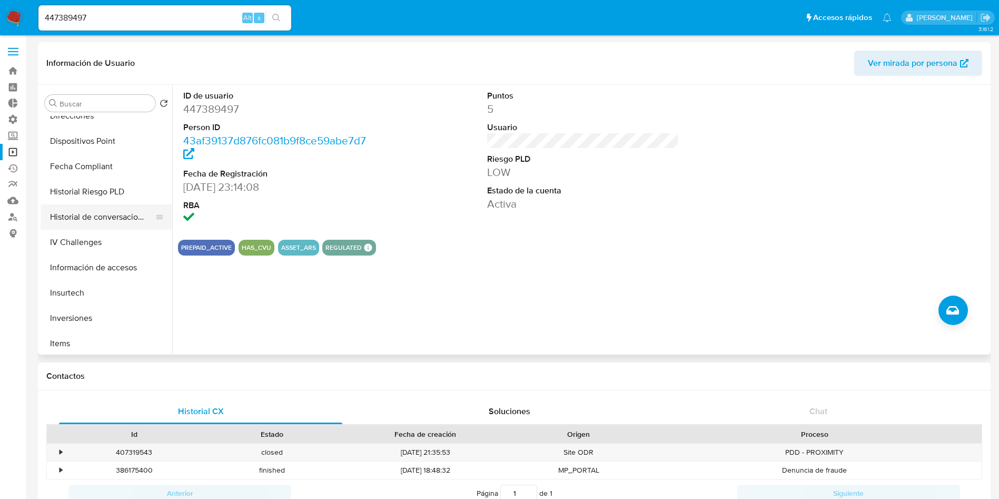
scroll to position [395, 0]
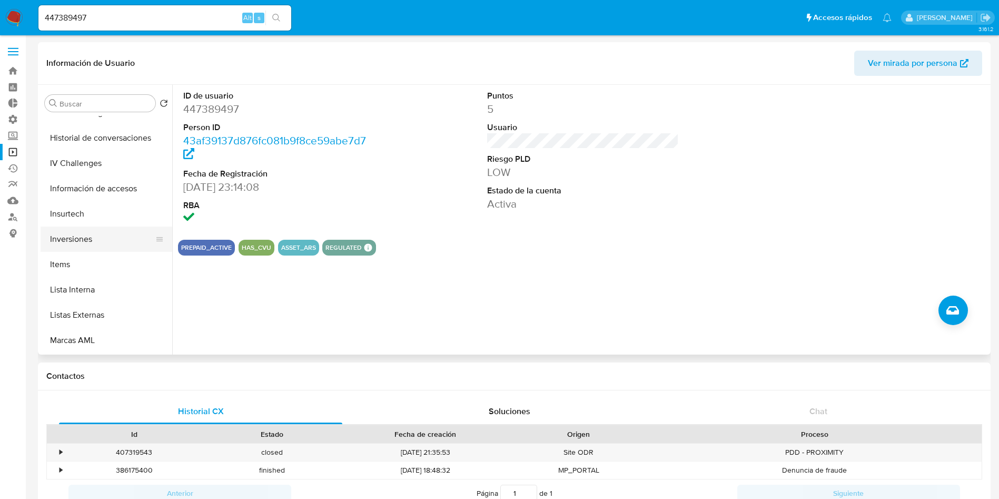
click at [88, 235] on button "Inversiones" at bounding box center [102, 238] width 123 height 25
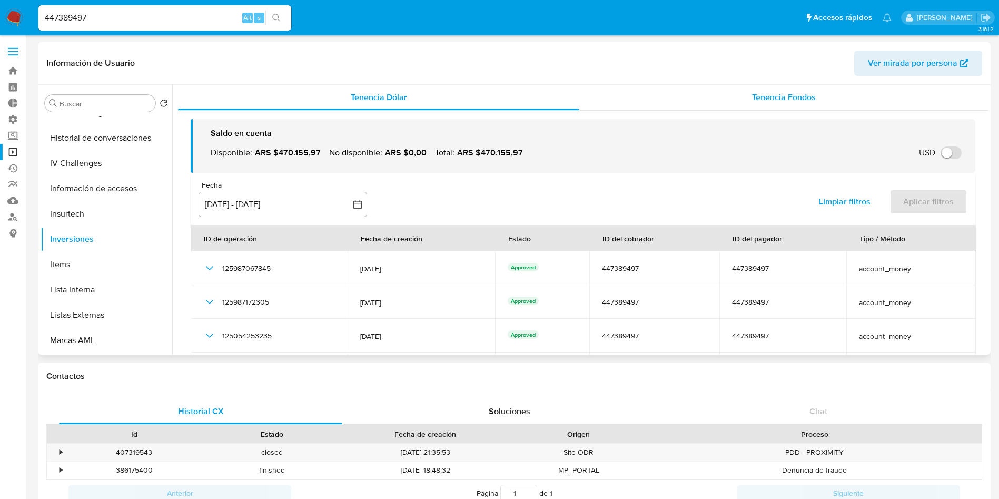
click at [756, 104] on div "Tenencia Fondos" at bounding box center [783, 97] width 409 height 25
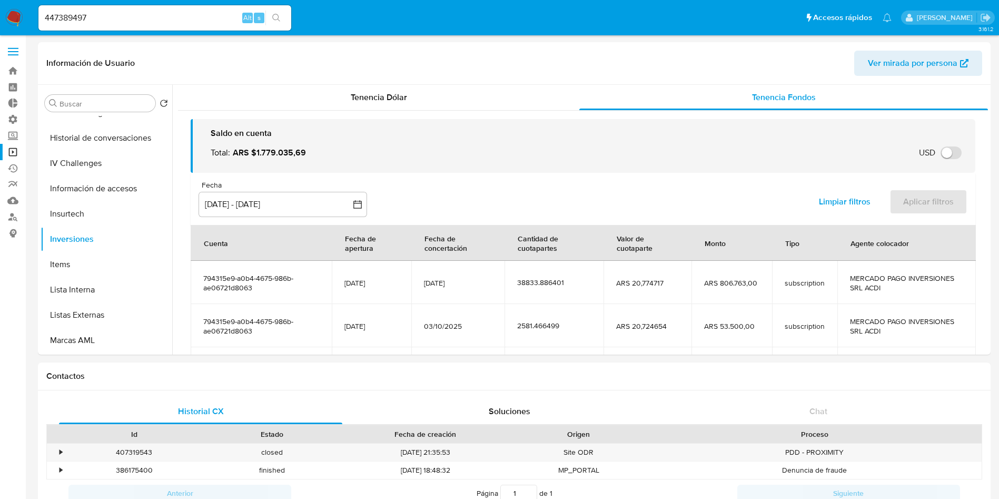
scroll to position [79, 0]
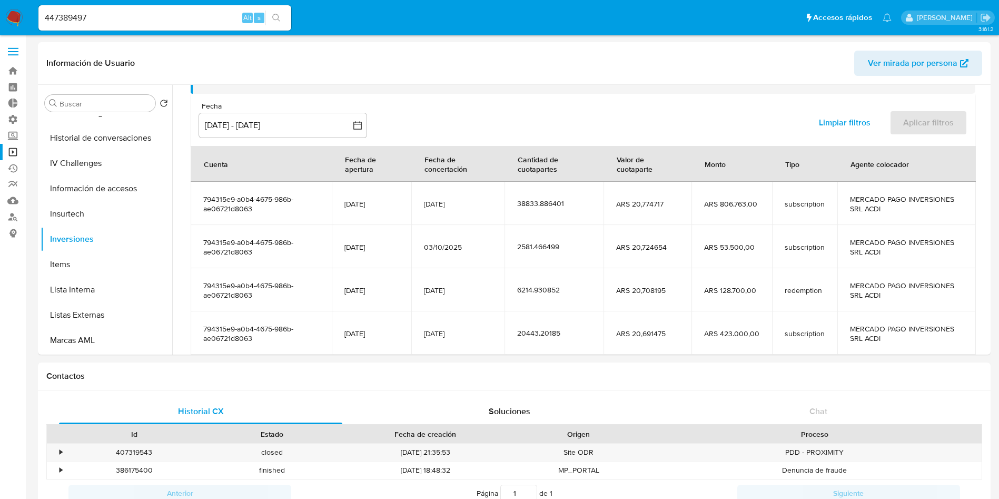
click at [164, 18] on input "447389497" at bounding box center [164, 18] width 253 height 14
paste input "544091362"
type input "544091362"
click at [276, 17] on icon "search-icon" at bounding box center [276, 18] width 8 height 8
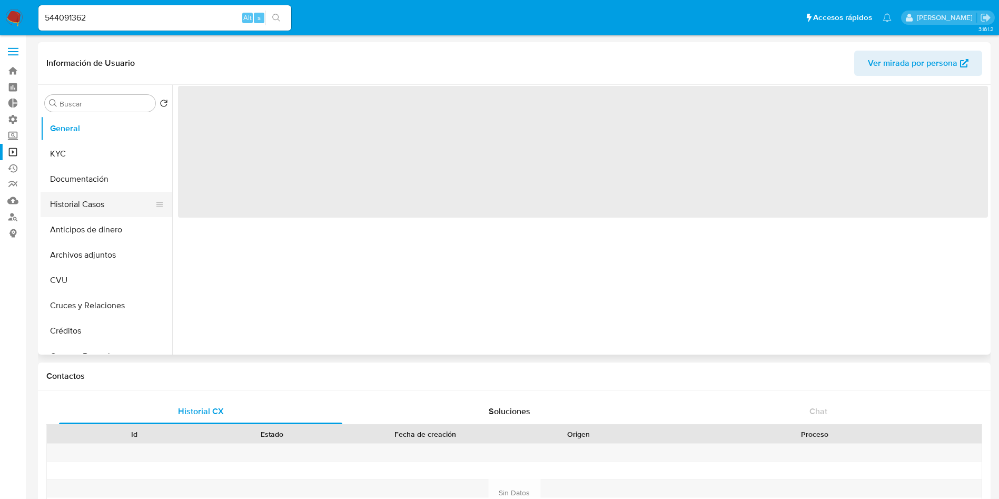
select select "10"
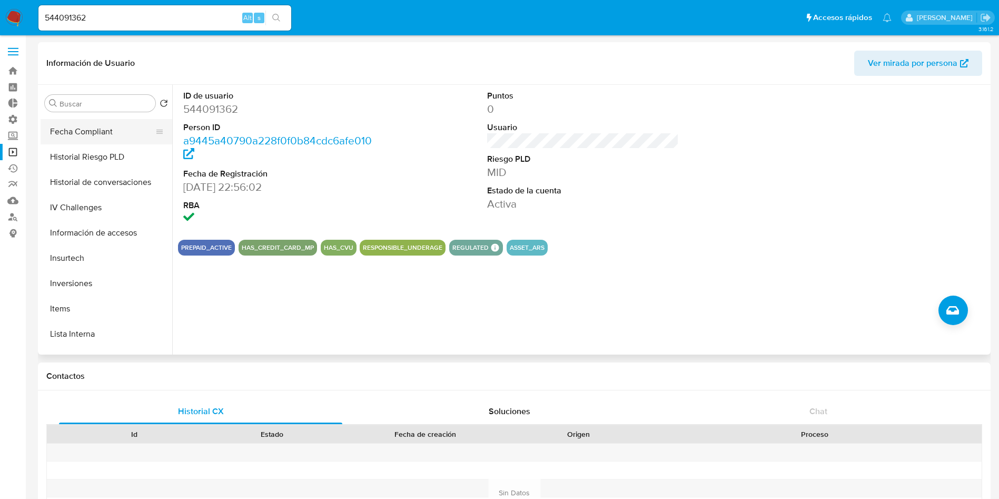
scroll to position [395, 0]
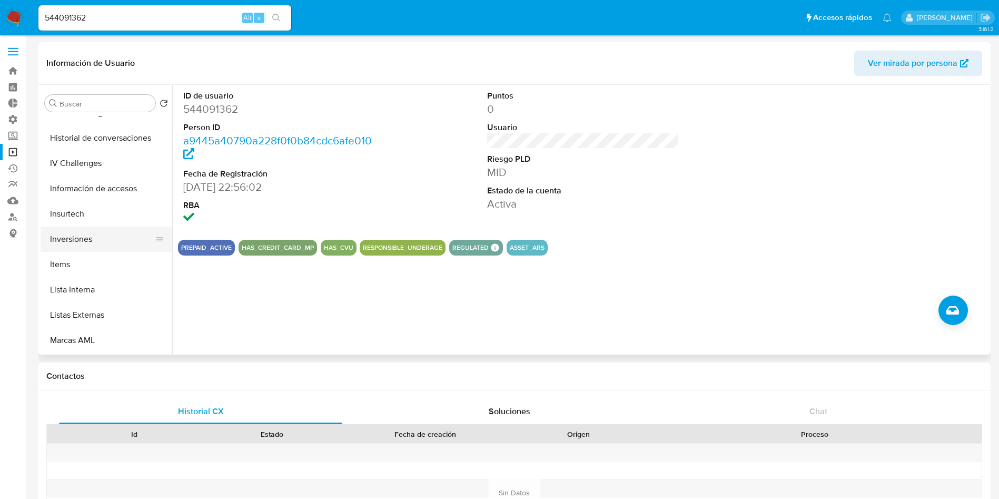
click at [87, 246] on button "Inversiones" at bounding box center [102, 238] width 123 height 25
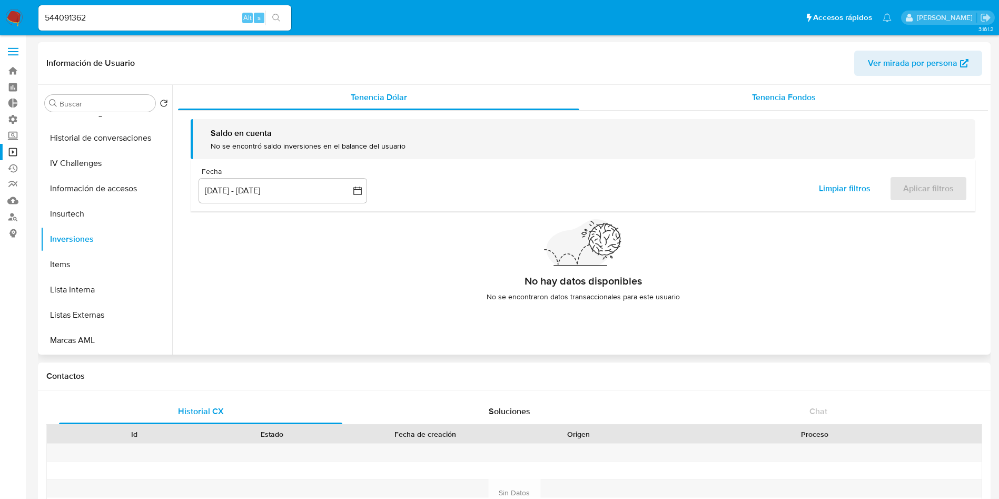
click at [765, 88] on div "Tenencia Fondos" at bounding box center [783, 97] width 409 height 25
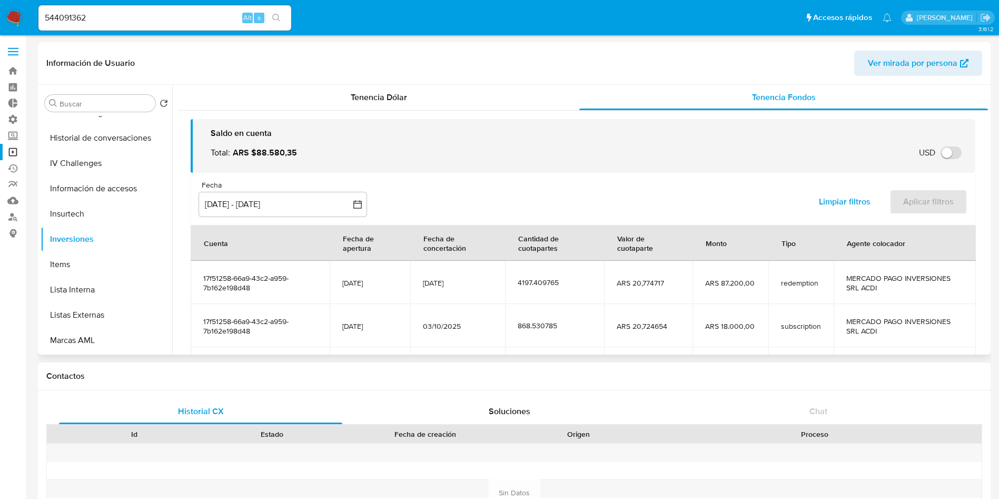
scroll to position [79, 0]
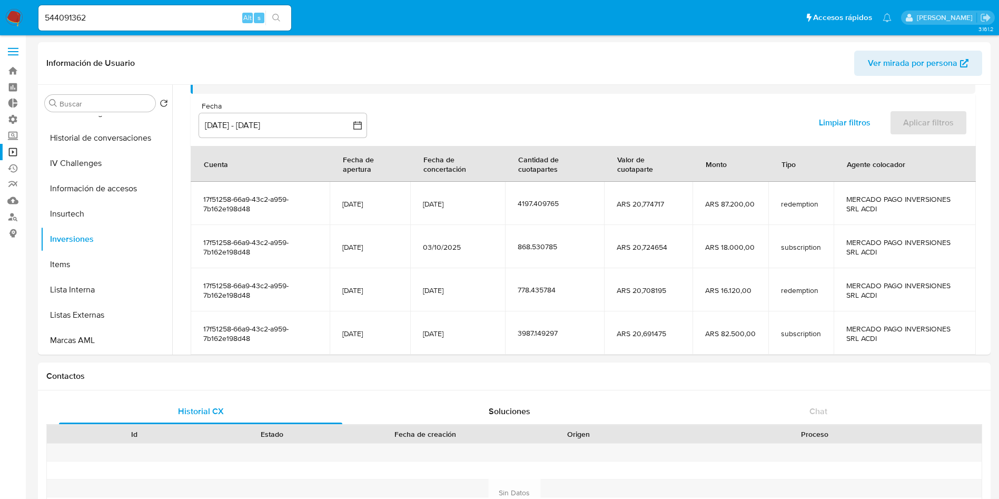
click at [177, 16] on input "544091362" at bounding box center [164, 18] width 253 height 14
paste input "717257051"
type input "717257051"
click at [275, 14] on icon "search-icon" at bounding box center [276, 18] width 8 height 8
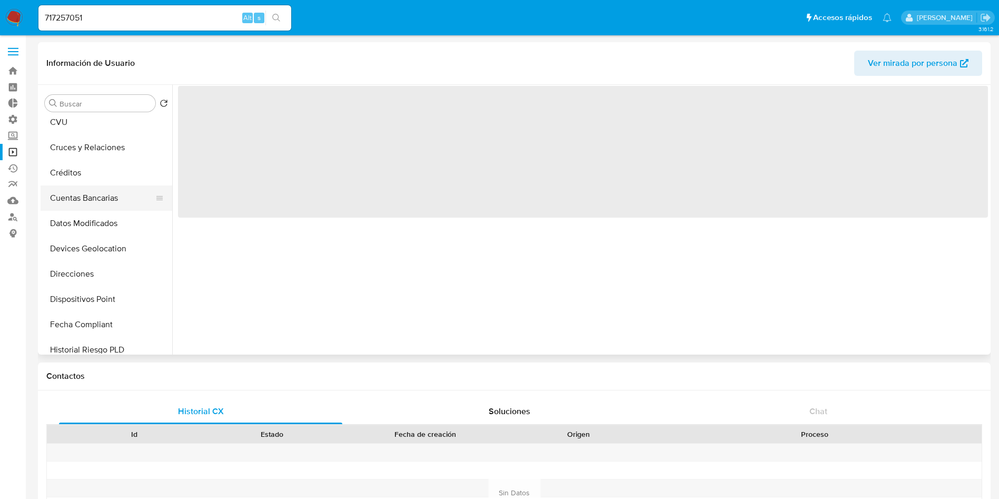
select select "10"
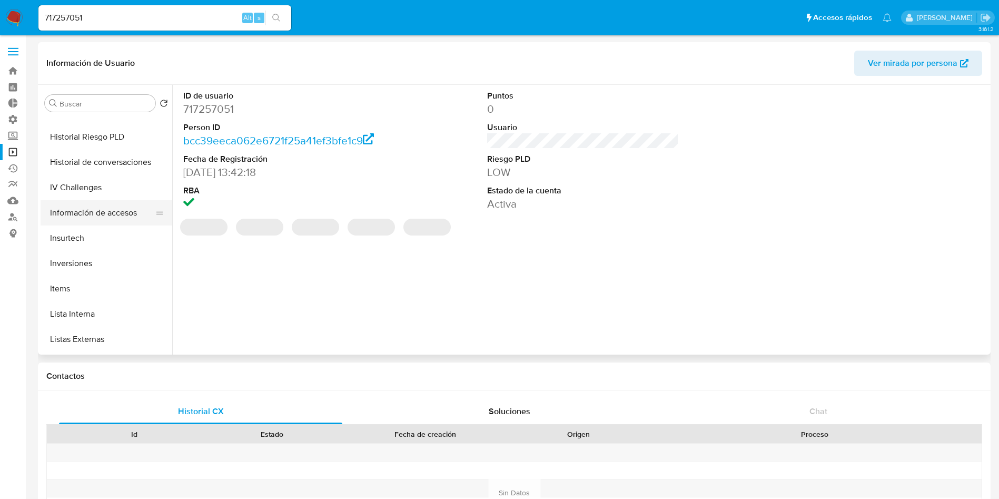
scroll to position [395, 0]
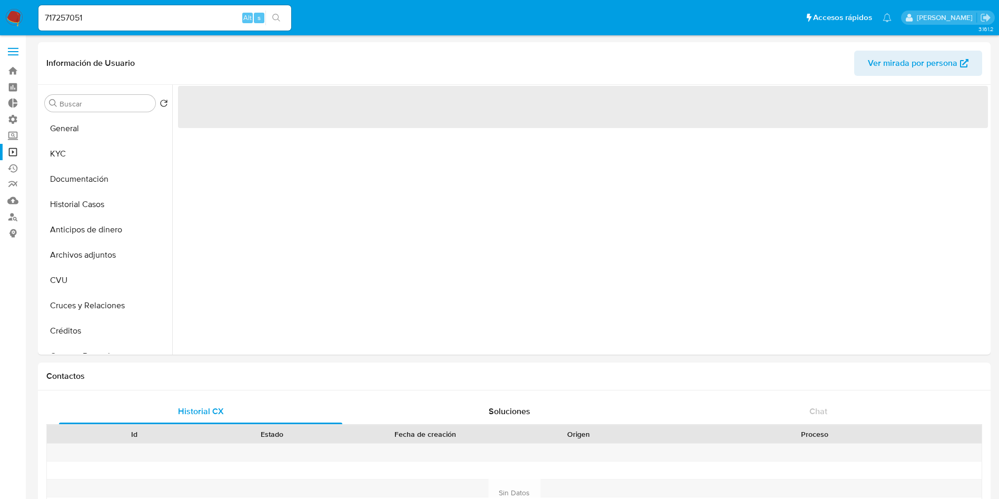
select select "10"
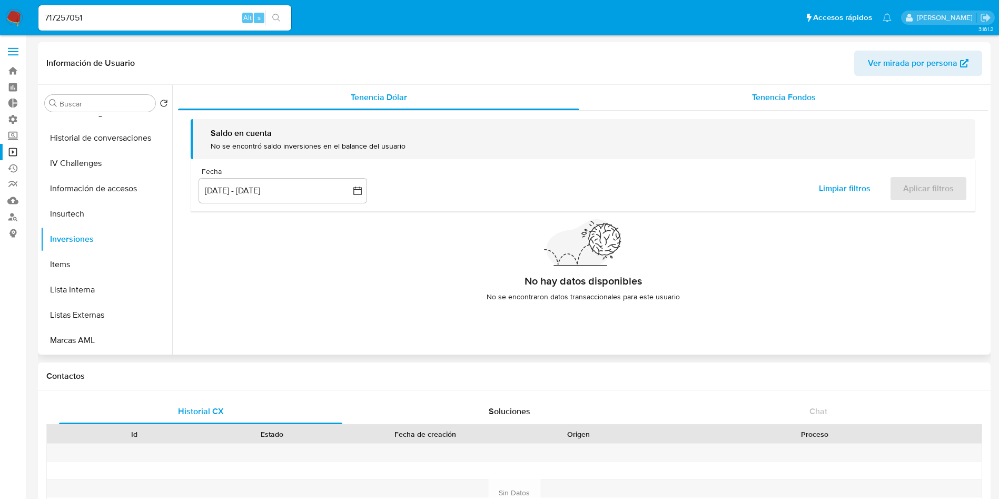
click at [747, 95] on div "Tenencia Fondos" at bounding box center [783, 97] width 409 height 25
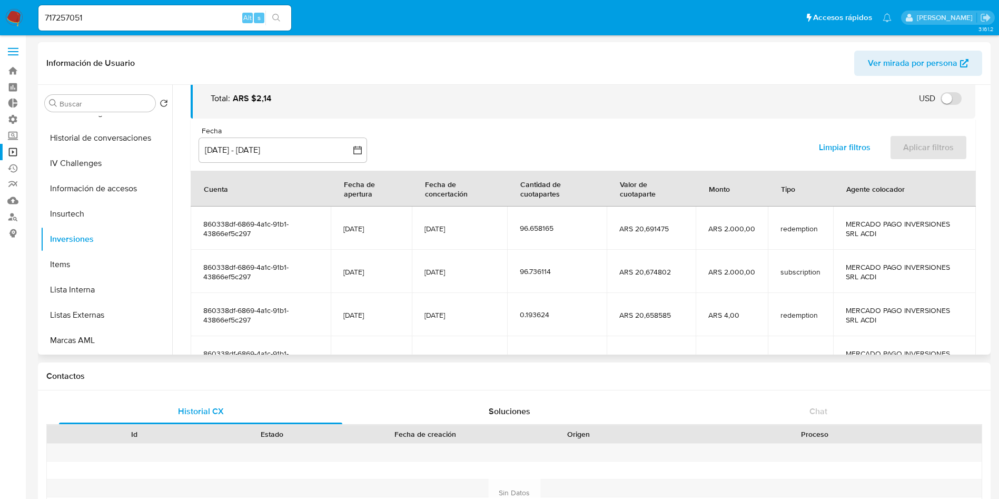
scroll to position [79, 0]
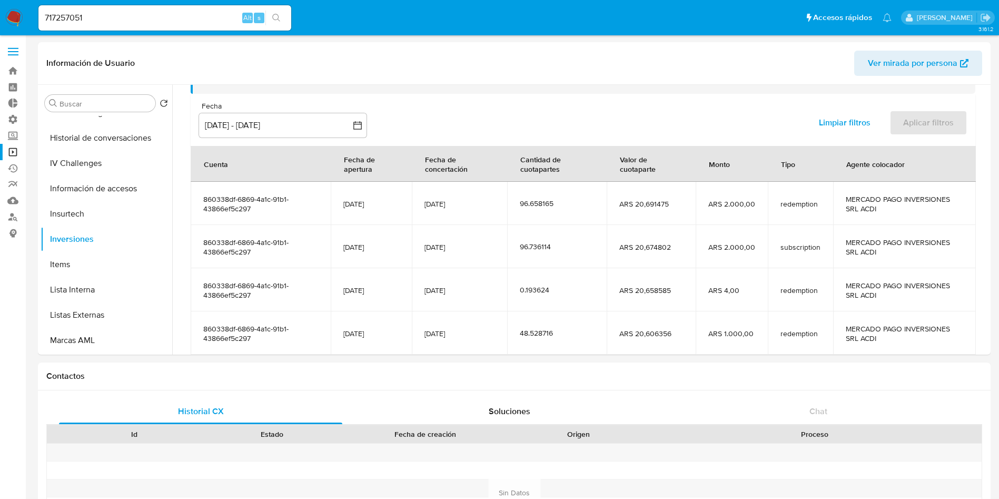
click at [194, 11] on input "717257051" at bounding box center [164, 18] width 253 height 14
paste input "813157322"
type input "813157322"
click at [281, 18] on button "search-icon" at bounding box center [276, 18] width 22 height 15
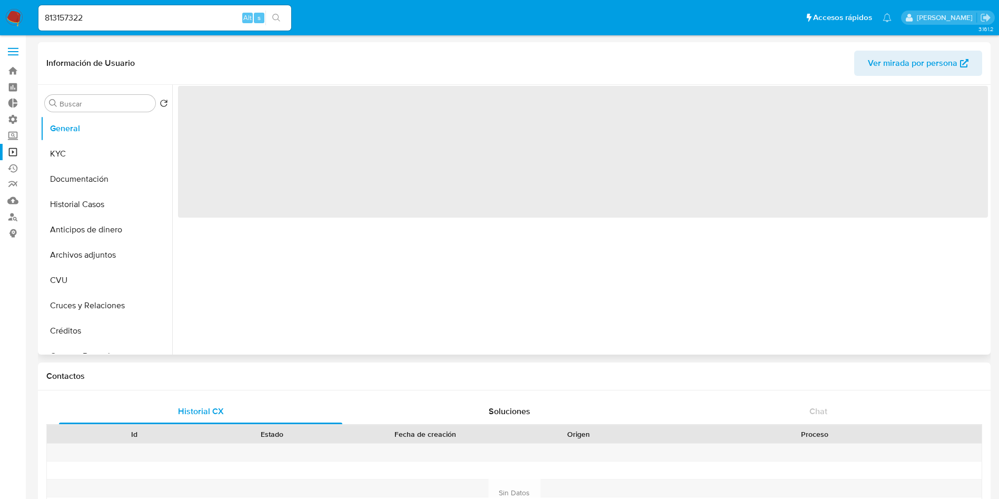
select select "10"
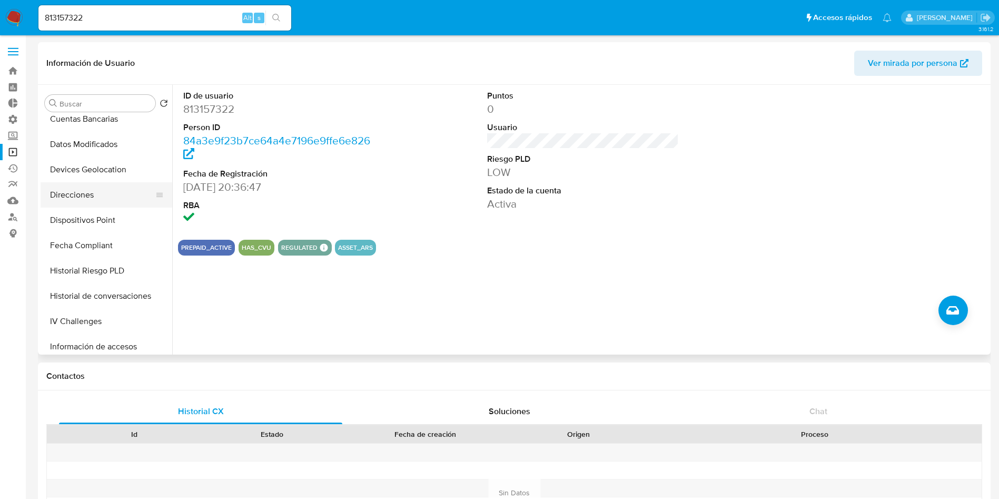
scroll to position [316, 0]
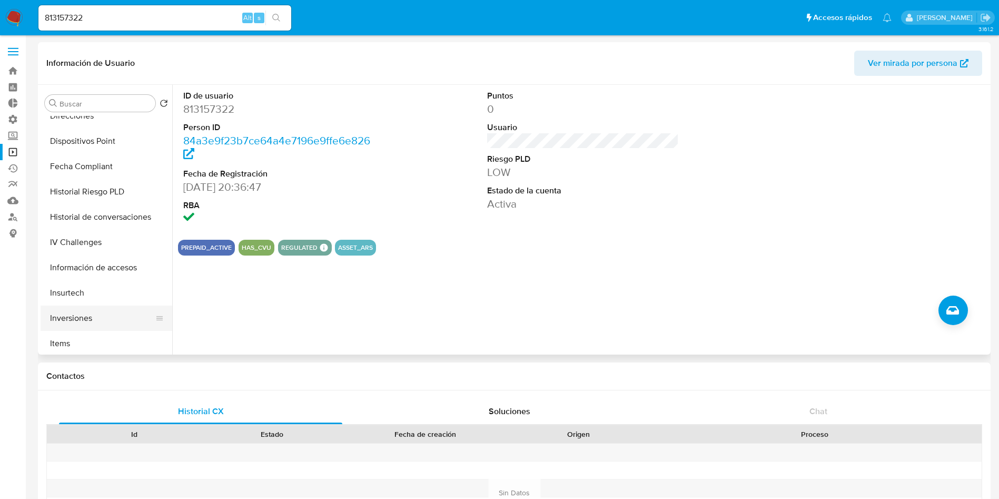
click at [74, 319] on button "Inversiones" at bounding box center [102, 317] width 123 height 25
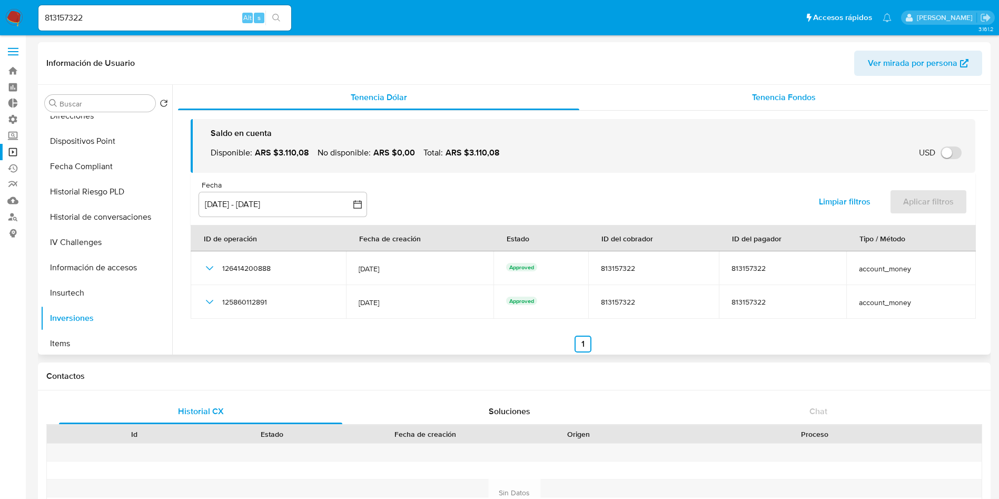
click at [806, 98] on span "Tenencia Fondos" at bounding box center [784, 97] width 64 height 12
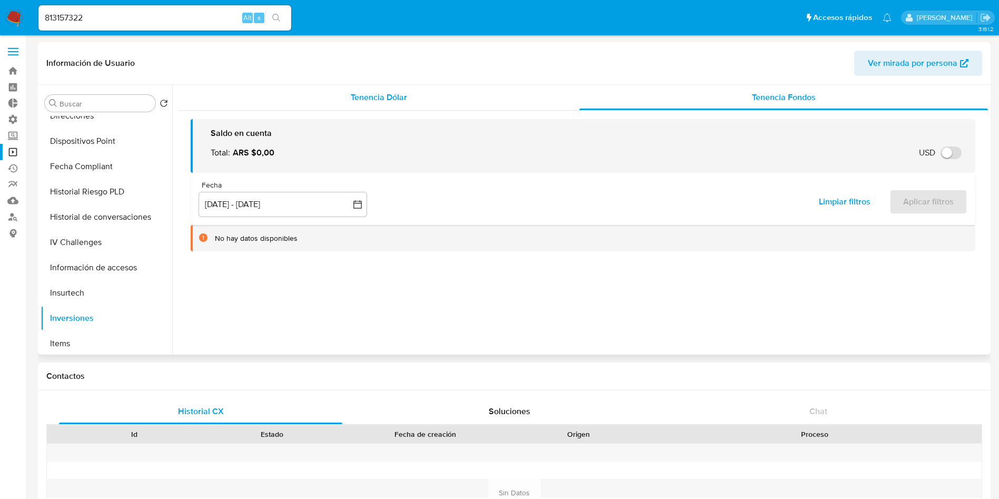
click at [414, 95] on div "Tenencia Dólar" at bounding box center [378, 97] width 401 height 25
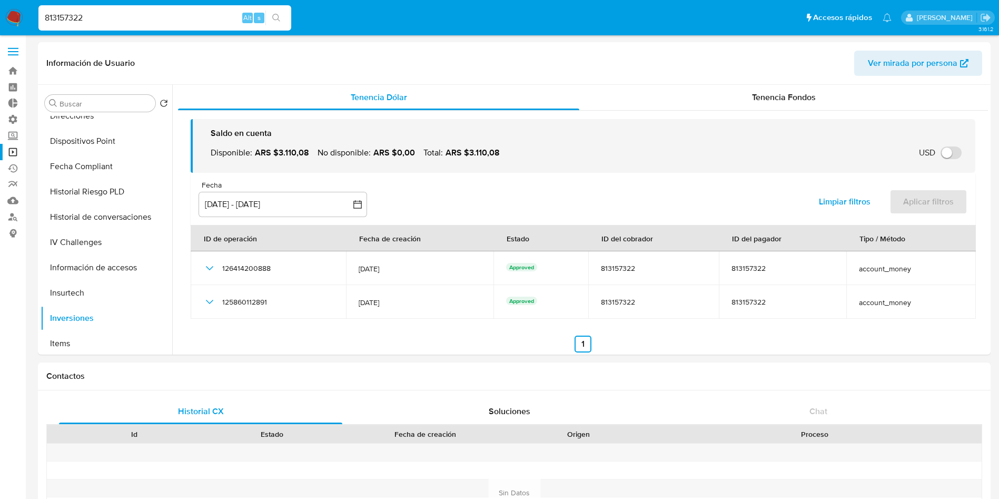
click at [145, 11] on input "813157322" at bounding box center [164, 18] width 253 height 14
click at [783, 96] on span "Tenencia Fondos" at bounding box center [784, 97] width 64 height 12
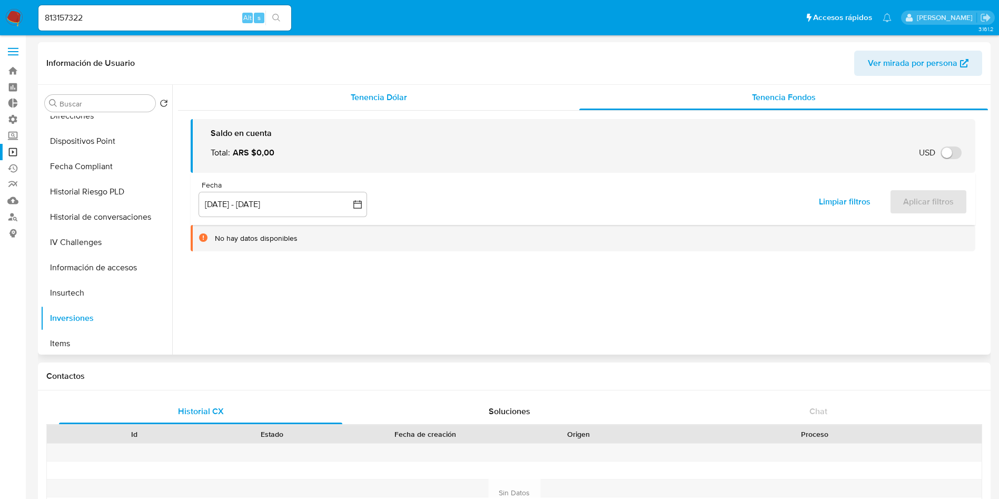
click at [367, 95] on span "Tenencia Dólar" at bounding box center [379, 97] width 56 height 12
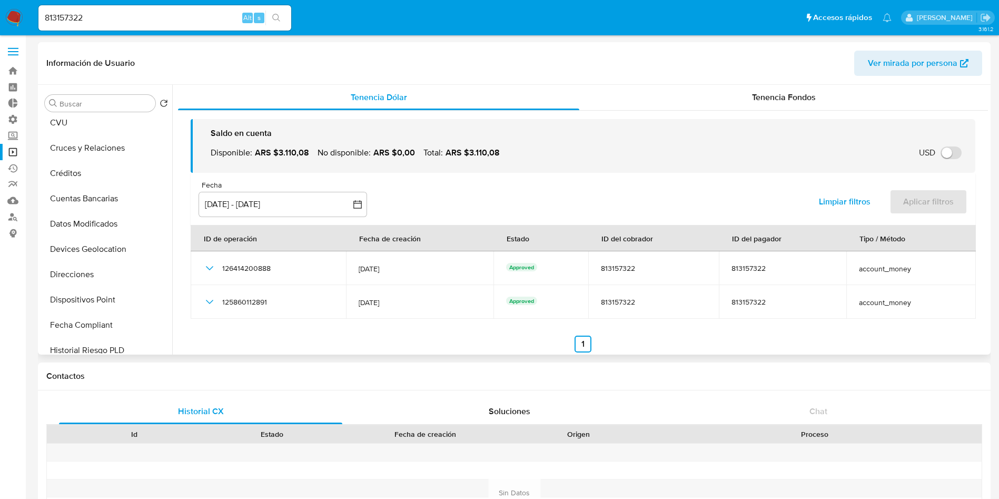
scroll to position [0, 0]
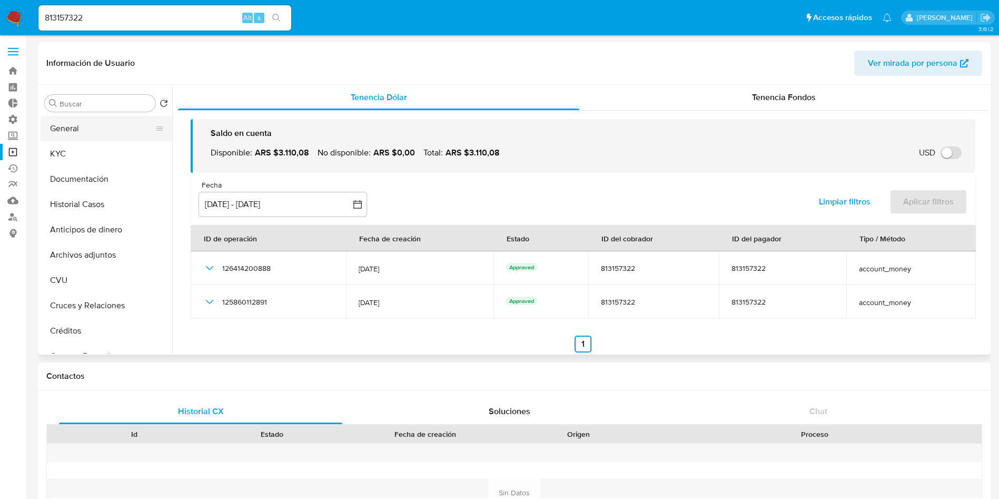
click at [85, 134] on button "General" at bounding box center [102, 128] width 123 height 25
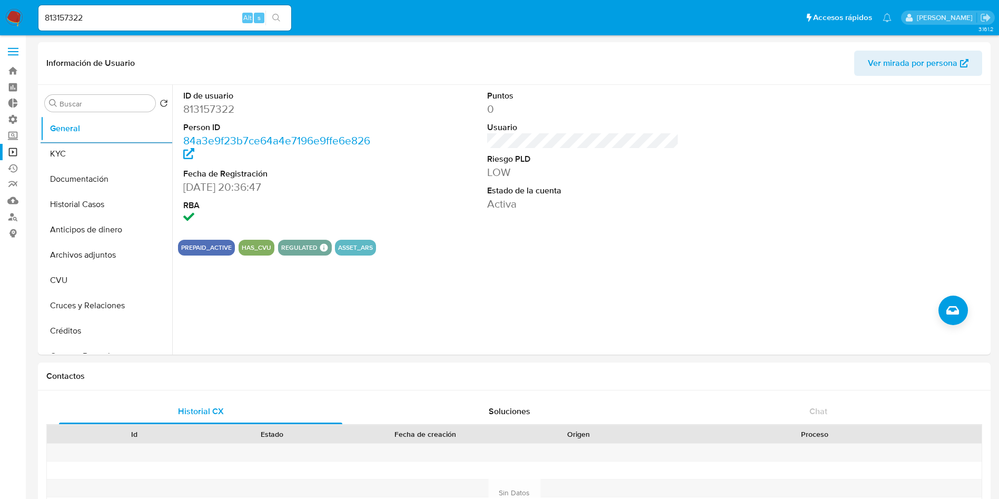
click at [135, 23] on input "813157322" at bounding box center [164, 18] width 253 height 14
paste input "188511484"
type input "188511484"
click at [277, 18] on icon "search-icon" at bounding box center [276, 18] width 8 height 8
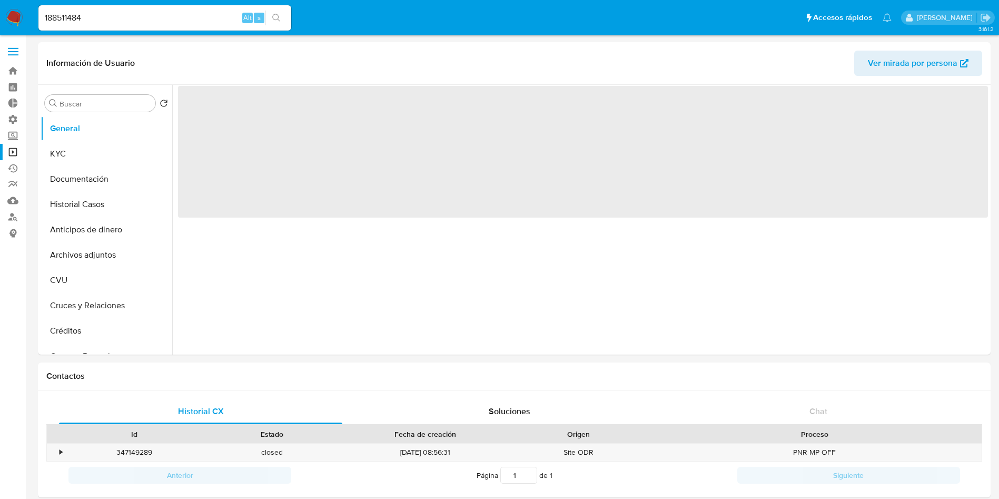
select select "10"
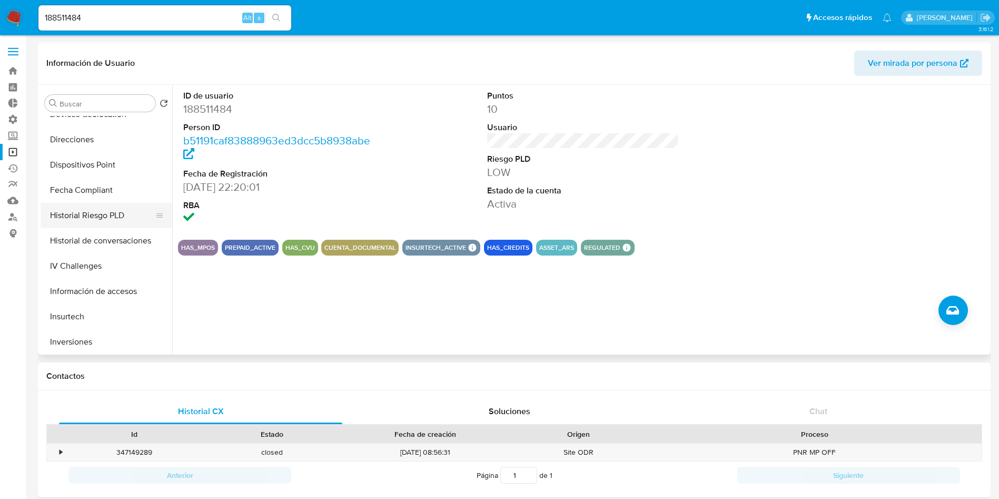
scroll to position [316, 0]
click at [78, 316] on button "Inversiones" at bounding box center [102, 317] width 123 height 25
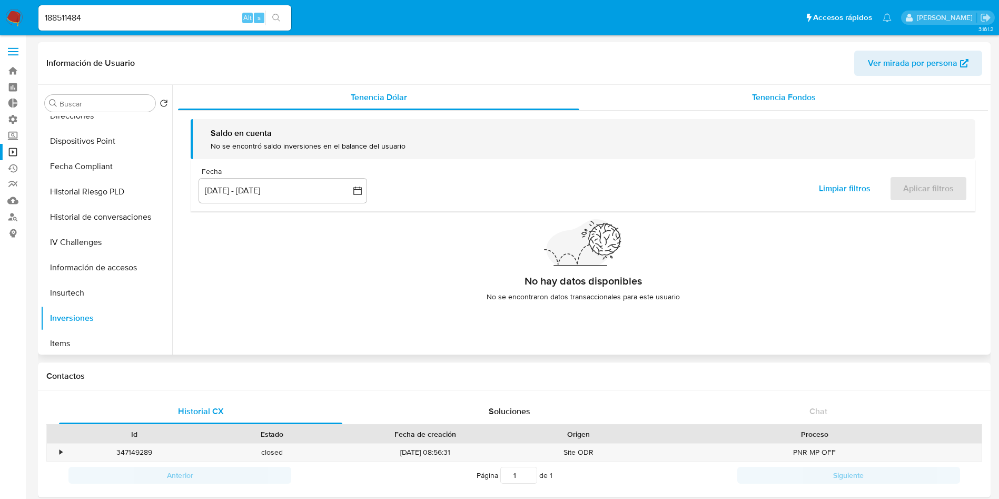
click at [798, 101] on span "Tenencia Fondos" at bounding box center [784, 97] width 64 height 12
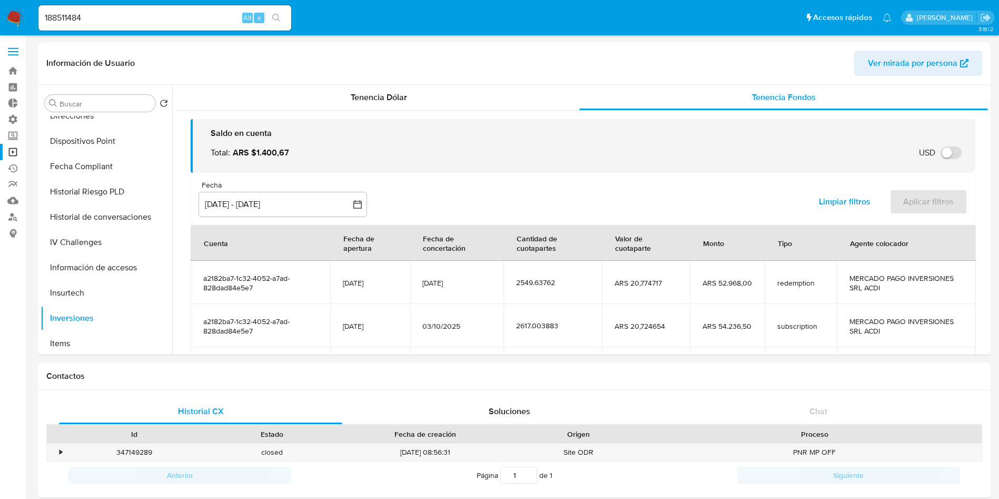
click at [153, 17] on input "188511484" at bounding box center [164, 18] width 253 height 14
paste input "311863998"
type input "311863998"
click at [280, 19] on icon "search-icon" at bounding box center [276, 18] width 8 height 8
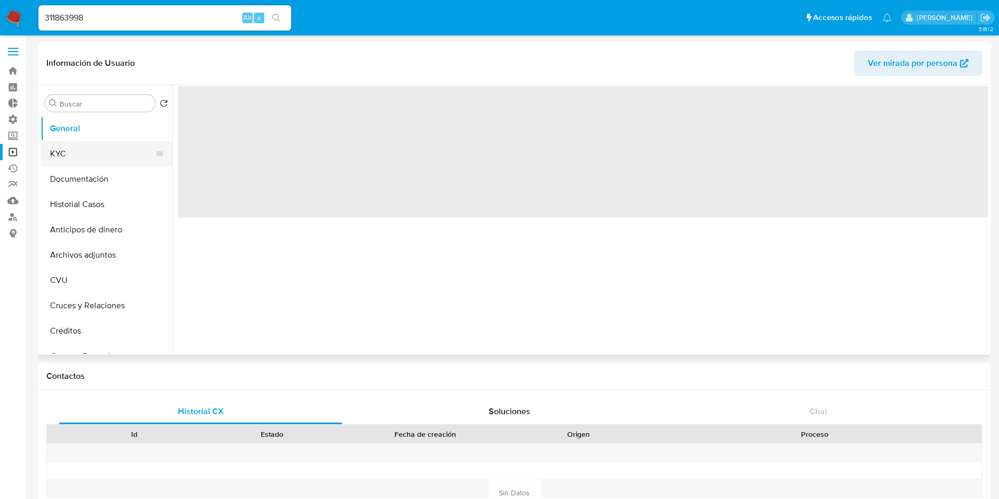
click at [91, 161] on button "KYC" at bounding box center [102, 153] width 123 height 25
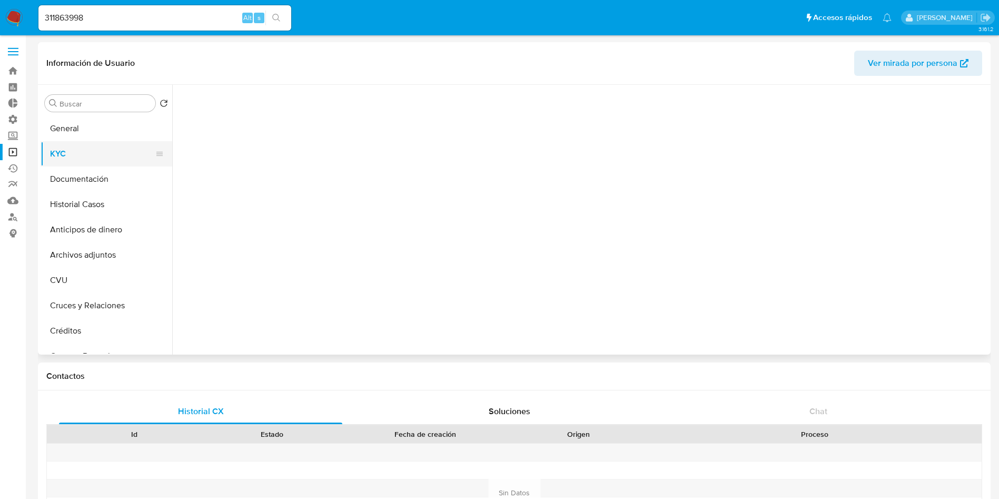
select select "10"
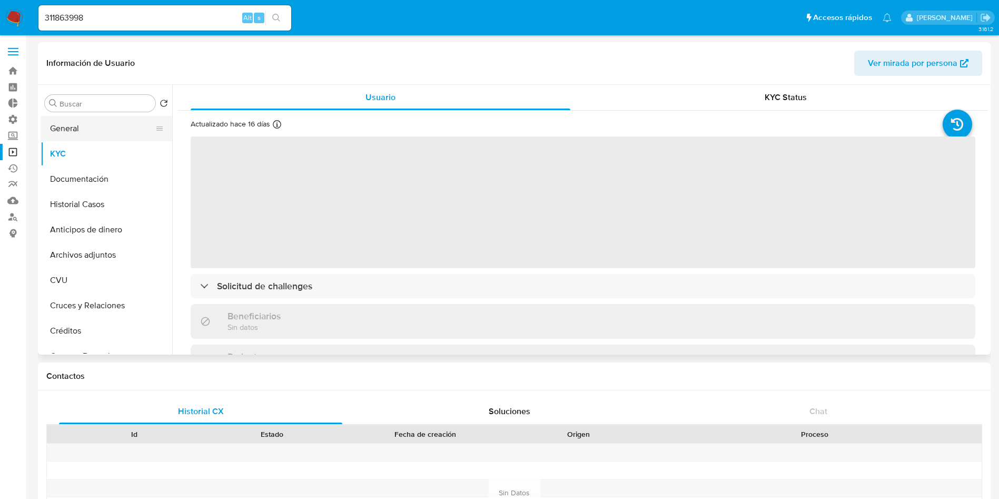
click at [88, 130] on button "General" at bounding box center [102, 128] width 123 height 25
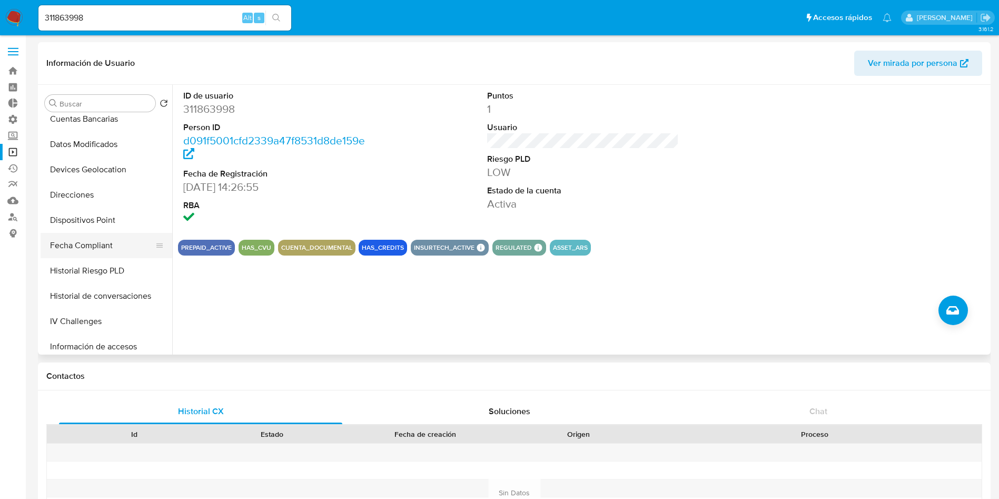
scroll to position [316, 0]
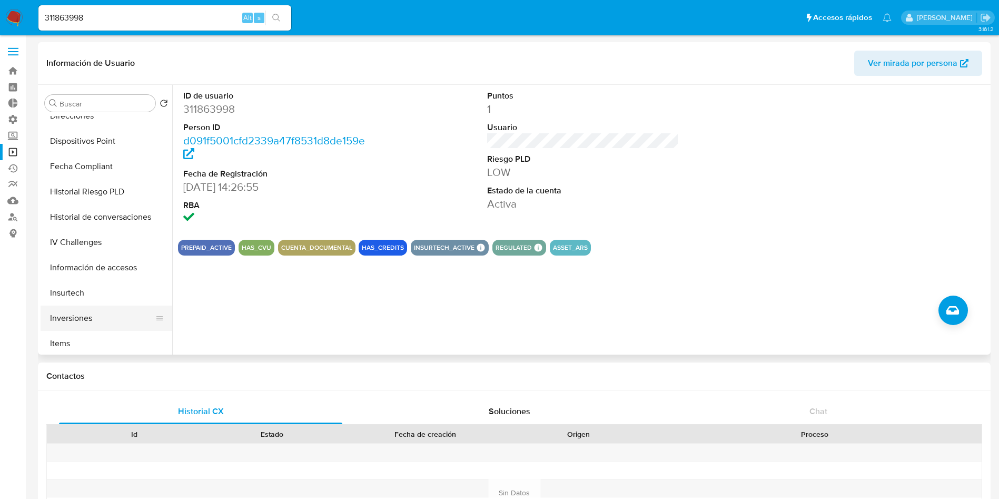
click at [94, 321] on button "Inversiones" at bounding box center [102, 317] width 123 height 25
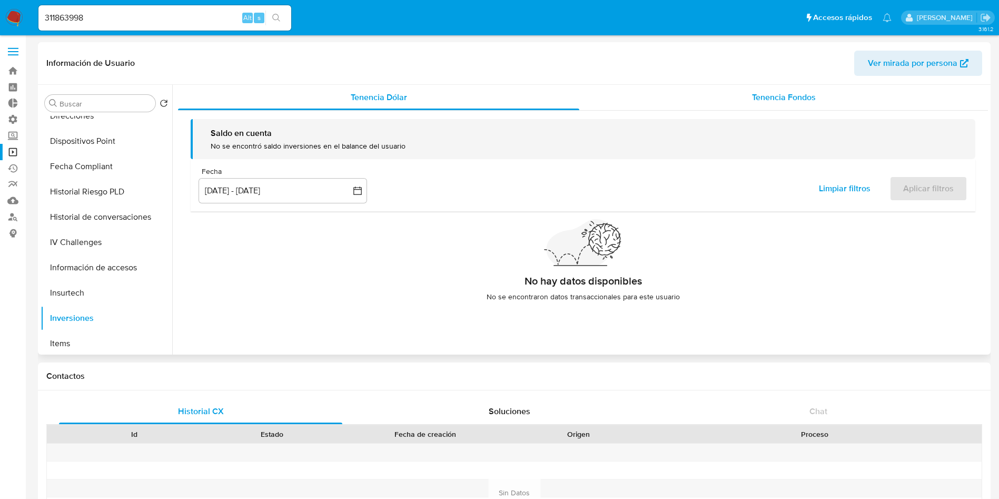
click at [796, 98] on span "Tenencia Fondos" at bounding box center [784, 97] width 64 height 12
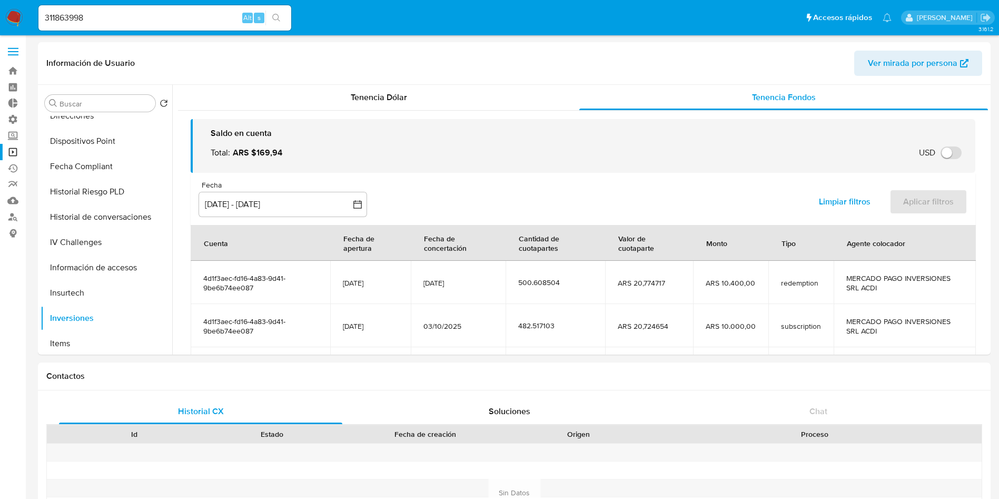
click at [136, 14] on input "311863998" at bounding box center [164, 18] width 253 height 14
paste input "75582429"
type input "375582429"
click at [272, 19] on button "search-icon" at bounding box center [276, 18] width 22 height 15
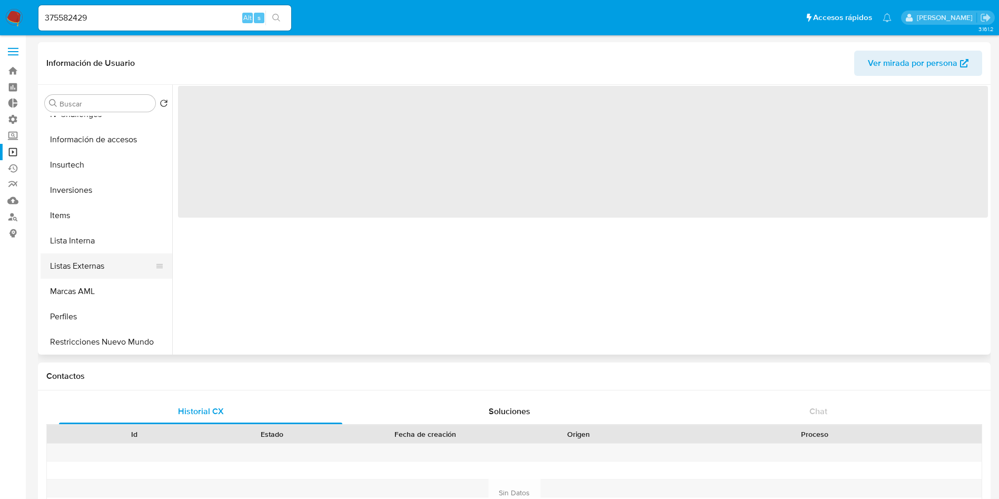
select select "10"
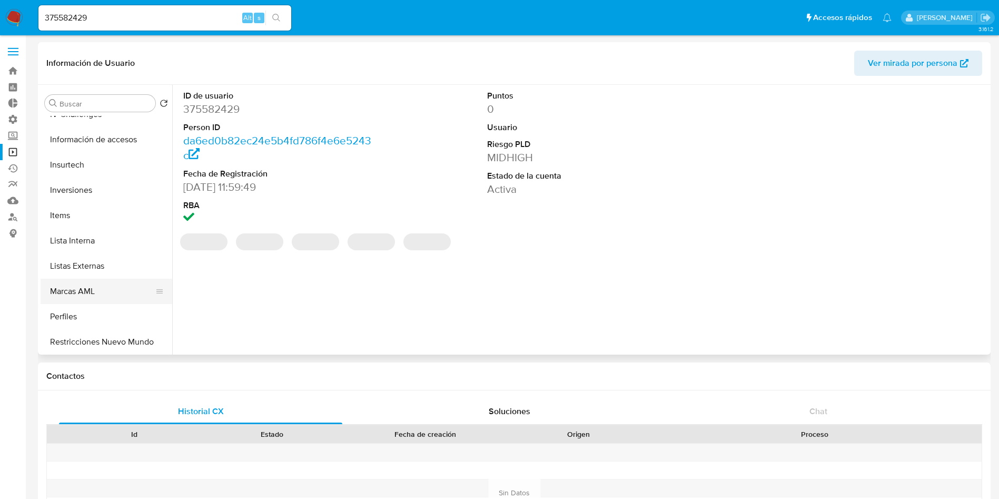
scroll to position [474, 0]
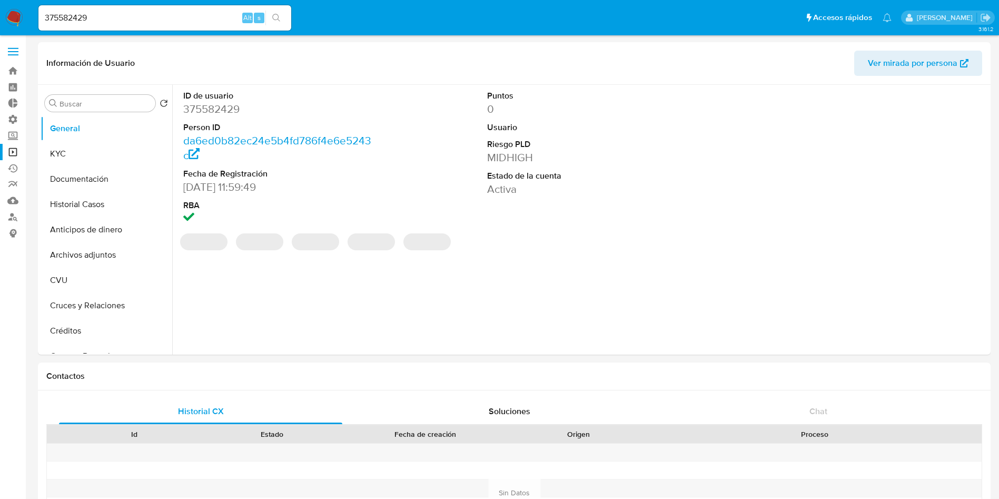
select select "10"
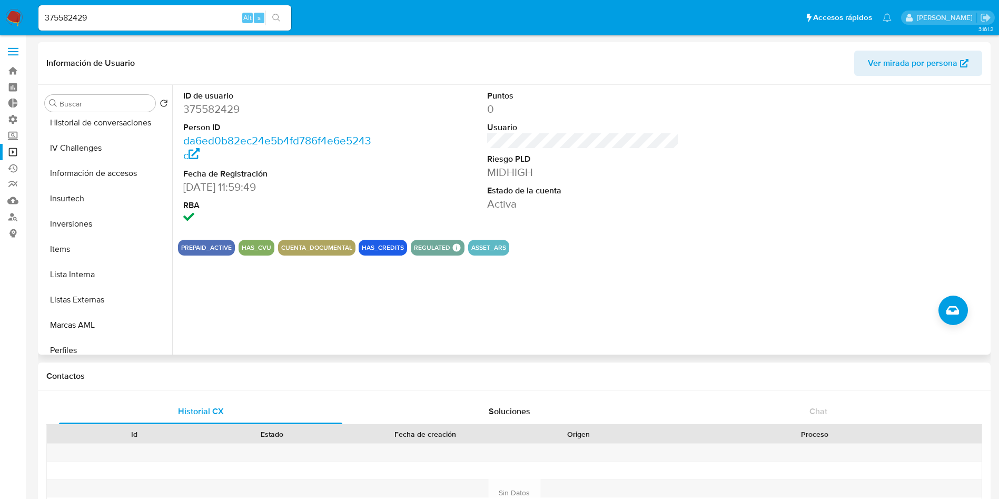
scroll to position [388, 0]
click at [105, 246] on button "Inversiones" at bounding box center [102, 245] width 123 height 25
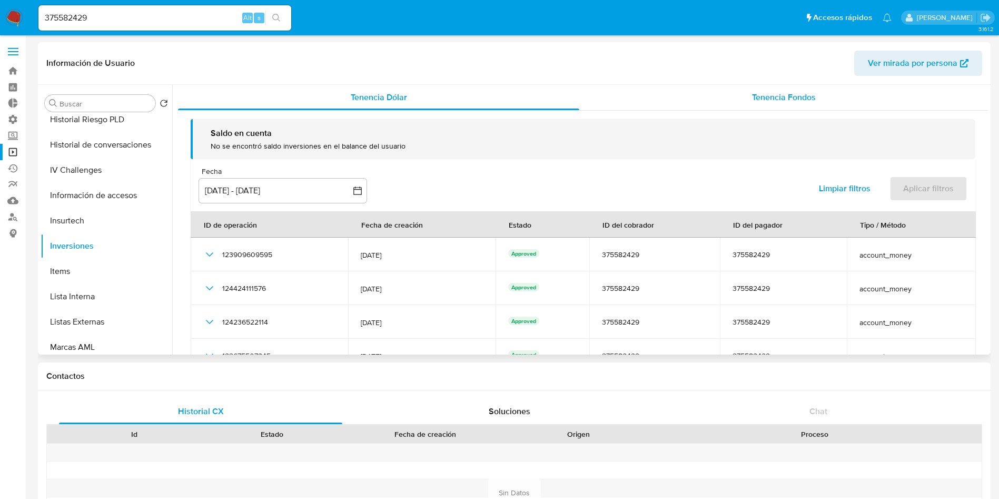
click at [777, 101] on span "Tenencia Fondos" at bounding box center [784, 97] width 64 height 12
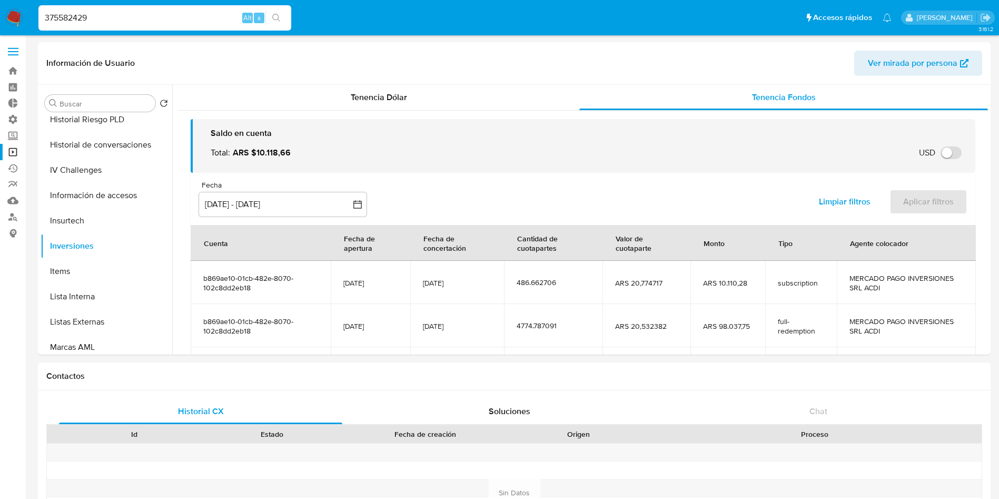
click at [191, 14] on input "375582429" at bounding box center [164, 18] width 253 height 14
paste input "81443336"
type input "381443336"
click at [276, 17] on icon "search-icon" at bounding box center [276, 18] width 8 height 8
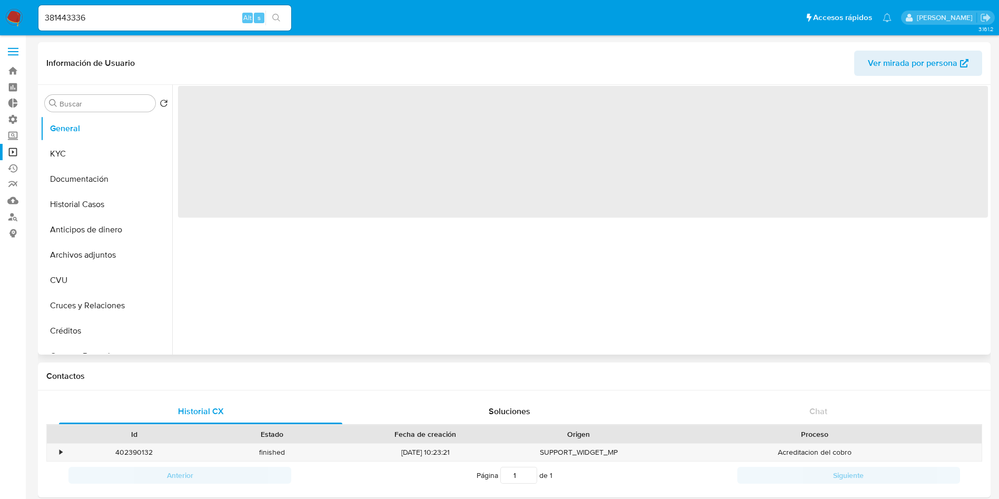
select select "10"
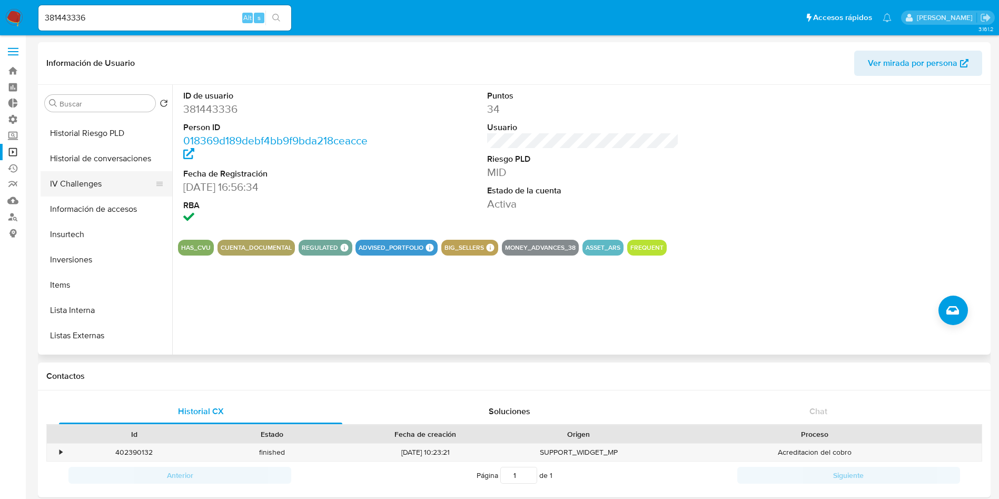
scroll to position [395, 0]
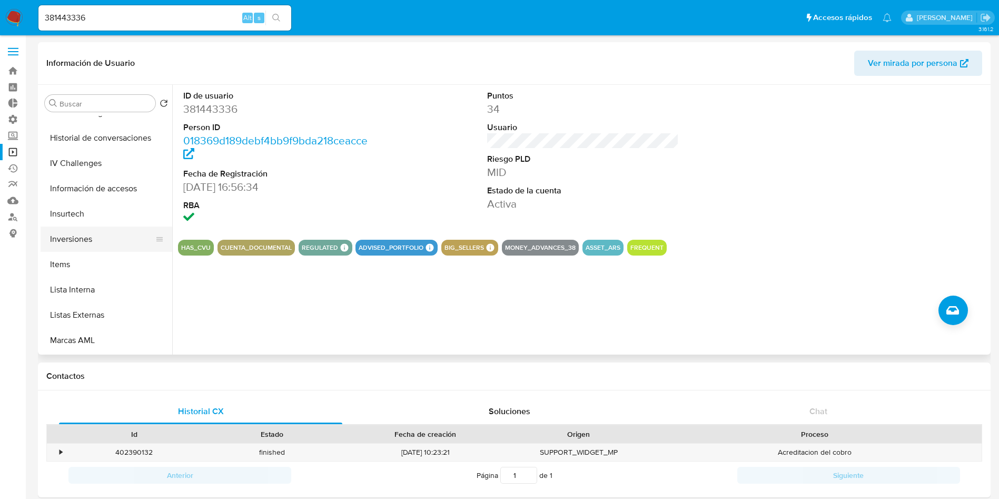
click at [90, 238] on button "Inversiones" at bounding box center [102, 238] width 123 height 25
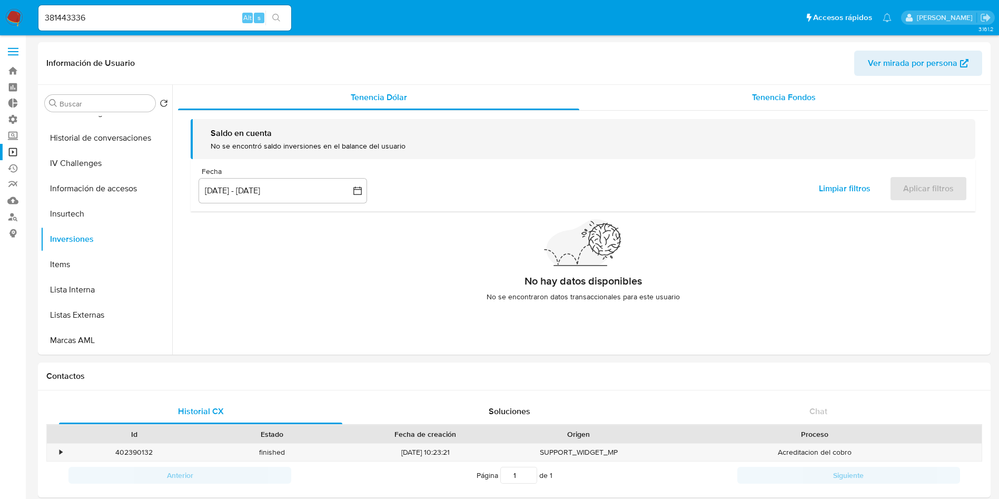
click at [783, 94] on span "Tenencia Fondos" at bounding box center [784, 97] width 64 height 12
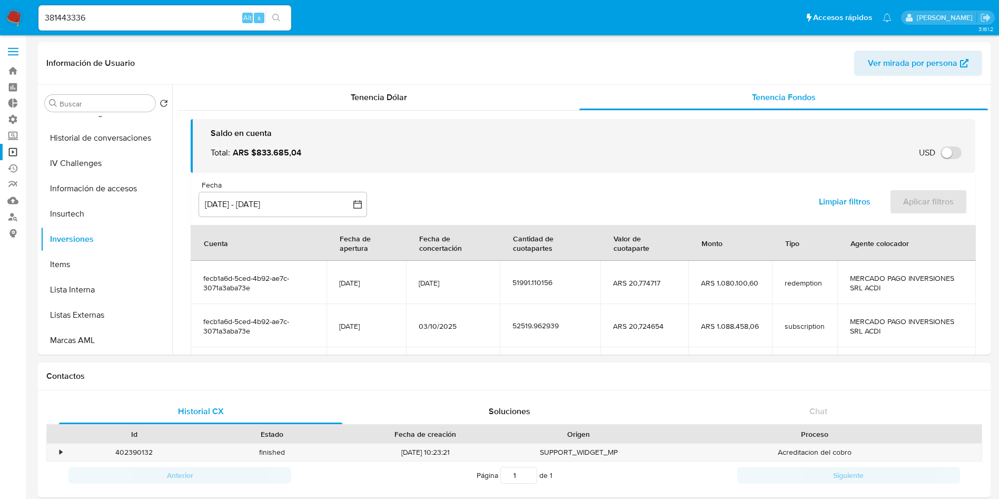
click at [166, 21] on input "381443336" at bounding box center [164, 18] width 253 height 14
click at [165, 21] on input "381443336" at bounding box center [164, 18] width 253 height 14
paste input "403048164"
type input "403048164"
click at [281, 24] on button "search-icon" at bounding box center [276, 18] width 22 height 15
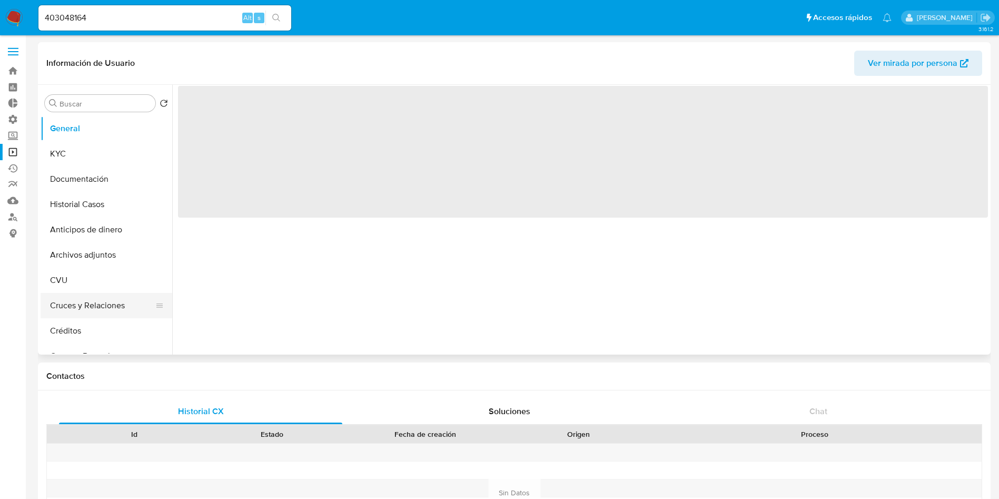
select select "10"
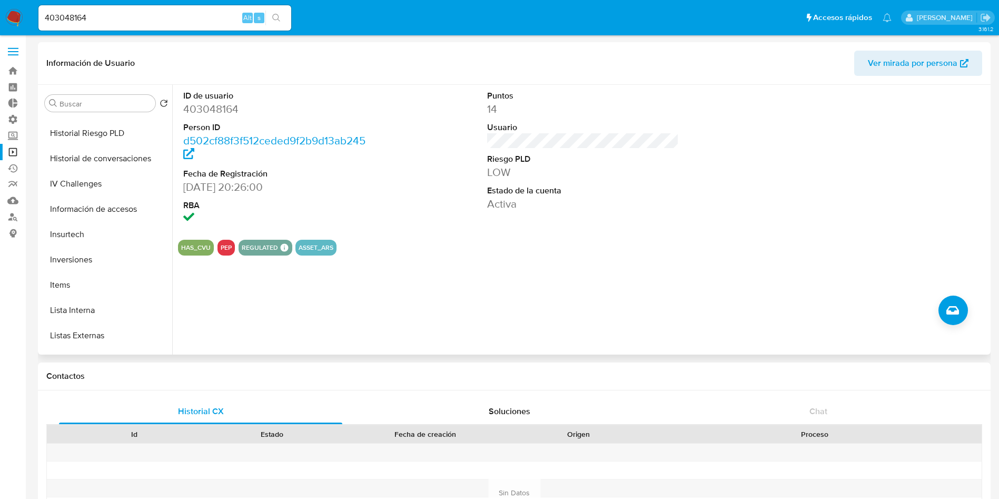
scroll to position [395, 0]
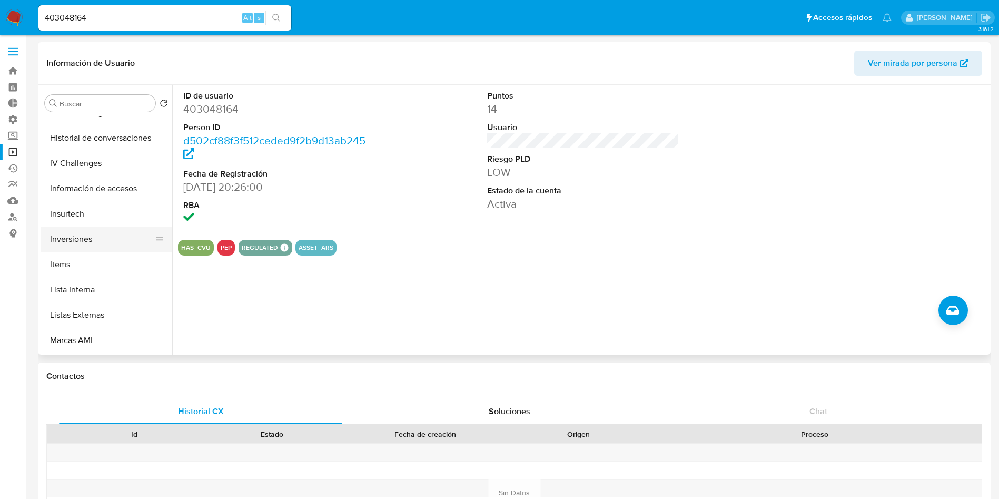
click at [101, 233] on button "Inversiones" at bounding box center [102, 238] width 123 height 25
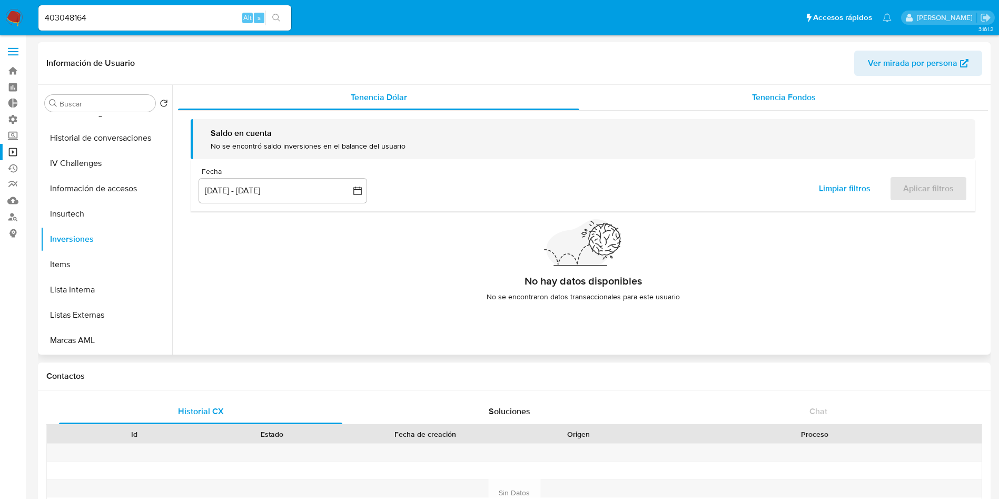
click at [794, 95] on span "Tenencia Fondos" at bounding box center [784, 97] width 64 height 12
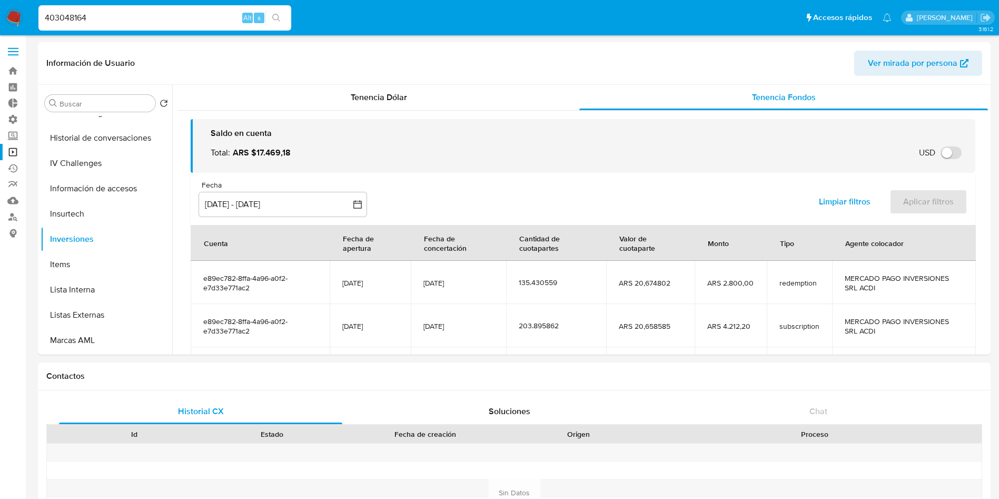
click at [139, 18] on input "403048164" at bounding box center [164, 18] width 253 height 14
paste input "47389497"
type input "447389497"
click at [279, 14] on icon "search-icon" at bounding box center [276, 18] width 8 height 8
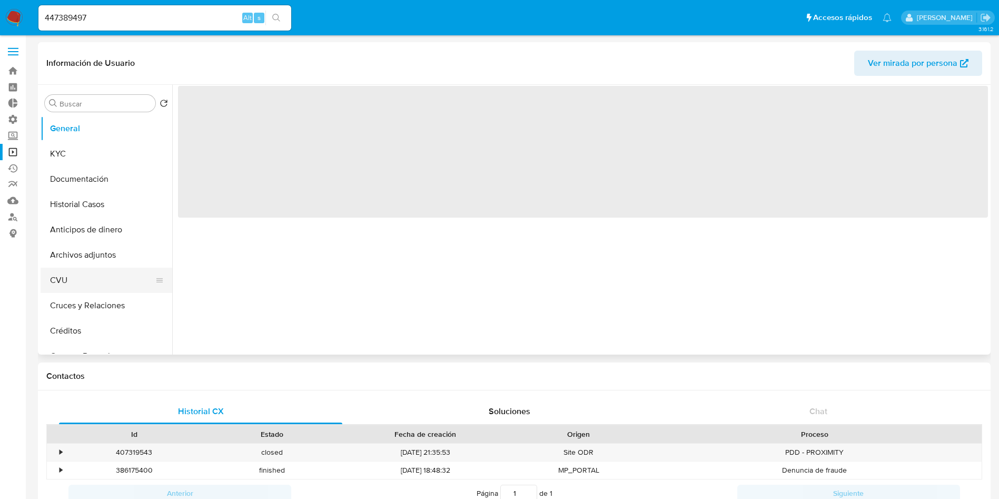
select select "10"
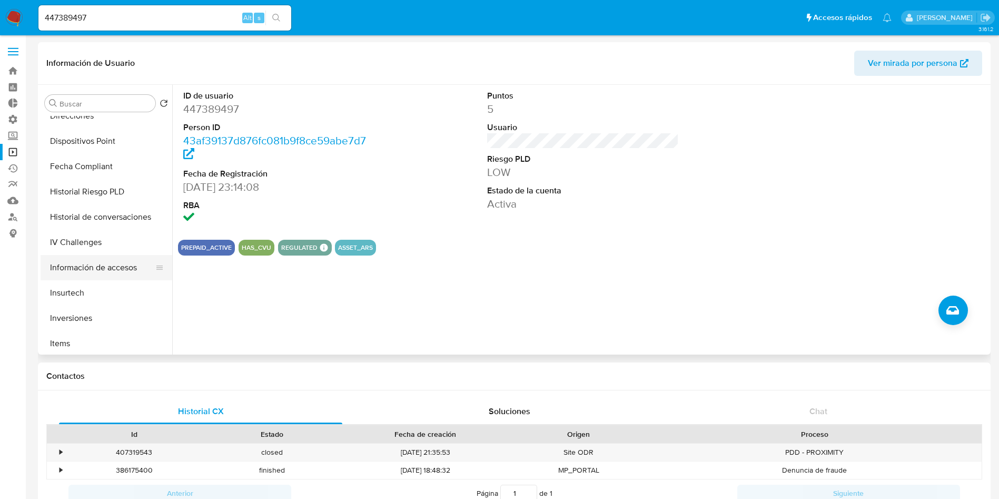
scroll to position [395, 0]
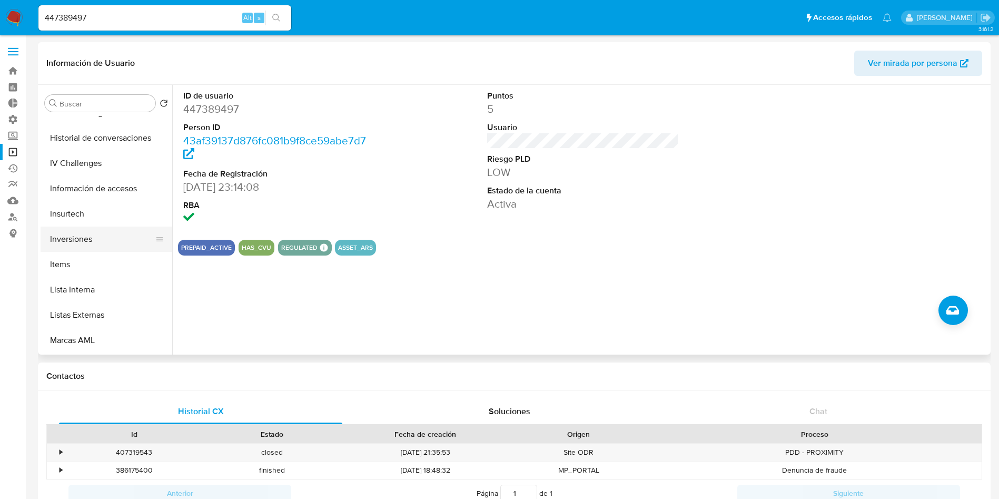
click at [81, 241] on button "Inversiones" at bounding box center [102, 238] width 123 height 25
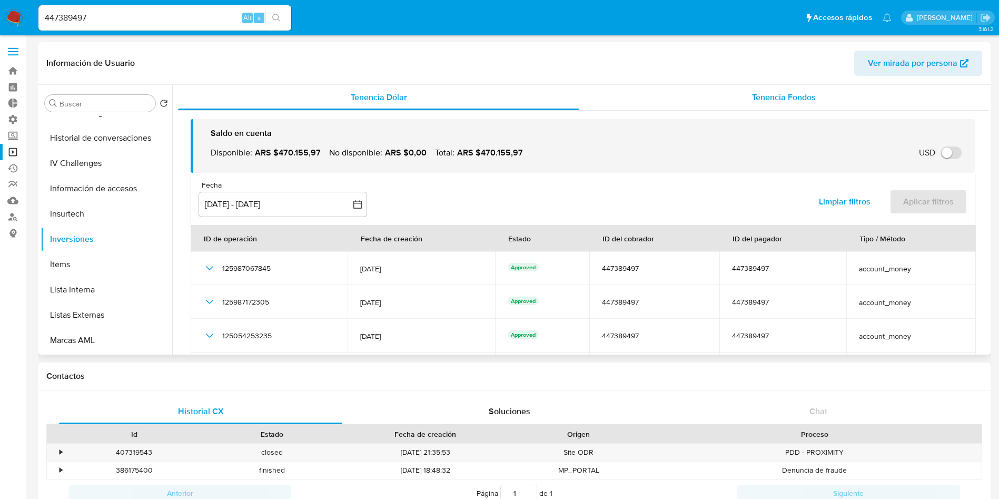
click at [782, 95] on span "Tenencia Fondos" at bounding box center [784, 97] width 64 height 12
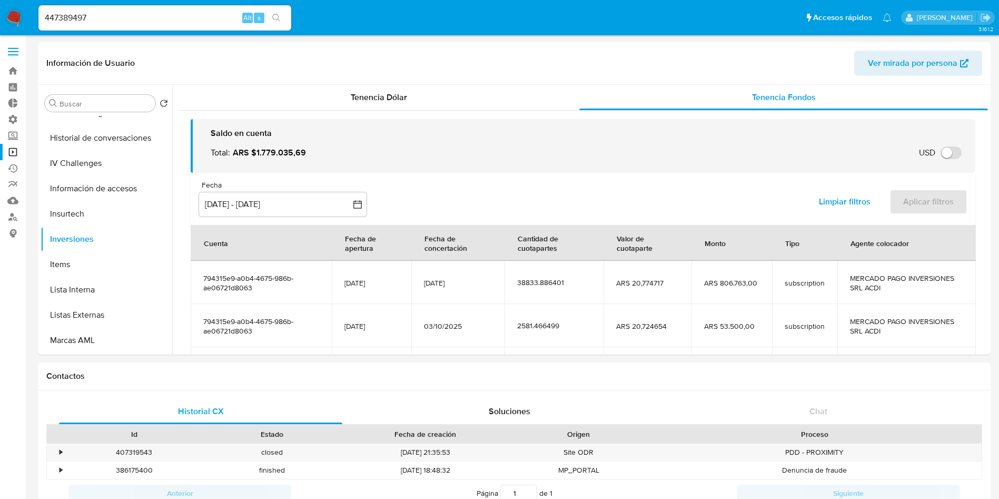
click at [143, 23] on input "447389497" at bounding box center [164, 18] width 253 height 14
paste input "544091362"
type input "544091362"
click at [282, 18] on button "search-icon" at bounding box center [276, 18] width 22 height 15
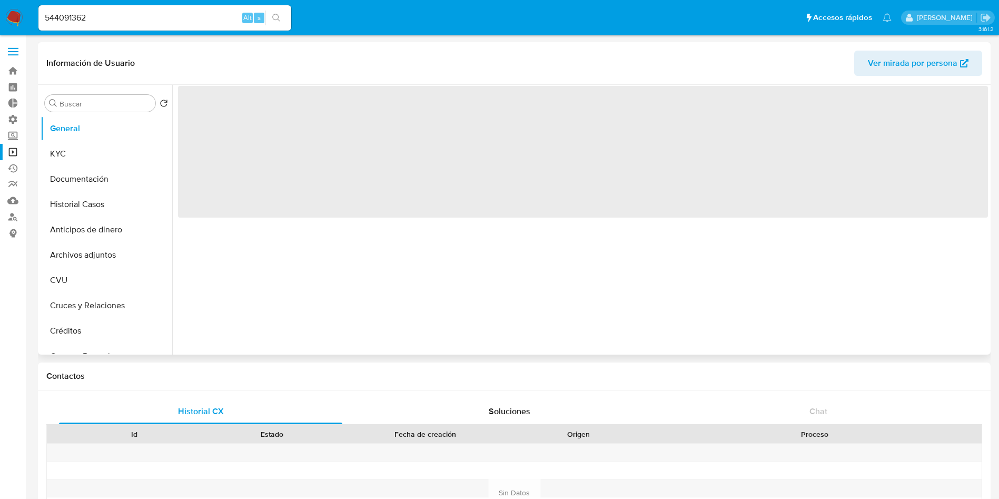
select select "10"
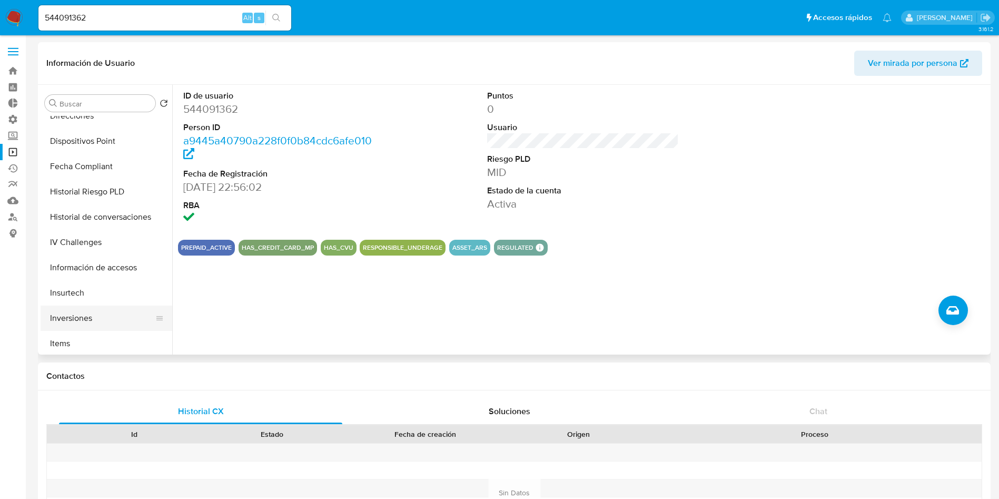
scroll to position [395, 0]
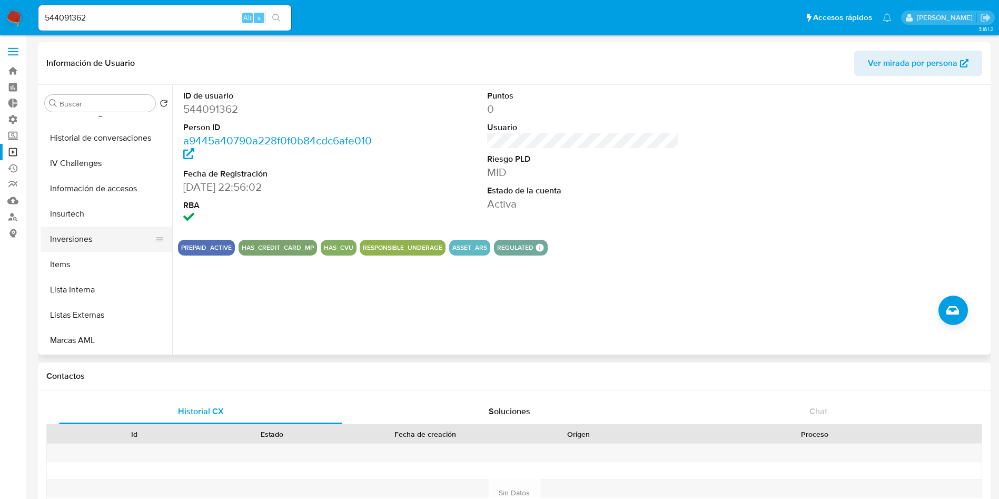
click at [85, 245] on button "Inversiones" at bounding box center [102, 238] width 123 height 25
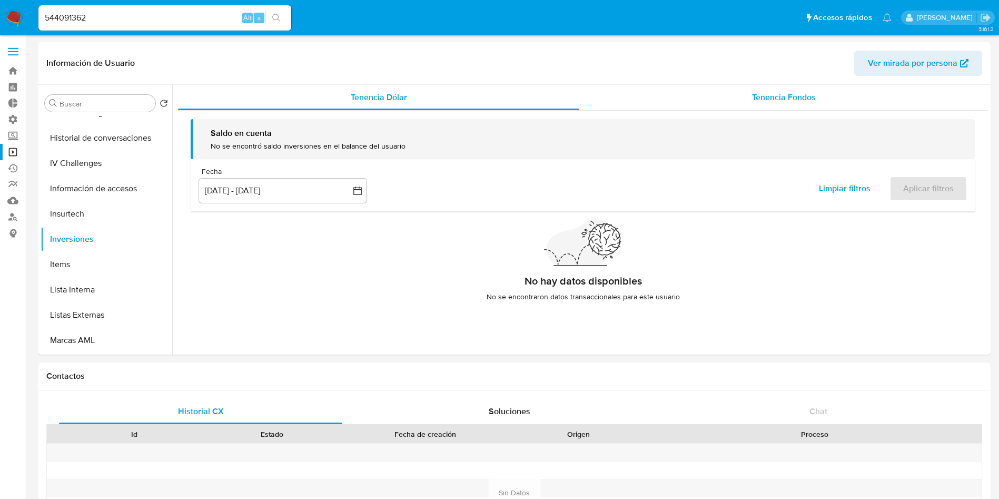
click at [757, 94] on span "Tenencia Fondos" at bounding box center [784, 97] width 64 height 12
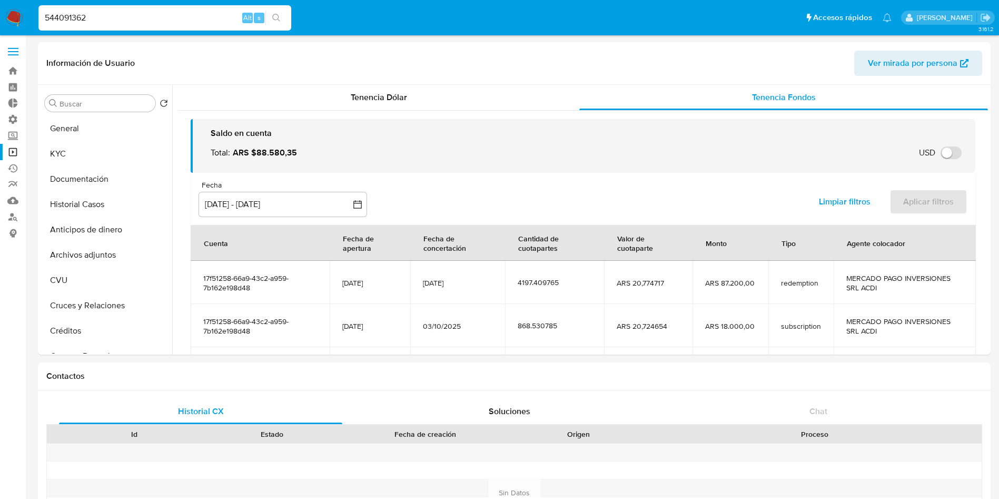
select select "10"
click at [182, 17] on input "544091362" at bounding box center [164, 18] width 253 height 14
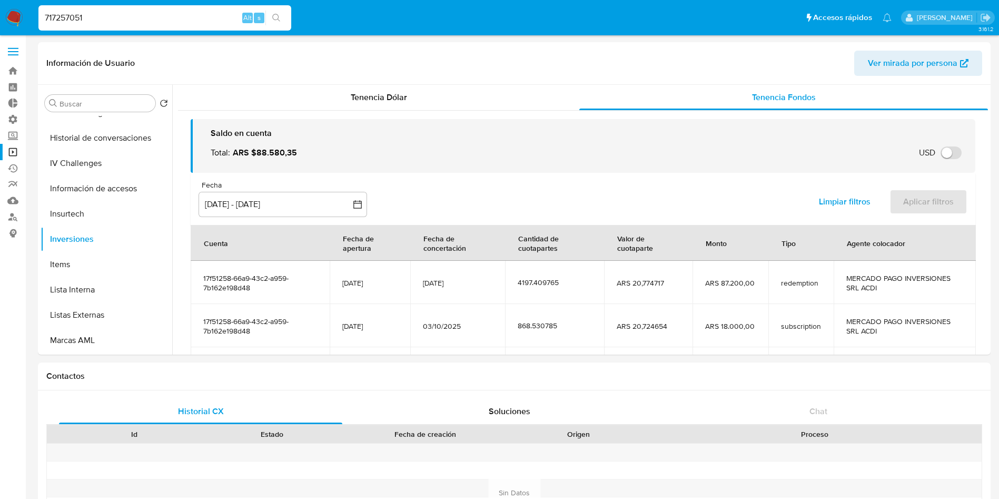
type input "717257051"
click at [283, 25] on button "search-icon" at bounding box center [276, 18] width 22 height 15
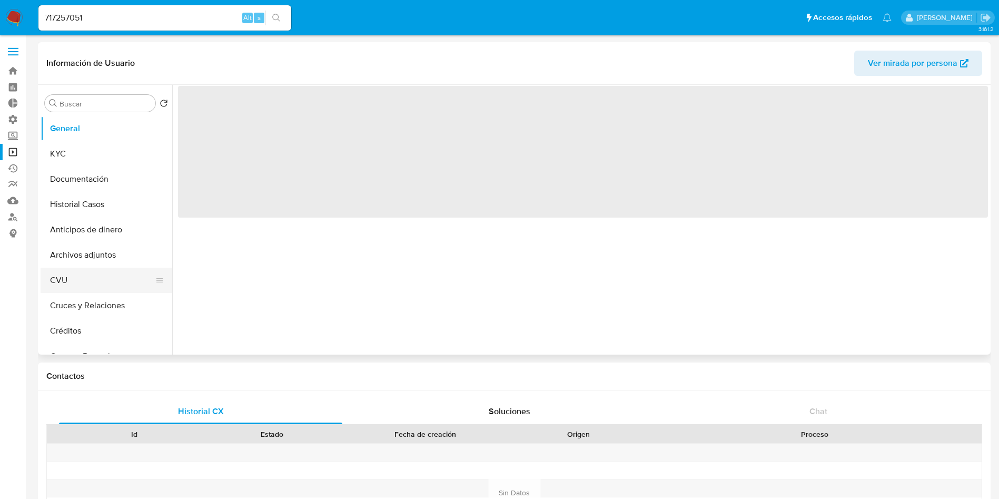
select select "10"
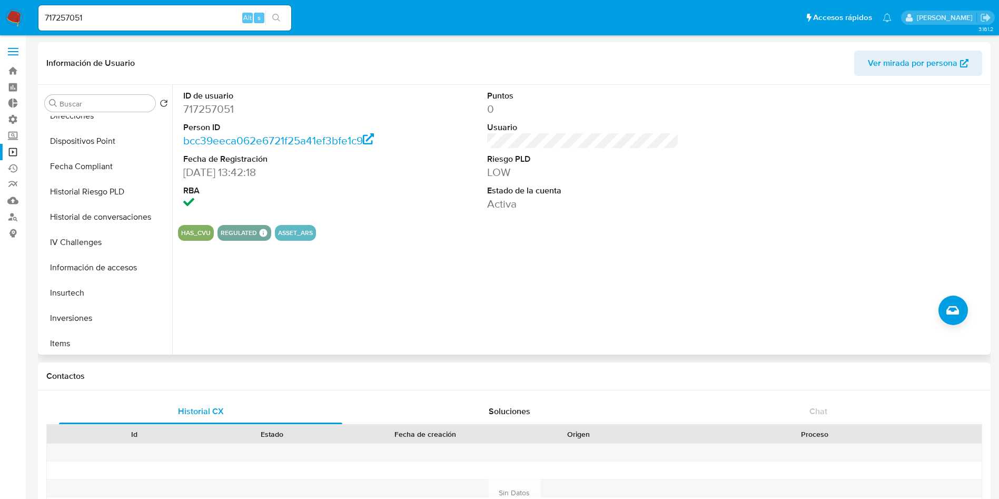
scroll to position [395, 0]
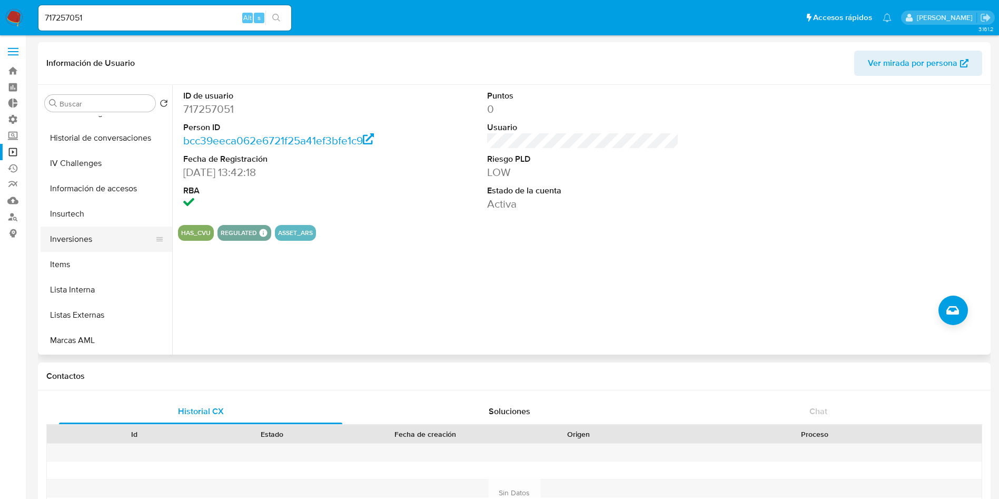
click at [85, 241] on button "Inversiones" at bounding box center [102, 238] width 123 height 25
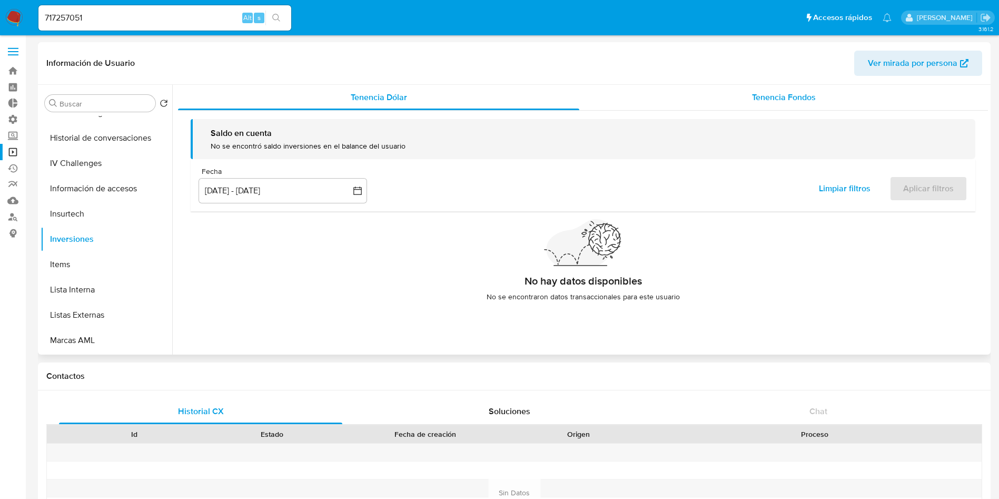
click at [784, 103] on div "Tenencia Fondos" at bounding box center [783, 97] width 409 height 25
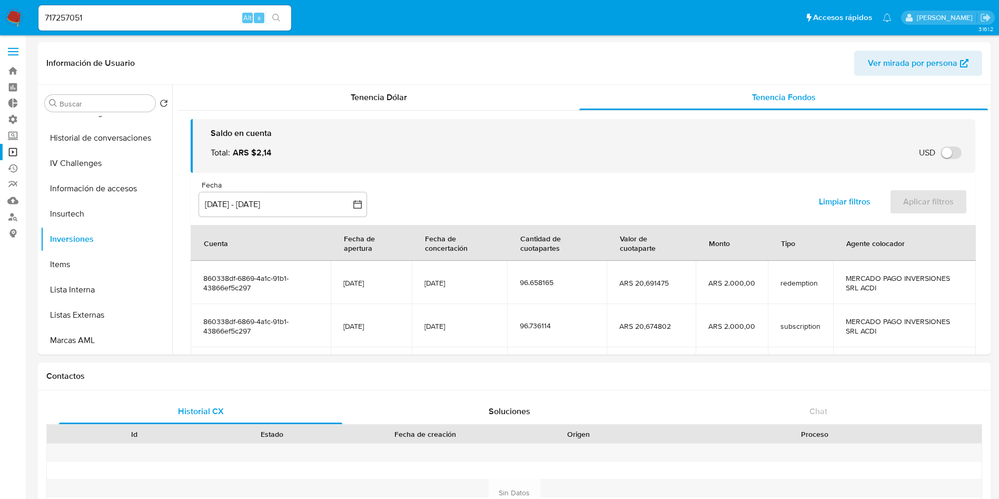
click at [196, 7] on div "717257051 Alt s" at bounding box center [164, 17] width 253 height 25
click at [187, 16] on input "717257051" at bounding box center [164, 18] width 253 height 14
paste input "1101179255"
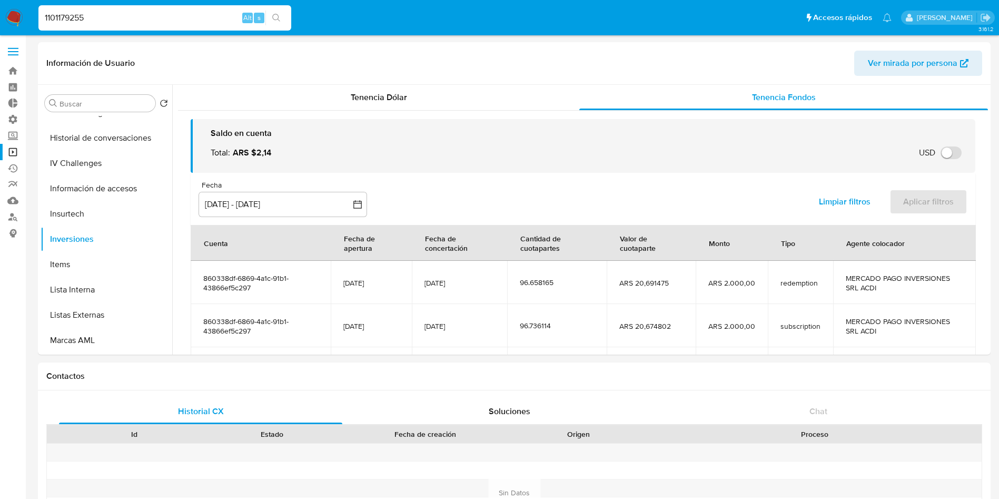
type input "1101179255"
click at [283, 15] on button "search-icon" at bounding box center [276, 18] width 22 height 15
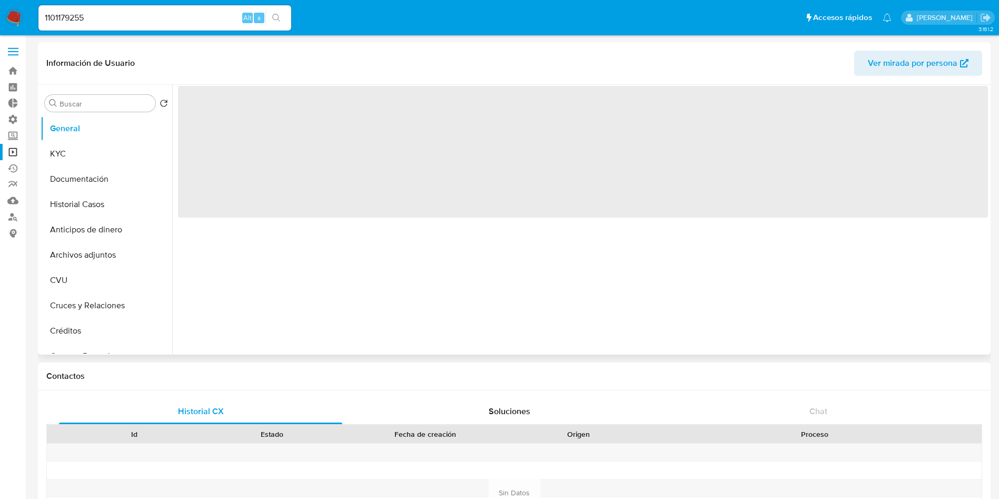
select select "10"
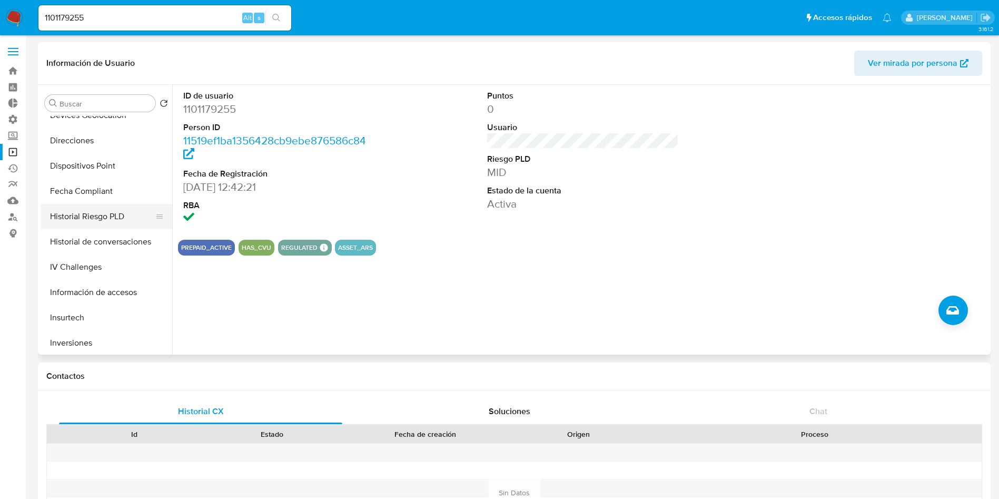
scroll to position [316, 0]
click at [85, 321] on button "Inversiones" at bounding box center [102, 317] width 123 height 25
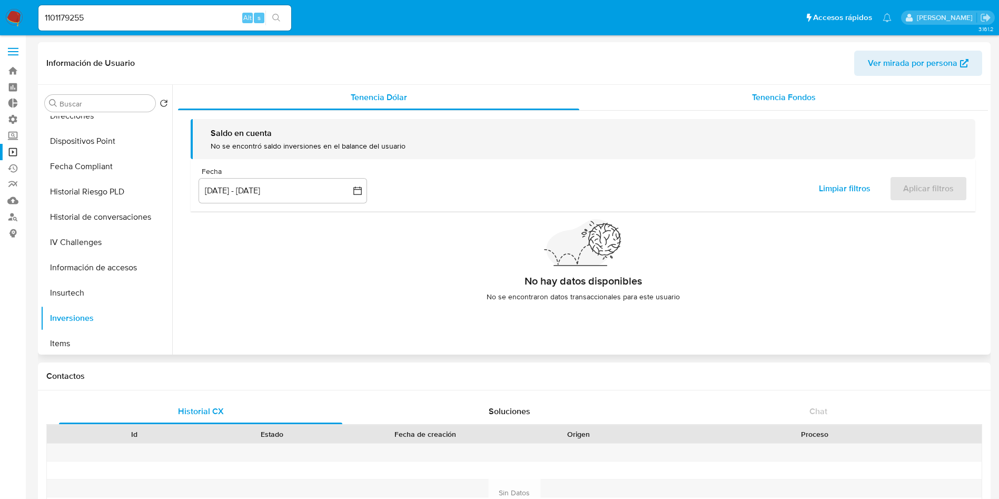
click at [798, 97] on span "Tenencia Fondos" at bounding box center [784, 97] width 64 height 12
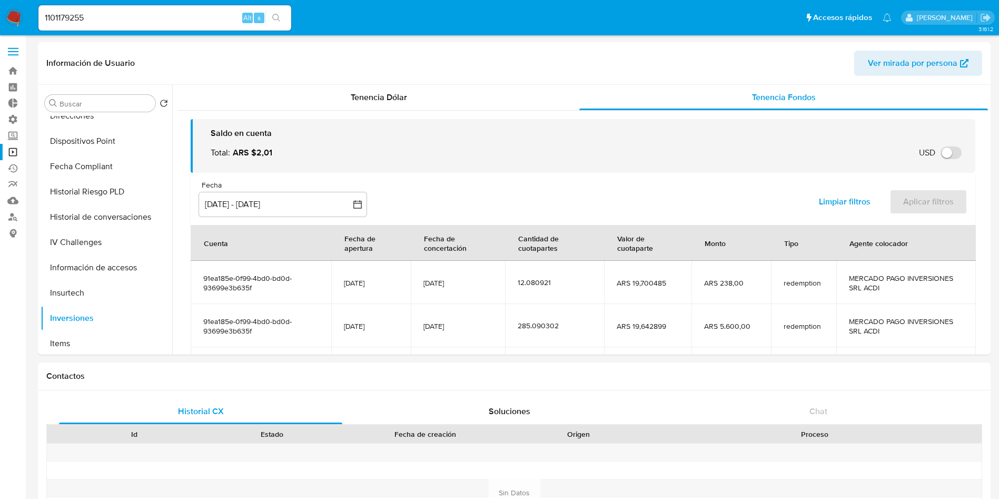
click at [182, 13] on input "1101179255" at bounding box center [164, 18] width 253 height 14
paste input "8395714"
type input "1108395714"
click at [278, 17] on icon "search-icon" at bounding box center [276, 18] width 8 height 8
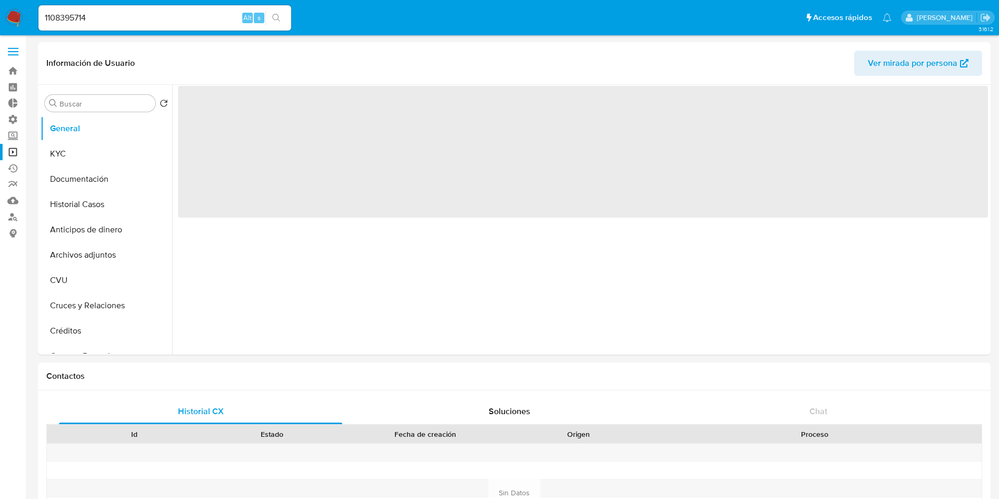
select select "10"
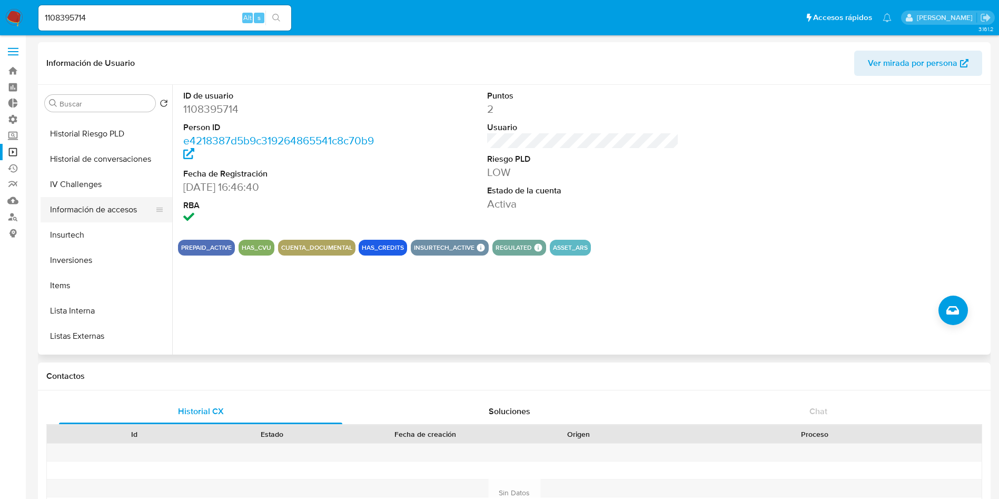
scroll to position [395, 0]
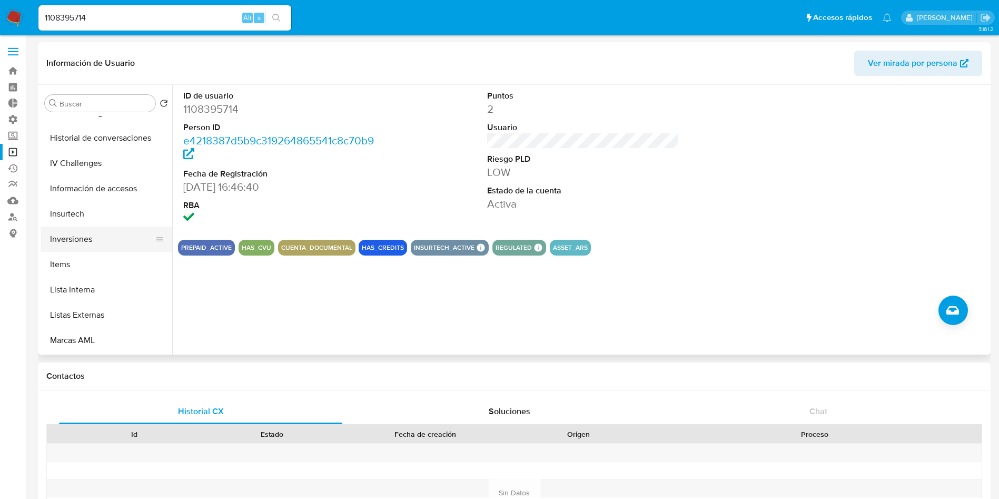
click at [63, 242] on button "Inversiones" at bounding box center [102, 238] width 123 height 25
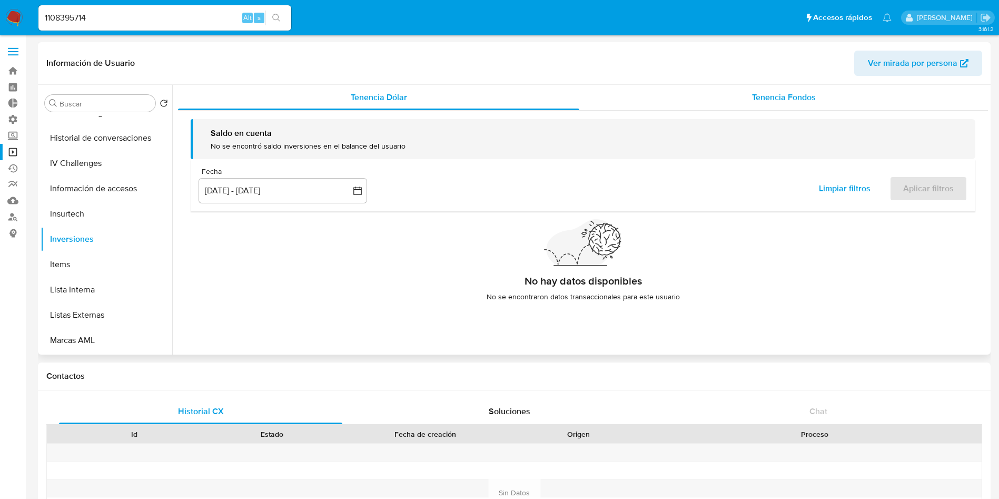
click at [769, 97] on span "Tenencia Fondos" at bounding box center [784, 97] width 64 height 12
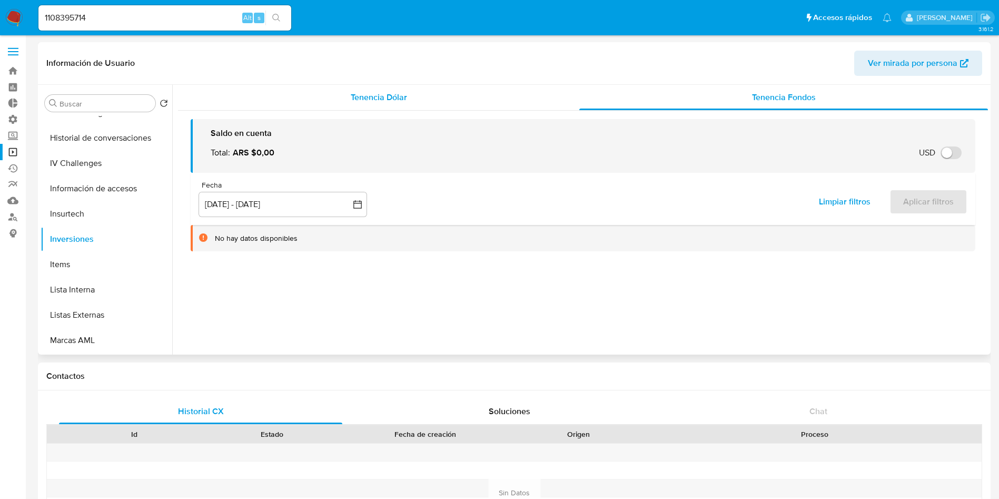
click at [371, 94] on span "Tenencia Dólar" at bounding box center [379, 97] width 56 height 12
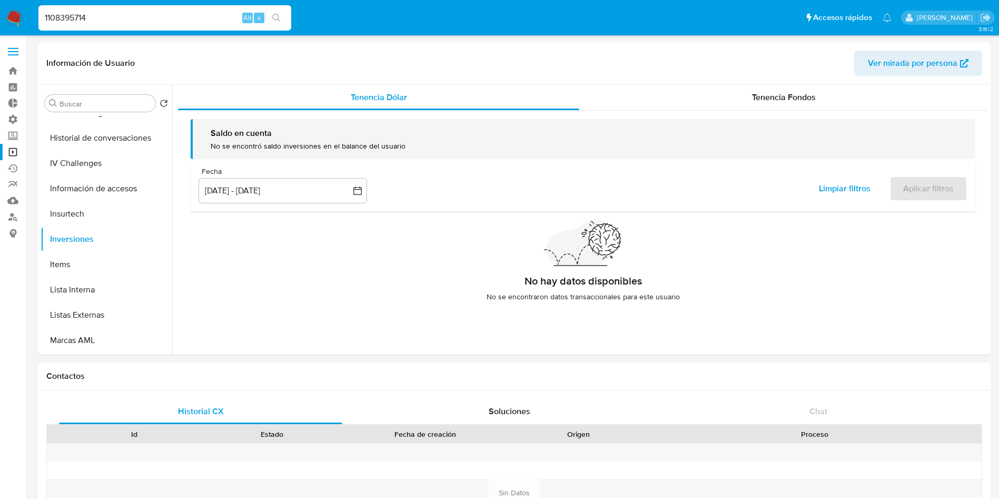
click at [134, 11] on input "1108395714" at bounding box center [164, 18] width 253 height 14
click at [282, 17] on button "search-icon" at bounding box center [276, 18] width 22 height 15
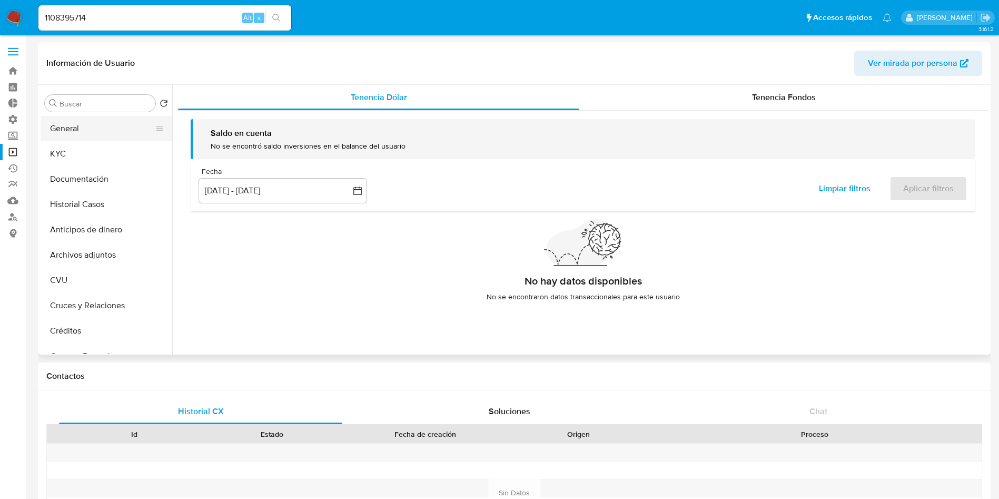
click at [78, 133] on button "General" at bounding box center [102, 128] width 123 height 25
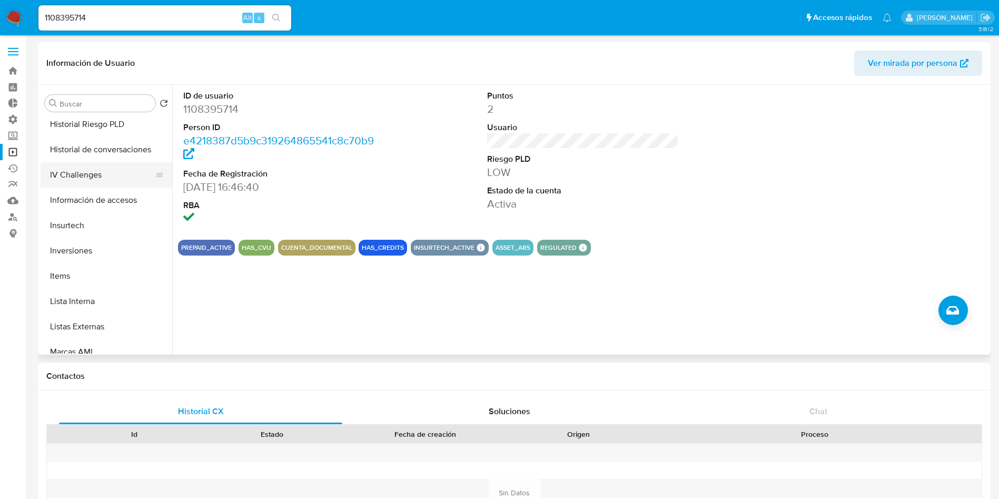
scroll to position [395, 0]
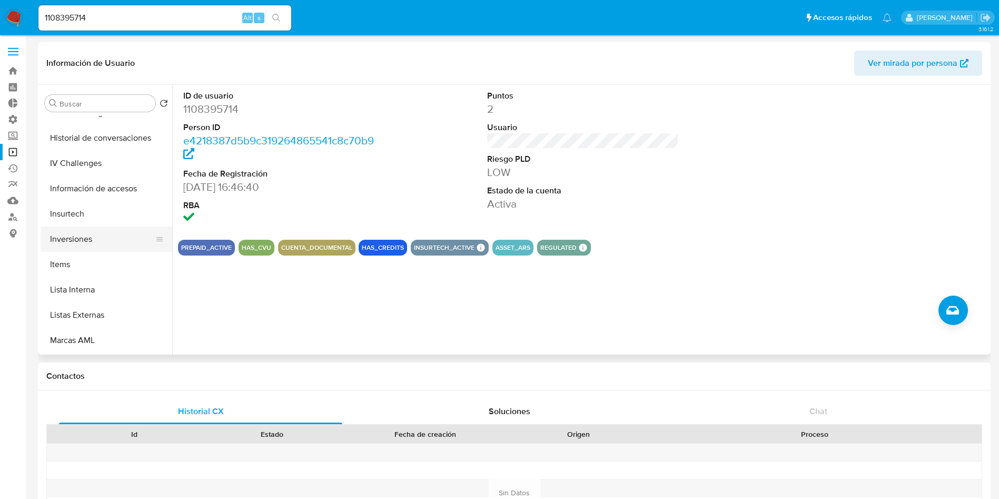
click at [86, 246] on button "Inversiones" at bounding box center [102, 238] width 123 height 25
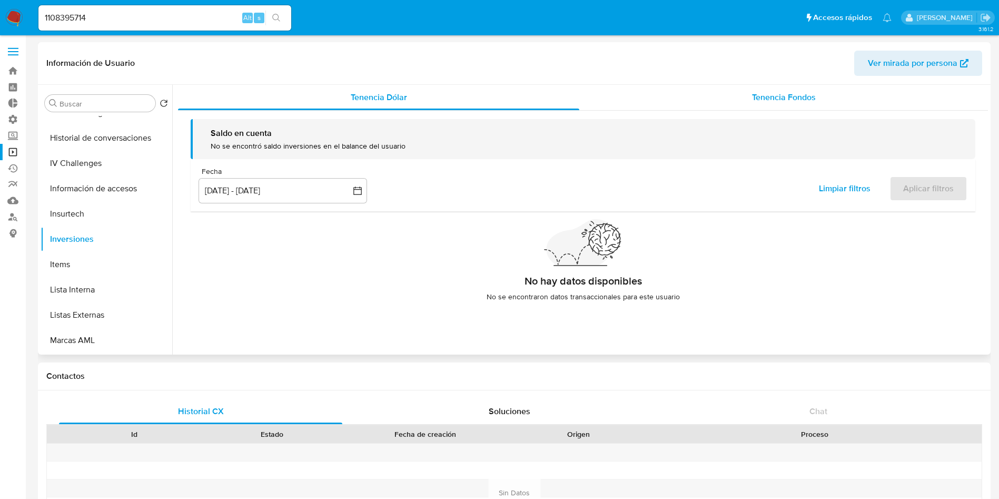
click at [758, 97] on span "Tenencia Fondos" at bounding box center [784, 97] width 64 height 12
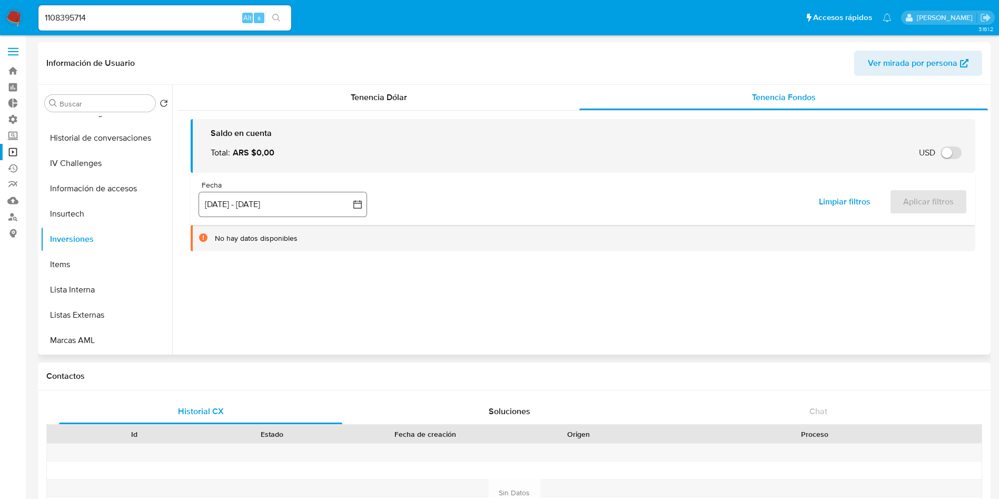
click at [278, 205] on button "10 jul 2025 - 7 oct 2025" at bounding box center [283, 204] width 169 height 25
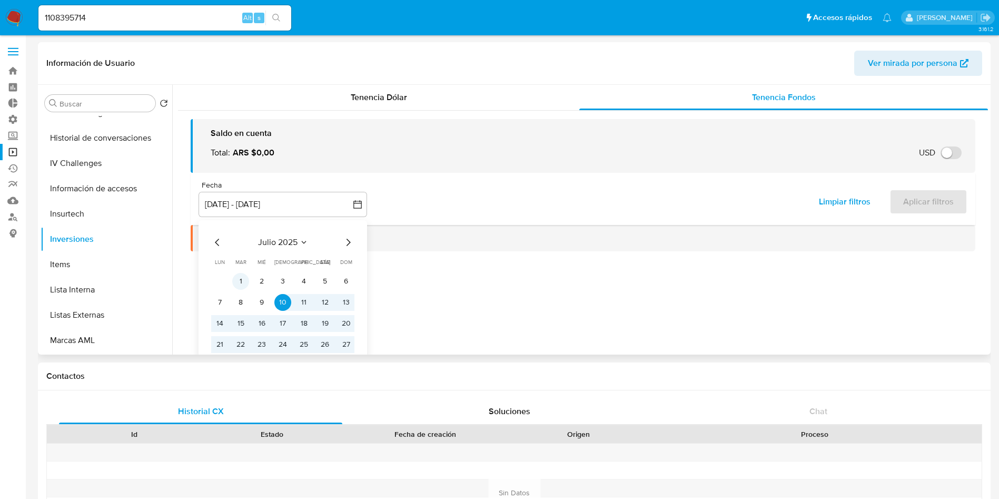
click at [240, 281] on button "1" at bounding box center [240, 281] width 17 height 17
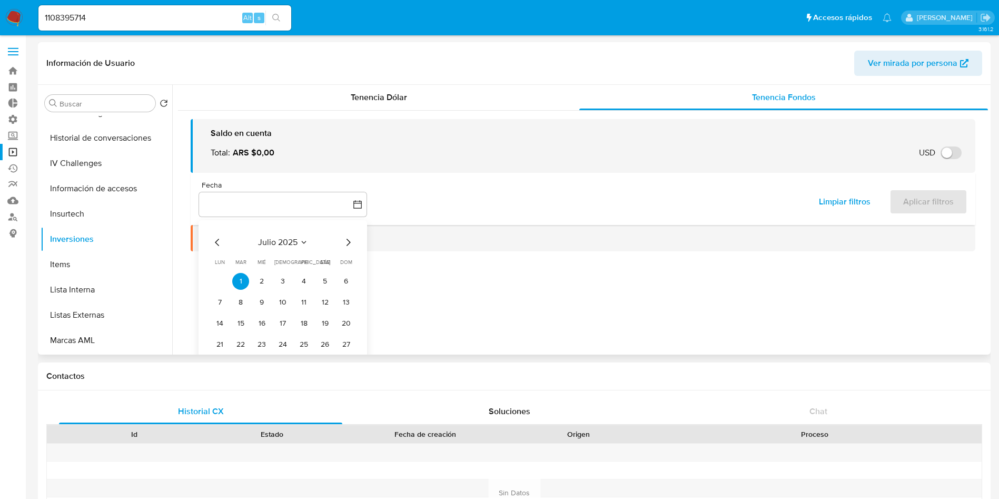
click at [352, 236] on icon "Mes siguiente" at bounding box center [348, 242] width 13 height 13
click at [346, 240] on icon "Mes siguiente" at bounding box center [348, 242] width 13 height 13
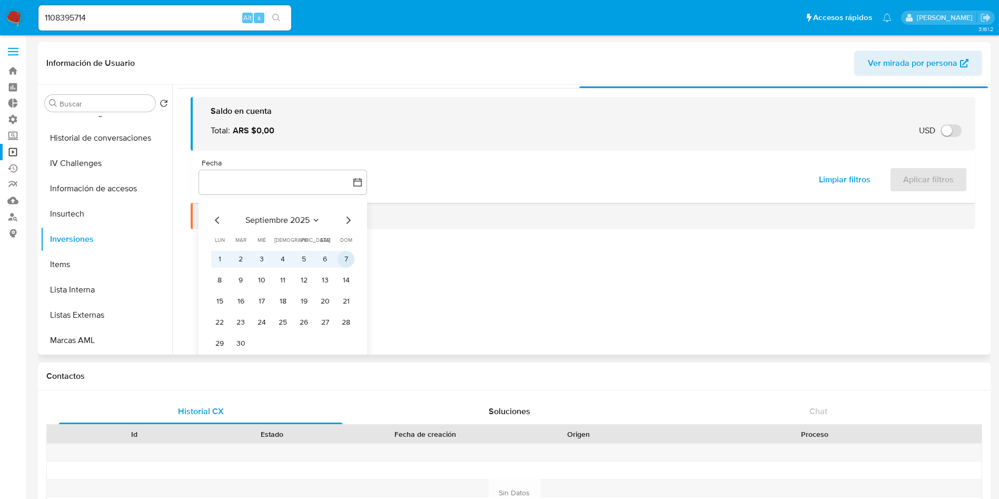
scroll to position [32, 0]
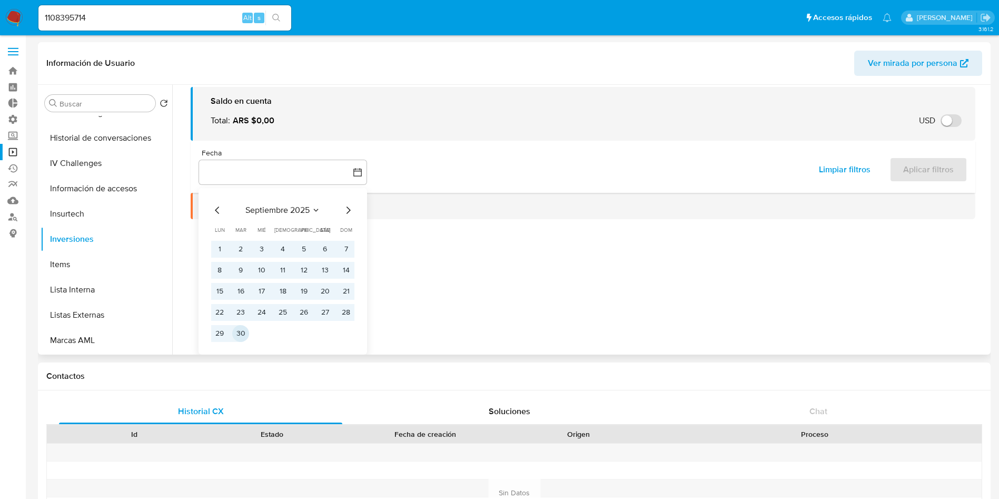
click at [239, 341] on button "30" at bounding box center [240, 333] width 17 height 17
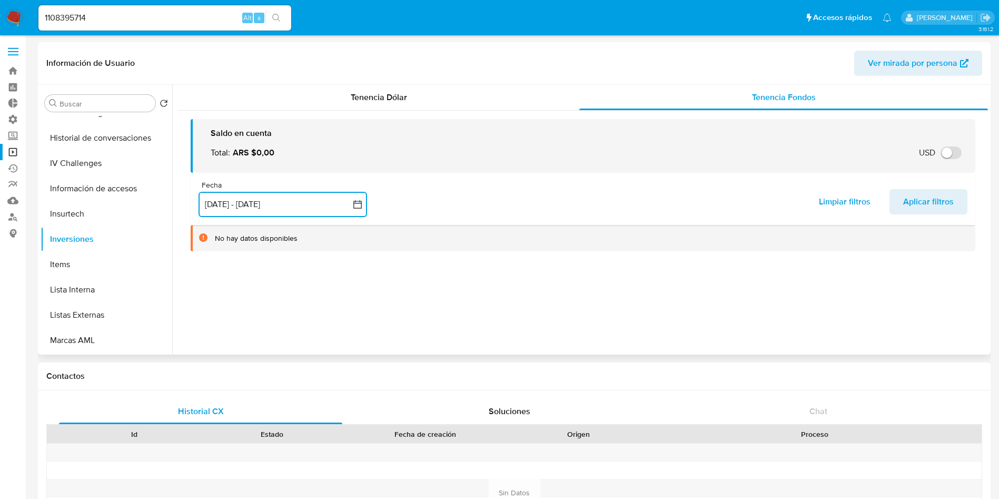
scroll to position [0, 0]
click at [920, 197] on span "Aplicar filtros" at bounding box center [928, 201] width 51 height 23
click at [153, 21] on input "1108395714" at bounding box center [164, 18] width 253 height 14
paste input "18103130"
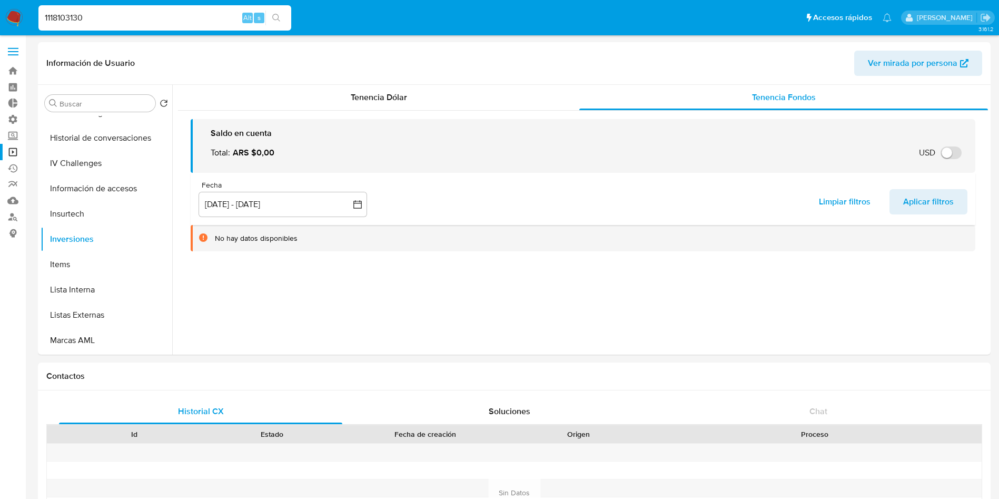
type input "1118103130"
click at [279, 22] on button "search-icon" at bounding box center [276, 18] width 22 height 15
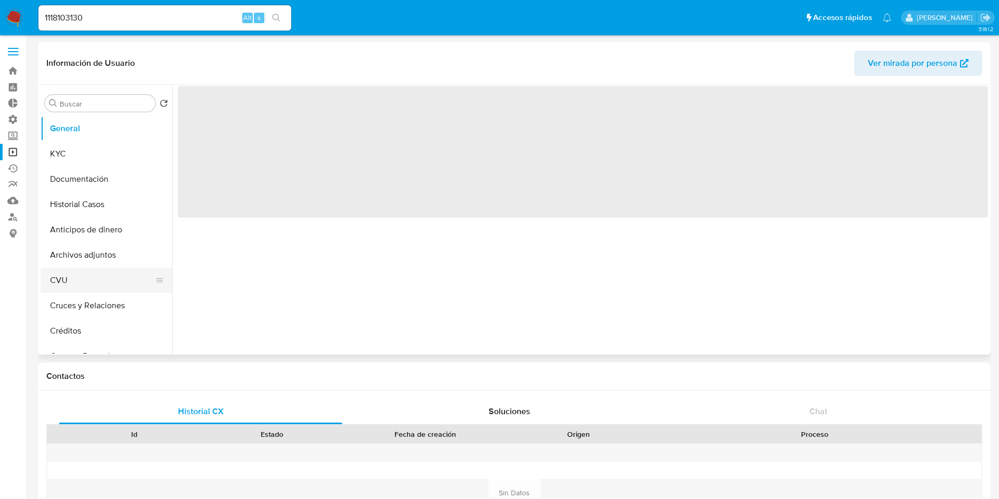
select select "10"
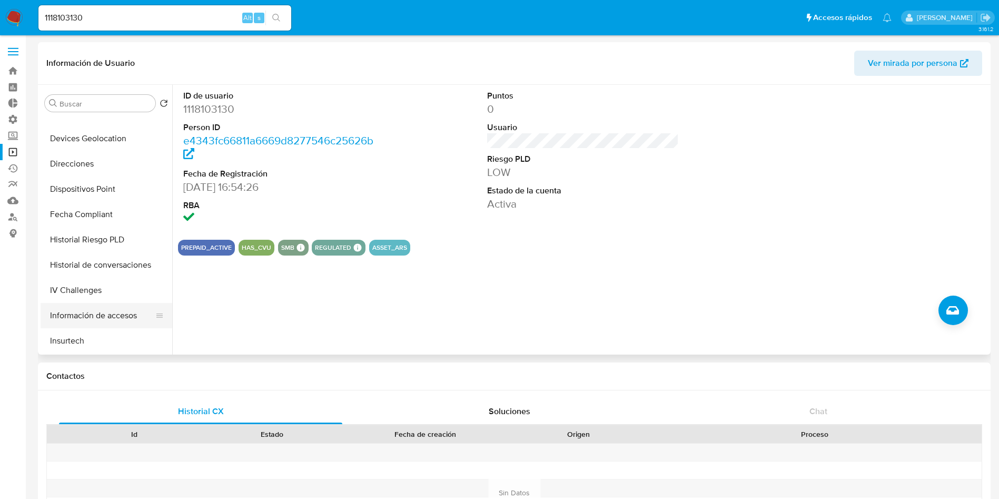
scroll to position [316, 0]
click at [90, 316] on button "Inversiones" at bounding box center [102, 317] width 123 height 25
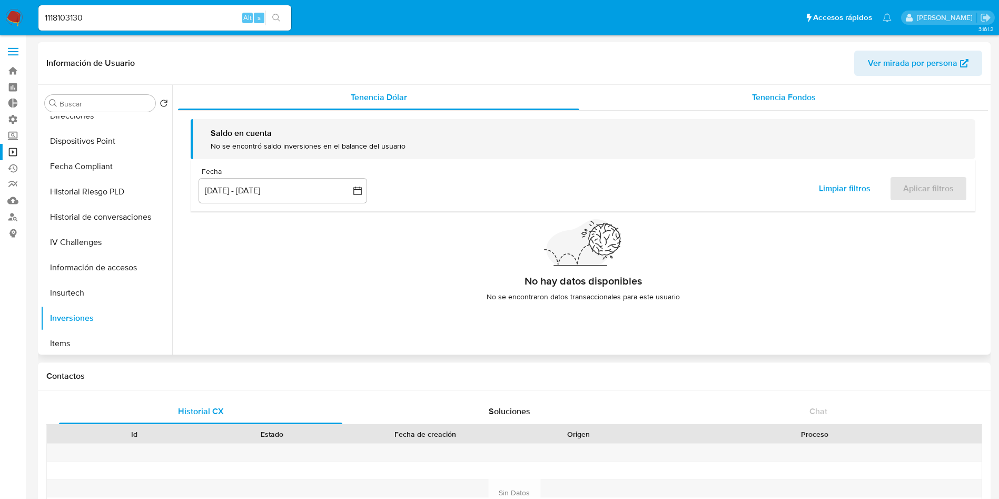
click at [769, 102] on span "Tenencia Fondos" at bounding box center [784, 97] width 64 height 12
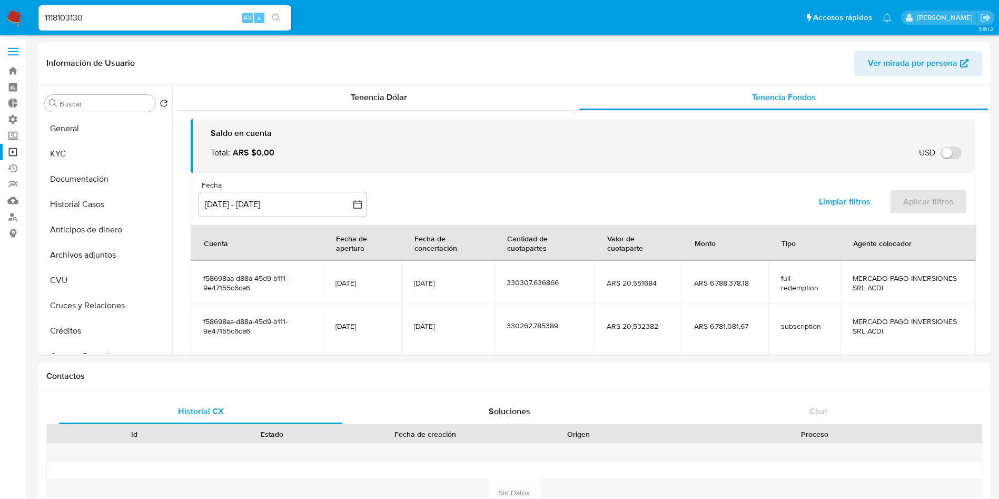
select select "10"
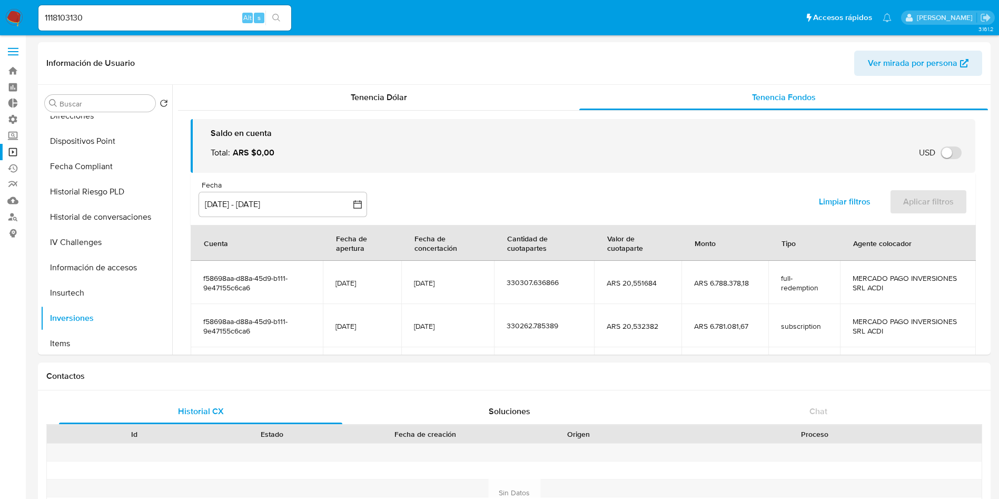
click at [175, 16] on input "1118103130" at bounding box center [164, 18] width 253 height 14
paste input "47814569"
type input "1147814569"
click at [274, 15] on icon "search-icon" at bounding box center [276, 18] width 8 height 8
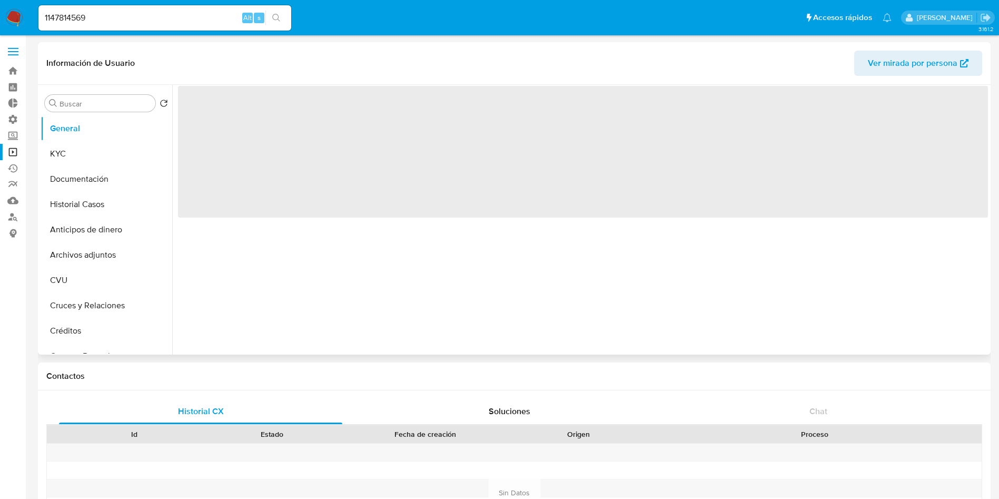
select select "10"
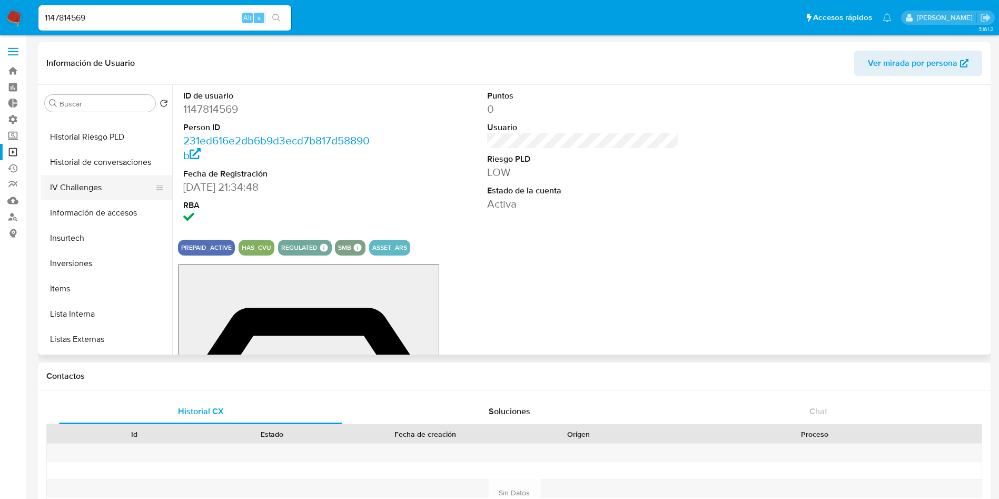
scroll to position [395, 0]
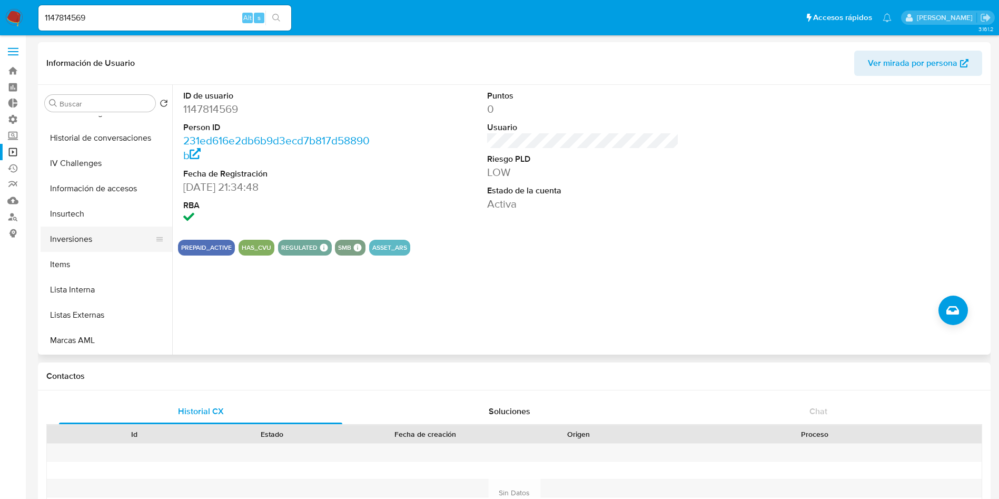
click at [91, 235] on button "Inversiones" at bounding box center [102, 238] width 123 height 25
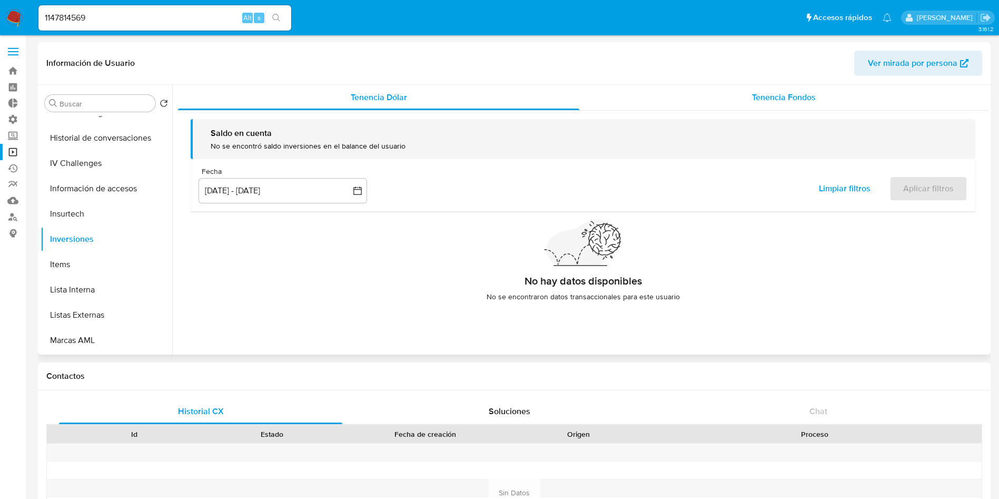
click at [760, 102] on span "Tenencia Fondos" at bounding box center [784, 97] width 64 height 12
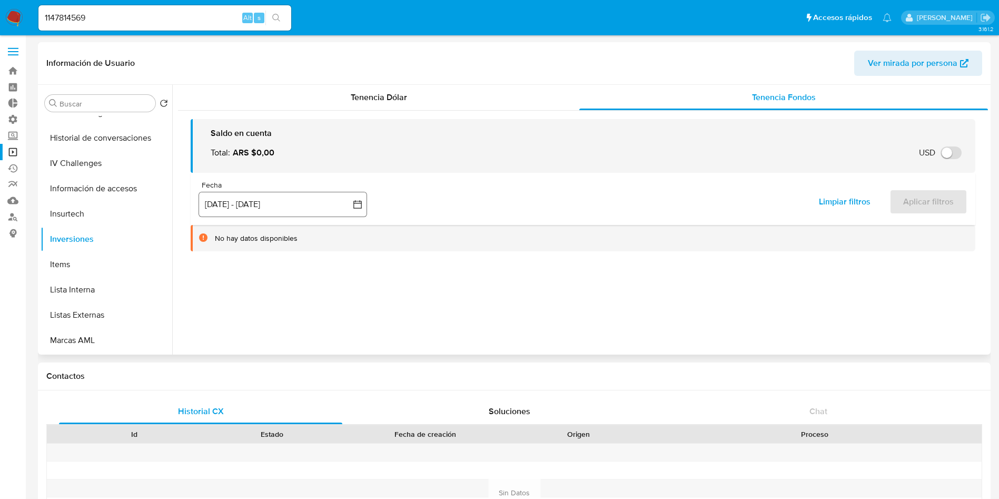
click at [254, 210] on button "[DATE] - [DATE]" at bounding box center [283, 204] width 169 height 25
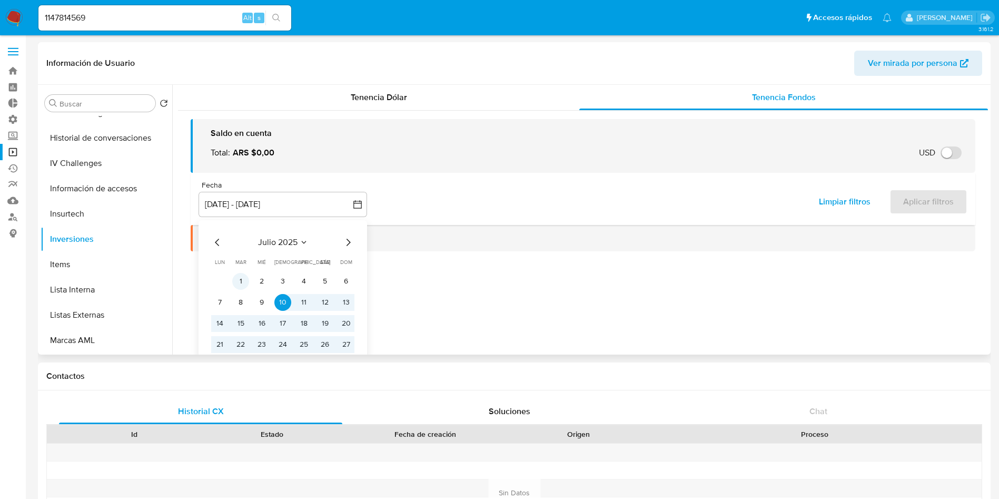
click at [237, 279] on button "1" at bounding box center [240, 281] width 17 height 17
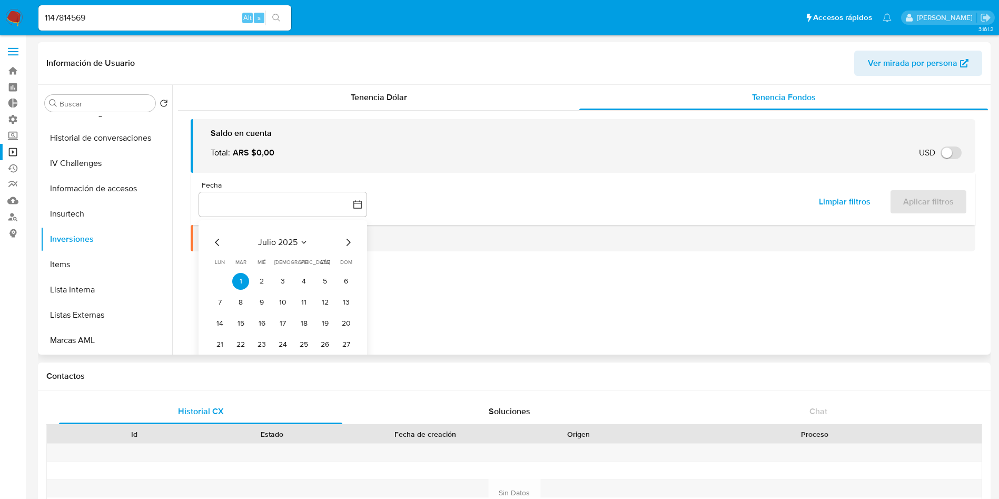
click at [343, 240] on icon "Mes siguiente" at bounding box center [348, 242] width 13 height 13
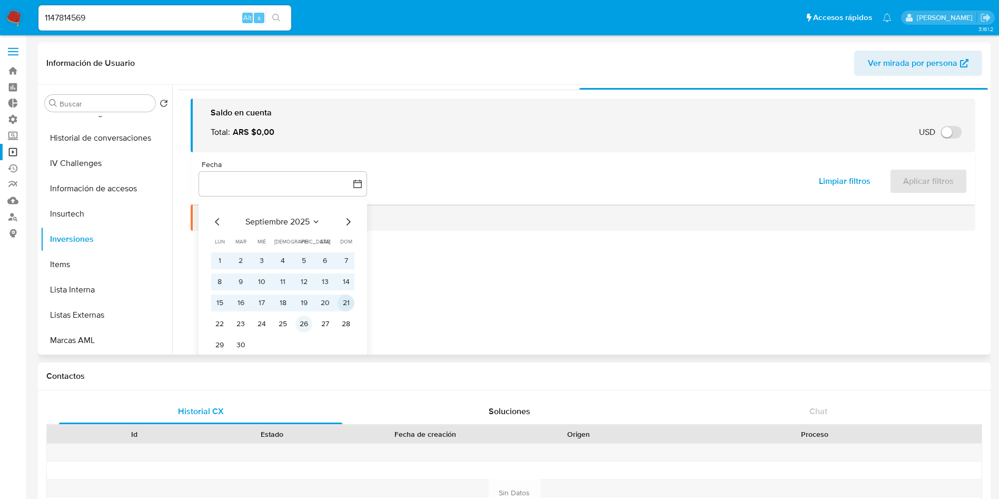
scroll to position [32, 0]
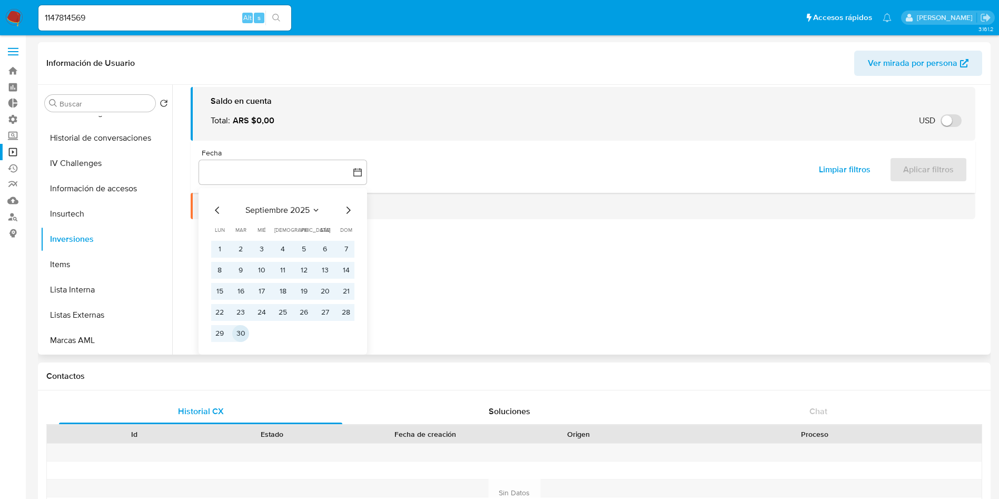
click at [240, 332] on button "30" at bounding box center [240, 333] width 17 height 17
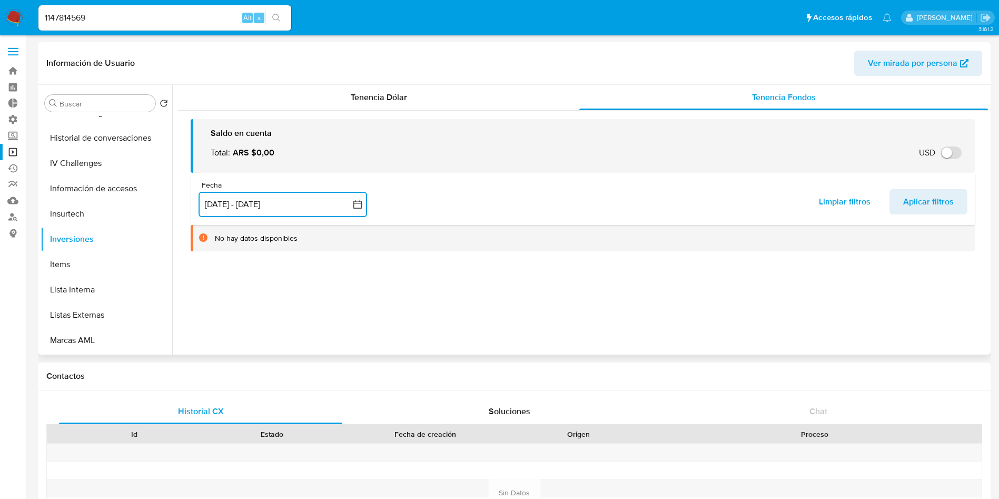
scroll to position [0, 0]
click at [922, 198] on span "Aplicar filtros" at bounding box center [928, 201] width 51 height 23
click at [164, 19] on input "1147814569" at bounding box center [164, 18] width 253 height 14
paste input "357274876"
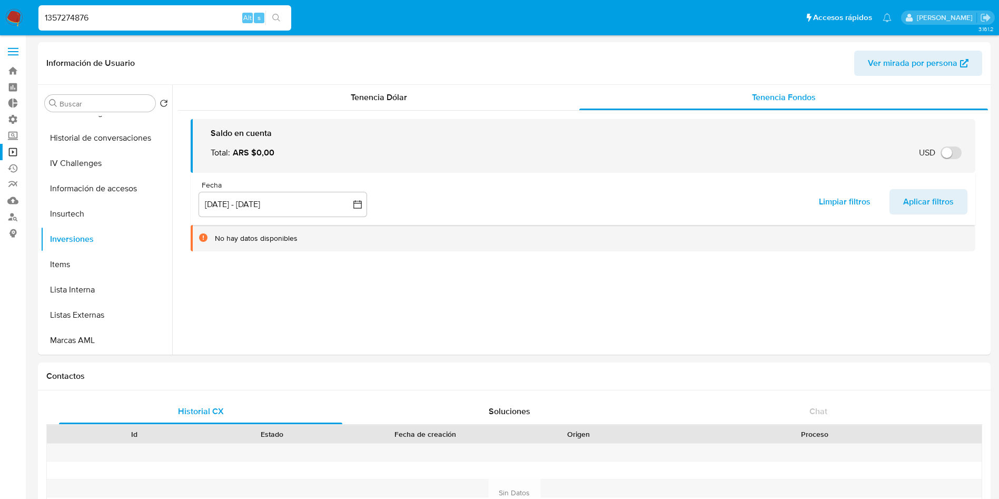
type input "1357274876"
click at [281, 14] on icon "search-icon" at bounding box center [276, 18] width 8 height 8
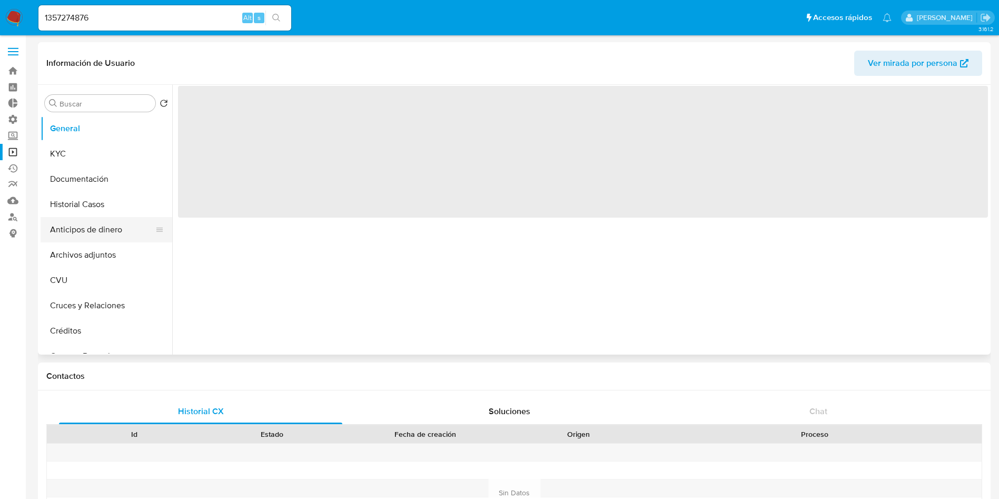
select select "10"
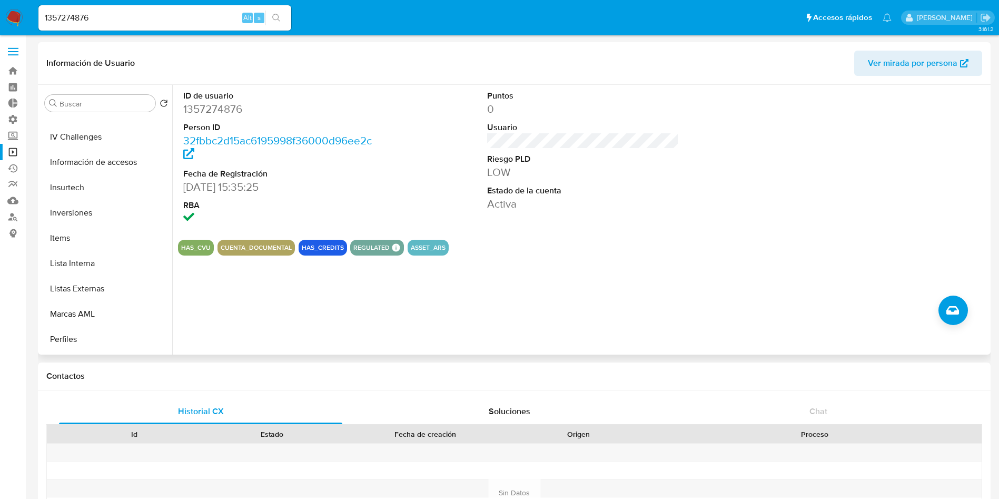
scroll to position [474, 0]
click at [66, 152] on button "Inversiones" at bounding box center [102, 159] width 123 height 25
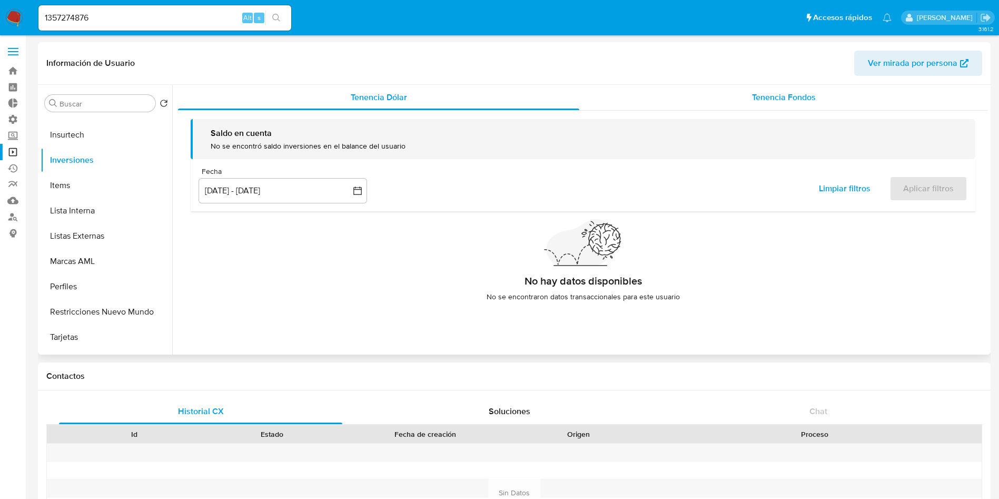
click at [808, 105] on div "Tenencia Fondos" at bounding box center [783, 97] width 409 height 25
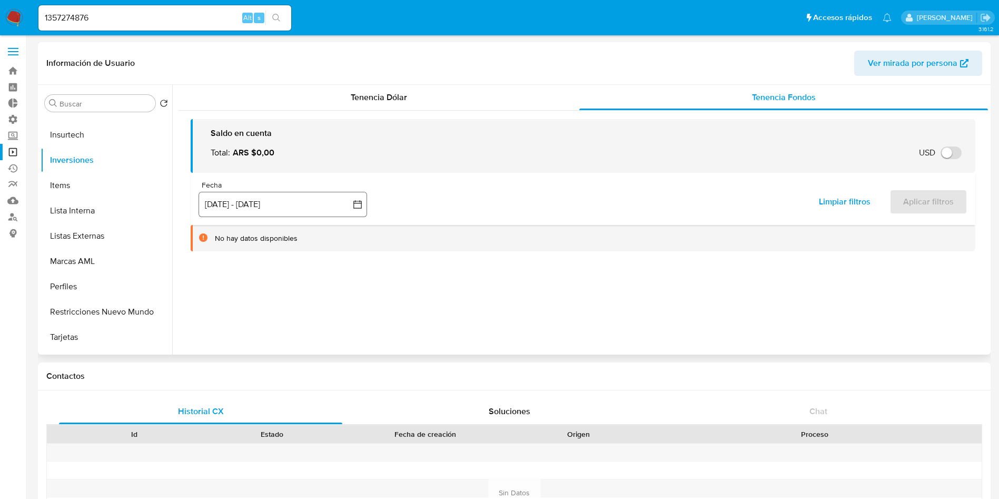
click at [291, 202] on button "[DATE] - [DATE]" at bounding box center [283, 204] width 169 height 25
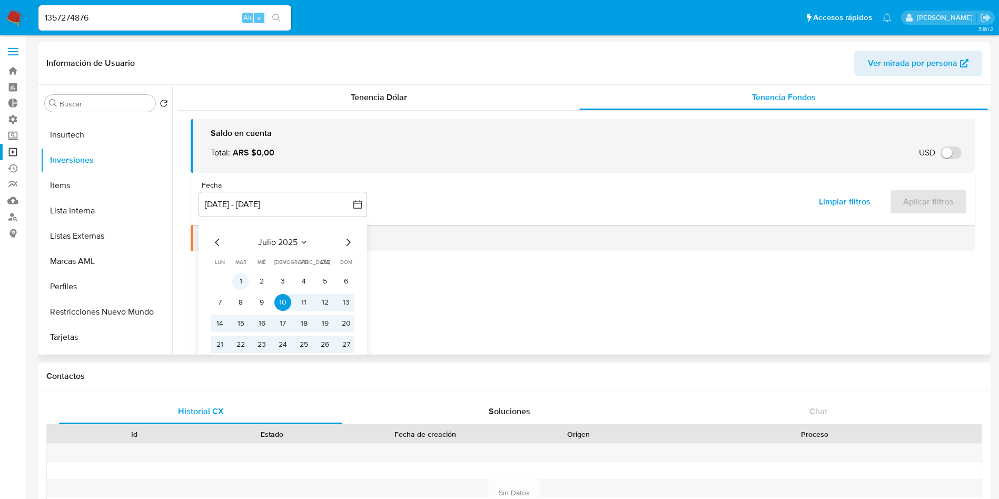
click at [237, 282] on button "1" at bounding box center [240, 281] width 17 height 17
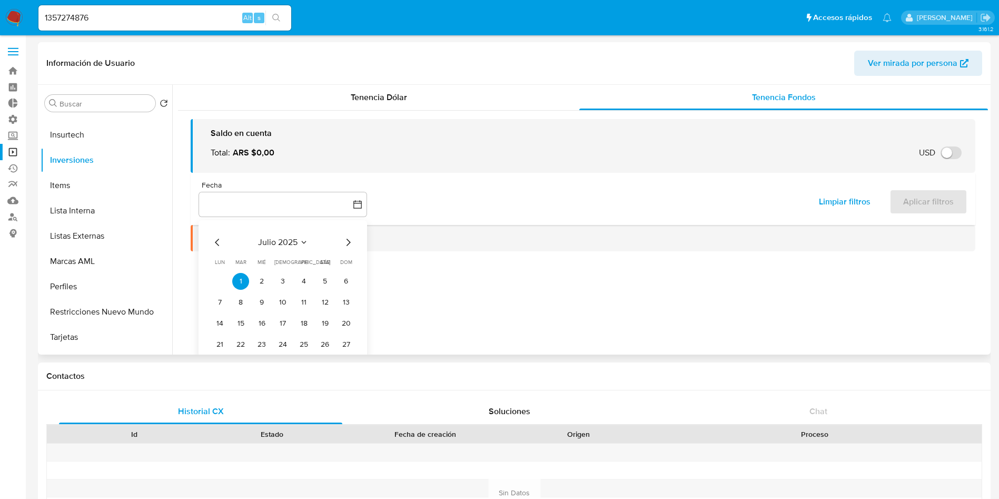
click at [344, 245] on icon "Mes siguiente" at bounding box center [348, 242] width 13 height 13
click at [210, 245] on div "octubre 2025 octubre 2025 lun lunes mar martes mié miércoles jue jueves vie vie…" at bounding box center [283, 303] width 169 height 166
click at [220, 242] on icon "Mes anterior" at bounding box center [217, 242] width 13 height 13
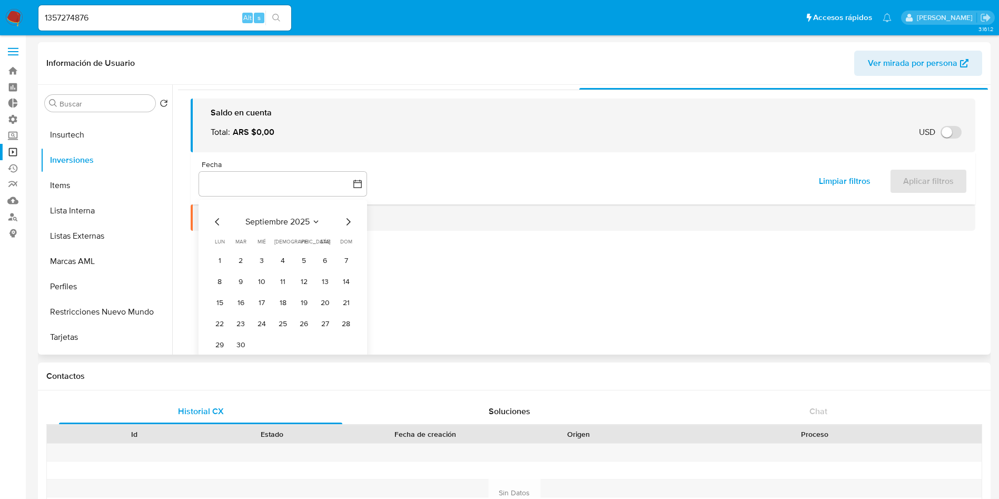
scroll to position [32, 0]
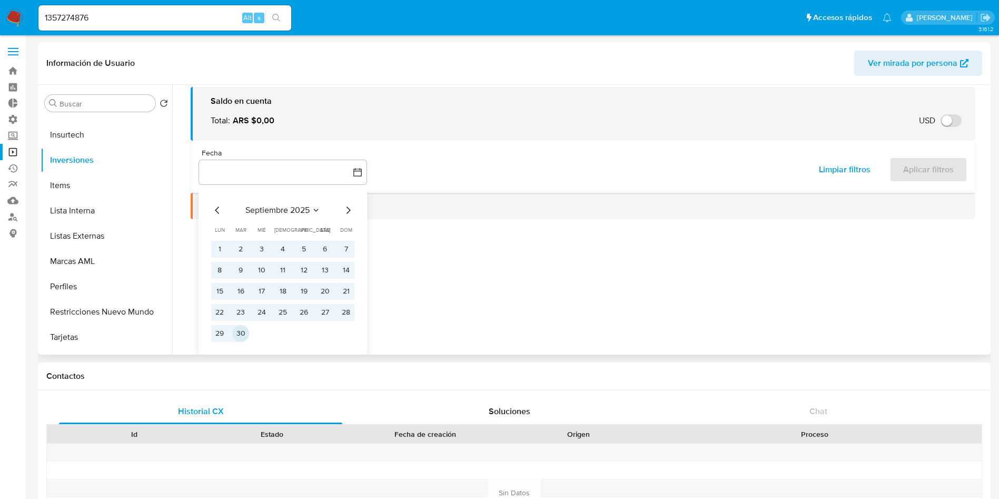
click at [242, 332] on button "30" at bounding box center [240, 333] width 17 height 17
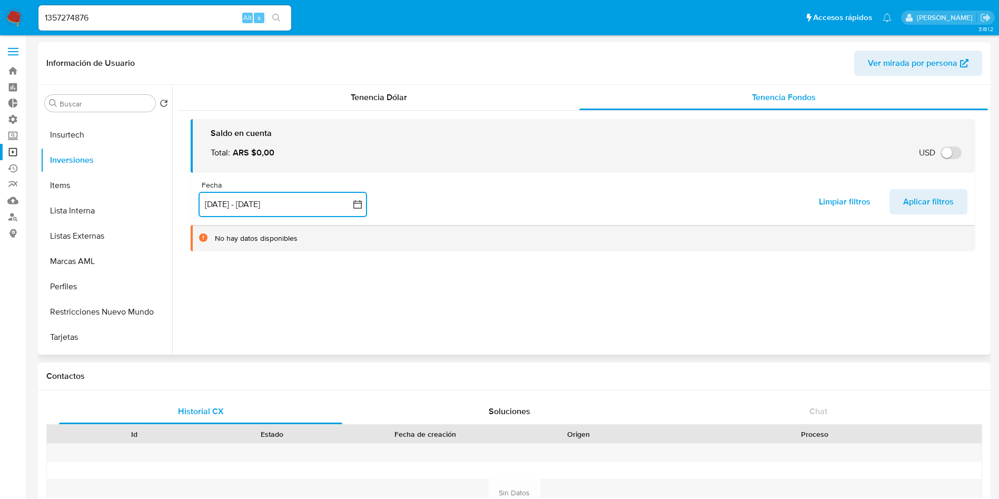
scroll to position [0, 0]
click at [903, 202] on span "Aplicar filtros" at bounding box center [928, 201] width 51 height 23
click at [12, 149] on link "Operaciones masivas" at bounding box center [62, 152] width 125 height 16
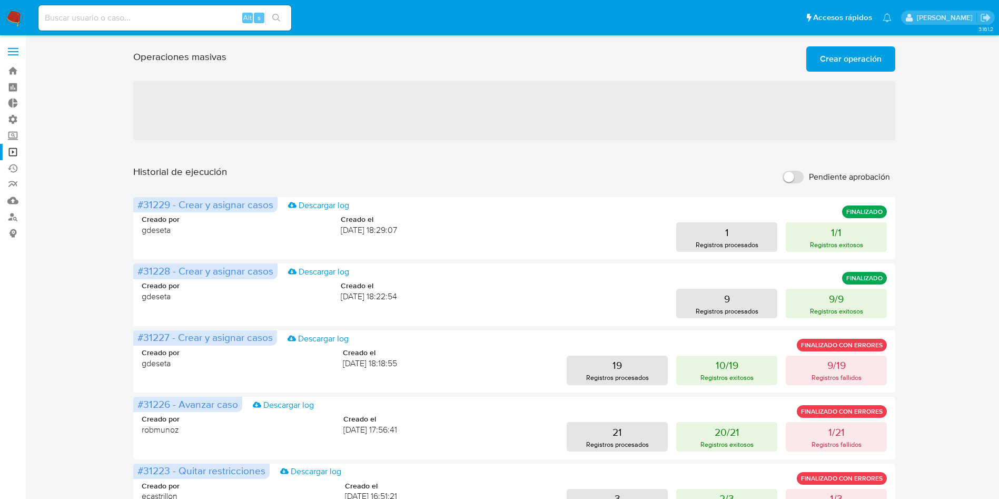
click at [832, 60] on span "Crear operación" at bounding box center [851, 58] width 62 height 23
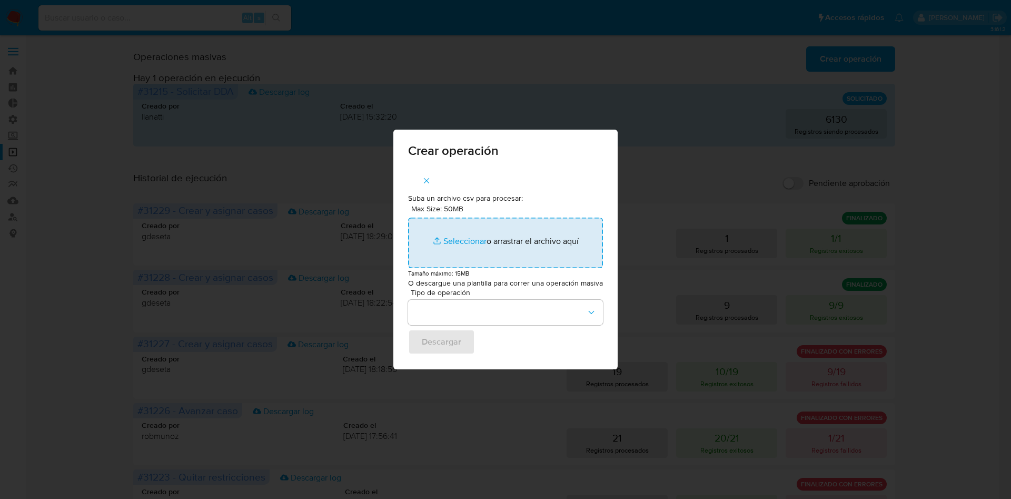
click at [454, 239] on input "Max Size: 50MB Seleccionar archivos" at bounding box center [505, 243] width 195 height 51
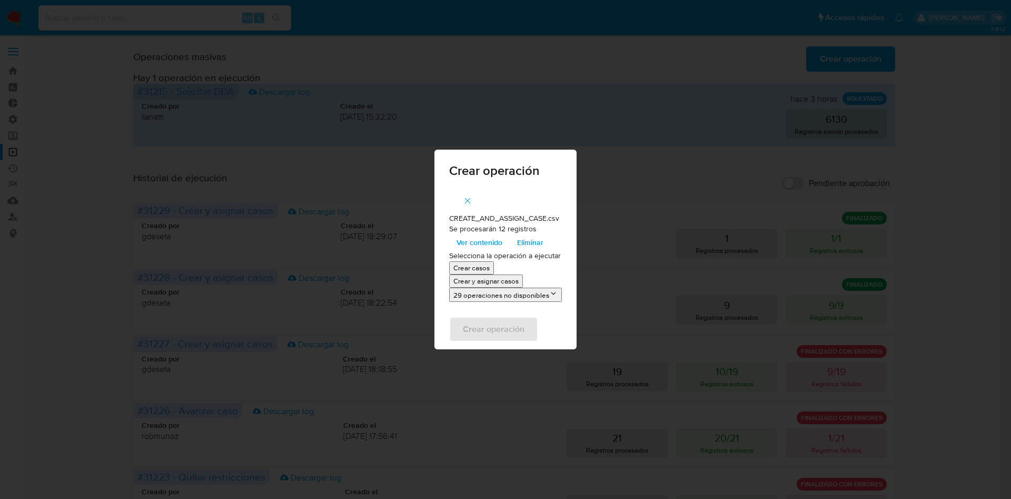
click at [491, 282] on p "Crear y asignar casos" at bounding box center [485, 281] width 65 height 10
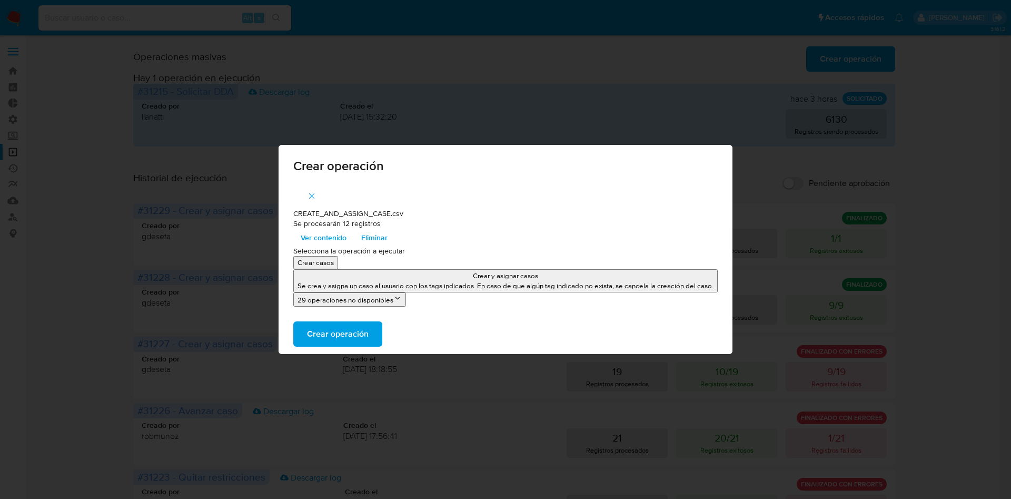
click at [349, 336] on span "Crear operación" at bounding box center [338, 333] width 62 height 23
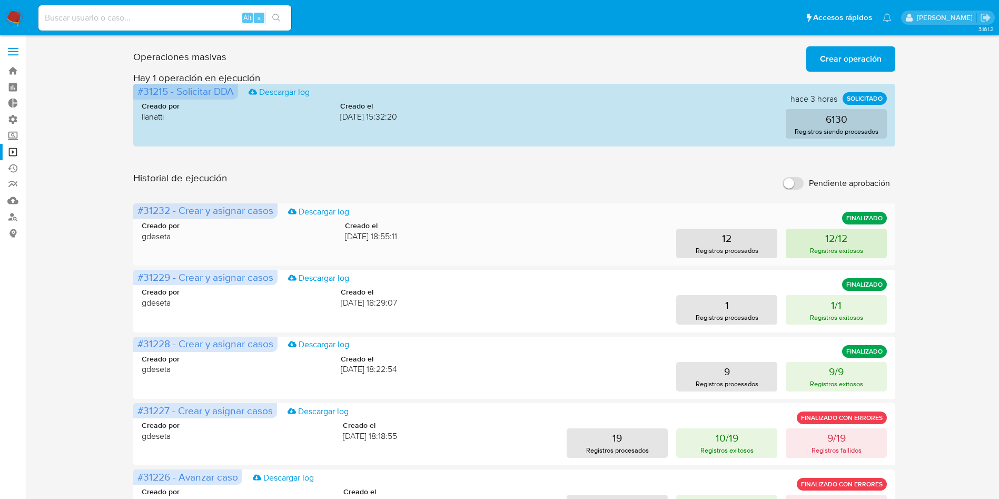
click at [849, 249] on p "Registros exitosos" at bounding box center [836, 250] width 53 height 10
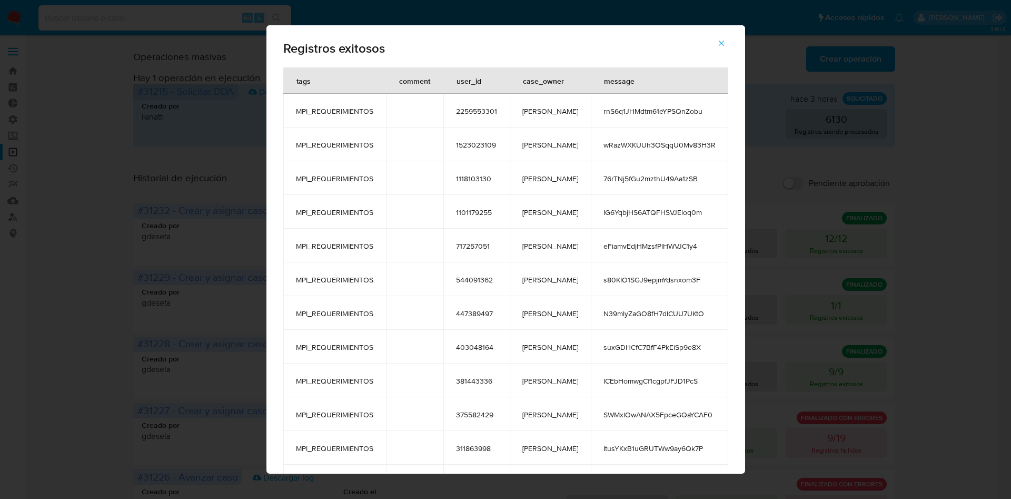
click at [720, 44] on icon "button" at bounding box center [721, 42] width 9 height 9
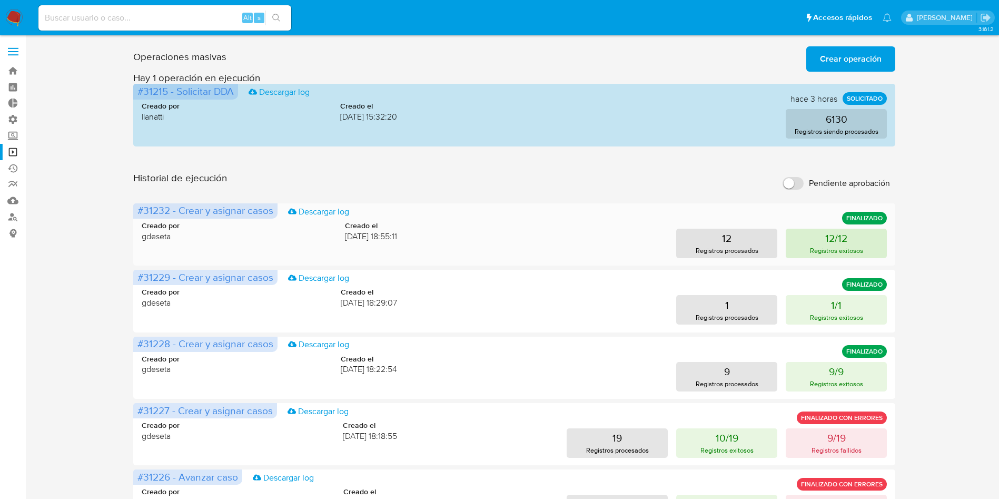
click at [826, 253] on p "Registros exitosos" at bounding box center [836, 250] width 53 height 10
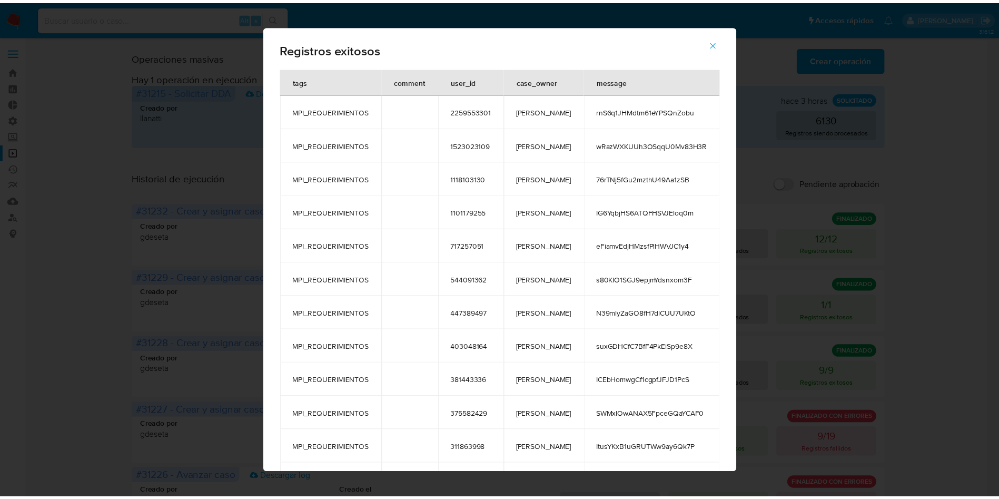
scroll to position [42, 0]
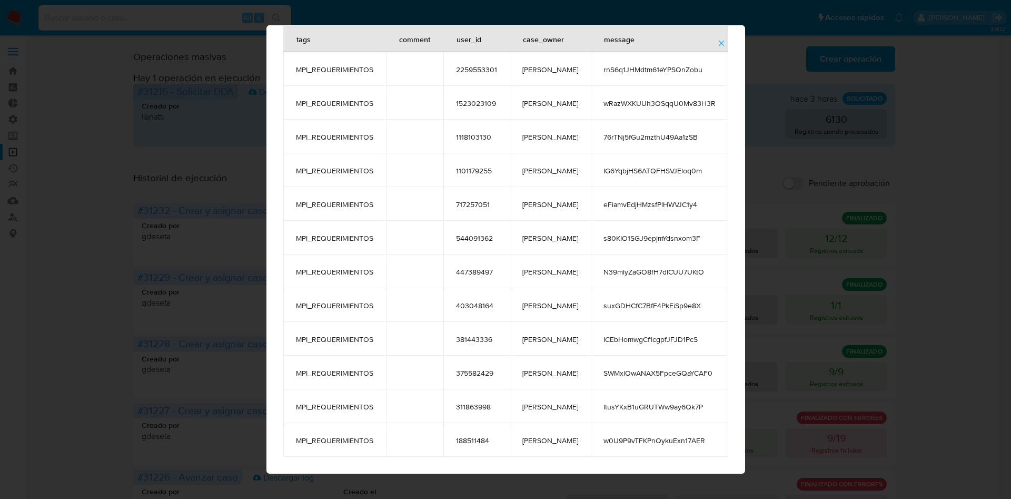
drag, startPoint x: 293, startPoint y: 75, endPoint x: 670, endPoint y: 497, distance: 566.5
click at [670, 497] on div "Registros exitosos tags comment user_id case_owner message MPI_REQUERIMIENTOS 2…" at bounding box center [505, 249] width 1011 height 499
click at [721, 46] on icon "button" at bounding box center [721, 42] width 9 height 9
